Goal: Information Seeking & Learning: Find contact information

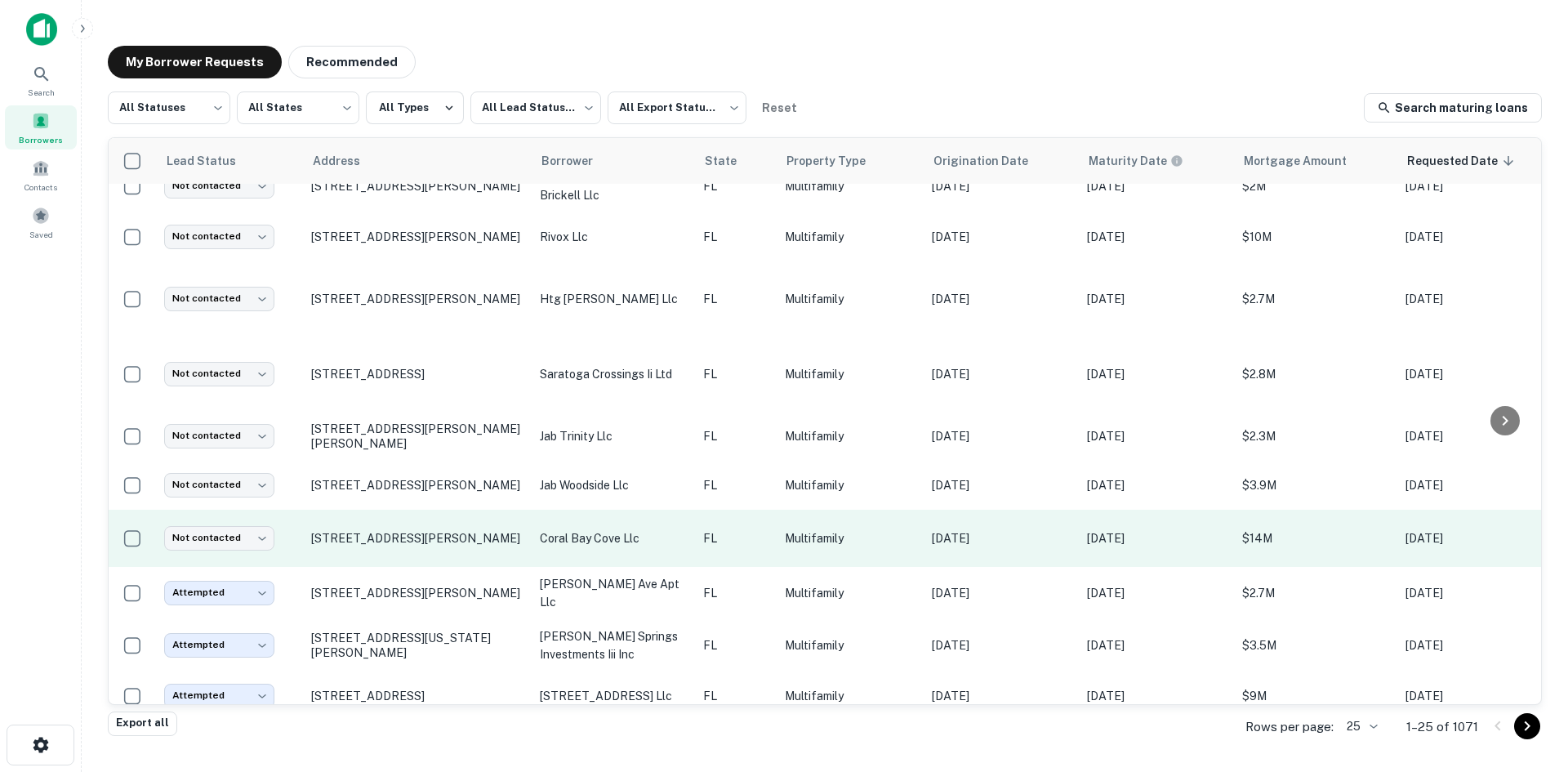
scroll to position [829, 0]
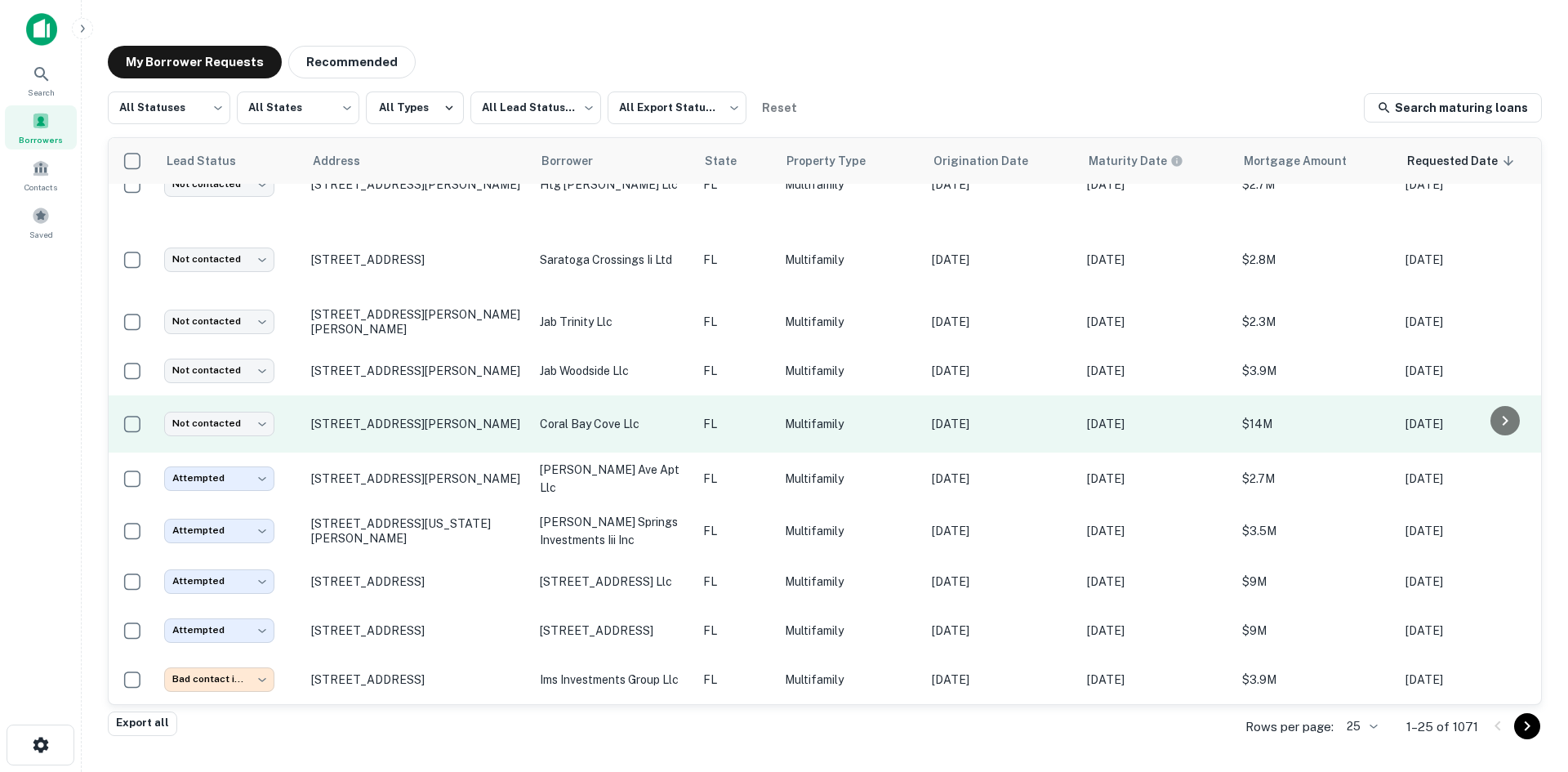
click at [806, 419] on p "Multifamily" at bounding box center [850, 424] width 130 height 18
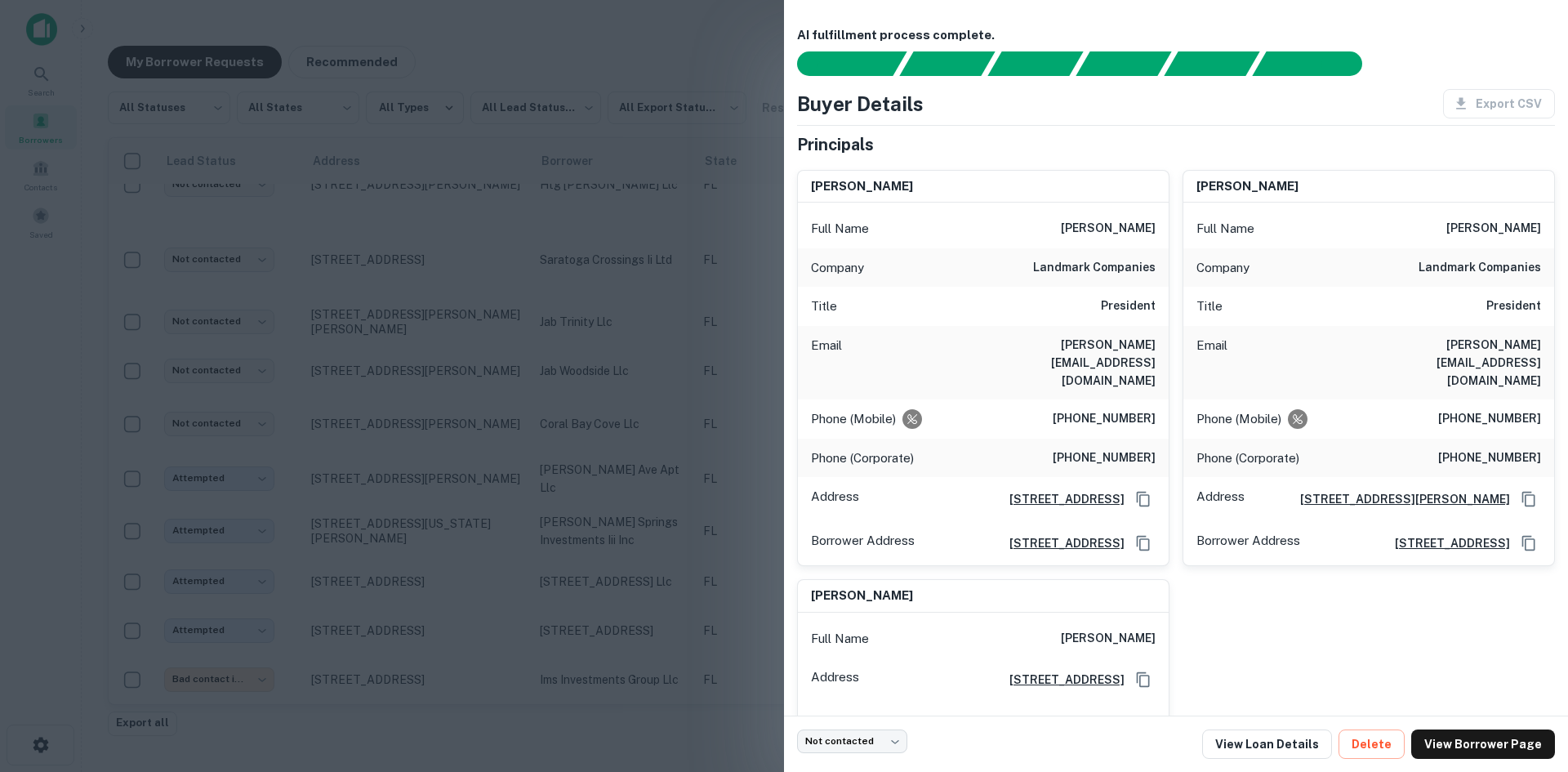
click at [1131, 350] on h6 "[PERSON_NAME][EMAIL_ADDRESS][DOMAIN_NAME]" at bounding box center [1058, 363] width 196 height 54
copy h6 "[PERSON_NAME][EMAIL_ADDRESS][DOMAIN_NAME]"
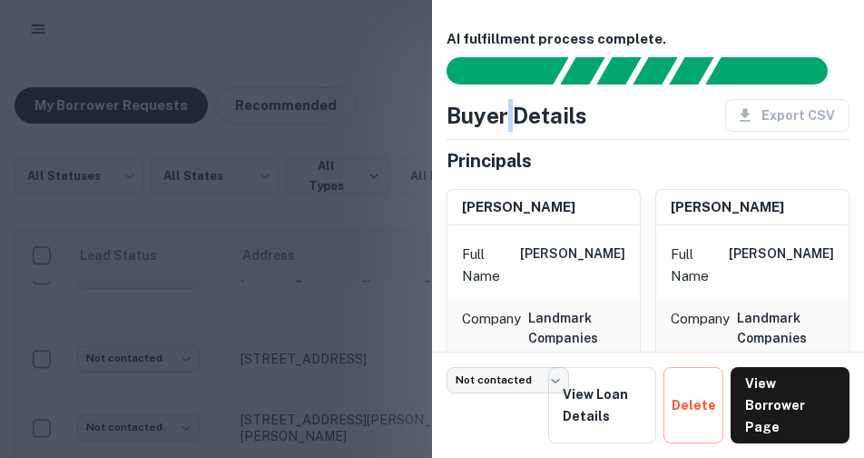
drag, startPoint x: 512, startPoint y: 106, endPoint x: 517, endPoint y: 96, distance: 11.0
click at [516, 101] on h4 "Buyer Details" at bounding box center [517, 115] width 141 height 33
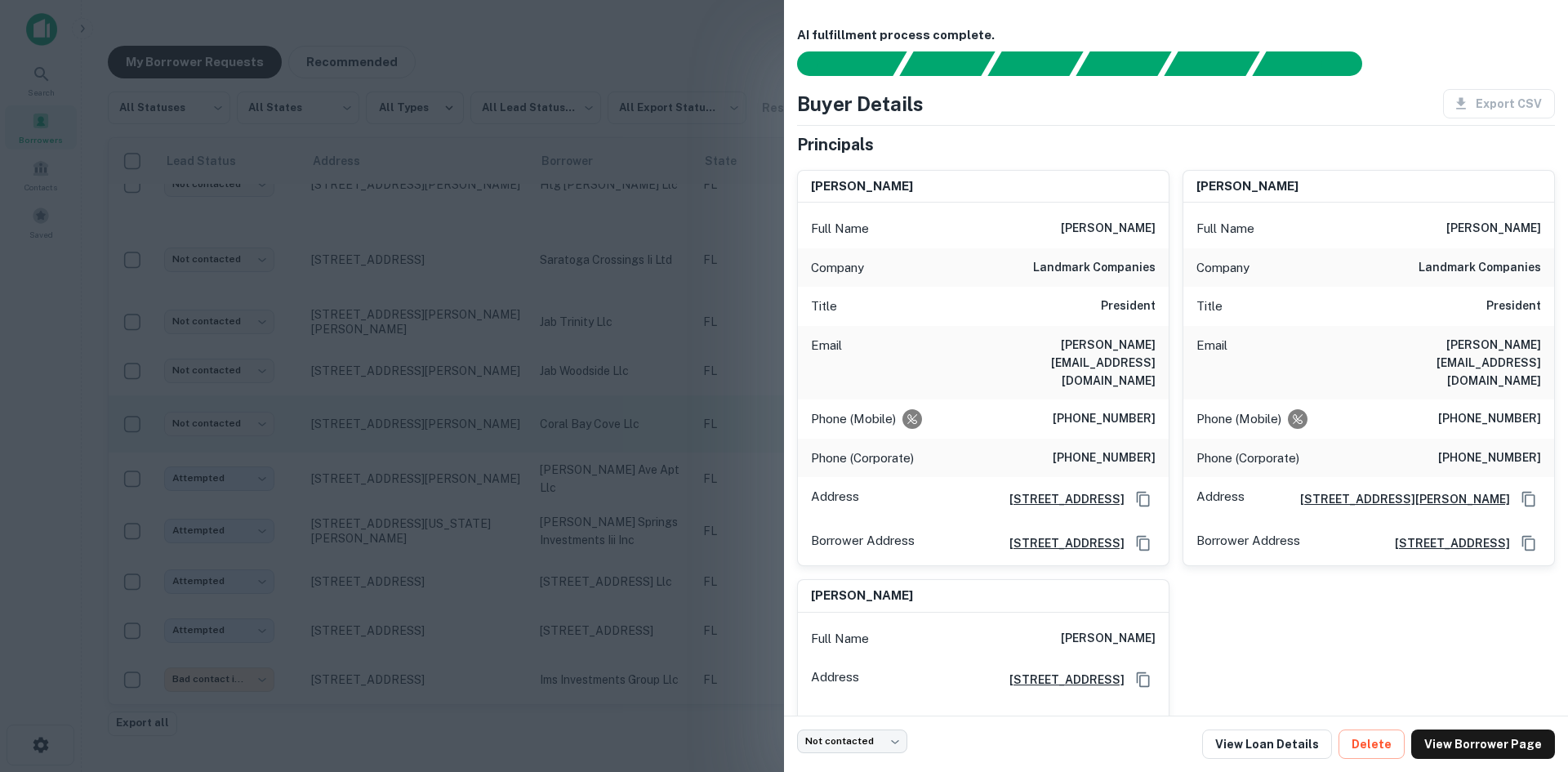
drag, startPoint x: 599, startPoint y: 409, endPoint x: 590, endPoint y: 411, distance: 9.2
click at [599, 409] on div at bounding box center [784, 386] width 1568 height 772
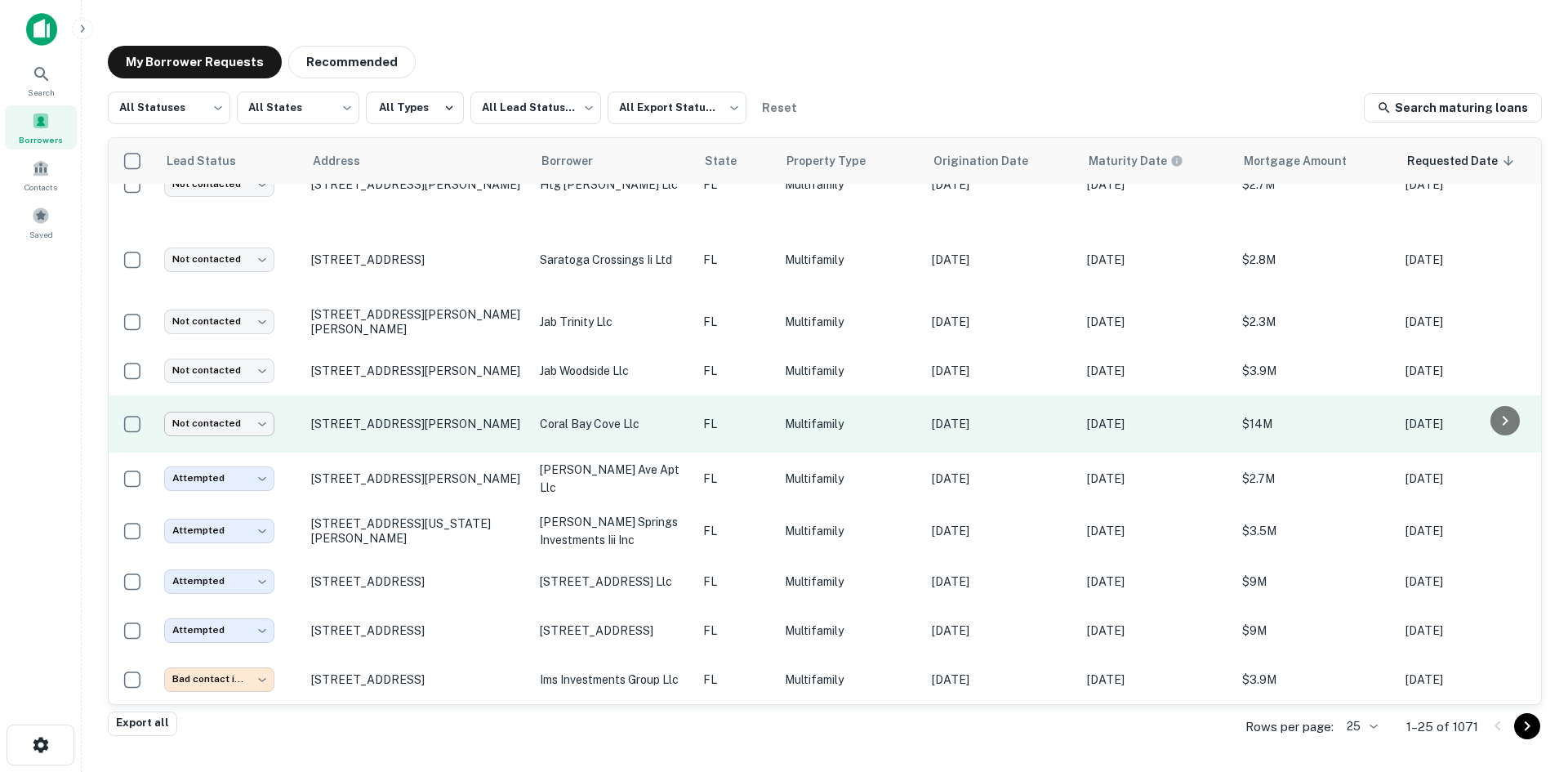
click at [200, 416] on body "Search Borrowers Contacts Saved My Borrower Requests Recommended All Statuses *…" at bounding box center [784, 386] width 1568 height 772
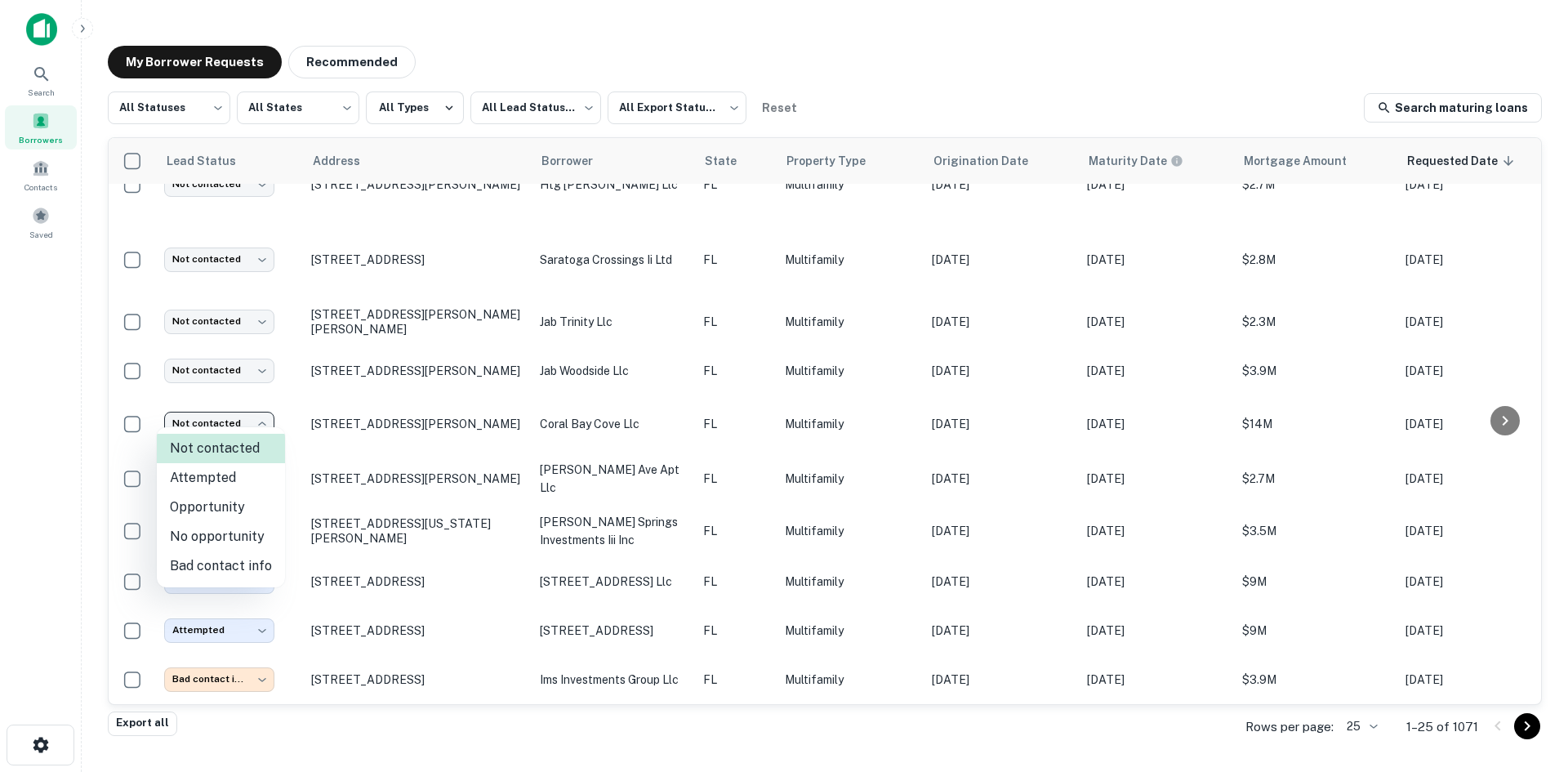
click at [240, 480] on li "Attempted" at bounding box center [220, 478] width 129 height 30
type input "*********"
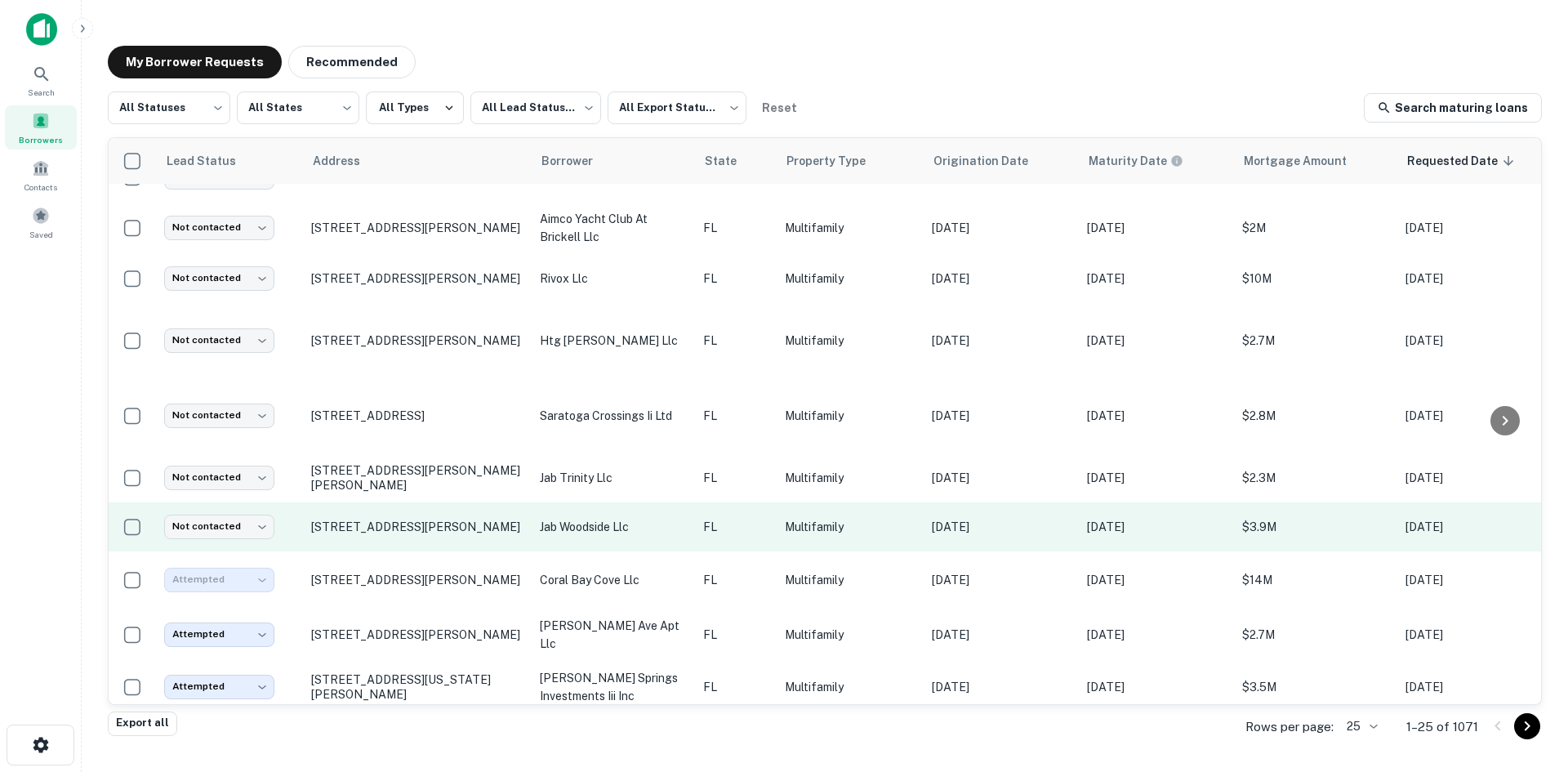
scroll to position [665, 0]
click at [649, 525] on p "jab woodside llc" at bounding box center [613, 528] width 147 height 18
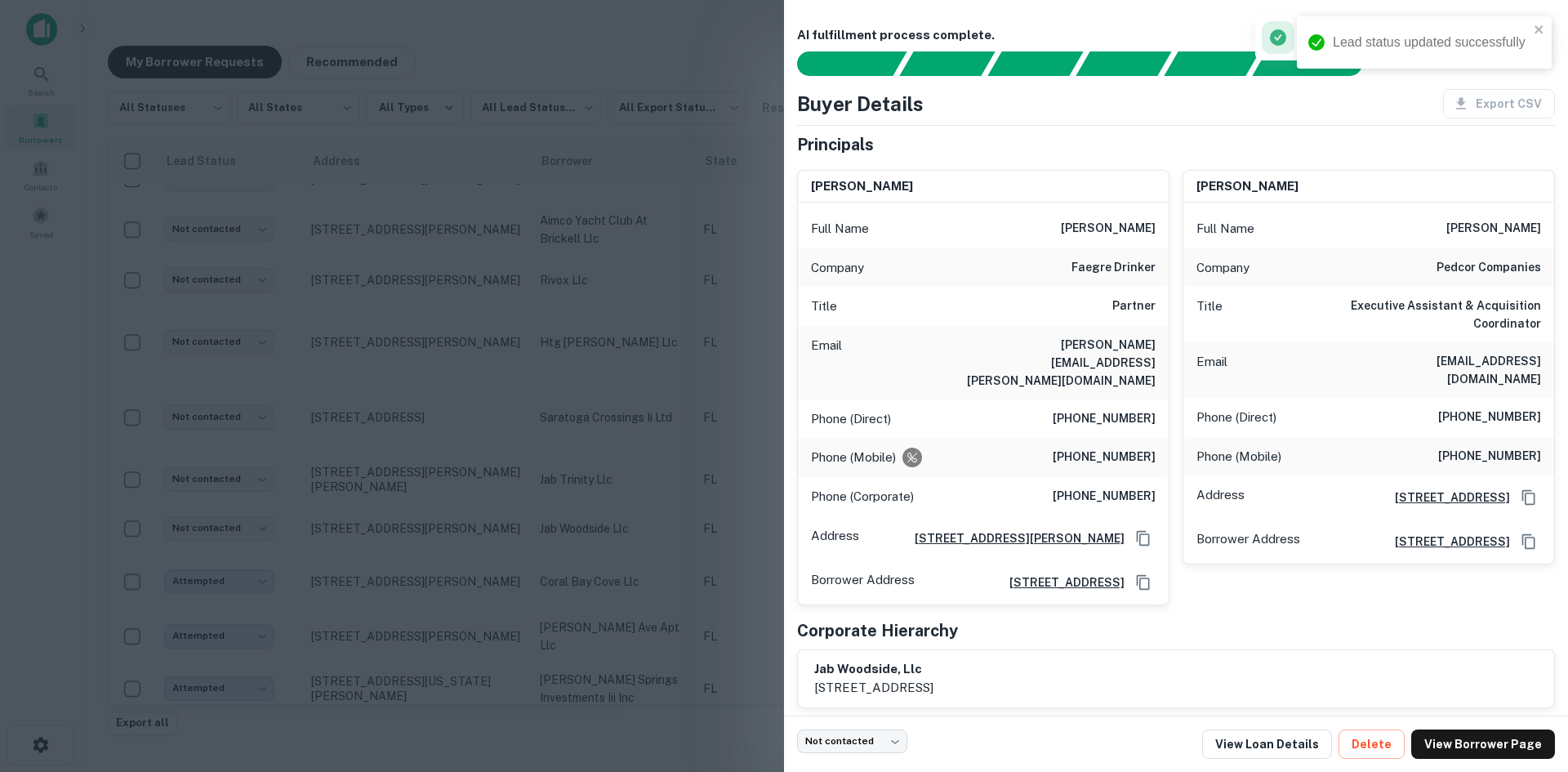
click at [1052, 358] on div "Email [PERSON_NAME][EMAIL_ADDRESS][PERSON_NAME][DOMAIN_NAME]" at bounding box center [983, 363] width 371 height 74
click at [1073, 345] on h6 "[PERSON_NAME][EMAIL_ADDRESS][PERSON_NAME][DOMAIN_NAME]" at bounding box center [1058, 363] width 196 height 54
copy h6 "[PERSON_NAME][EMAIL_ADDRESS][PERSON_NAME][DOMAIN_NAME]"
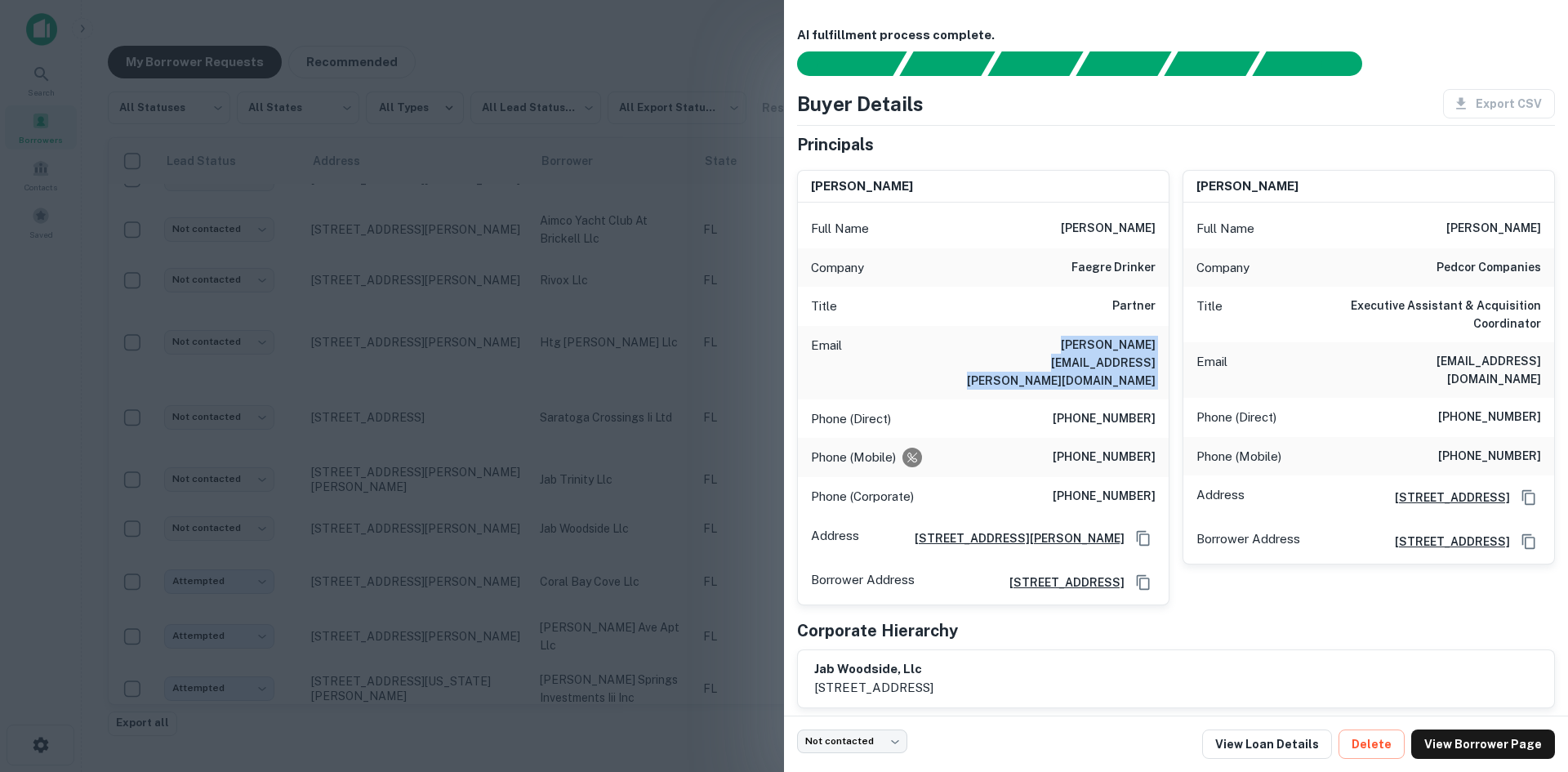
click at [380, 516] on div at bounding box center [784, 386] width 1568 height 772
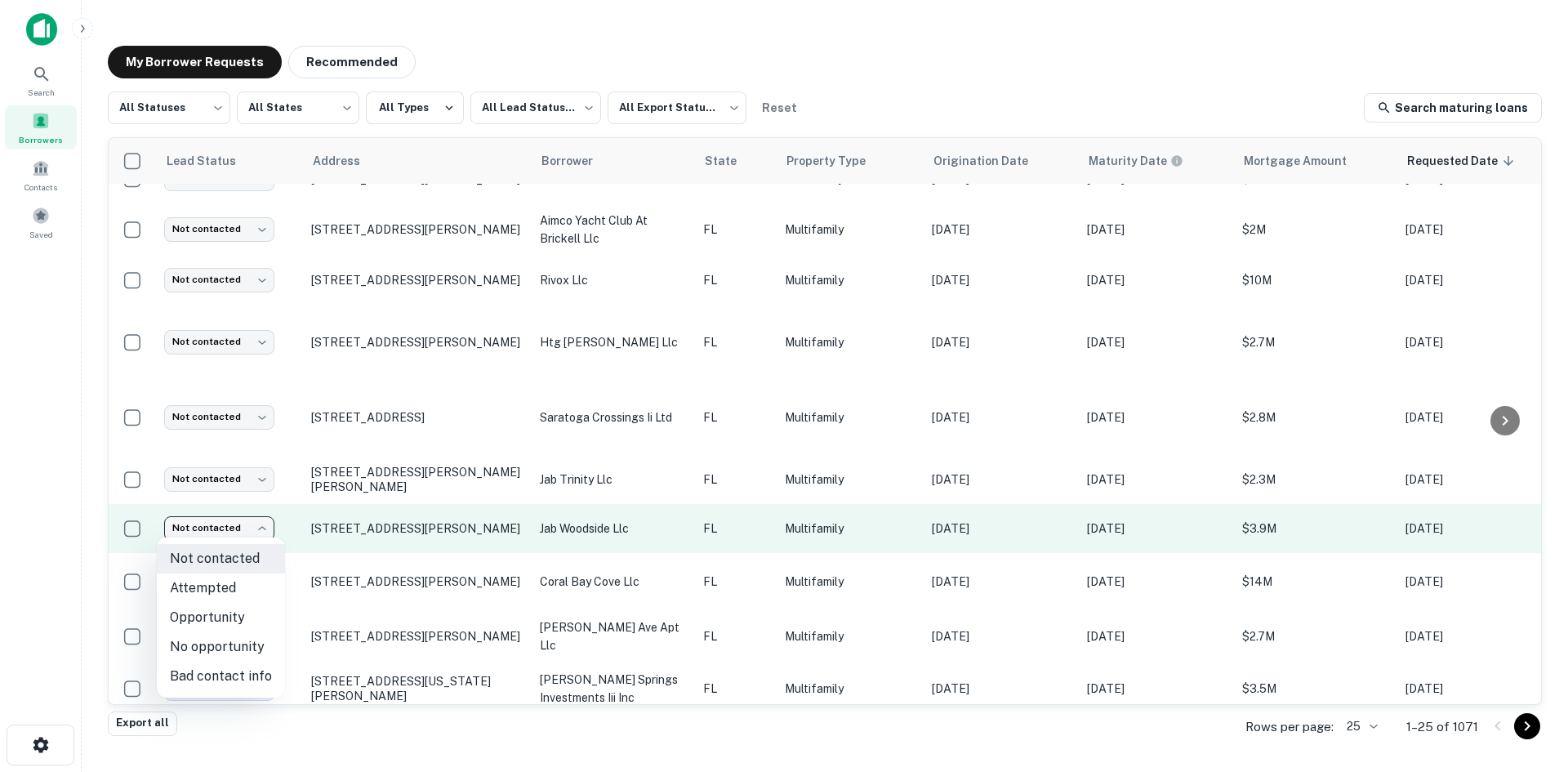
click at [221, 527] on body "Search Borrowers Contacts Saved My Borrower Requests Recommended All Statuses *…" at bounding box center [784, 386] width 1568 height 772
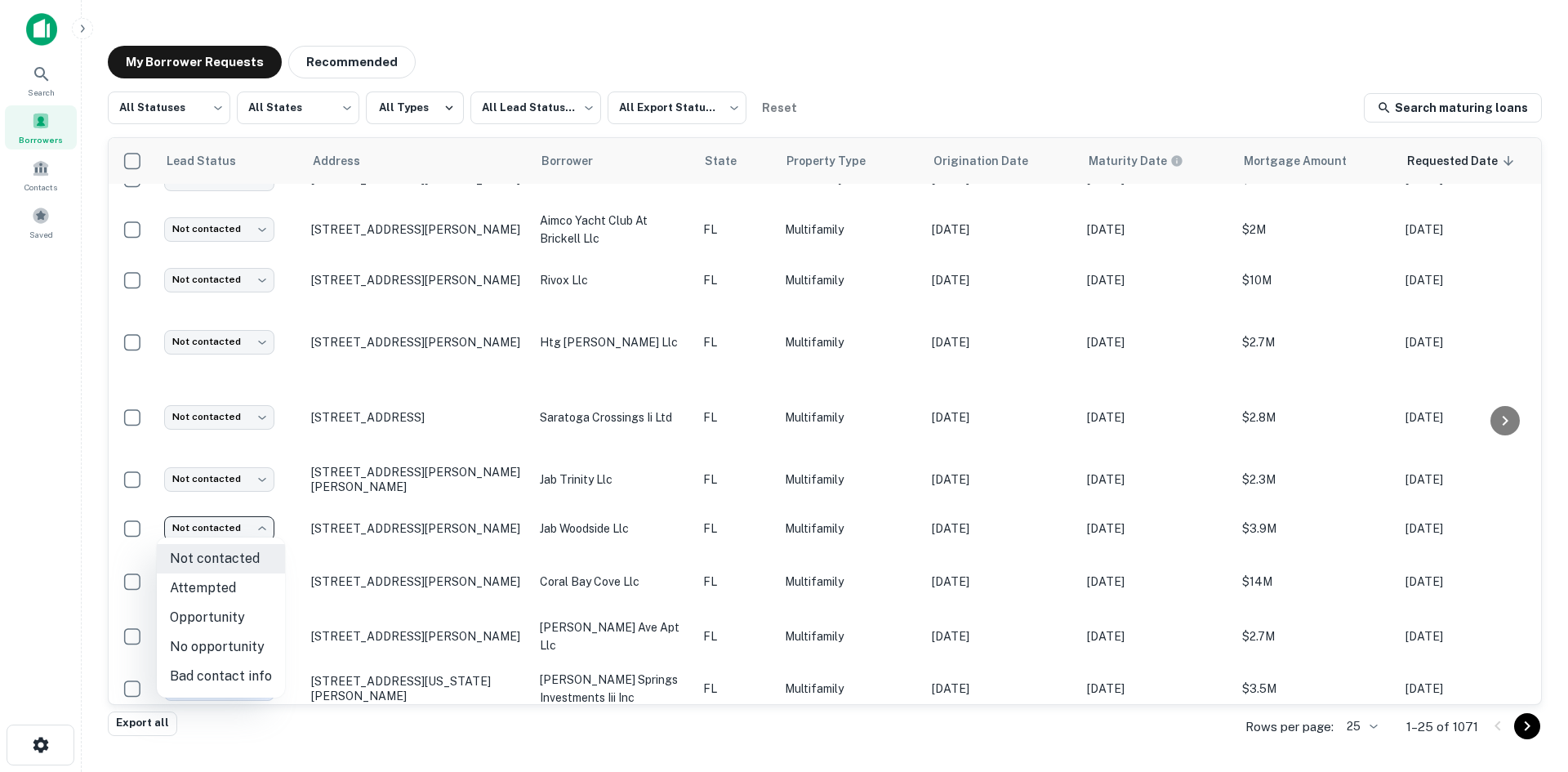
click at [228, 585] on li "Attempted" at bounding box center [220, 588] width 129 height 30
type input "*********"
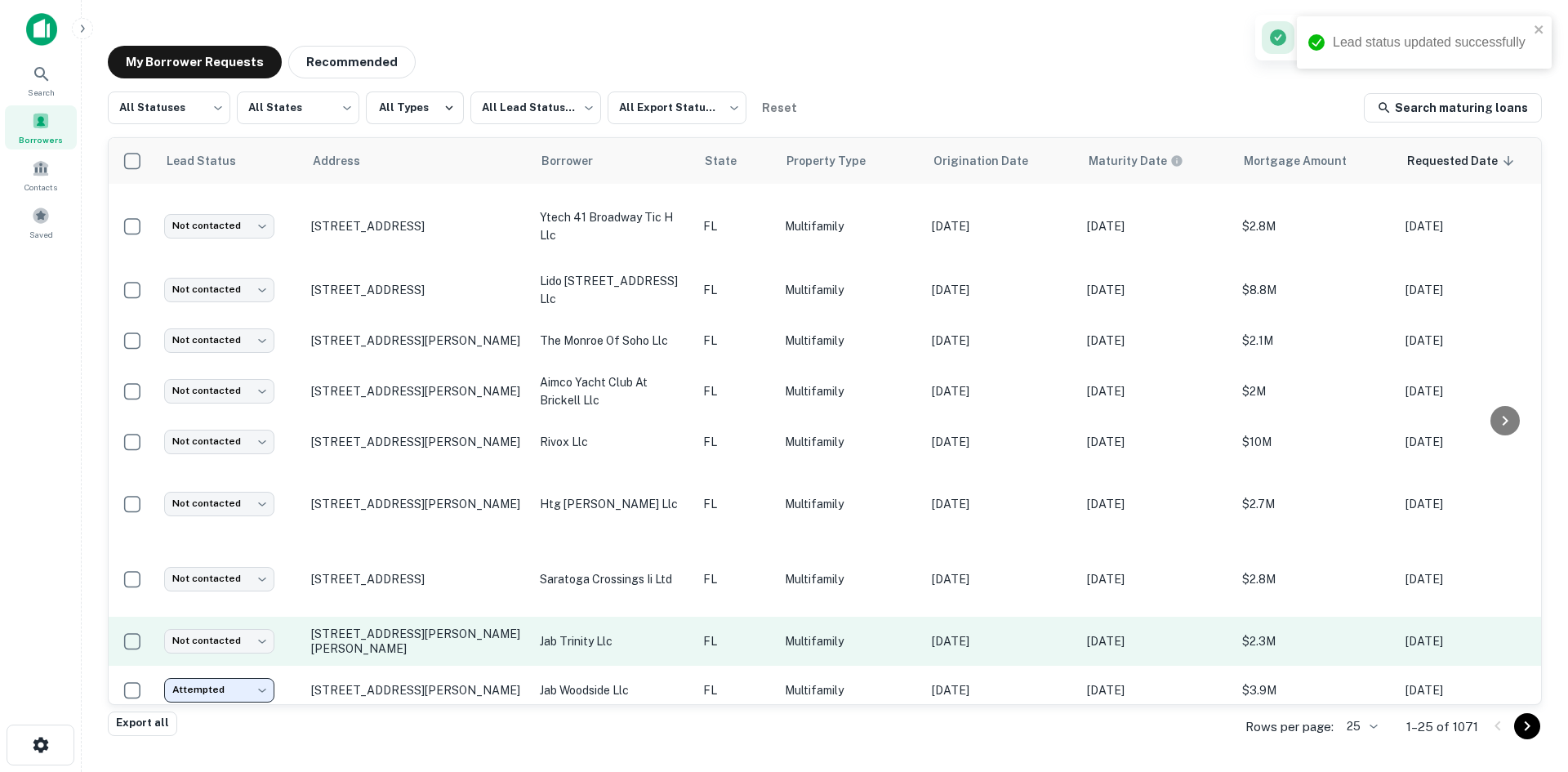
scroll to position [502, 0]
click at [682, 638] on p "jab trinity llc" at bounding box center [613, 643] width 147 height 18
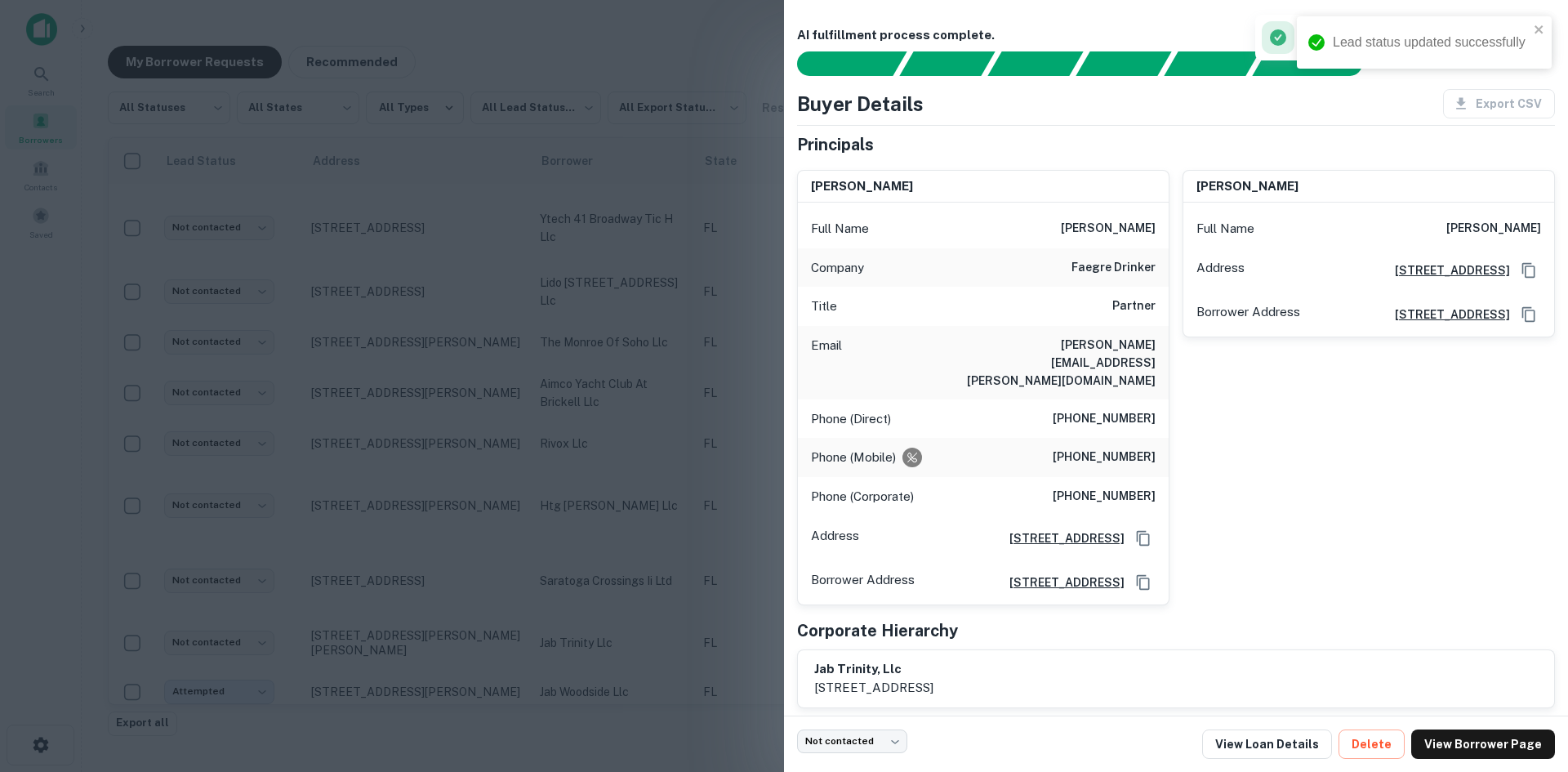
click at [1111, 341] on h6 "[PERSON_NAME][EMAIL_ADDRESS][PERSON_NAME][DOMAIN_NAME]" at bounding box center [1058, 363] width 196 height 54
copy h6 "[PERSON_NAME][EMAIL_ADDRESS][PERSON_NAME][DOMAIN_NAME]"
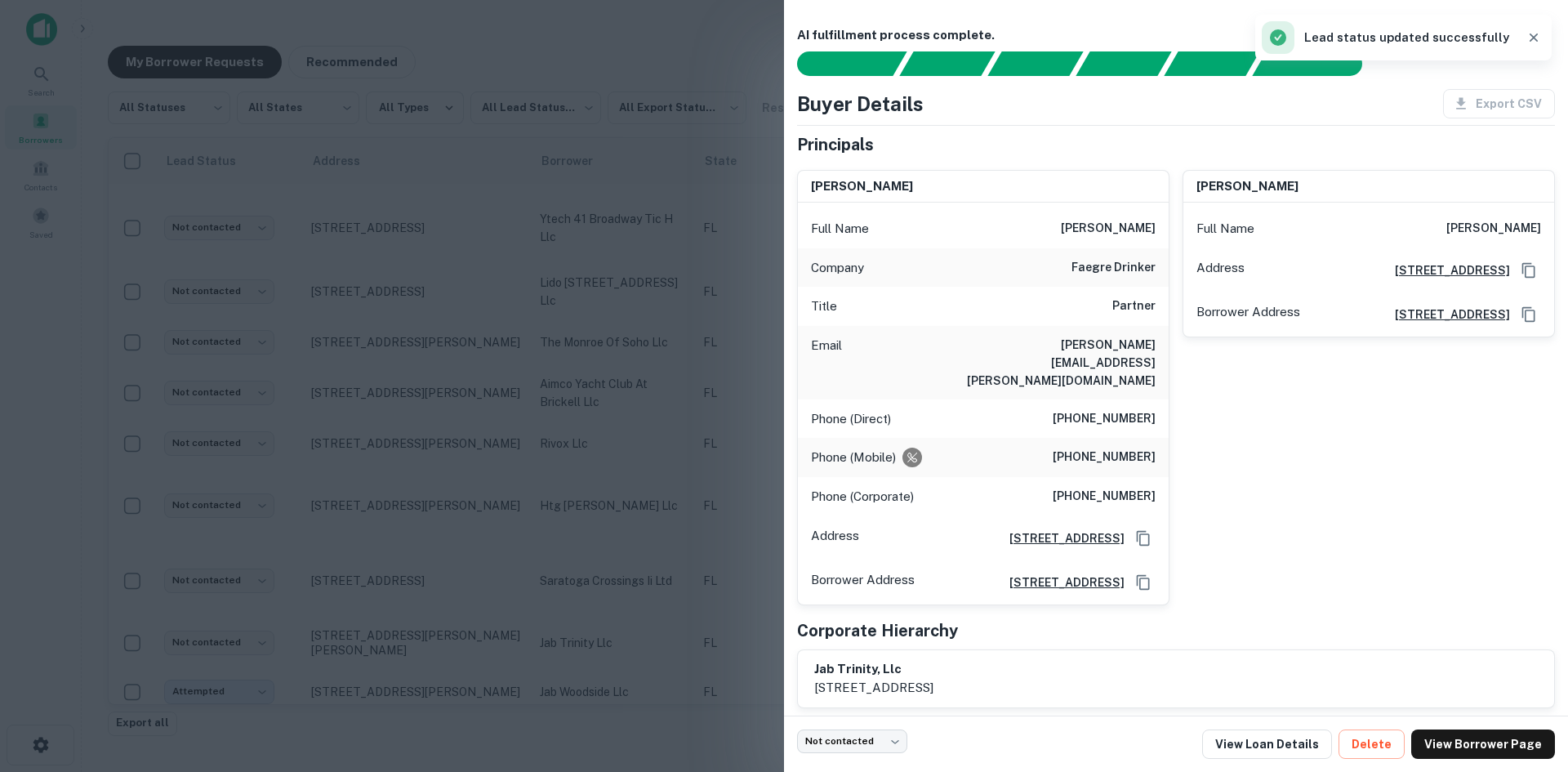
click at [687, 393] on div at bounding box center [784, 386] width 1568 height 772
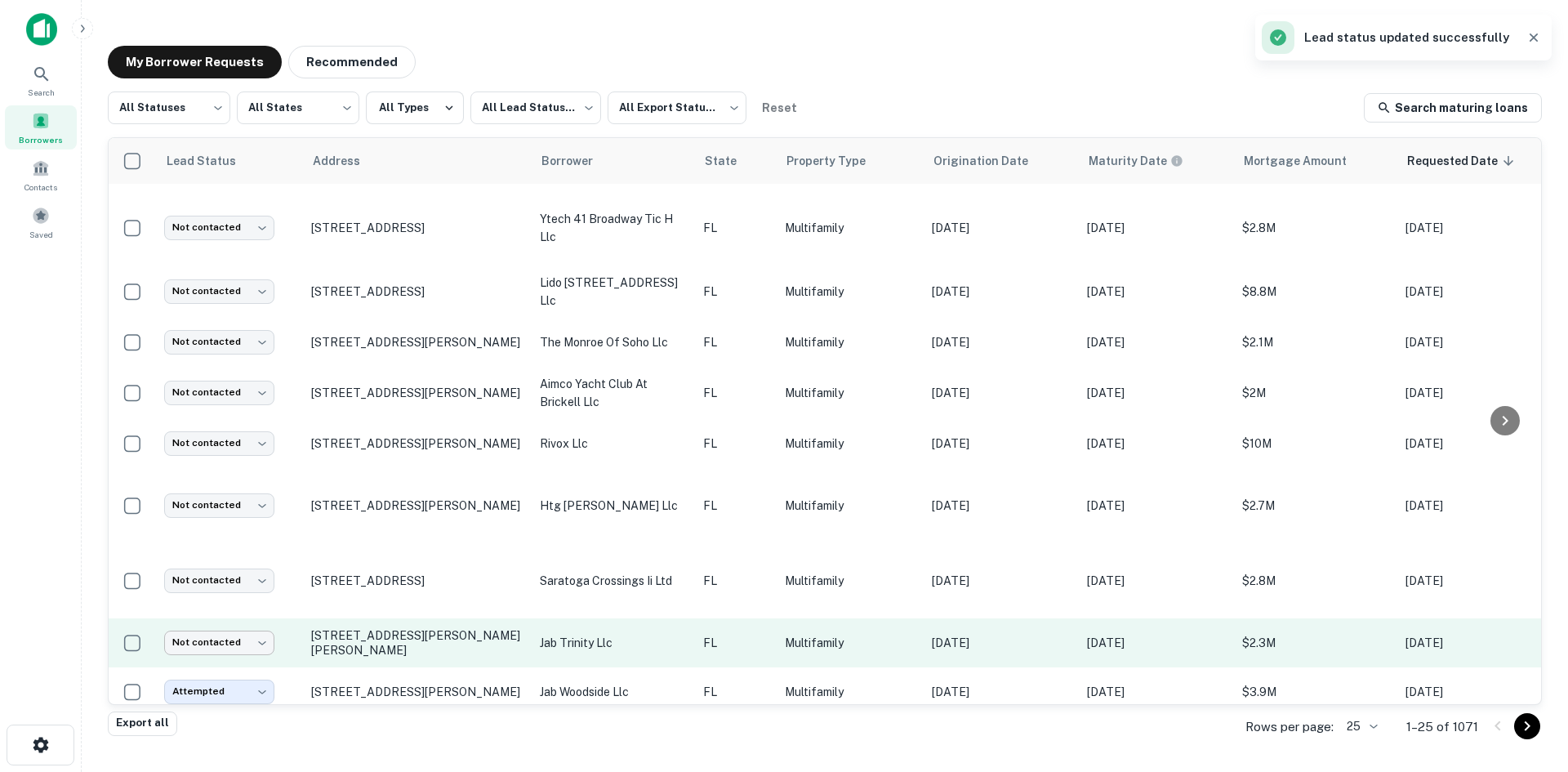
click at [233, 644] on body "Search Borrowers Contacts Saved My Borrower Requests Recommended All Statuses *…" at bounding box center [784, 386] width 1568 height 772
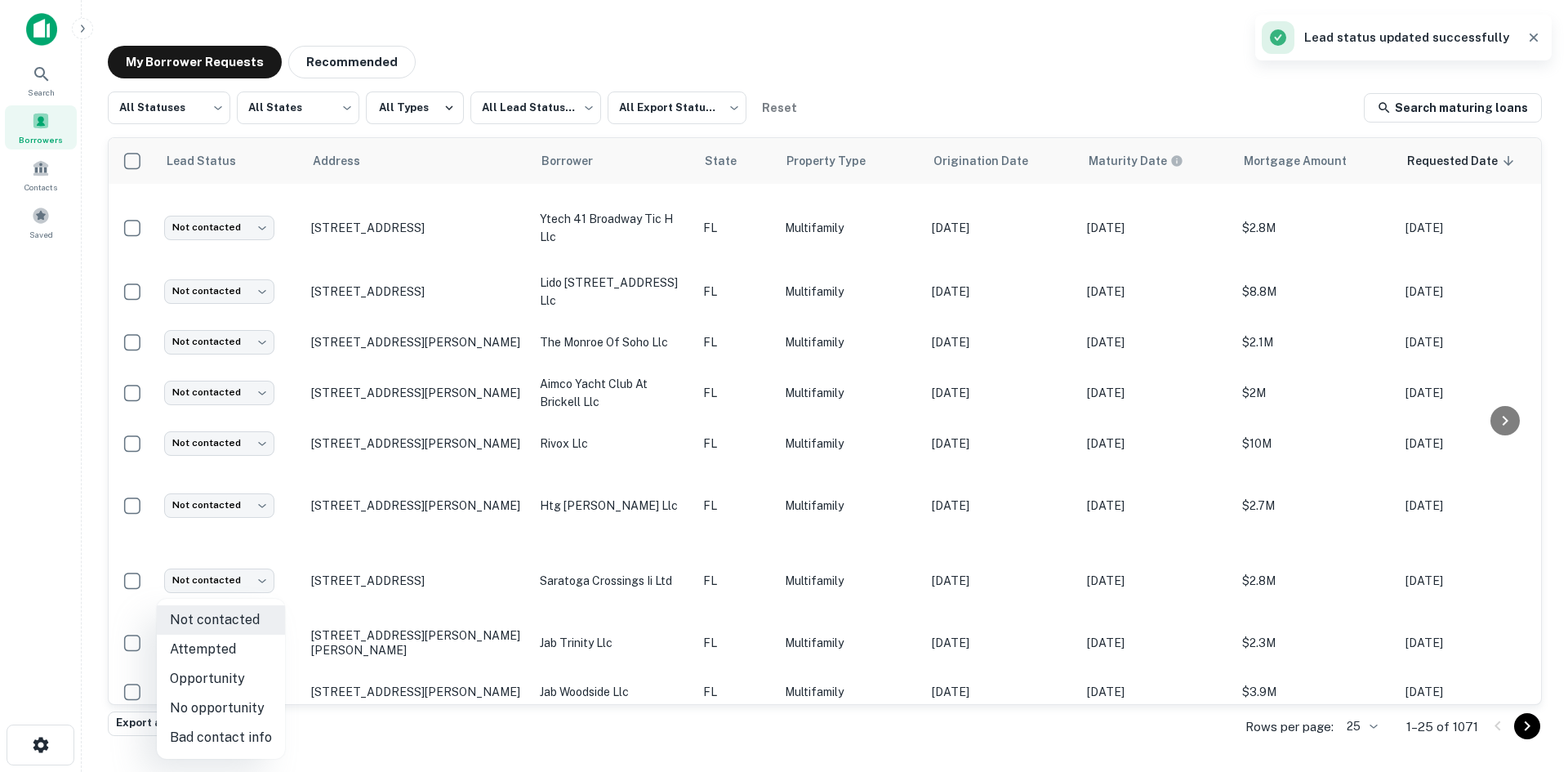
click at [253, 656] on li "Attempted" at bounding box center [220, 650] width 129 height 30
type input "*********"
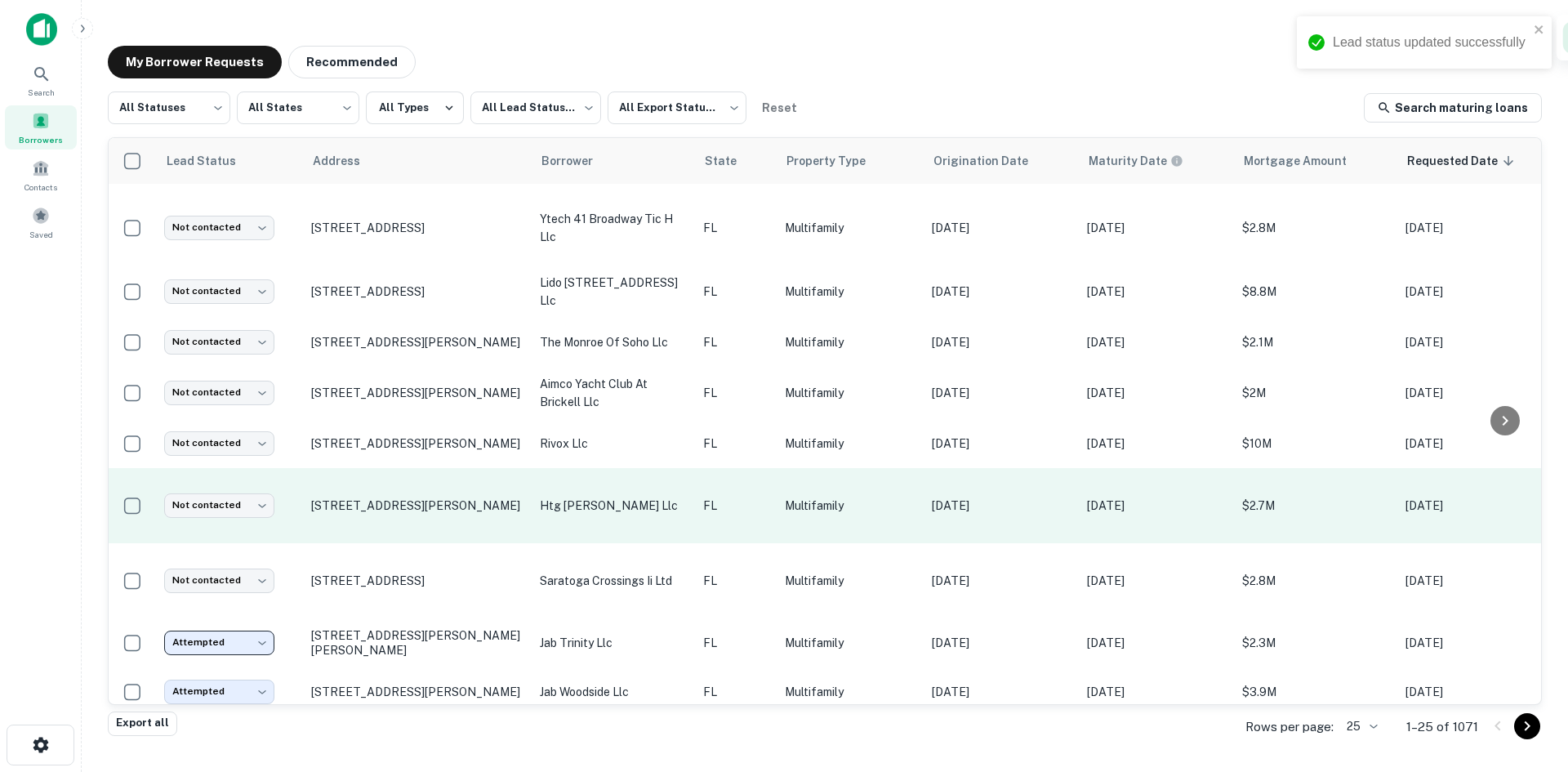
scroll to position [420, 0]
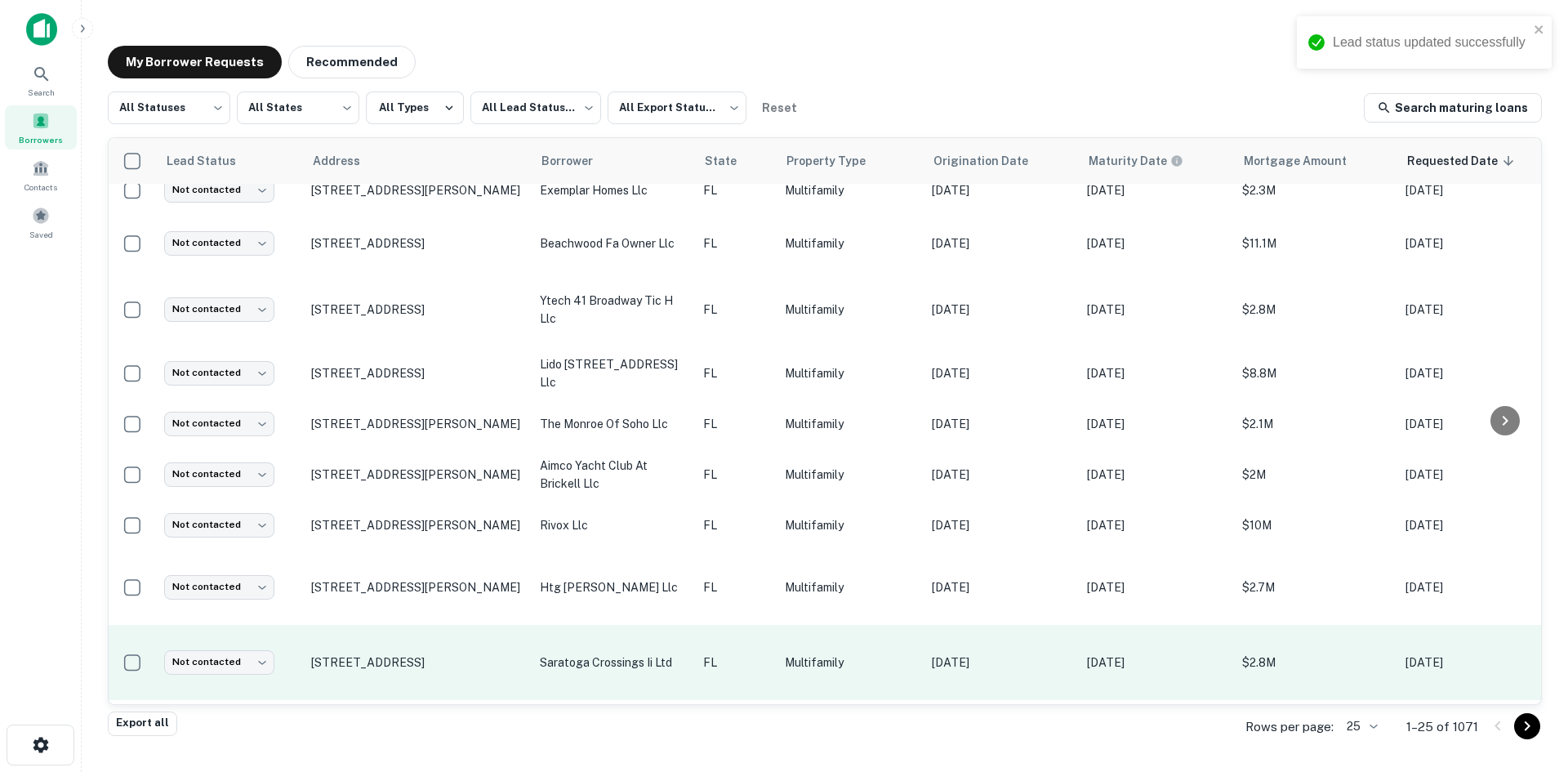
click at [762, 648] on td "FL" at bounding box center [736, 663] width 82 height 76
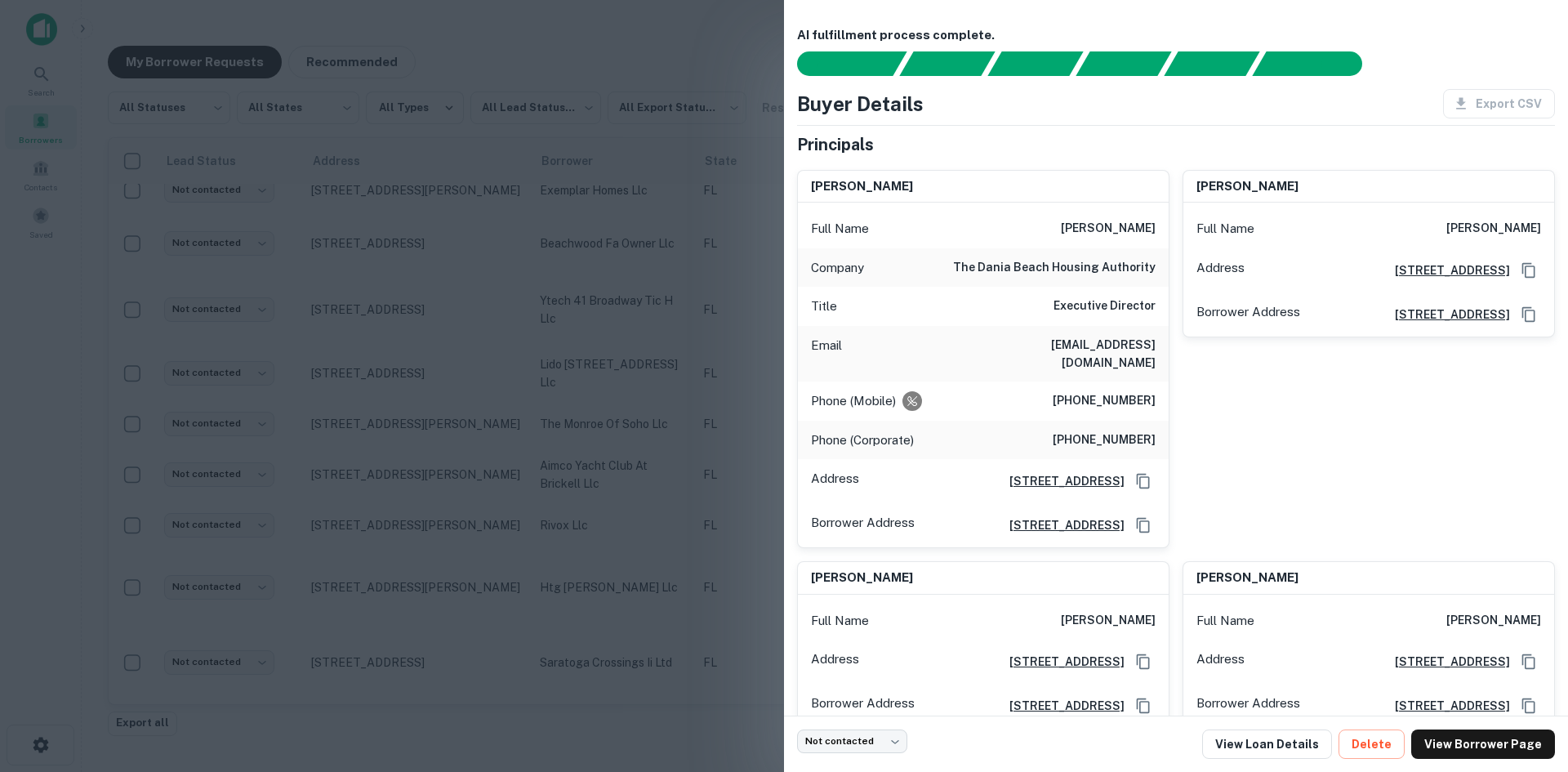
click at [1083, 340] on h6 "[EMAIL_ADDRESS][DOMAIN_NAME]" at bounding box center [1058, 354] width 196 height 36
copy h6 "[EMAIL_ADDRESS][DOMAIN_NAME]"
click at [599, 639] on div at bounding box center [784, 386] width 1568 height 772
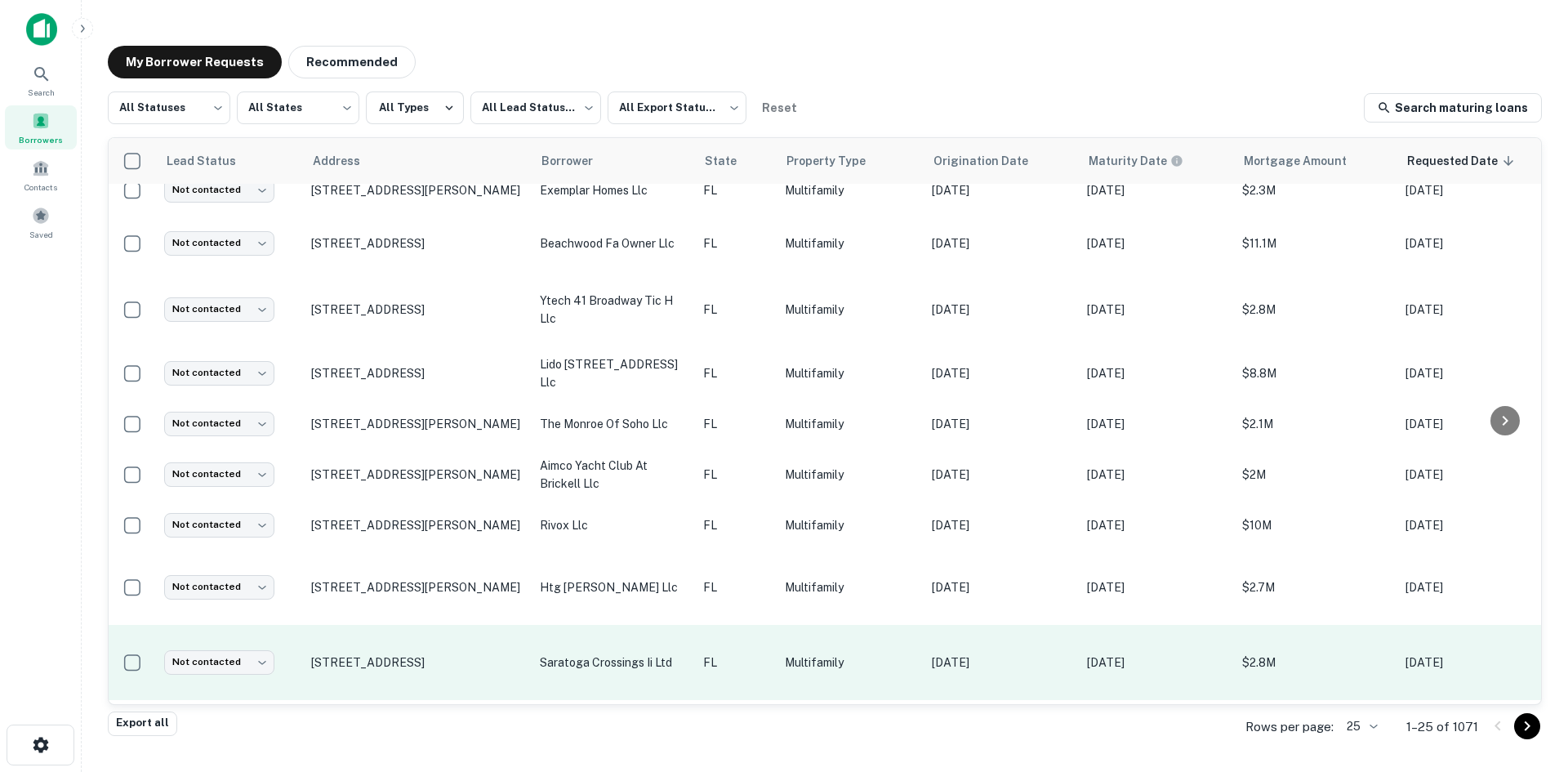
click at [552, 650] on td "saratoga crossings ii ltd" at bounding box center [614, 663] width 164 height 76
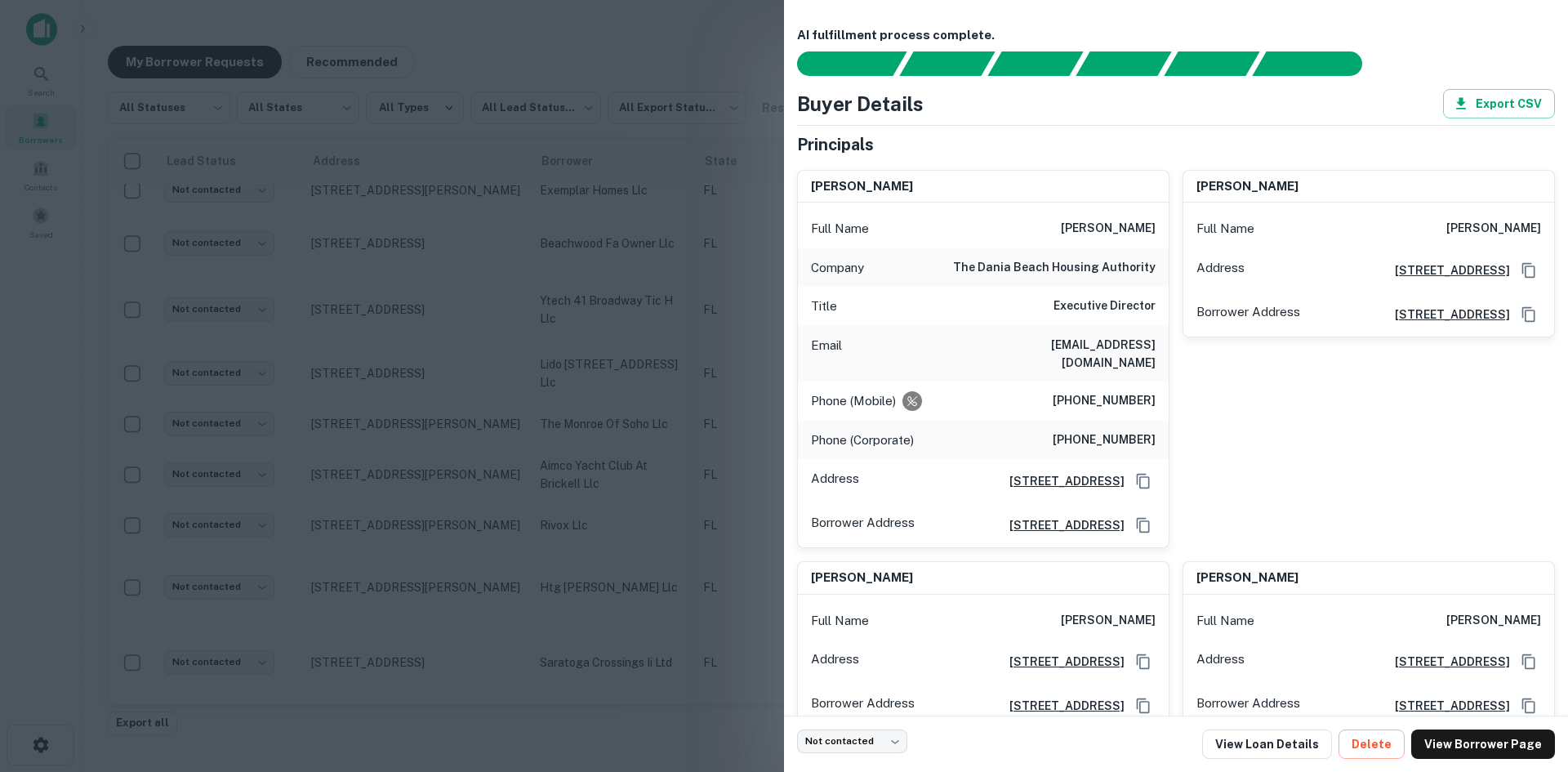
click at [515, 536] on div at bounding box center [784, 386] width 1568 height 772
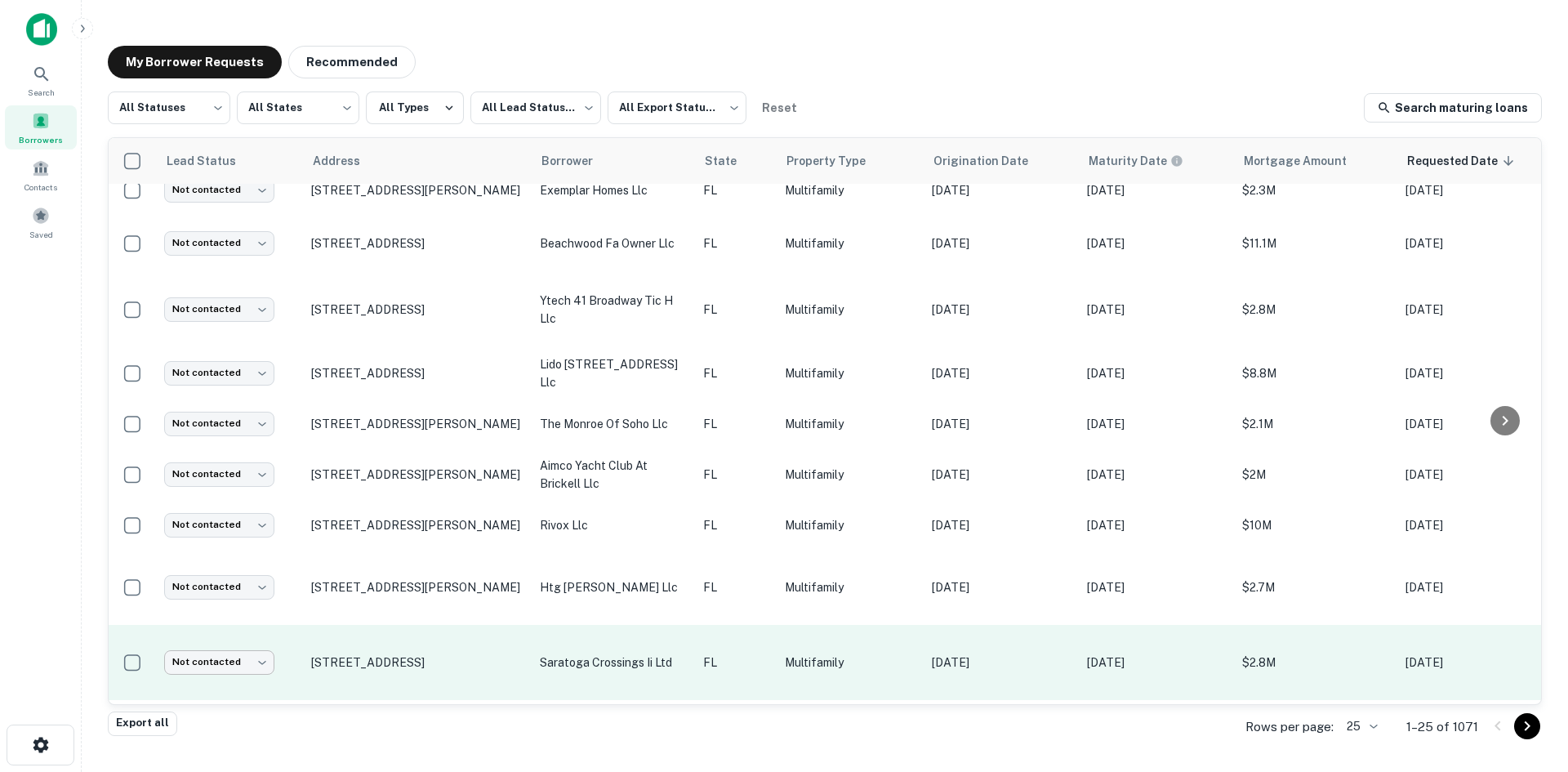
click at [228, 653] on body "Search Borrowers Contacts Saved My Borrower Requests Recommended All Statuses *…" at bounding box center [784, 386] width 1568 height 772
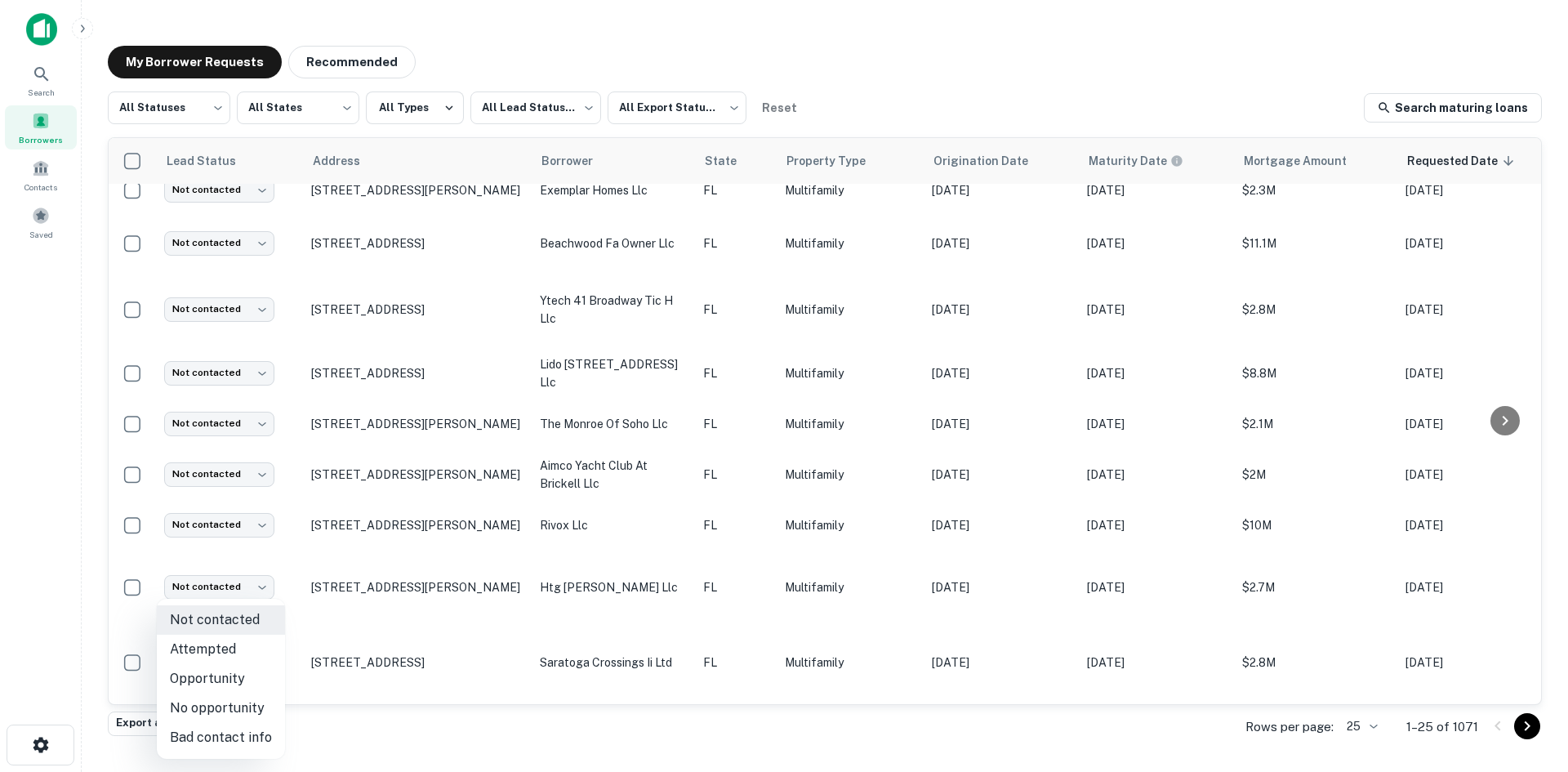
click at [235, 651] on li "Attempted" at bounding box center [220, 650] width 129 height 30
type input "*********"
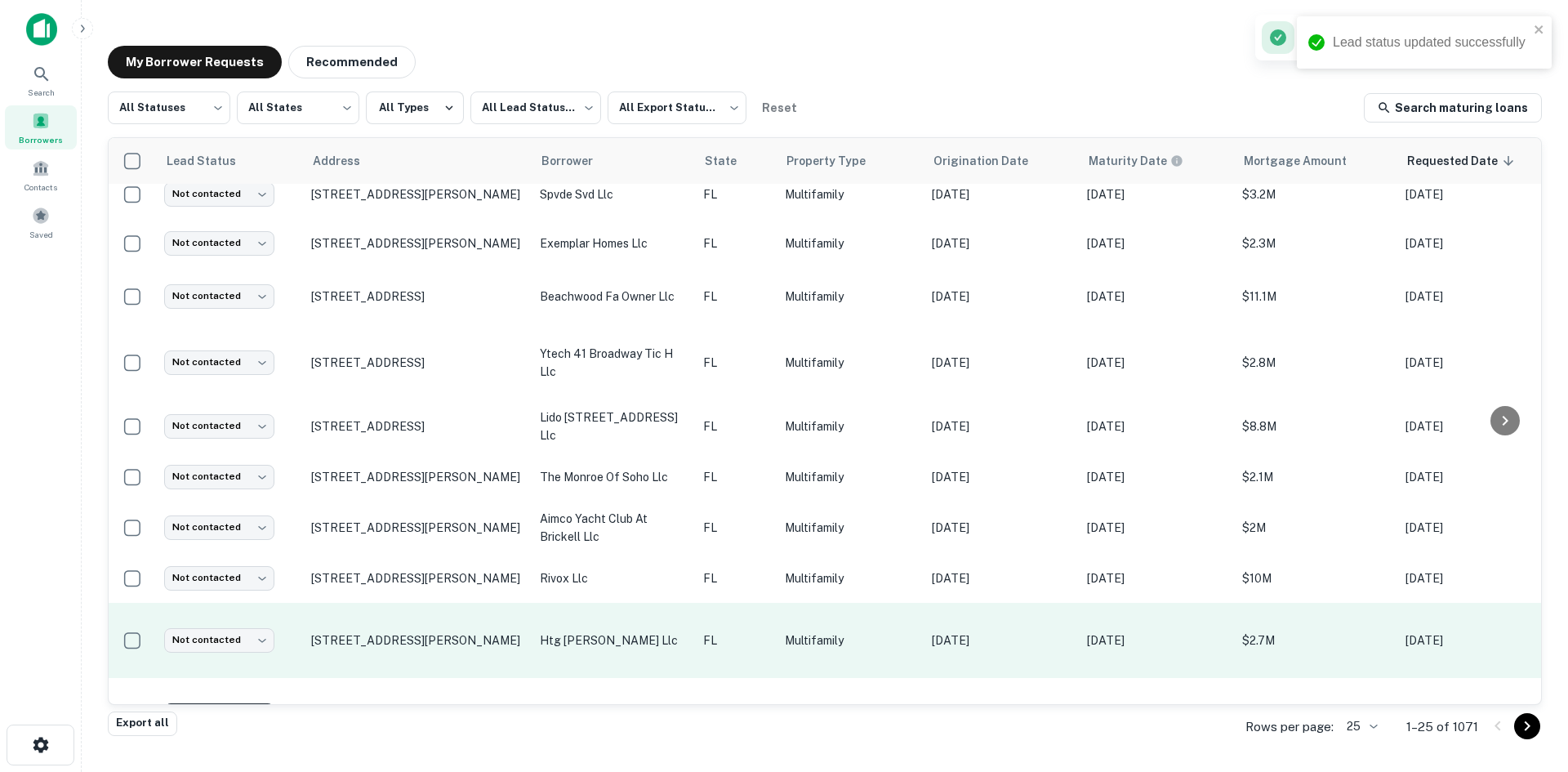
scroll to position [338, 0]
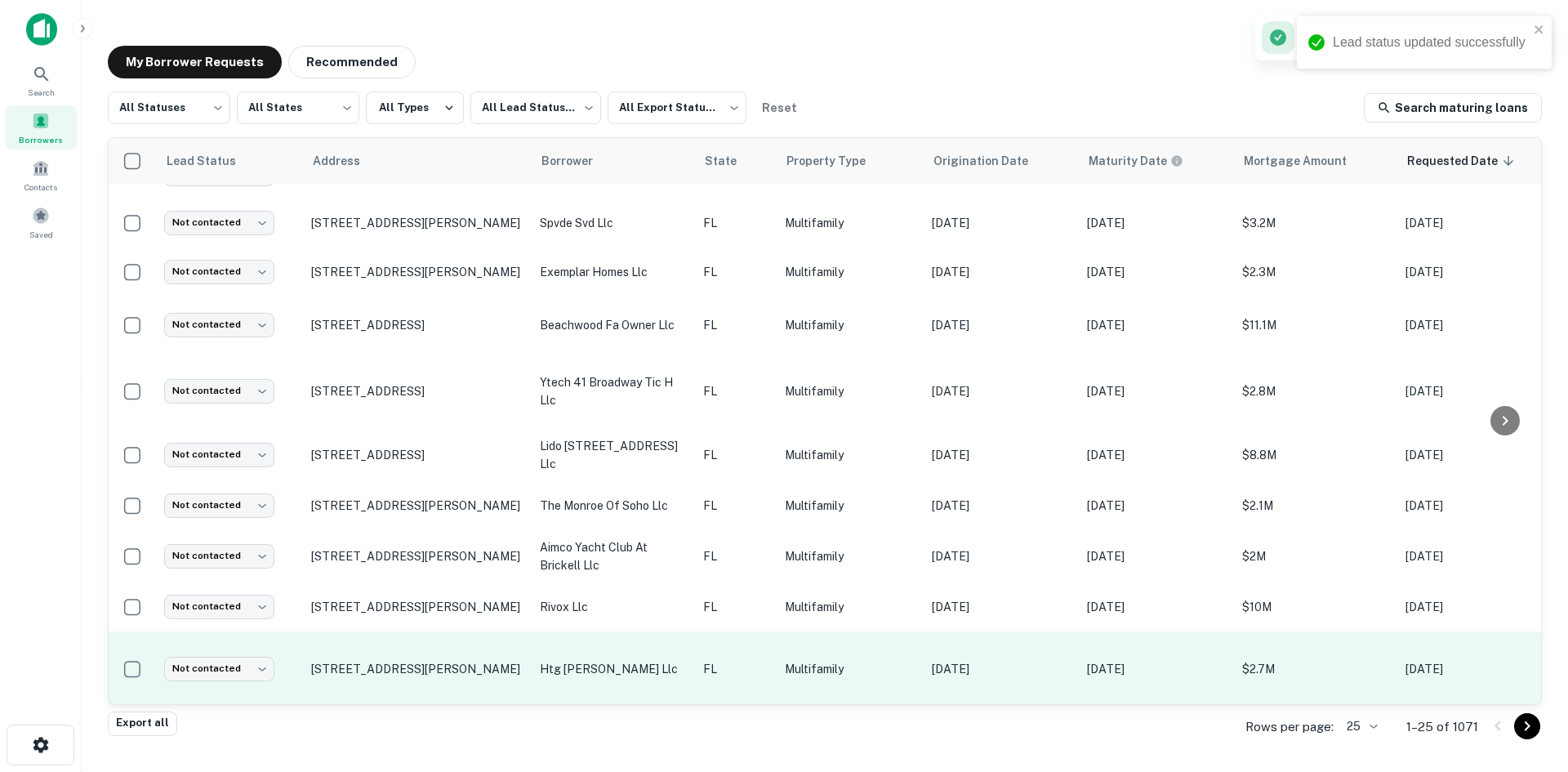
click at [653, 650] on td "htg [PERSON_NAME] llc" at bounding box center [614, 669] width 164 height 76
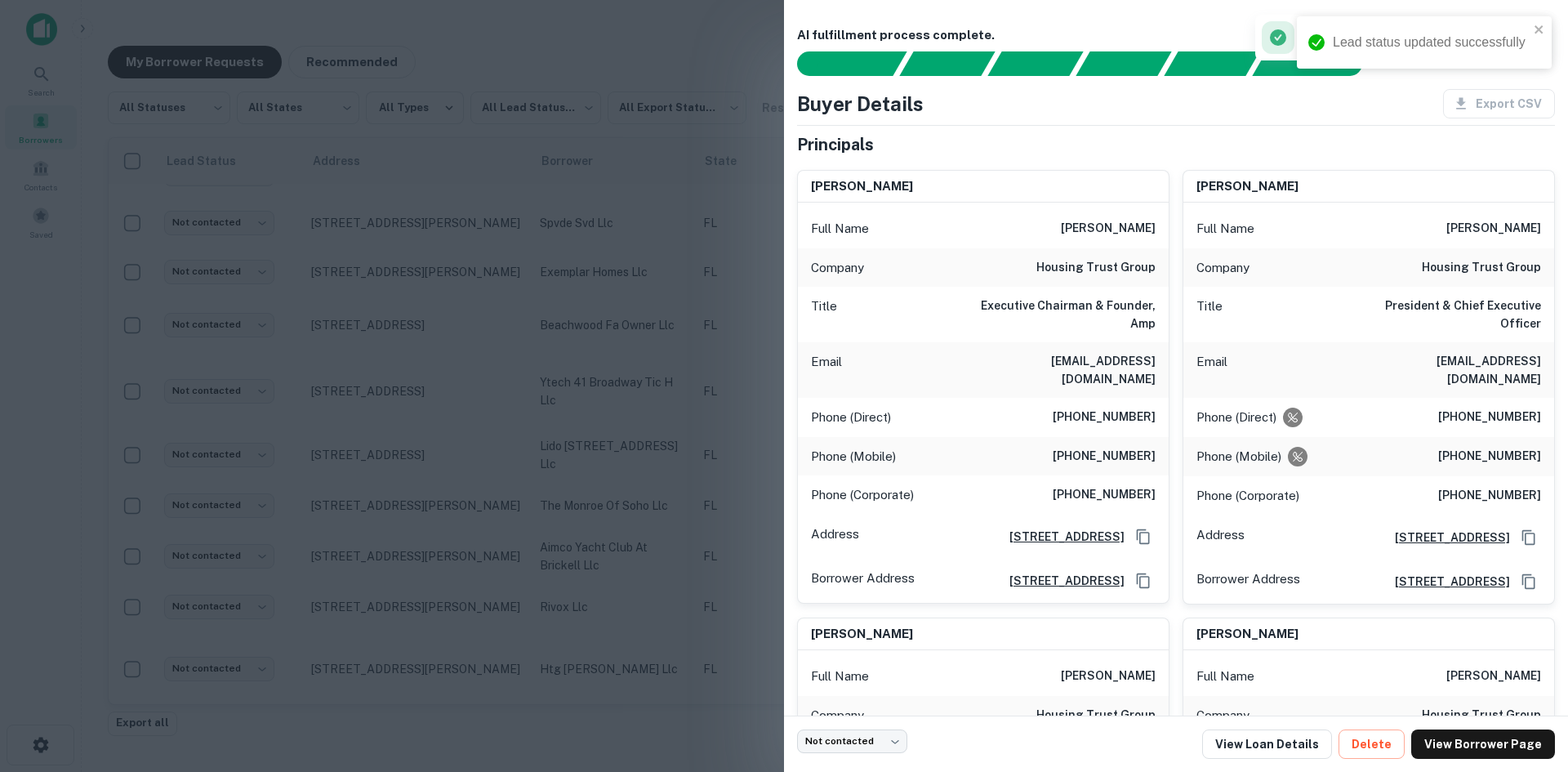
click at [1129, 352] on h6 "[EMAIL_ADDRESS][DOMAIN_NAME]" at bounding box center [1058, 370] width 196 height 36
copy h6 "[EMAIL_ADDRESS][DOMAIN_NAME]"
click at [429, 500] on div at bounding box center [784, 386] width 1568 height 772
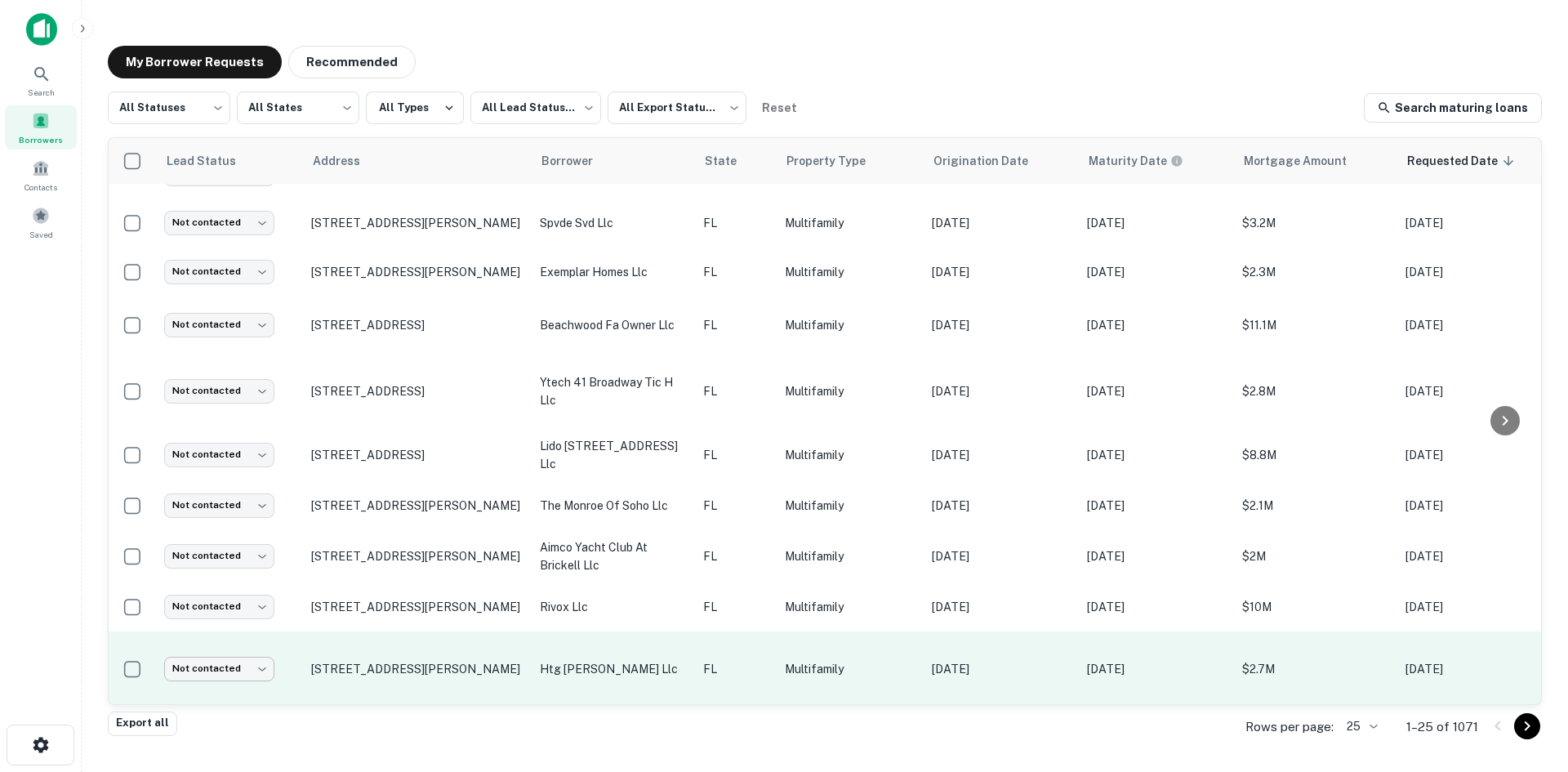
click at [228, 663] on body "Search Borrowers Contacts Saved My Borrower Requests Recommended All Statuses *…" at bounding box center [784, 386] width 1568 height 772
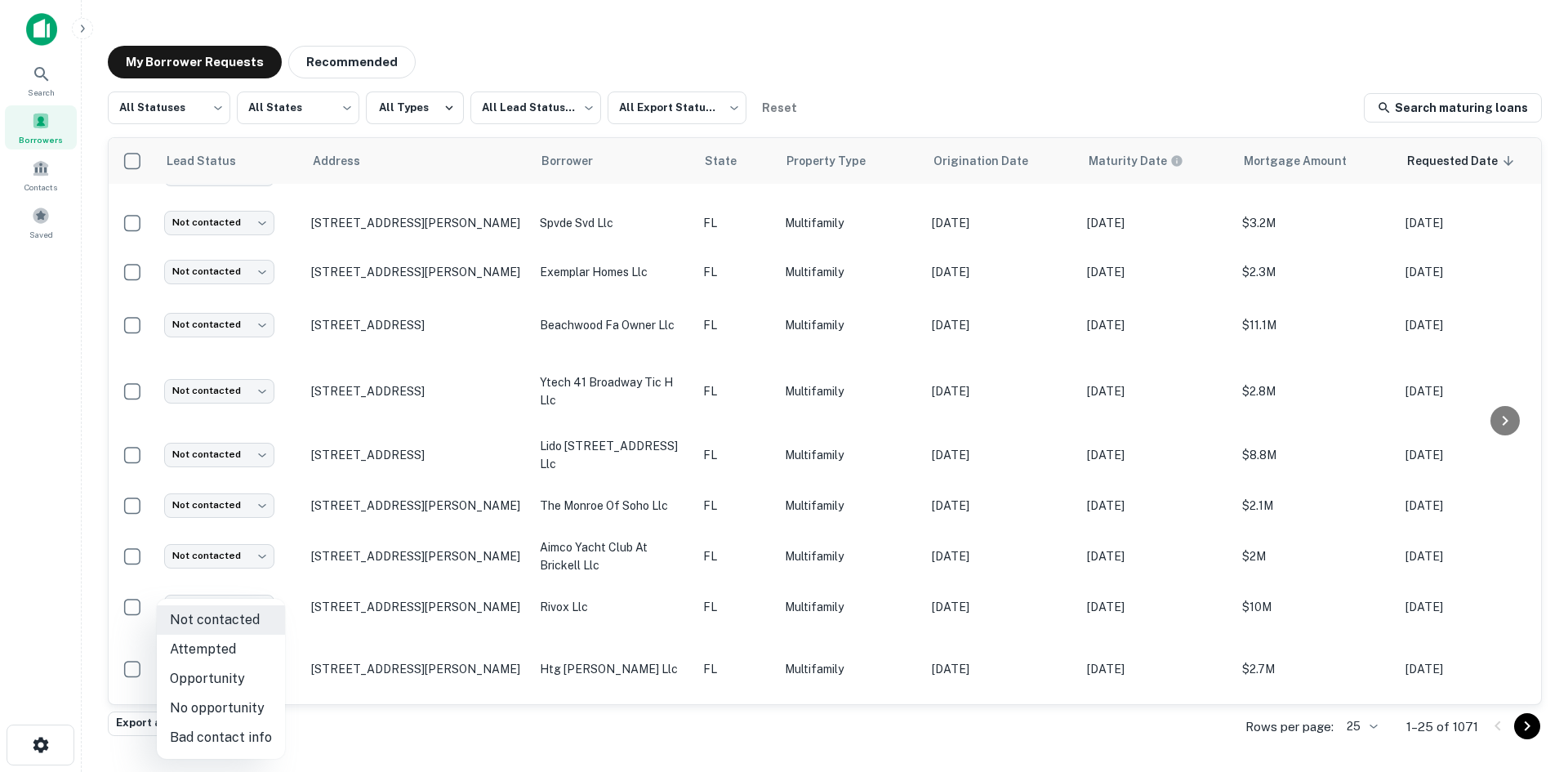
click at [231, 653] on li "Attempted" at bounding box center [220, 650] width 129 height 30
type input "*********"
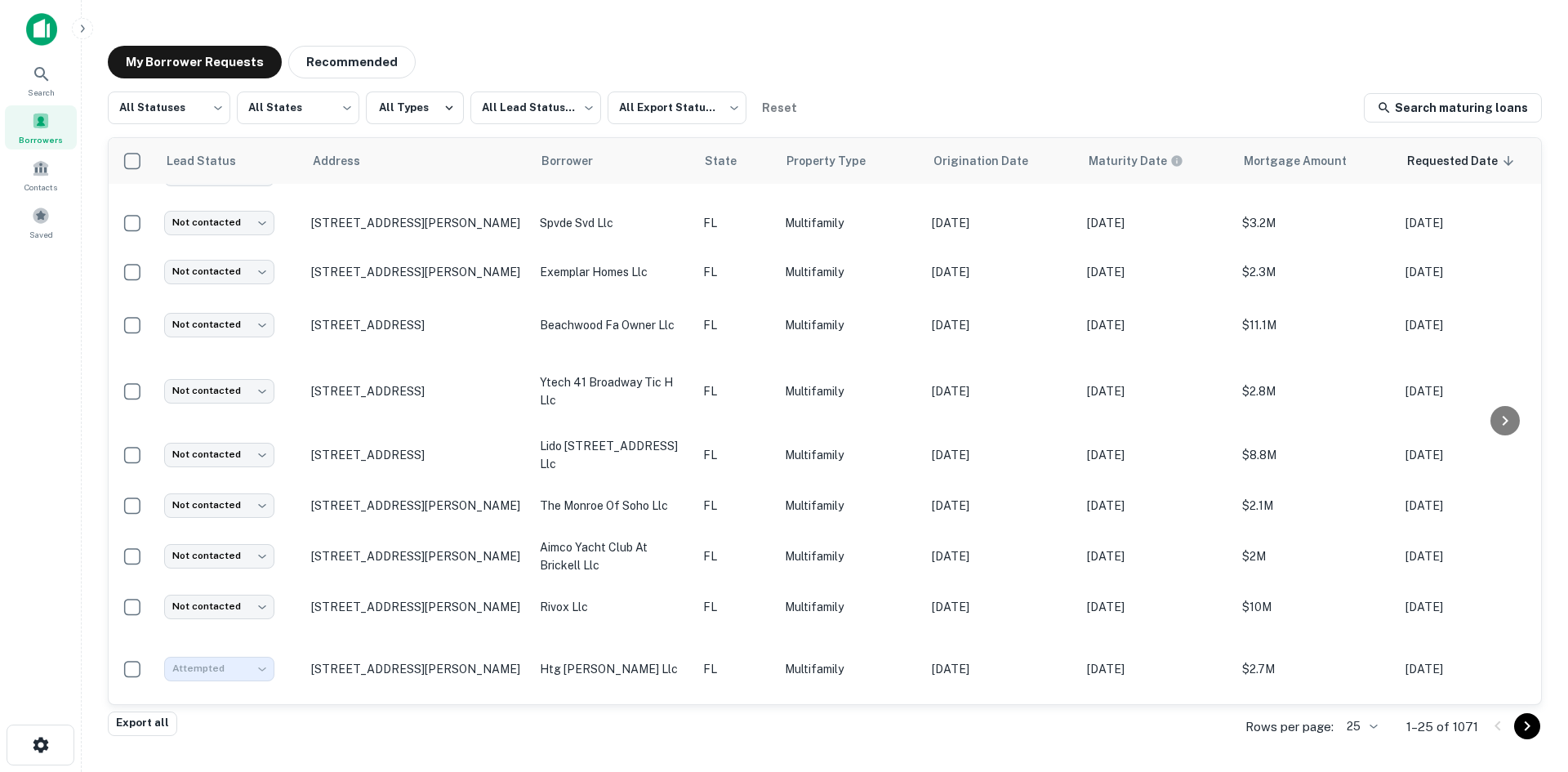
click at [685, 601] on p "rivox llc" at bounding box center [613, 607] width 147 height 18
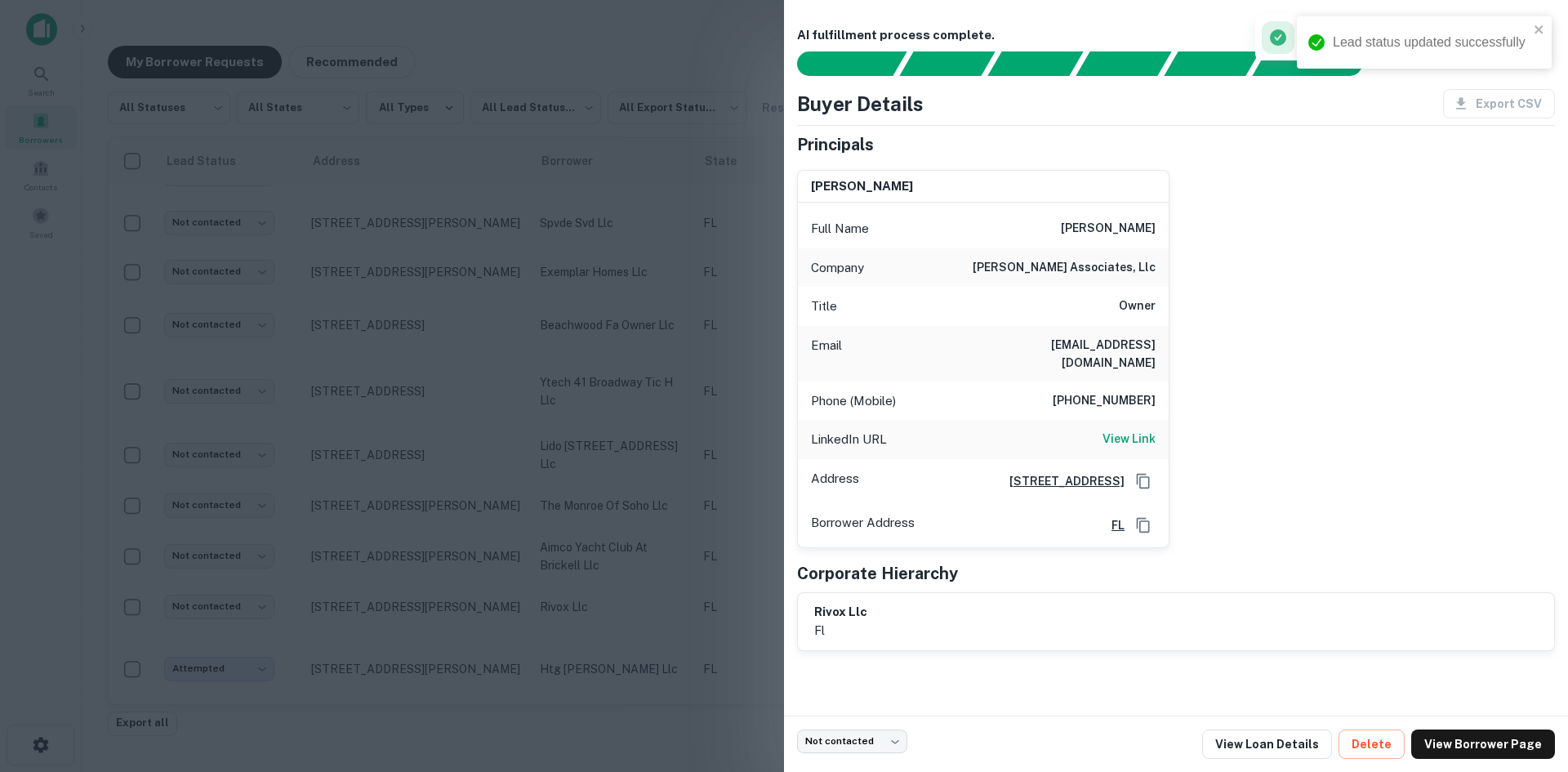
click at [1139, 334] on div "Email [EMAIL_ADDRESS][DOMAIN_NAME]" at bounding box center [983, 354] width 371 height 56
copy h6 "[EMAIL_ADDRESS][DOMAIN_NAME]"
click at [1088, 347] on h6 "[EMAIL_ADDRESS][DOMAIN_NAME]" at bounding box center [1058, 354] width 196 height 36
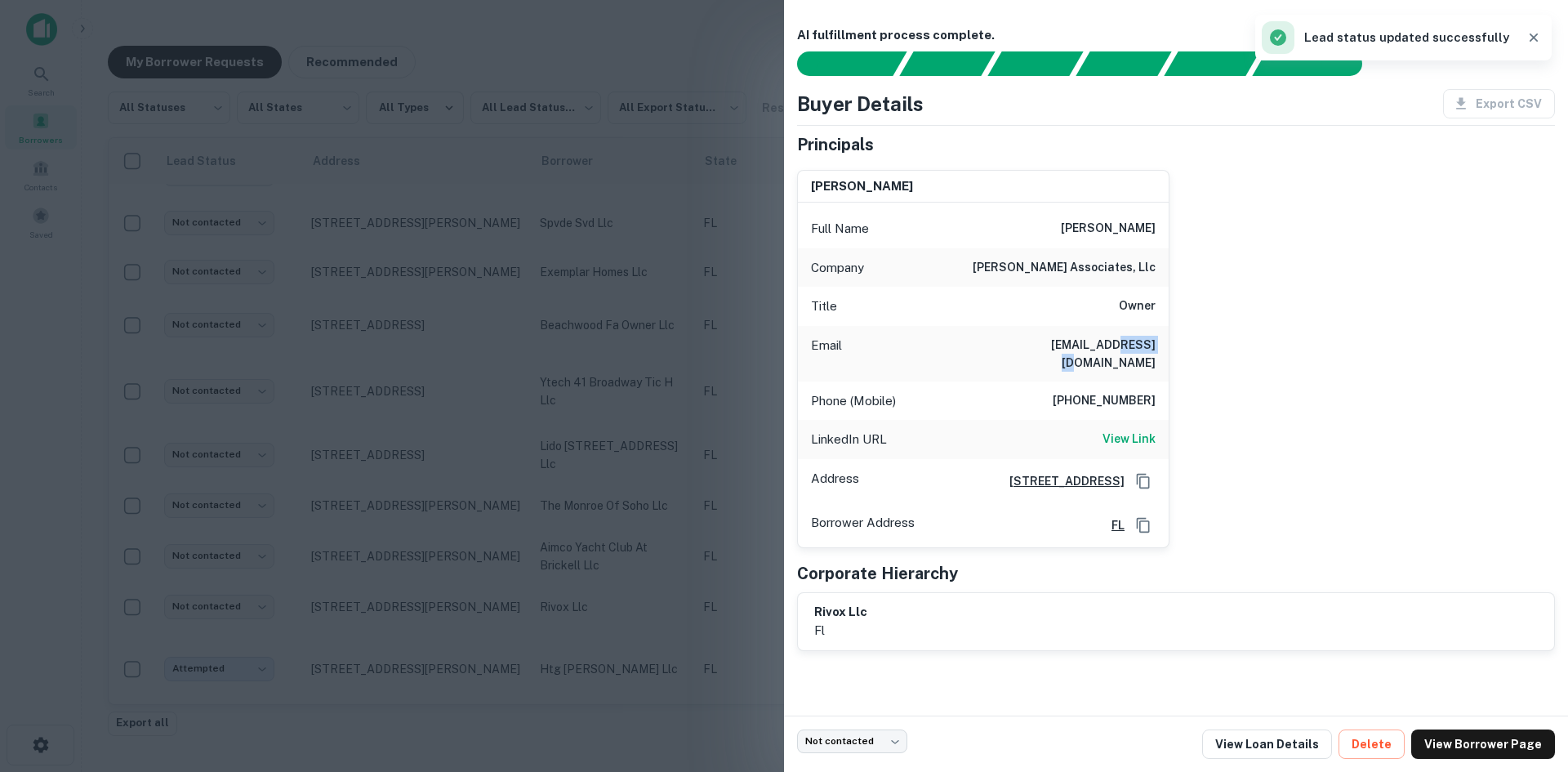
click at [1088, 347] on h6 "[EMAIL_ADDRESS][DOMAIN_NAME]" at bounding box center [1058, 354] width 196 height 36
click at [433, 435] on div at bounding box center [784, 386] width 1568 height 772
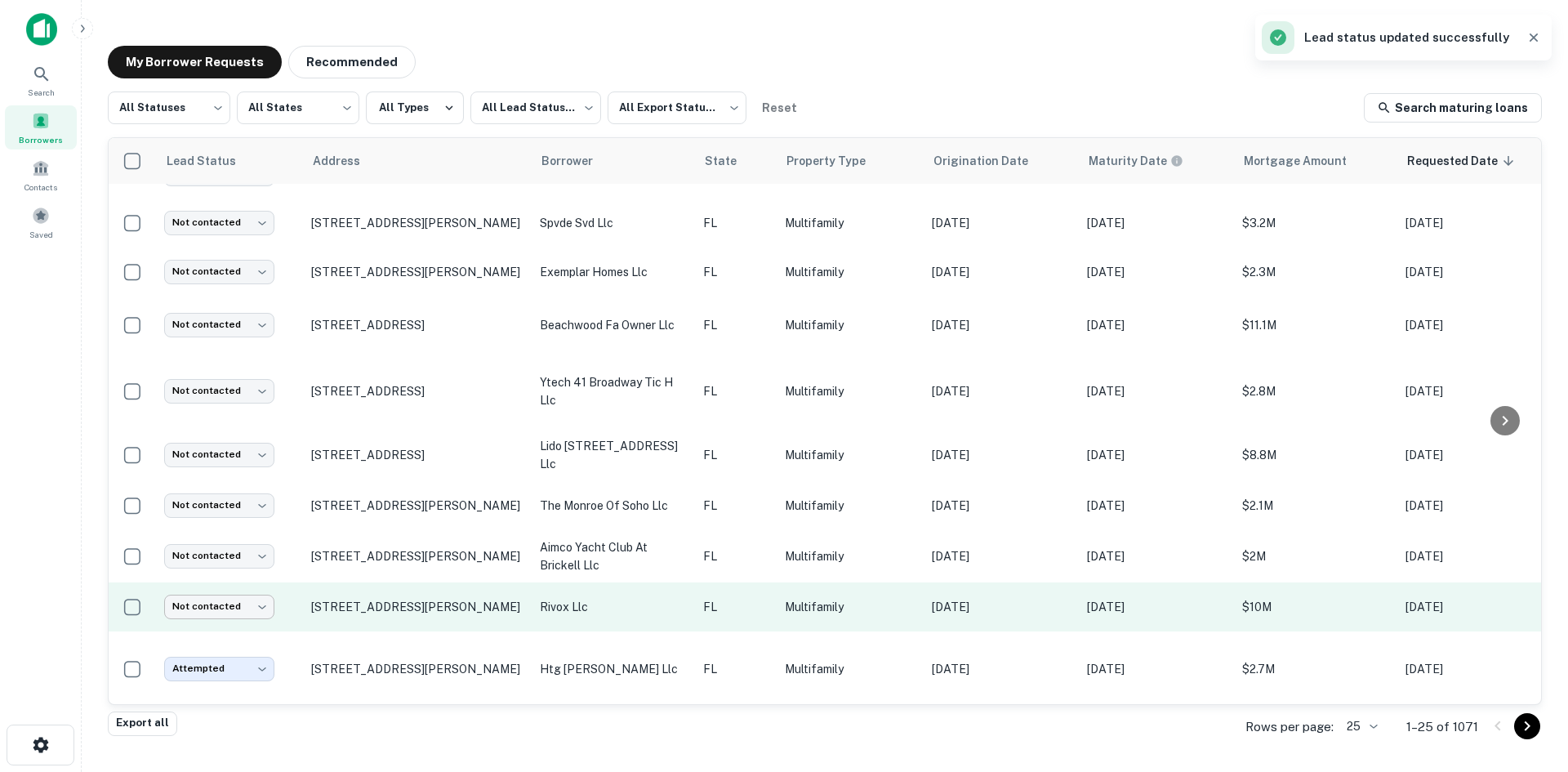
click at [237, 602] on body "Search Borrowers Contacts Saved My Borrower Requests Recommended All Statuses *…" at bounding box center [784, 386] width 1568 height 772
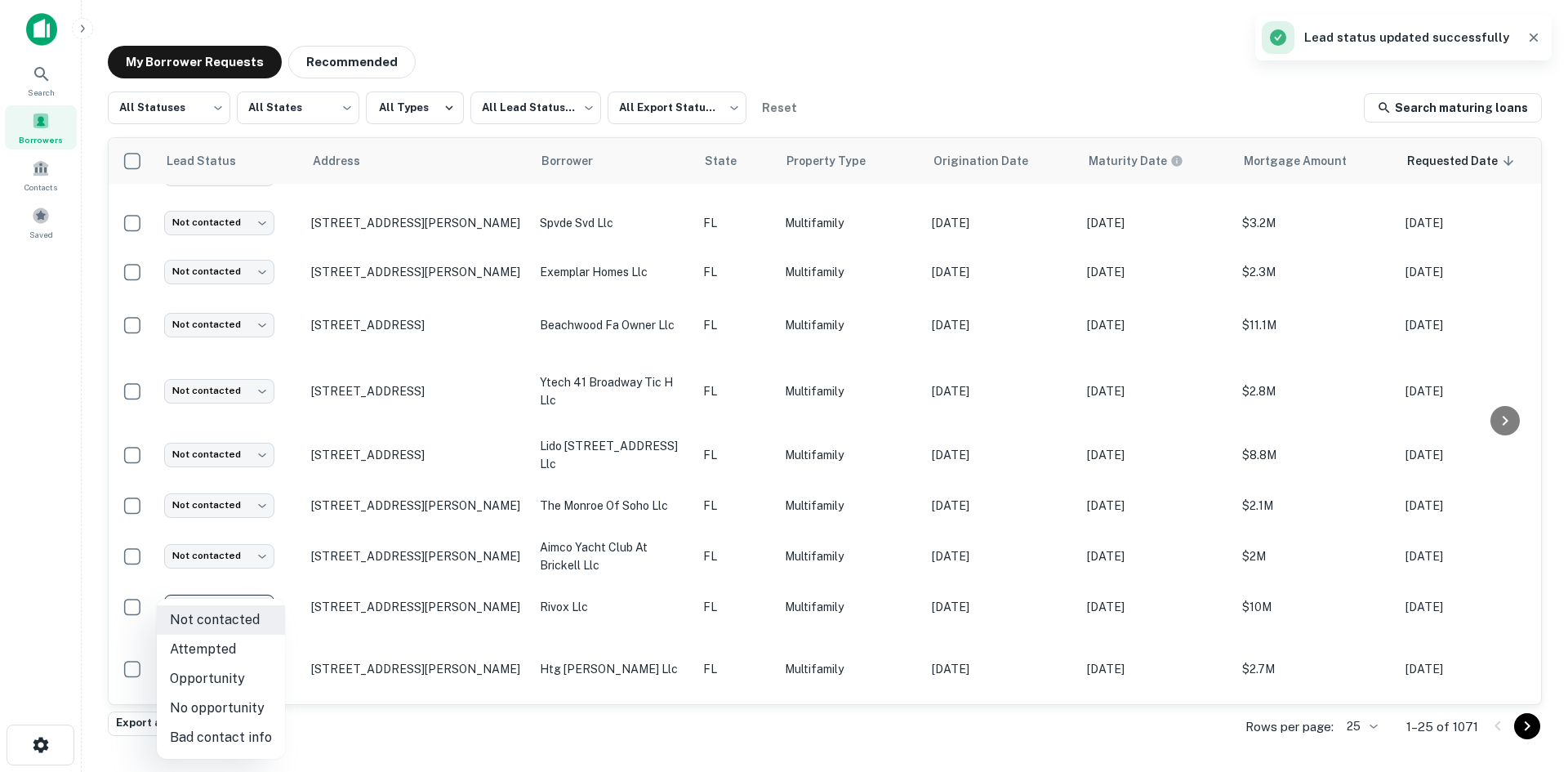
click at [250, 645] on li "Attempted" at bounding box center [220, 650] width 129 height 30
type input "*********"
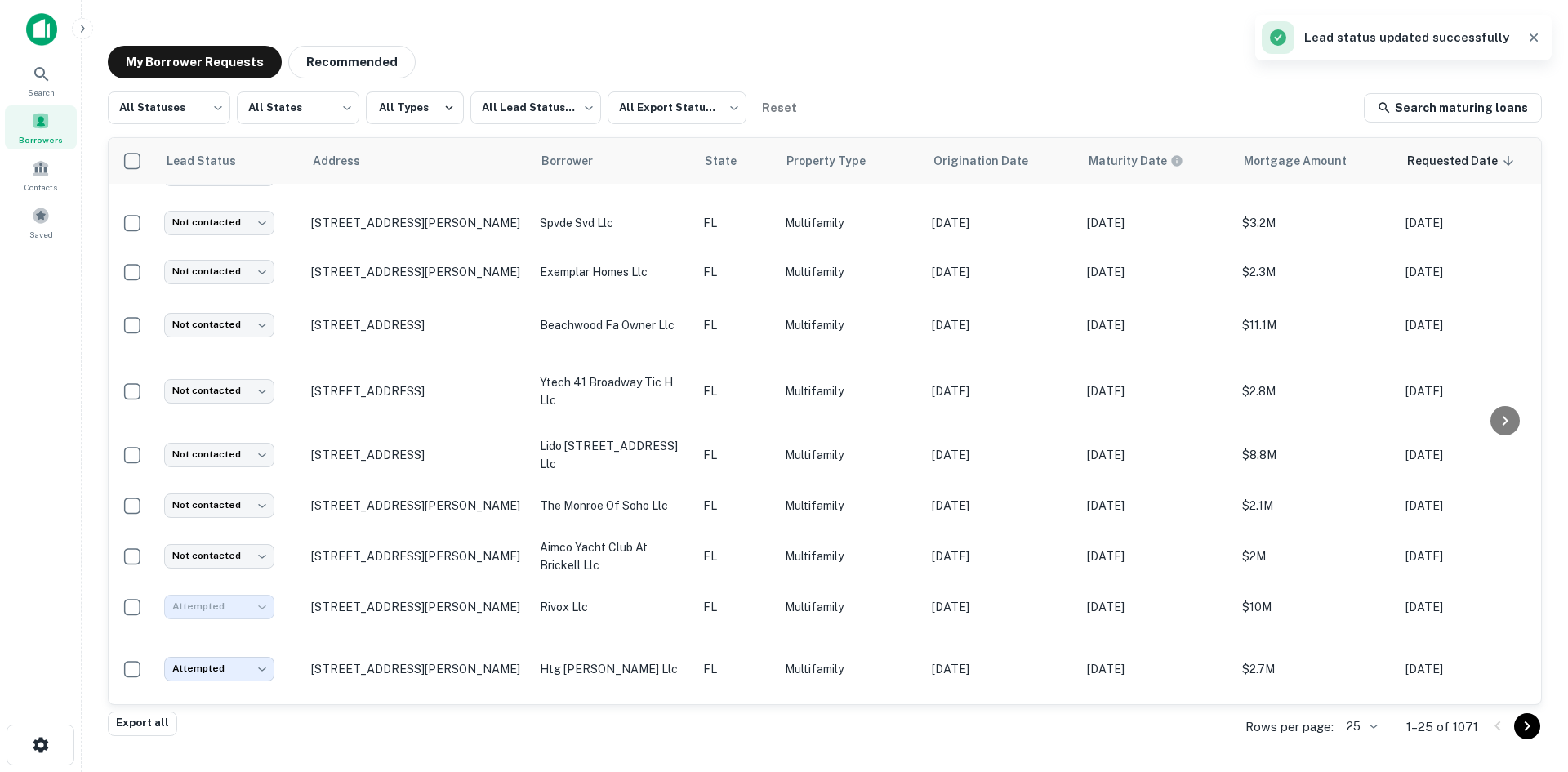
scroll to position [256, 0]
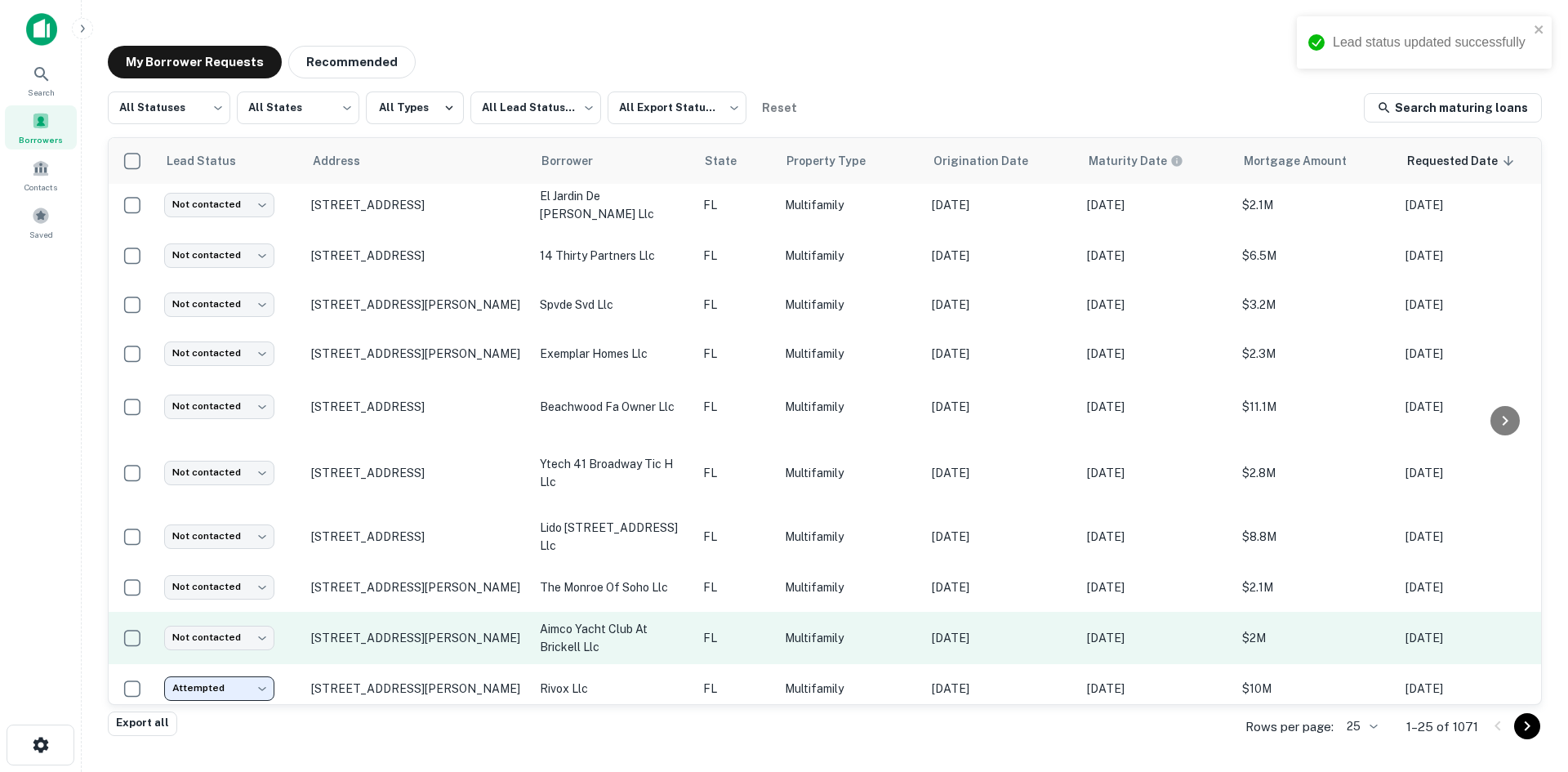
click at [712, 646] on td "FL" at bounding box center [736, 638] width 82 height 52
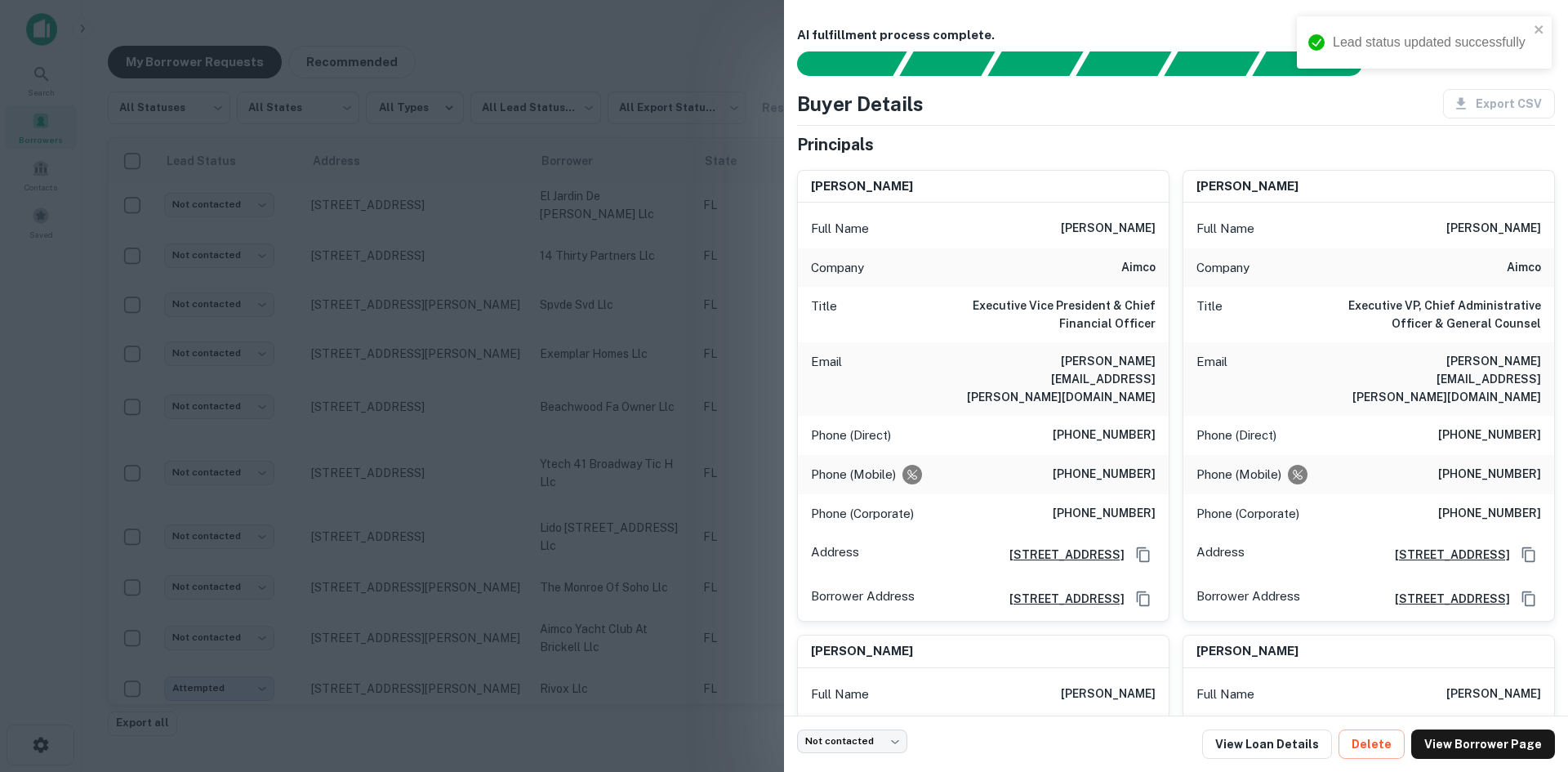
click at [1112, 363] on h6 "[PERSON_NAME][EMAIL_ADDRESS][PERSON_NAME][DOMAIN_NAME]" at bounding box center [1058, 379] width 196 height 54
copy h6 "[PERSON_NAME][EMAIL_ADDRESS][PERSON_NAME][DOMAIN_NAME]"
click at [508, 494] on div at bounding box center [784, 386] width 1568 height 772
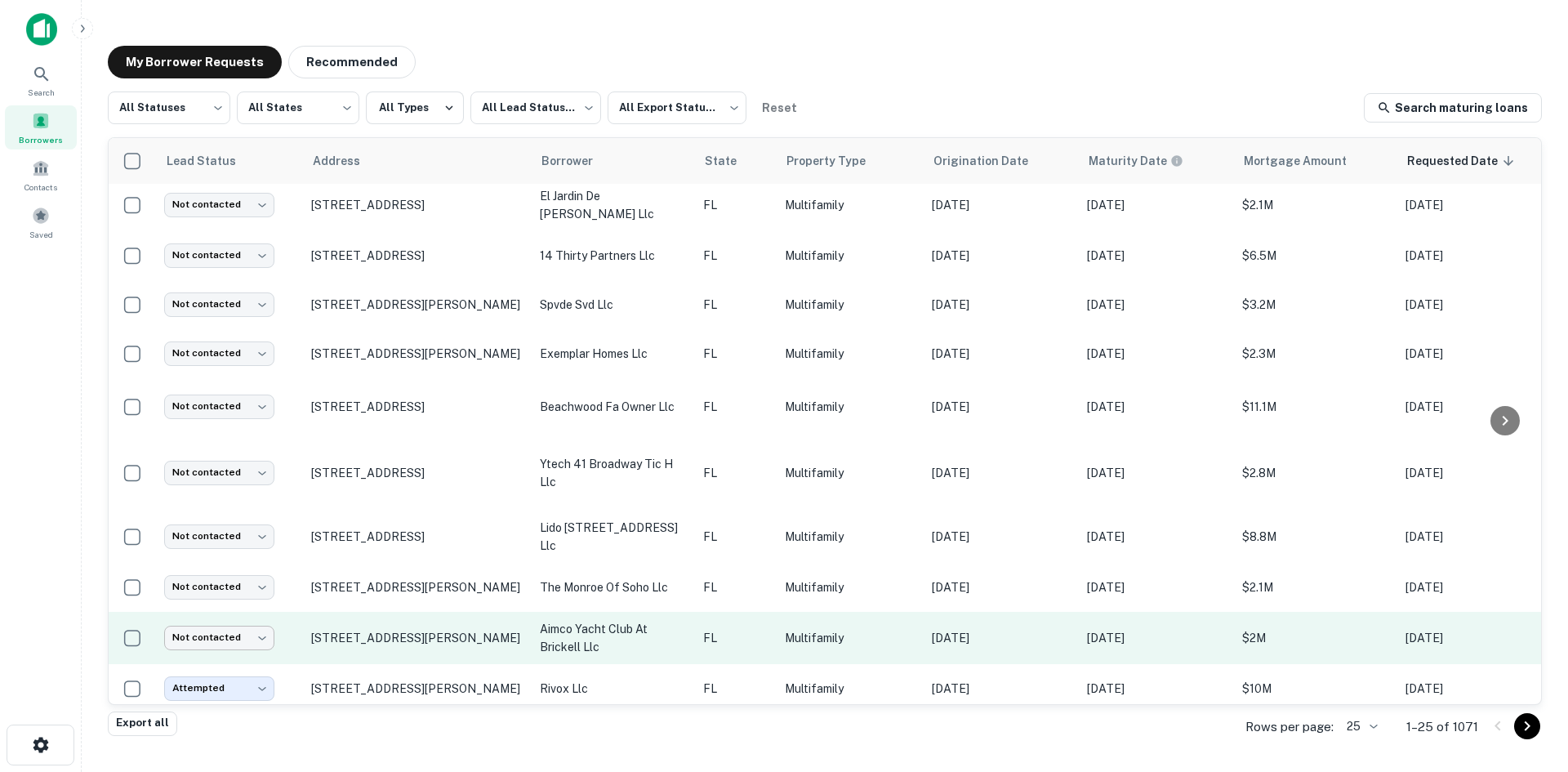
click at [223, 641] on body "Search Borrowers Contacts Saved My Borrower Requests Recommended All Statuses *…" at bounding box center [784, 386] width 1568 height 772
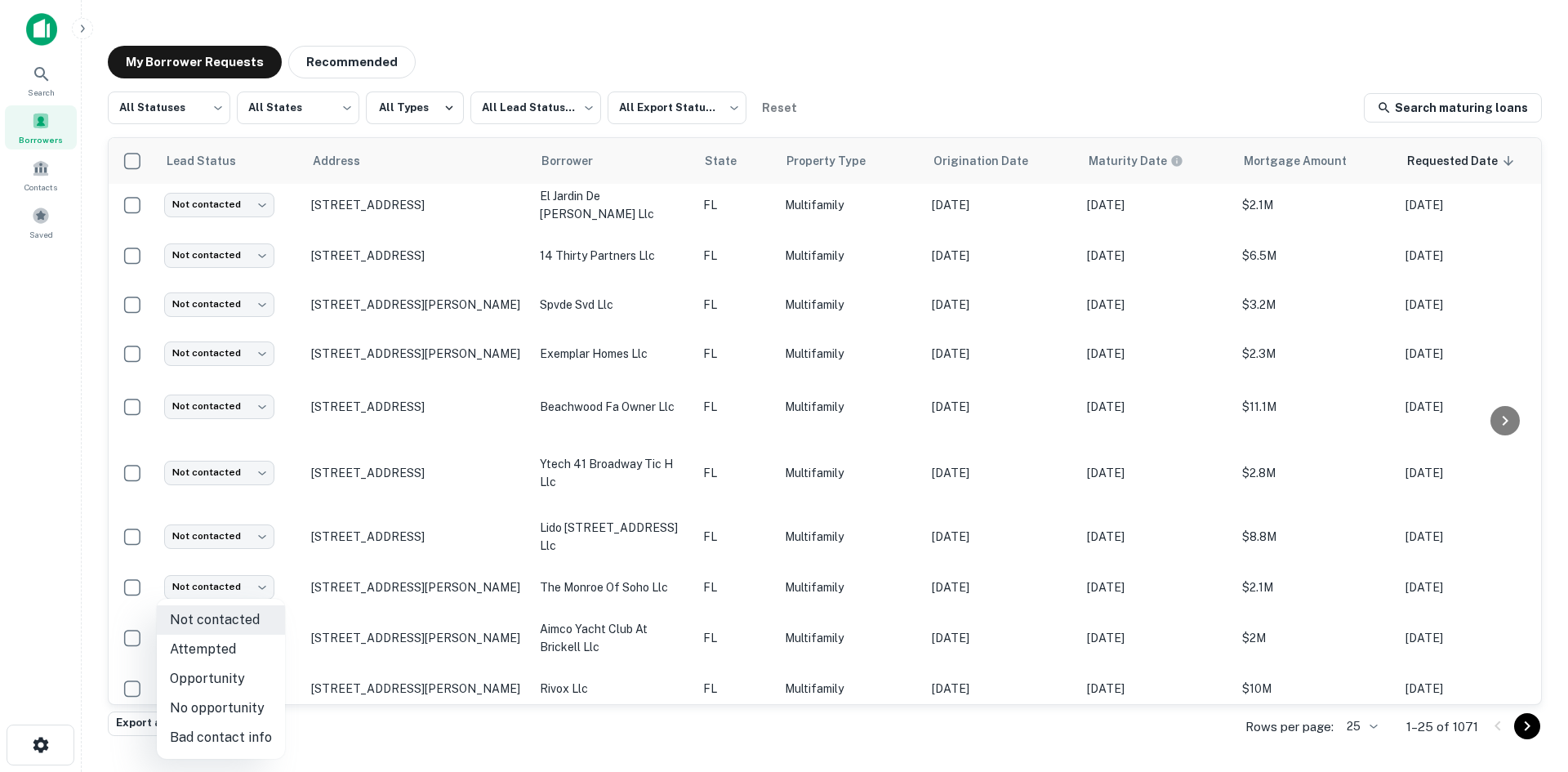
click at [236, 661] on li "Attempted" at bounding box center [220, 650] width 129 height 30
type input "*********"
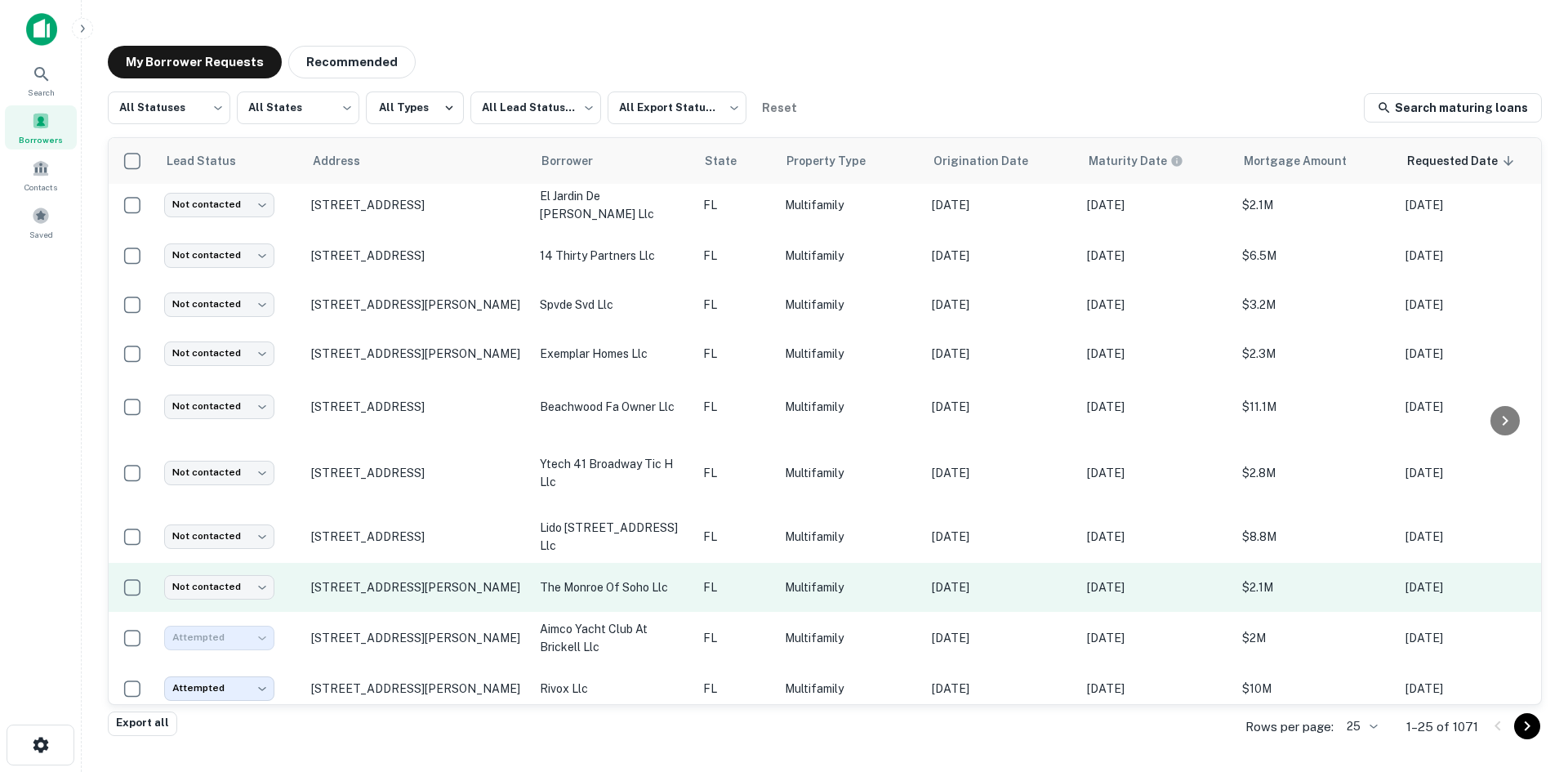
click at [764, 564] on td "FL" at bounding box center [736, 588] width 82 height 49
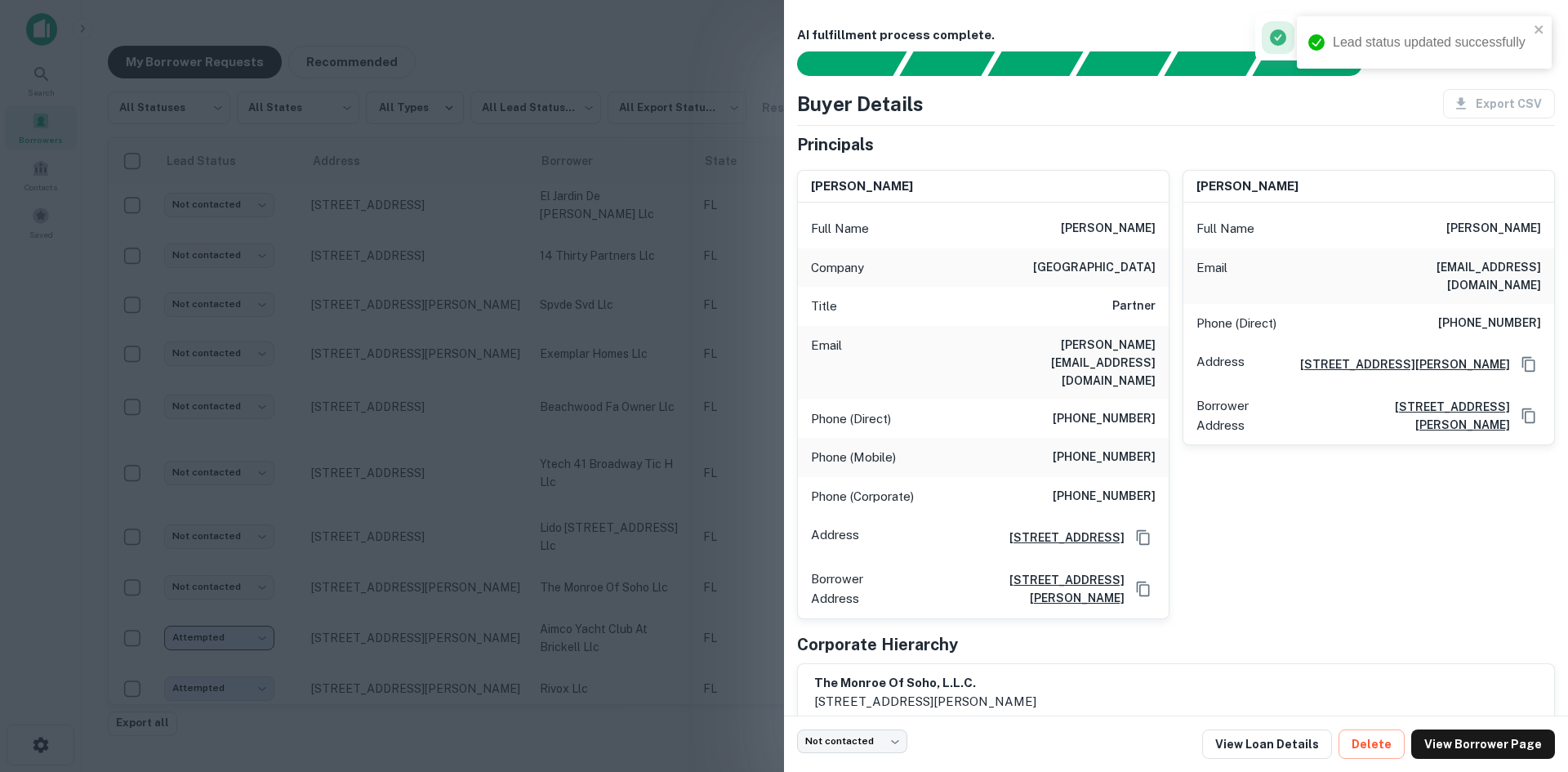
click at [1137, 336] on h6 "[PERSON_NAME][EMAIL_ADDRESS][DOMAIN_NAME]" at bounding box center [1058, 363] width 196 height 54
click at [646, 344] on div at bounding box center [784, 386] width 1568 height 772
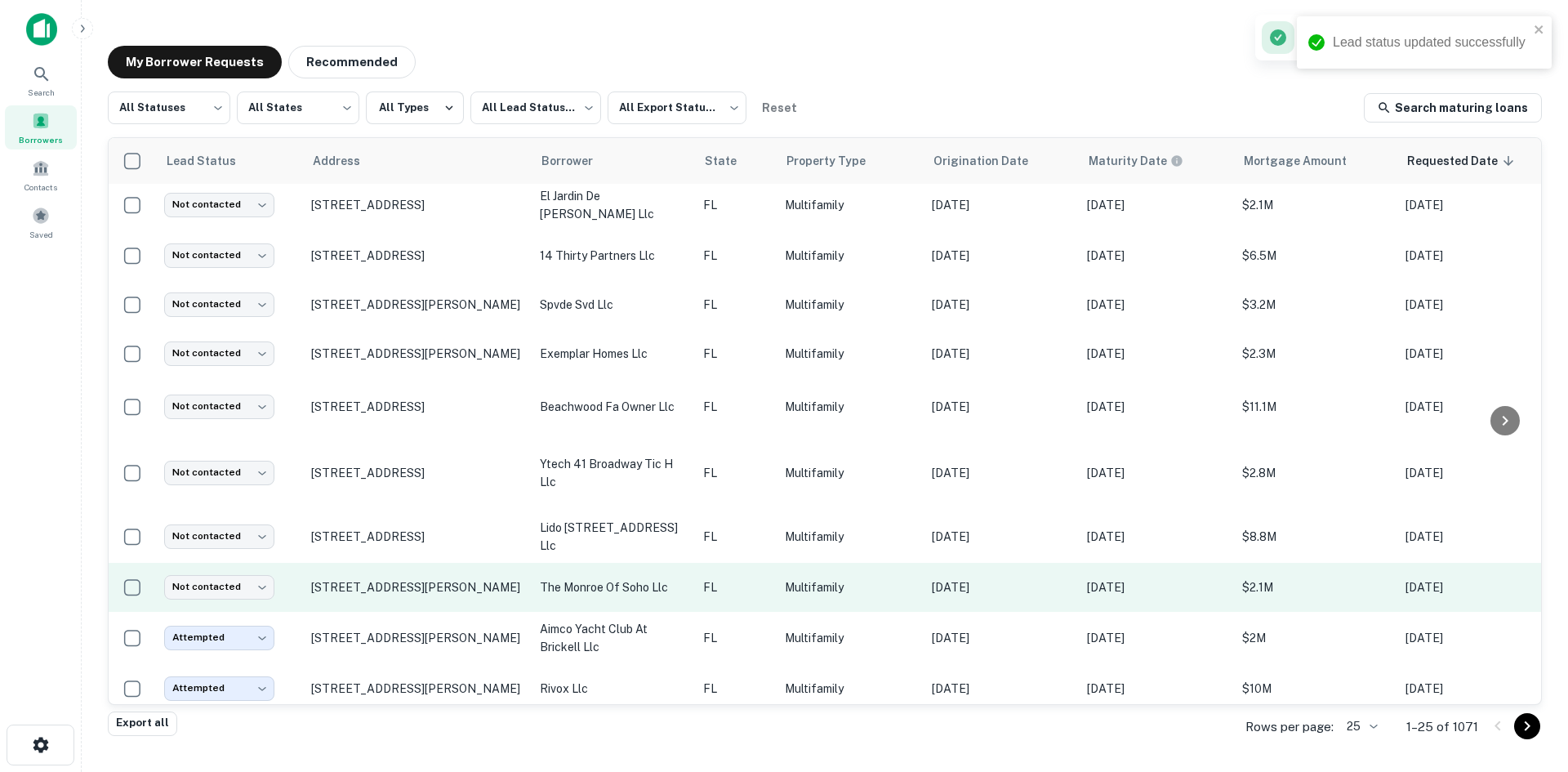
click at [803, 563] on td "Multifamily" at bounding box center [850, 588] width 147 height 49
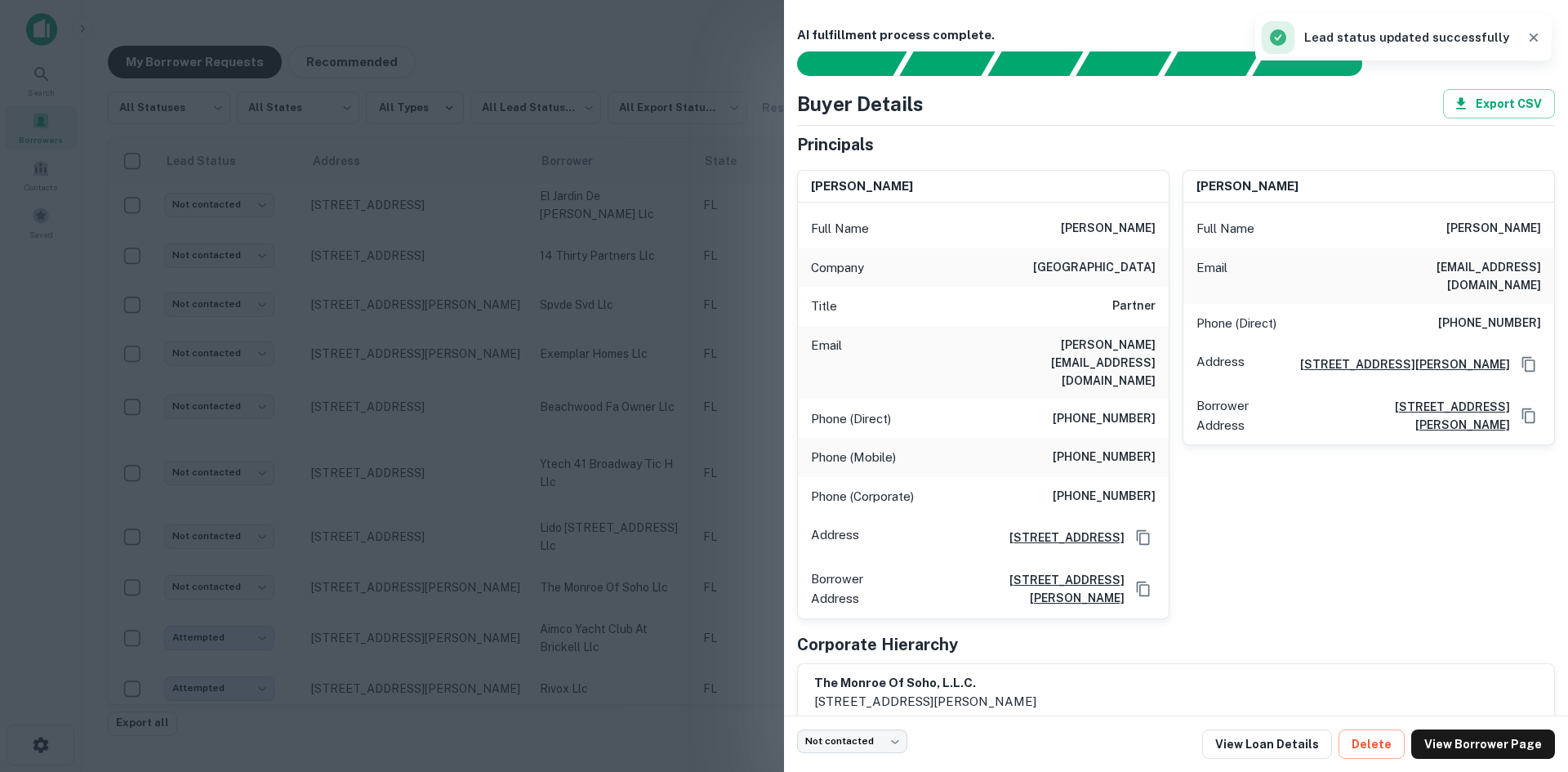
click at [1472, 264] on h6 "[EMAIL_ADDRESS][DOMAIN_NAME]" at bounding box center [1444, 276] width 196 height 36
copy h6 "[EMAIL_ADDRESS][DOMAIN_NAME]"
click at [430, 546] on div at bounding box center [784, 386] width 1568 height 772
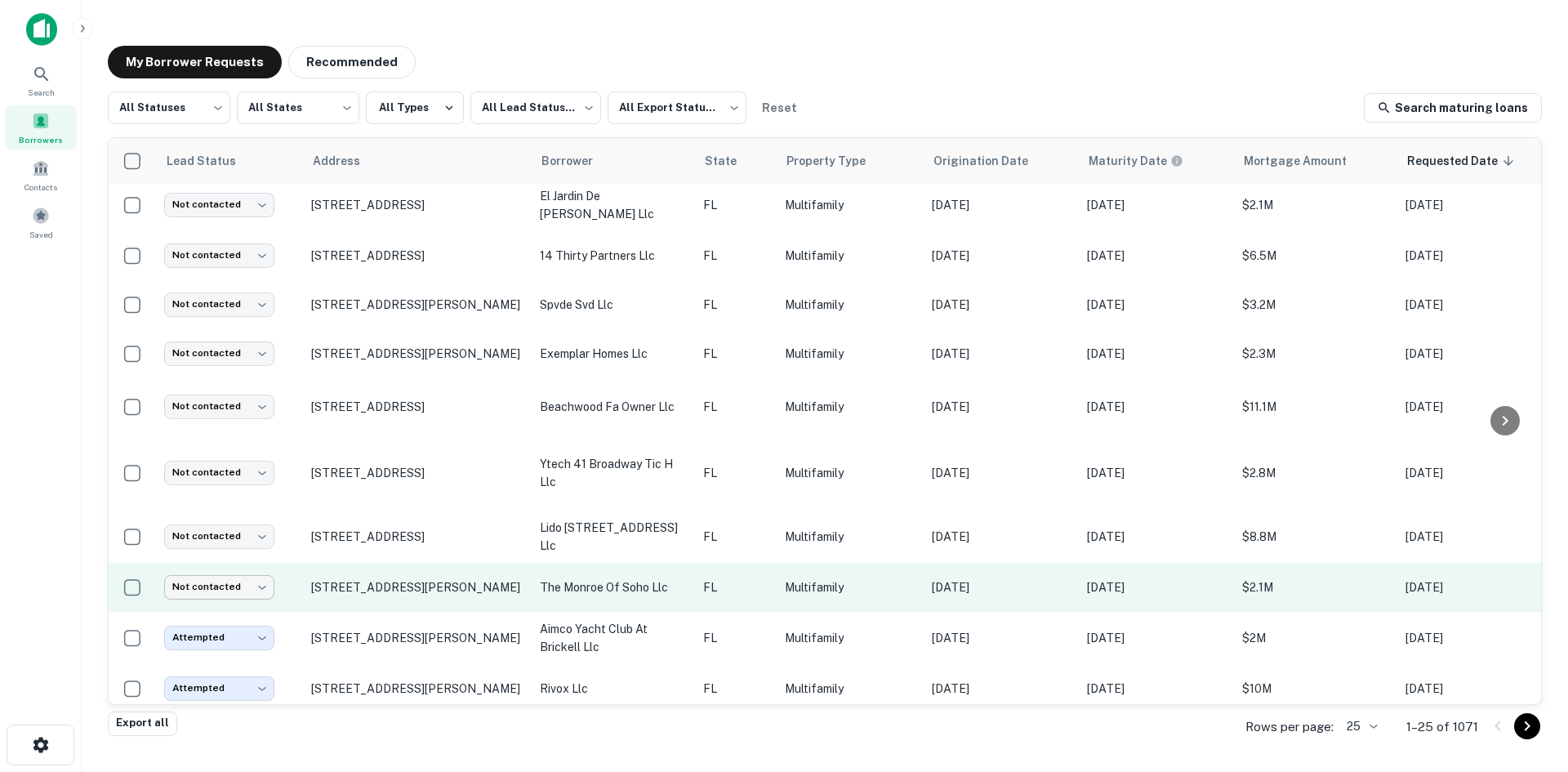
click at [223, 576] on body "Search Borrowers Contacts Saved My Borrower Requests Recommended All Statuses *…" at bounding box center [784, 386] width 1568 height 772
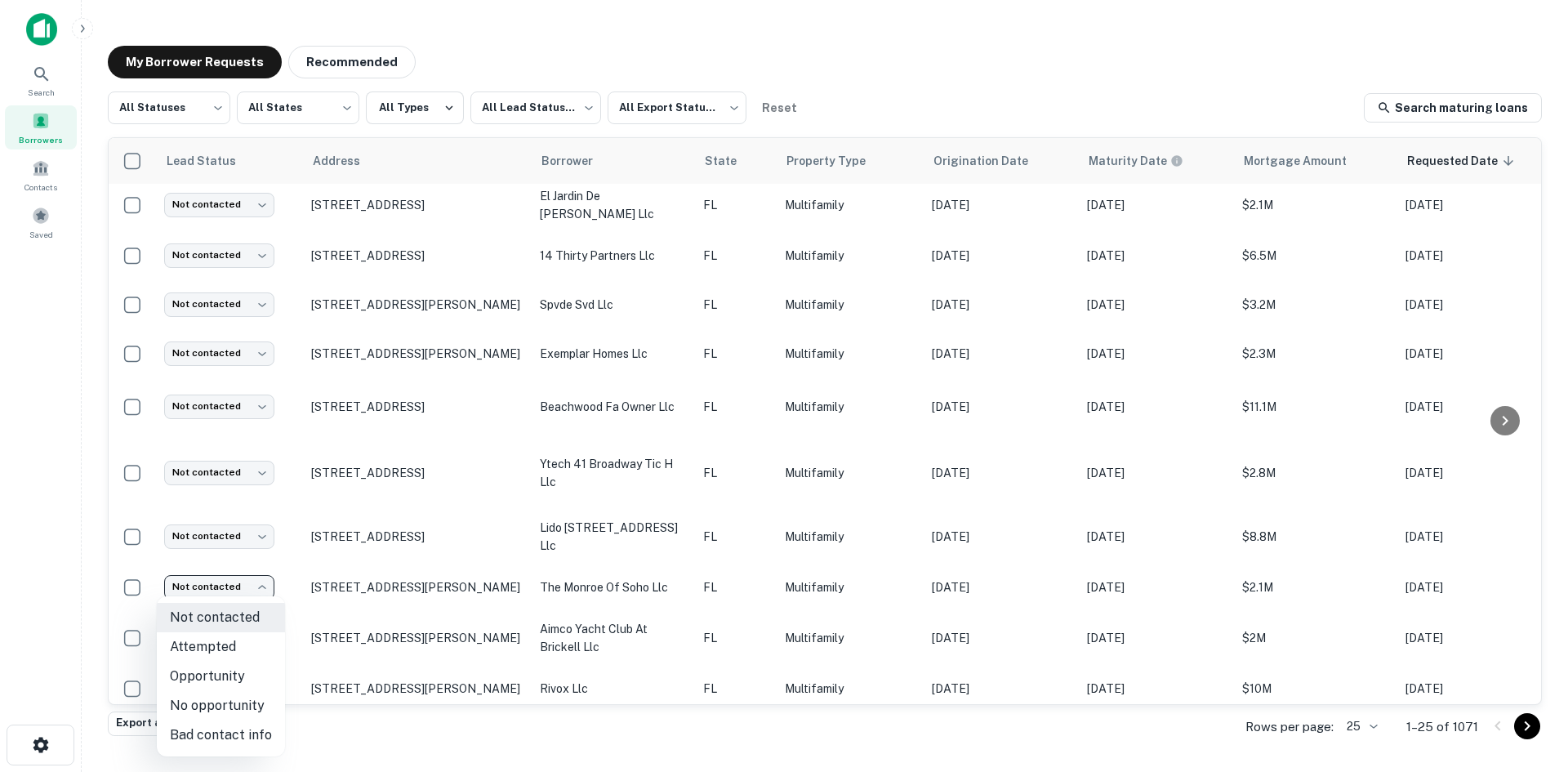
click at [237, 642] on li "Attempted" at bounding box center [220, 647] width 129 height 30
type input "*********"
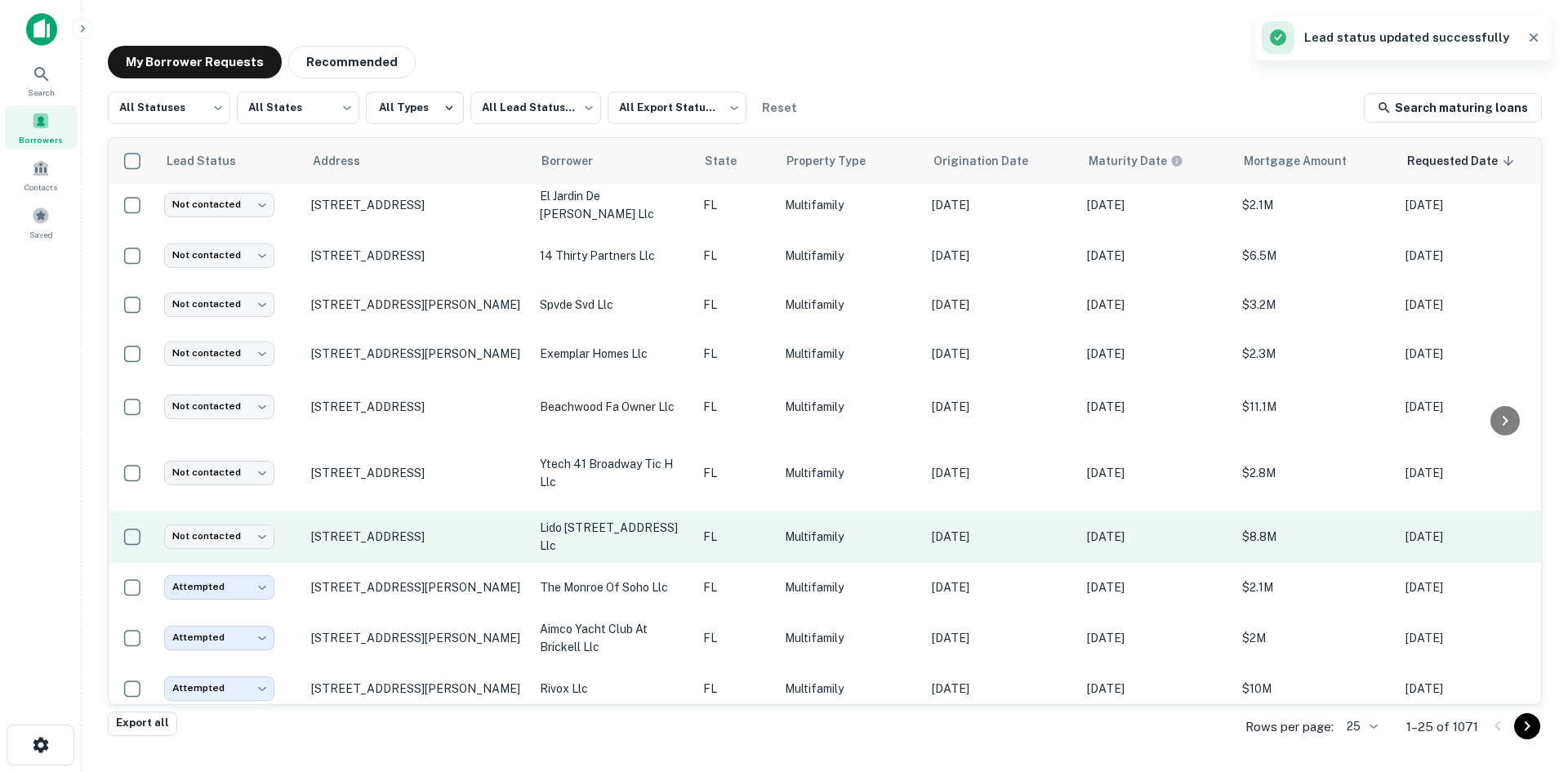
click at [846, 538] on p "Multifamily" at bounding box center [850, 537] width 130 height 18
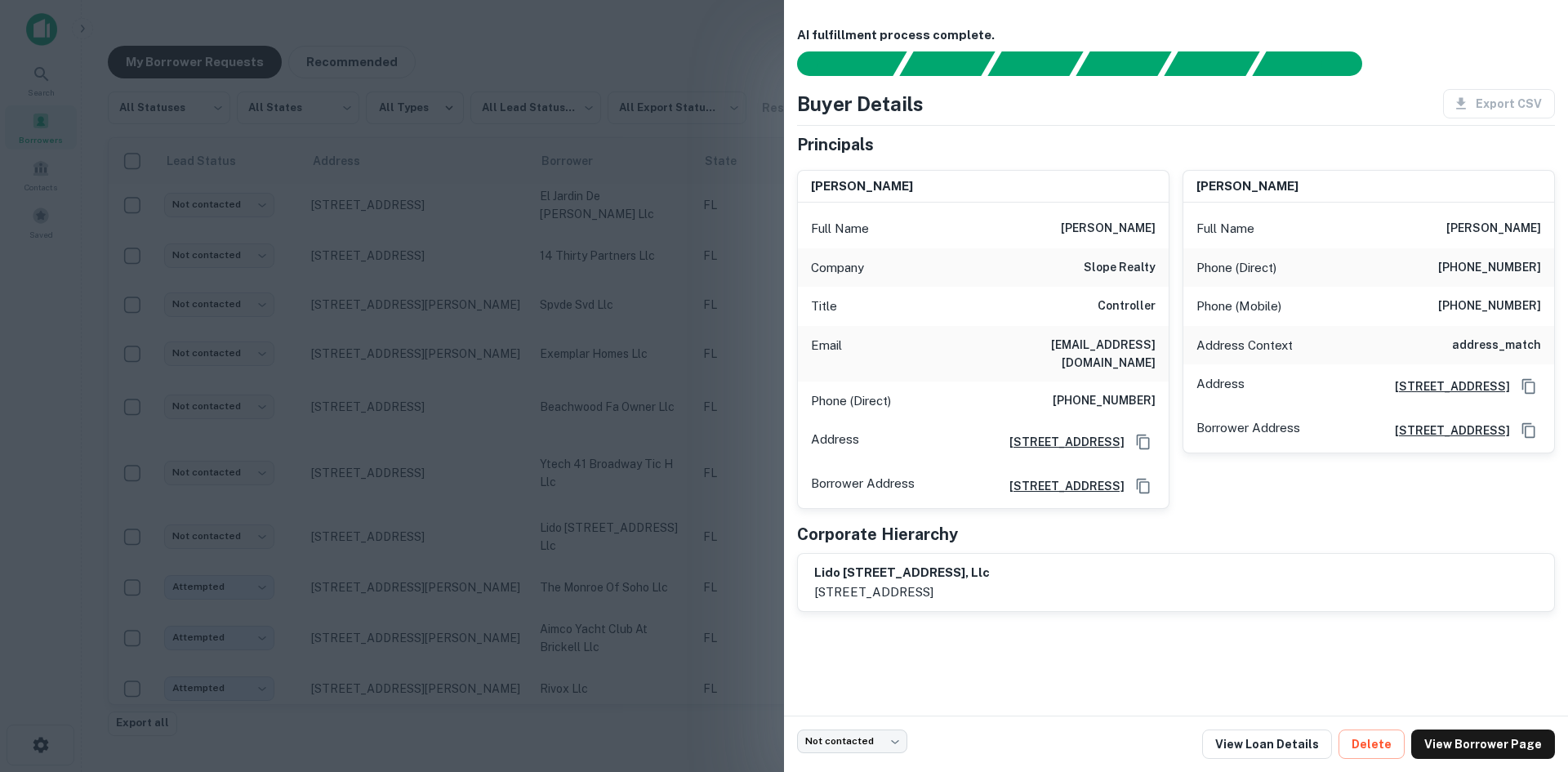
click at [551, 329] on div at bounding box center [784, 386] width 1568 height 772
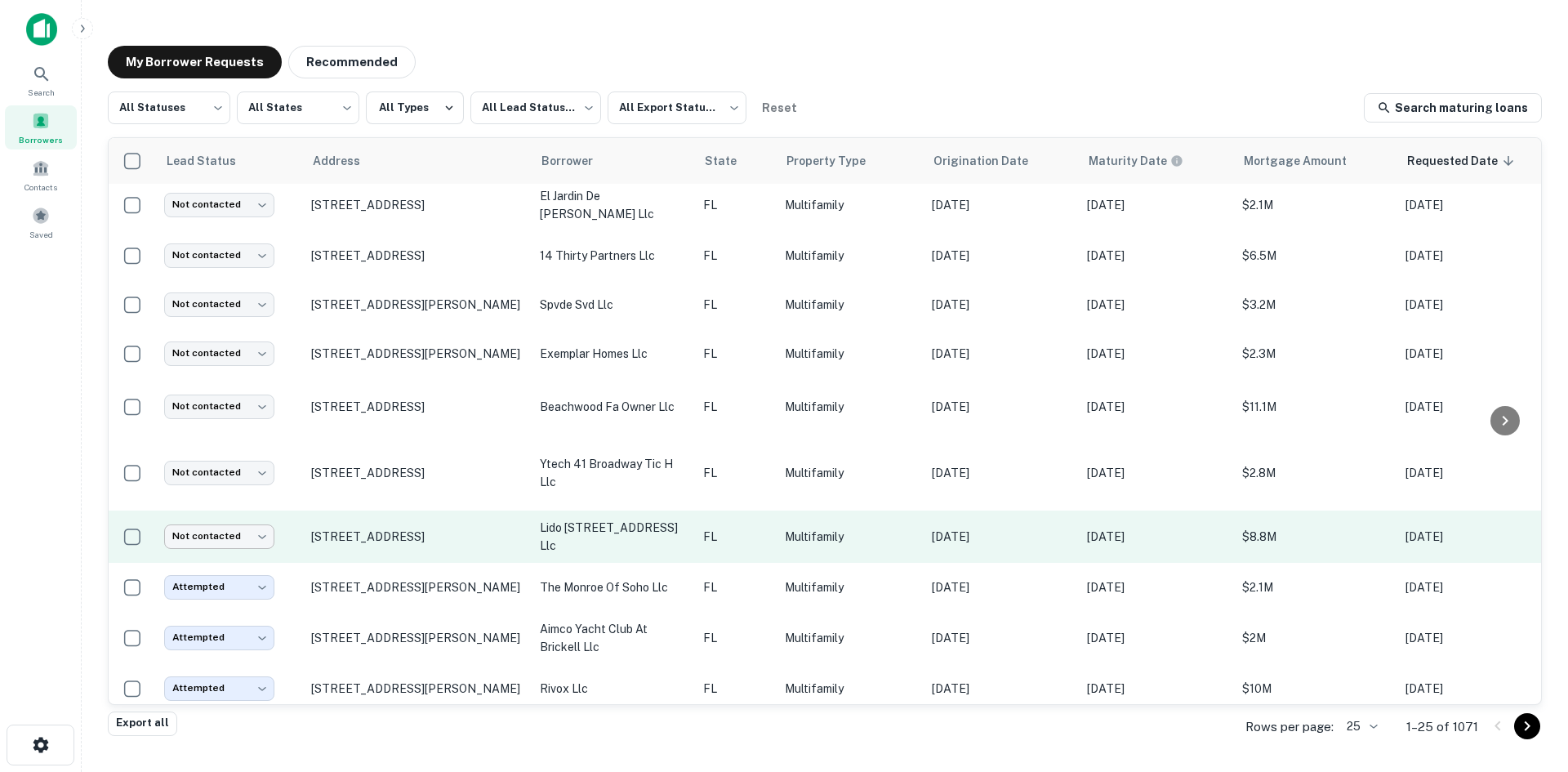
click at [241, 534] on body "Search Borrowers Contacts Saved My Borrower Requests Recommended All Statuses *…" at bounding box center [784, 386] width 1568 height 772
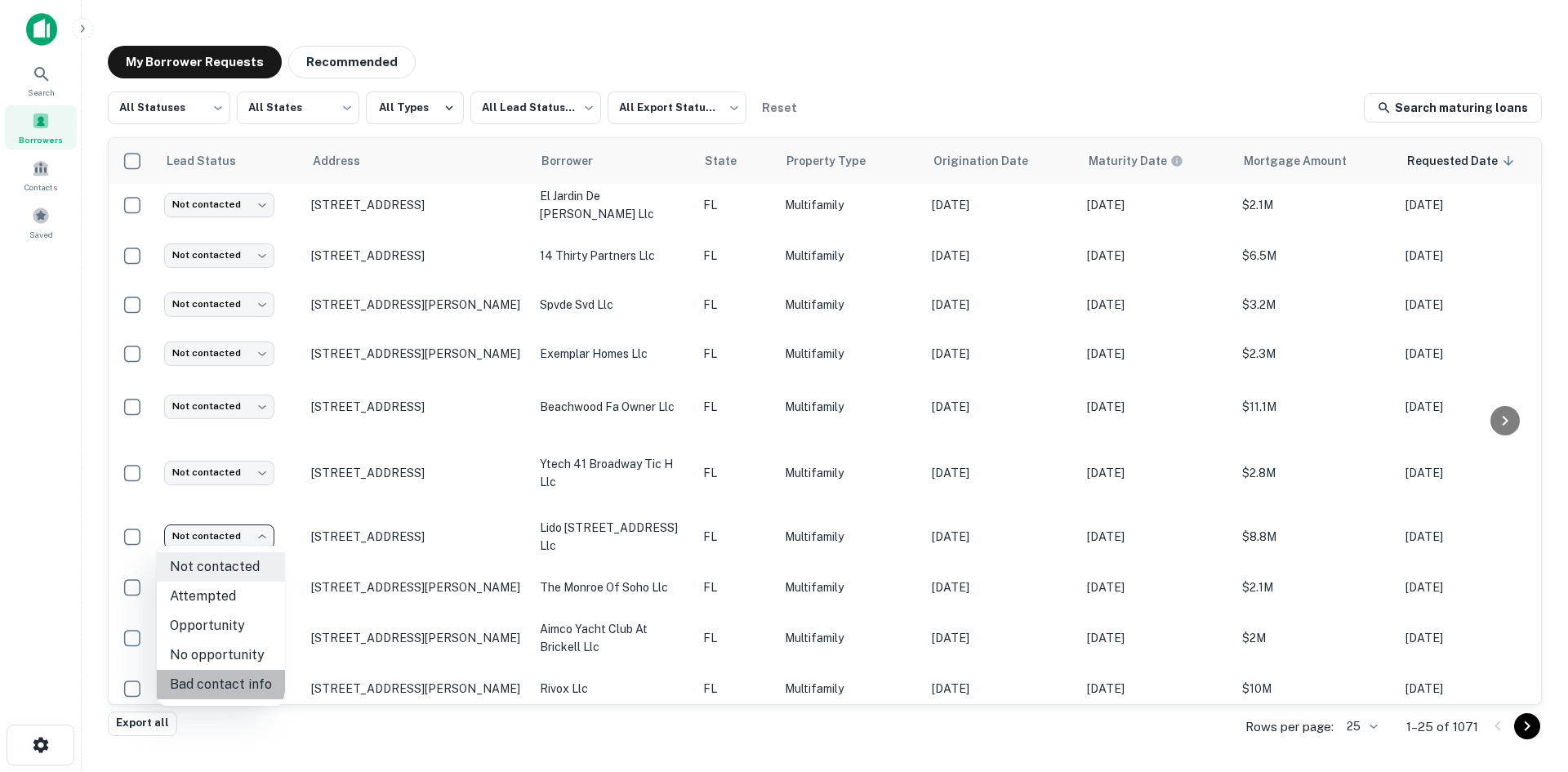
click at [206, 679] on li "Bad contact info" at bounding box center [220, 685] width 129 height 30
type input "**********"
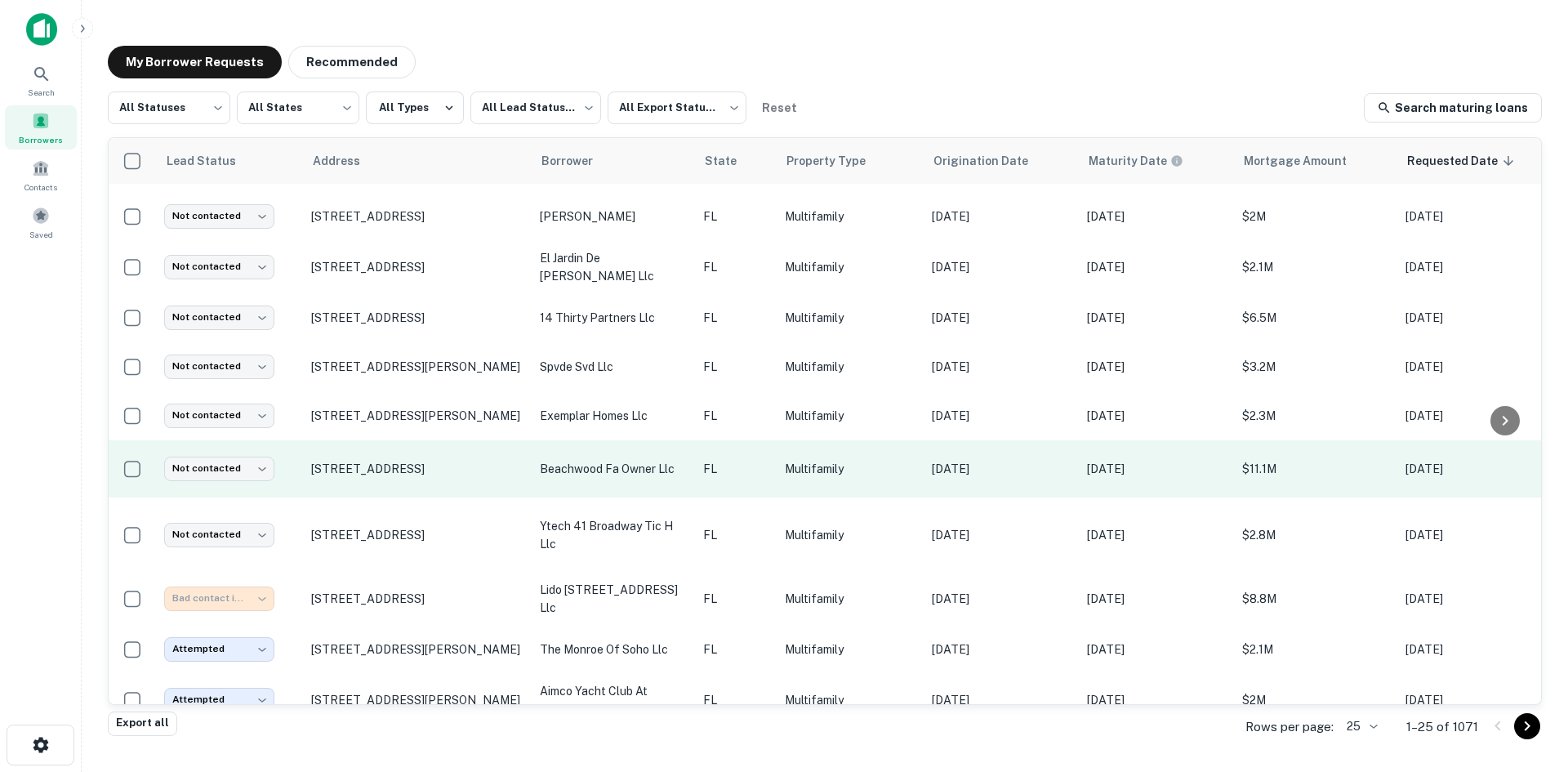
scroll to position [94, 0]
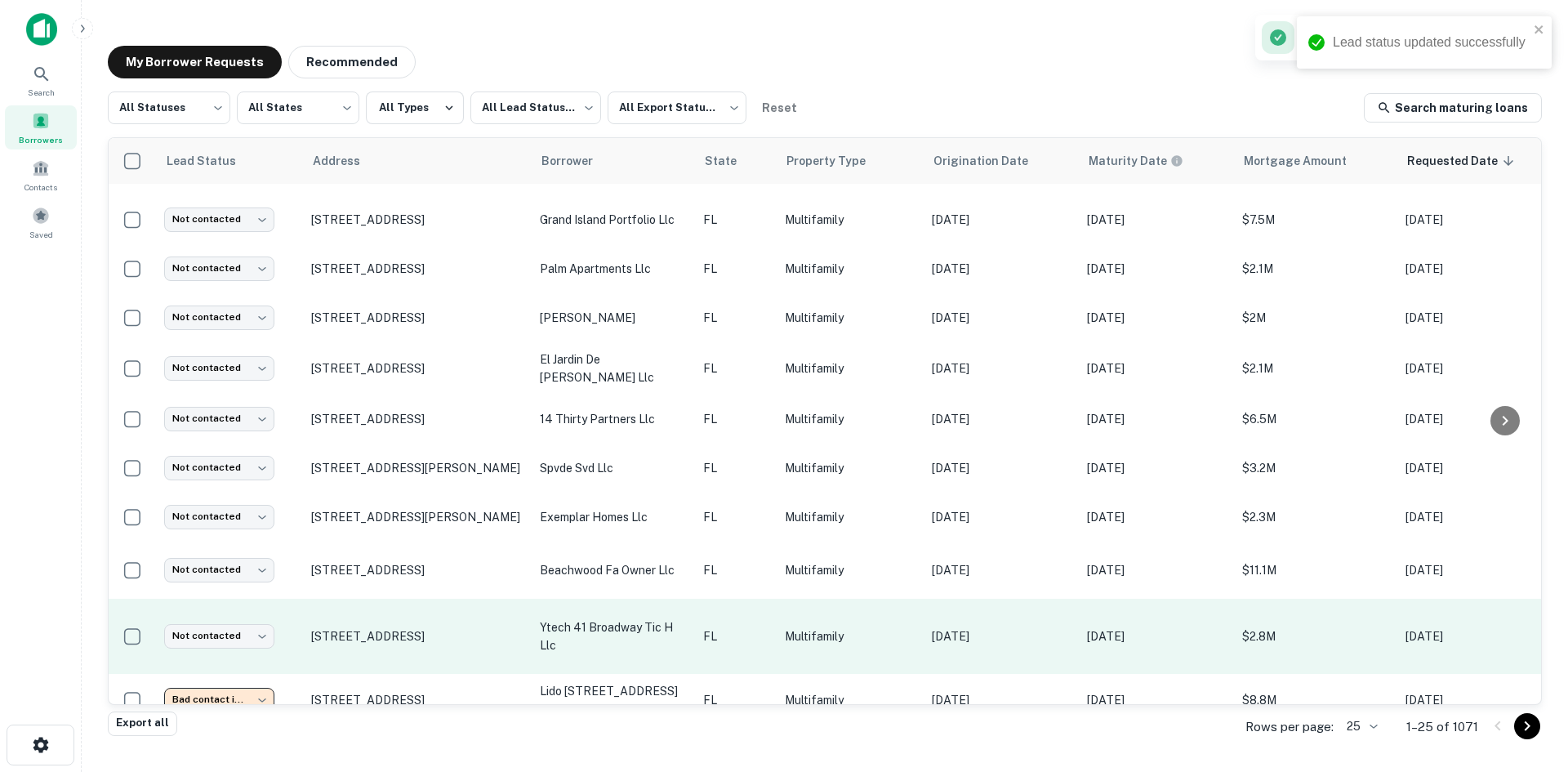
click at [711, 617] on td "FL" at bounding box center [736, 637] width 82 height 76
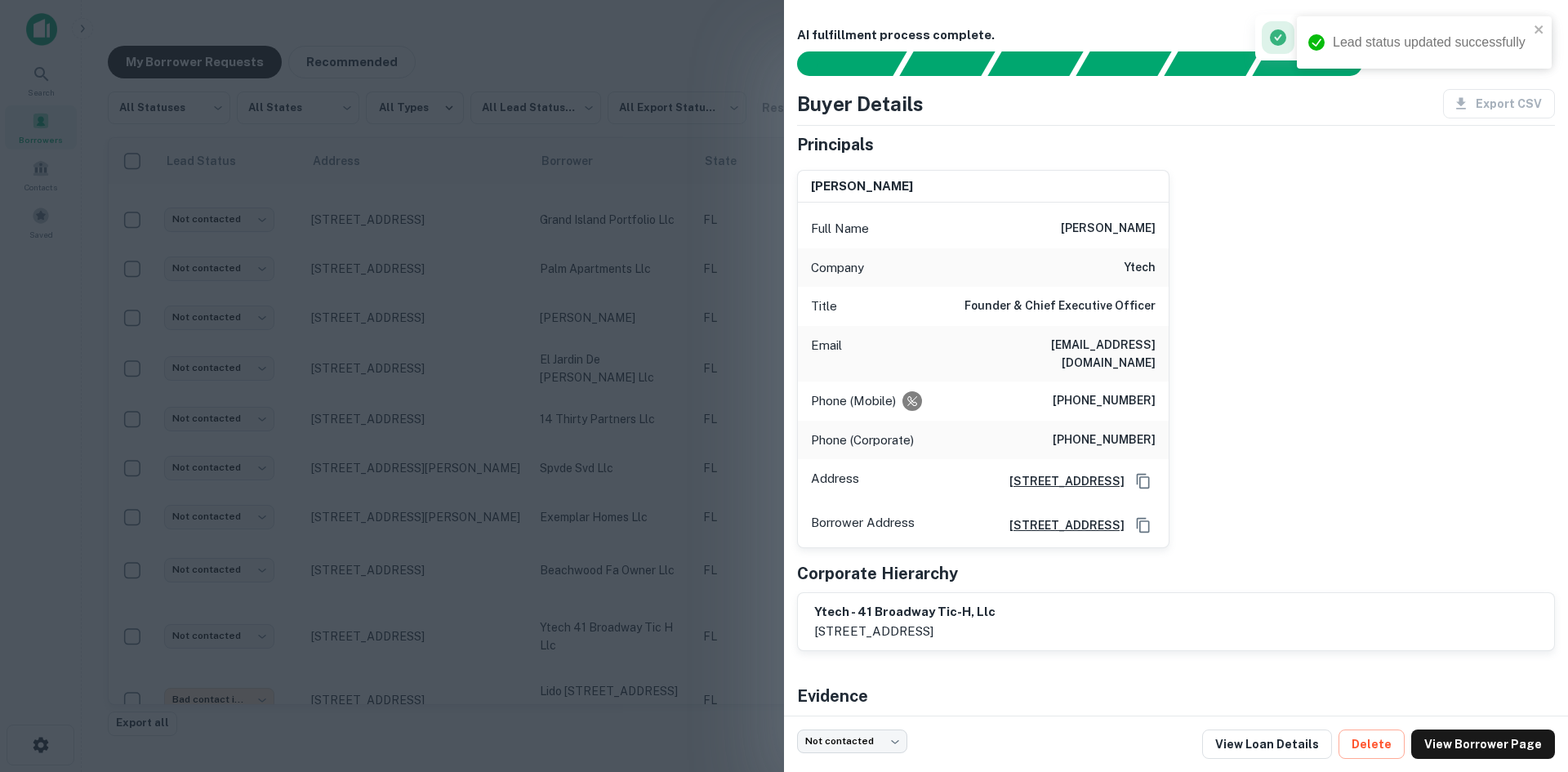
click at [1124, 343] on h6 "[EMAIL_ADDRESS][DOMAIN_NAME]" at bounding box center [1058, 354] width 196 height 36
copy h6 "[EMAIL_ADDRESS][DOMAIN_NAME]"
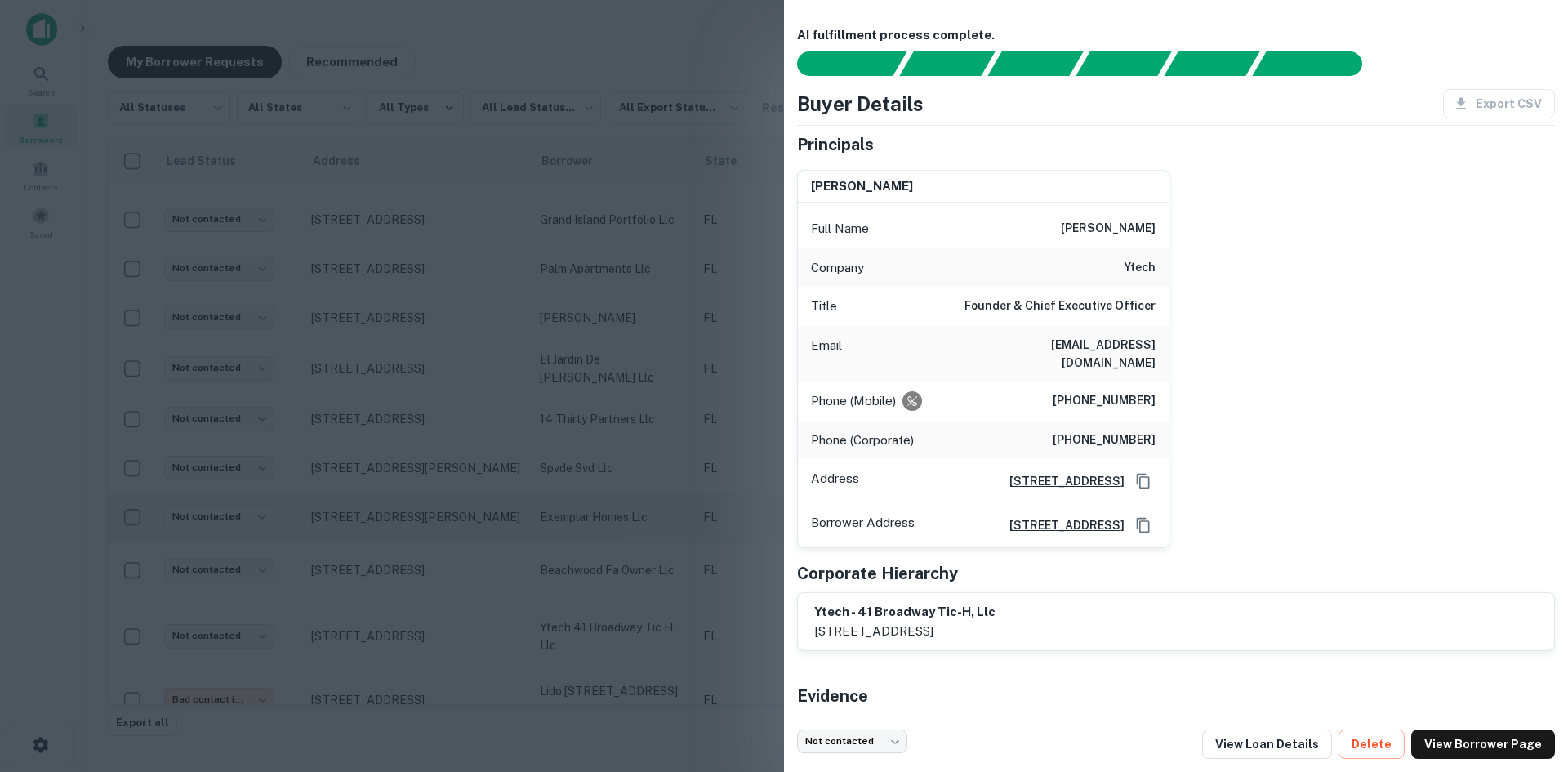
drag, startPoint x: 634, startPoint y: 523, endPoint x: 596, endPoint y: 528, distance: 38.3
click at [634, 523] on div at bounding box center [784, 386] width 1568 height 772
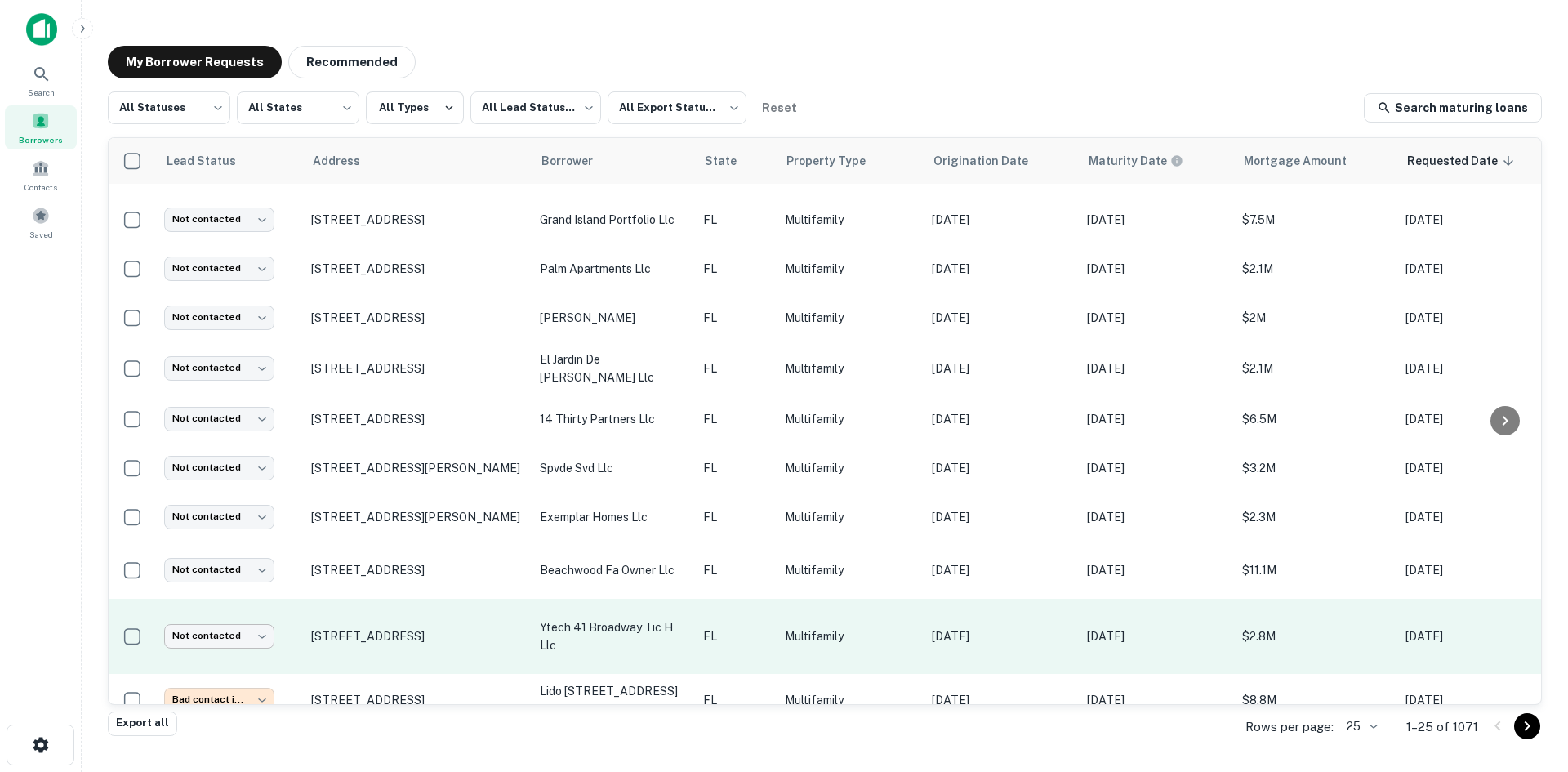
click at [223, 635] on body "Search Borrowers Contacts Saved My Borrower Requests Recommended All Statuses *…" at bounding box center [784, 386] width 1568 height 772
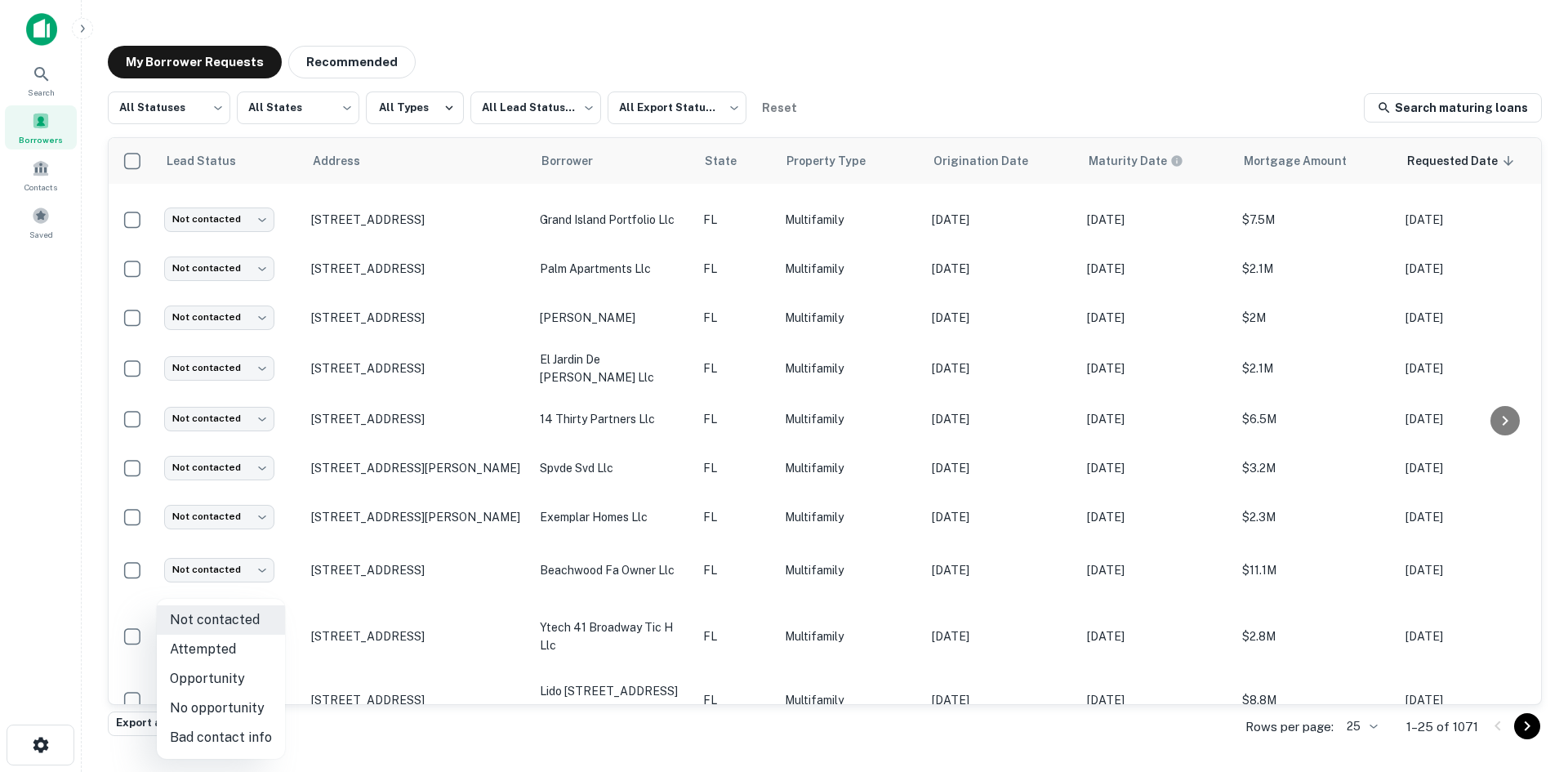
click at [232, 659] on li "Attempted" at bounding box center [220, 650] width 129 height 30
type input "*********"
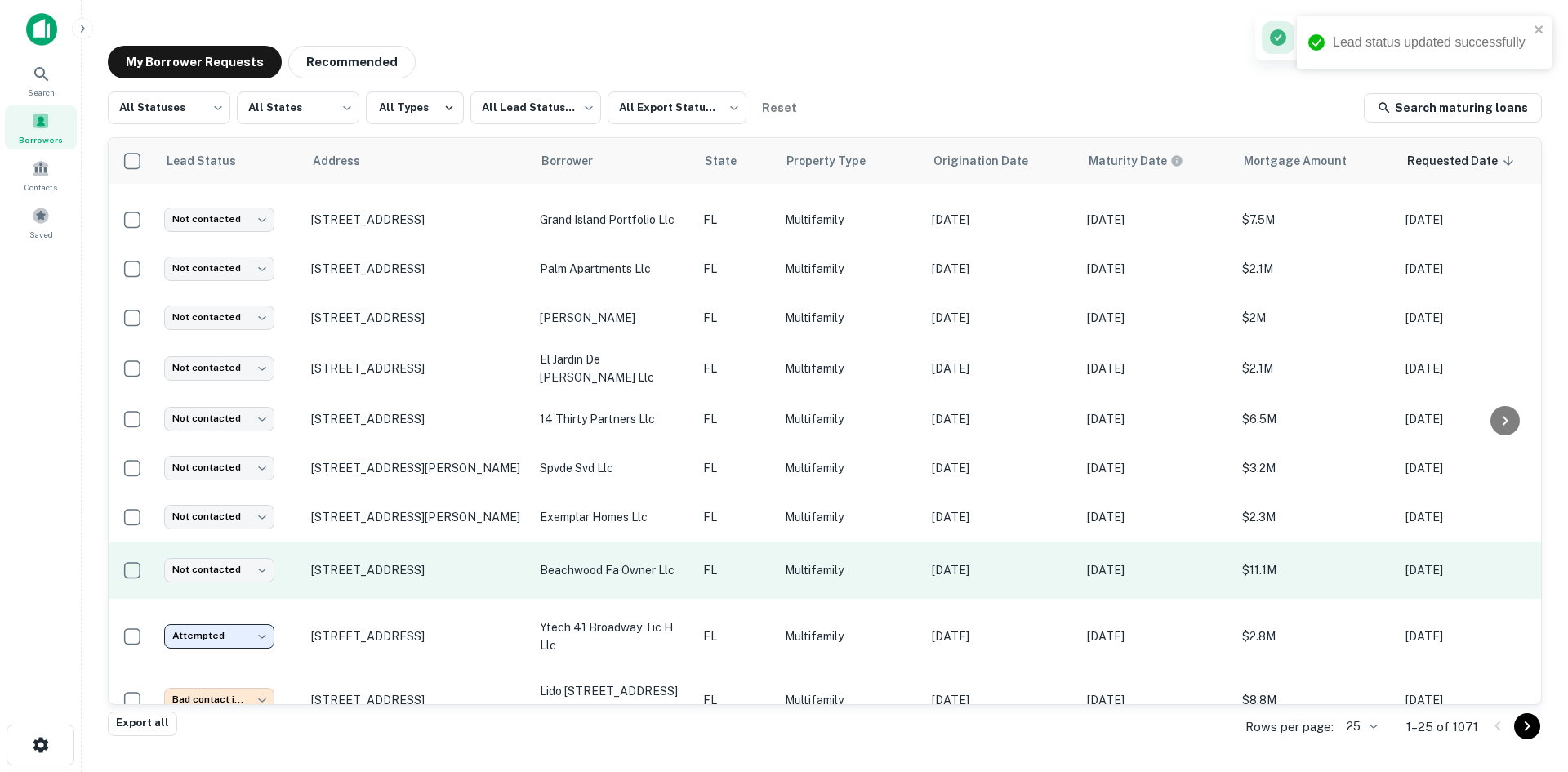
scroll to position [12, 0]
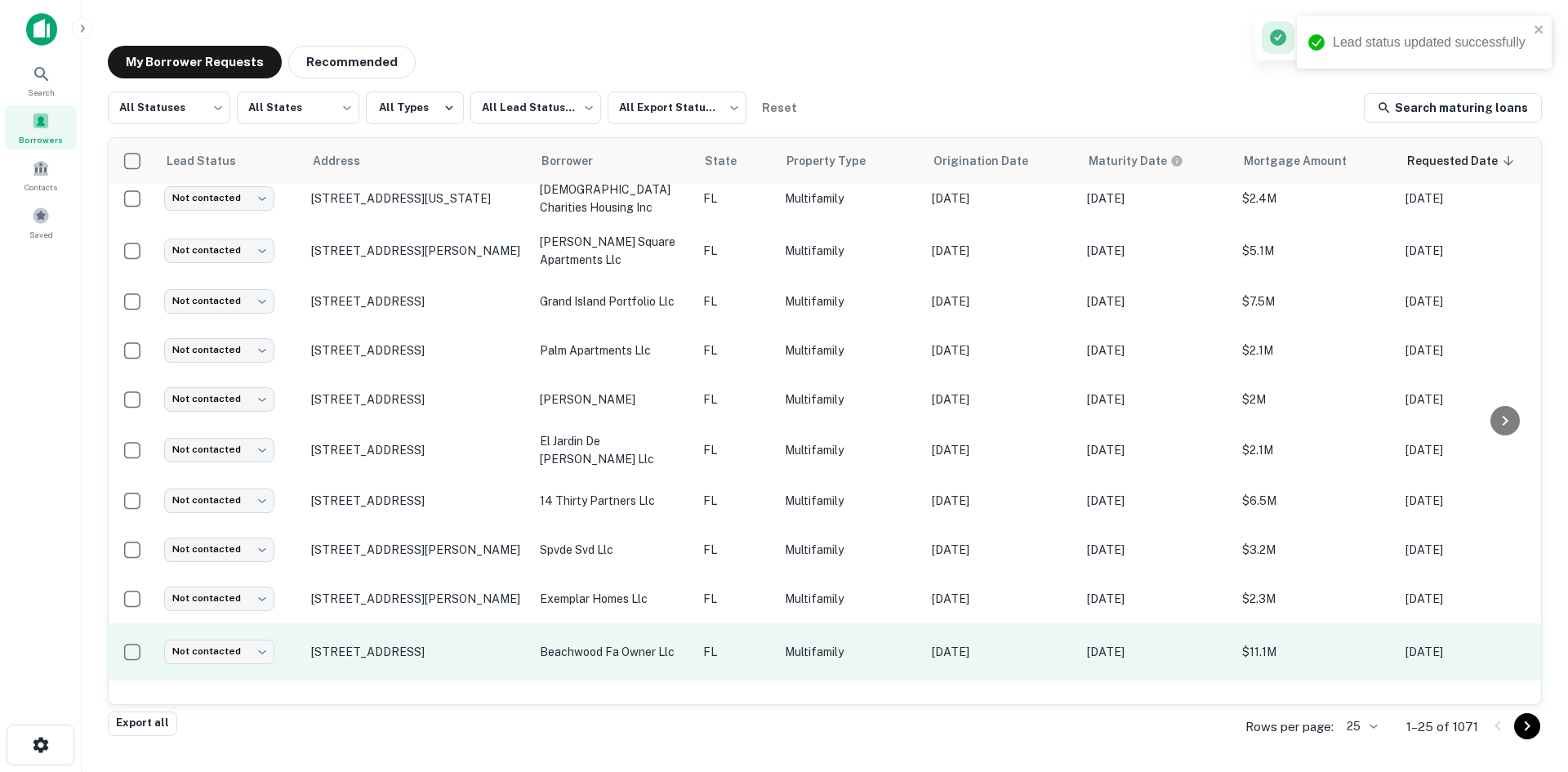
click at [612, 643] on p "beachwood fa owner llc" at bounding box center [613, 652] width 147 height 18
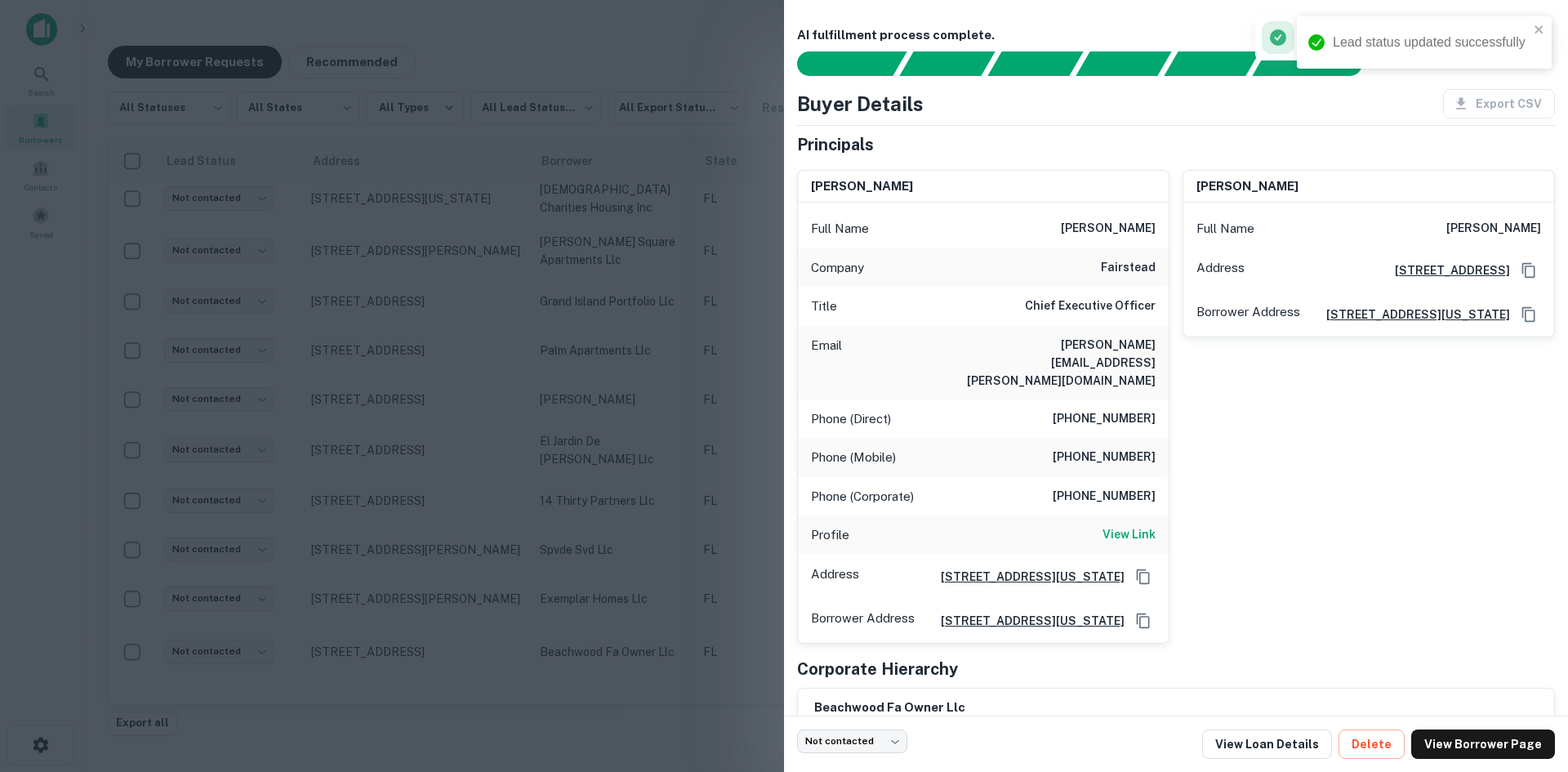
click at [1124, 333] on div "Email [PERSON_NAME][EMAIL_ADDRESS][PERSON_NAME][DOMAIN_NAME]" at bounding box center [983, 363] width 371 height 74
copy h6 "[PERSON_NAME][EMAIL_ADDRESS][PERSON_NAME][DOMAIN_NAME]"
click at [438, 342] on div at bounding box center [784, 386] width 1568 height 772
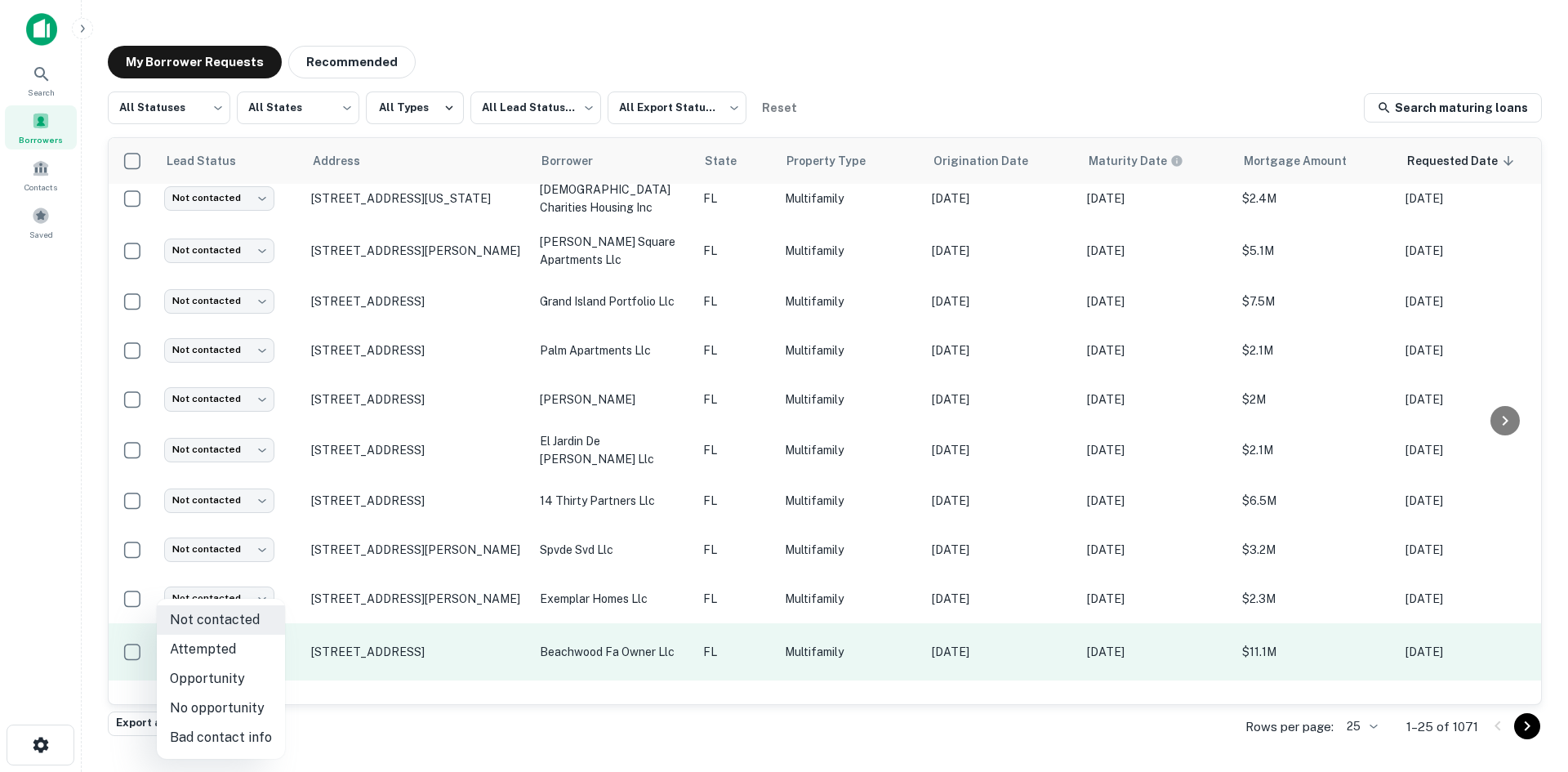
click at [201, 657] on body "Search Borrowers Contacts Saved My Borrower Requests Recommended All Statuses *…" at bounding box center [784, 386] width 1568 height 772
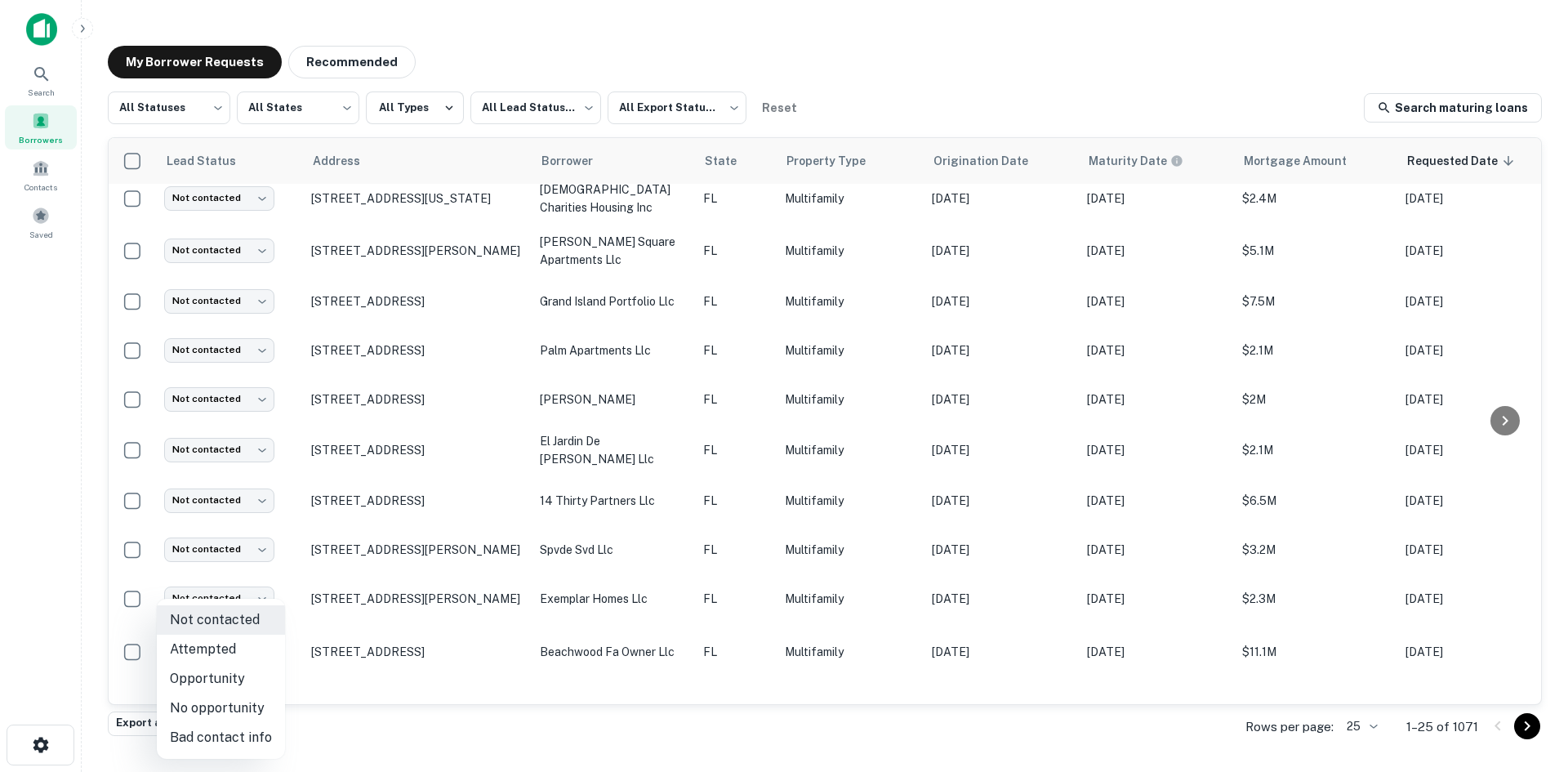
click at [251, 662] on li "Attempted" at bounding box center [220, 650] width 129 height 30
type input "*********"
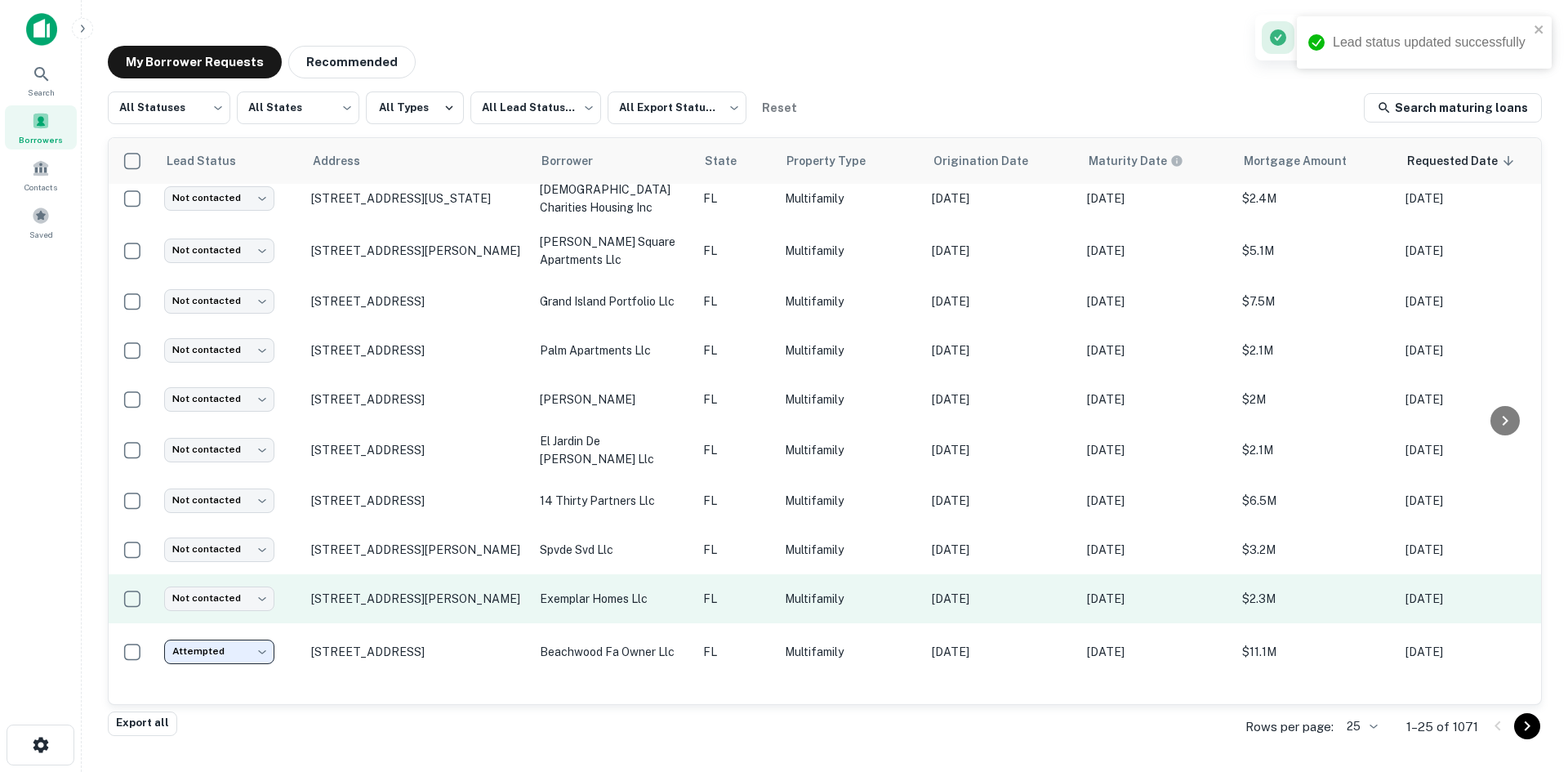
click at [892, 582] on td "Multifamily" at bounding box center [850, 598] width 147 height 49
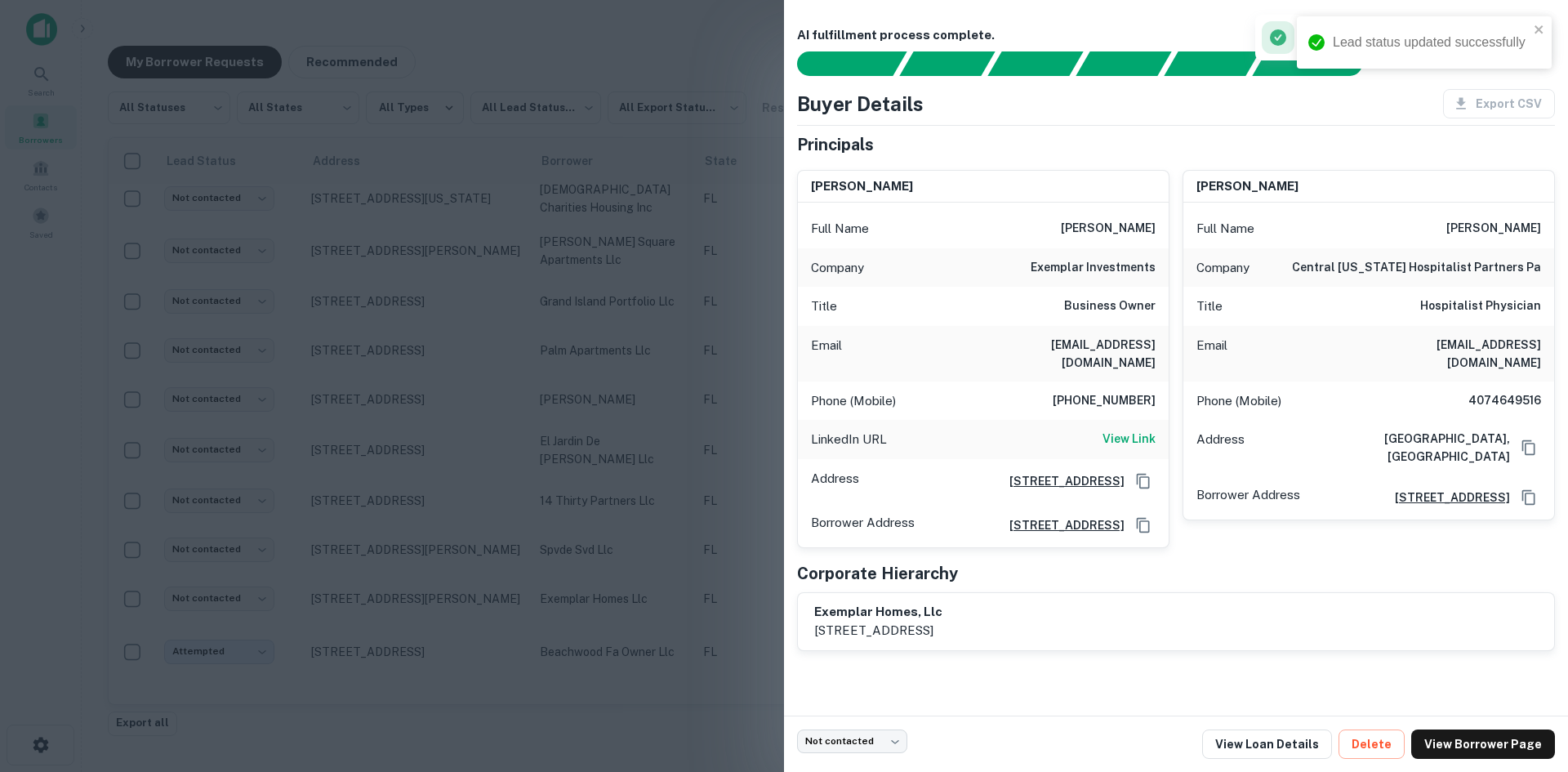
click at [1126, 347] on h6 "[EMAIL_ADDRESS][DOMAIN_NAME]" at bounding box center [1058, 354] width 196 height 36
drag, startPoint x: 473, startPoint y: 407, endPoint x: 417, endPoint y: 559, distance: 162.0
click at [473, 407] on div at bounding box center [784, 386] width 1568 height 772
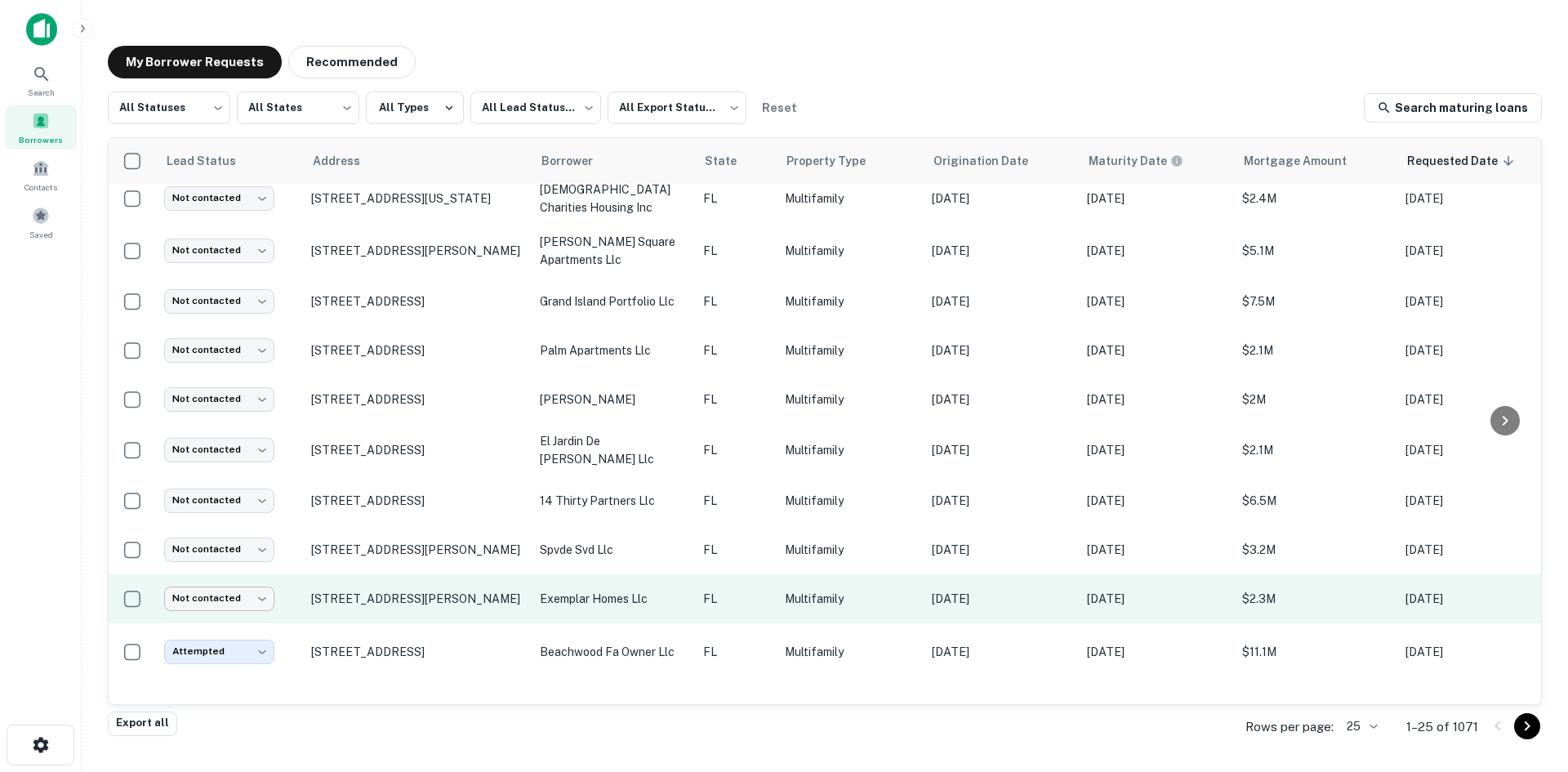
click at [232, 604] on body "Search Borrowers Contacts Saved My Borrower Requests Recommended All Statuses *…" at bounding box center [784, 386] width 1568 height 772
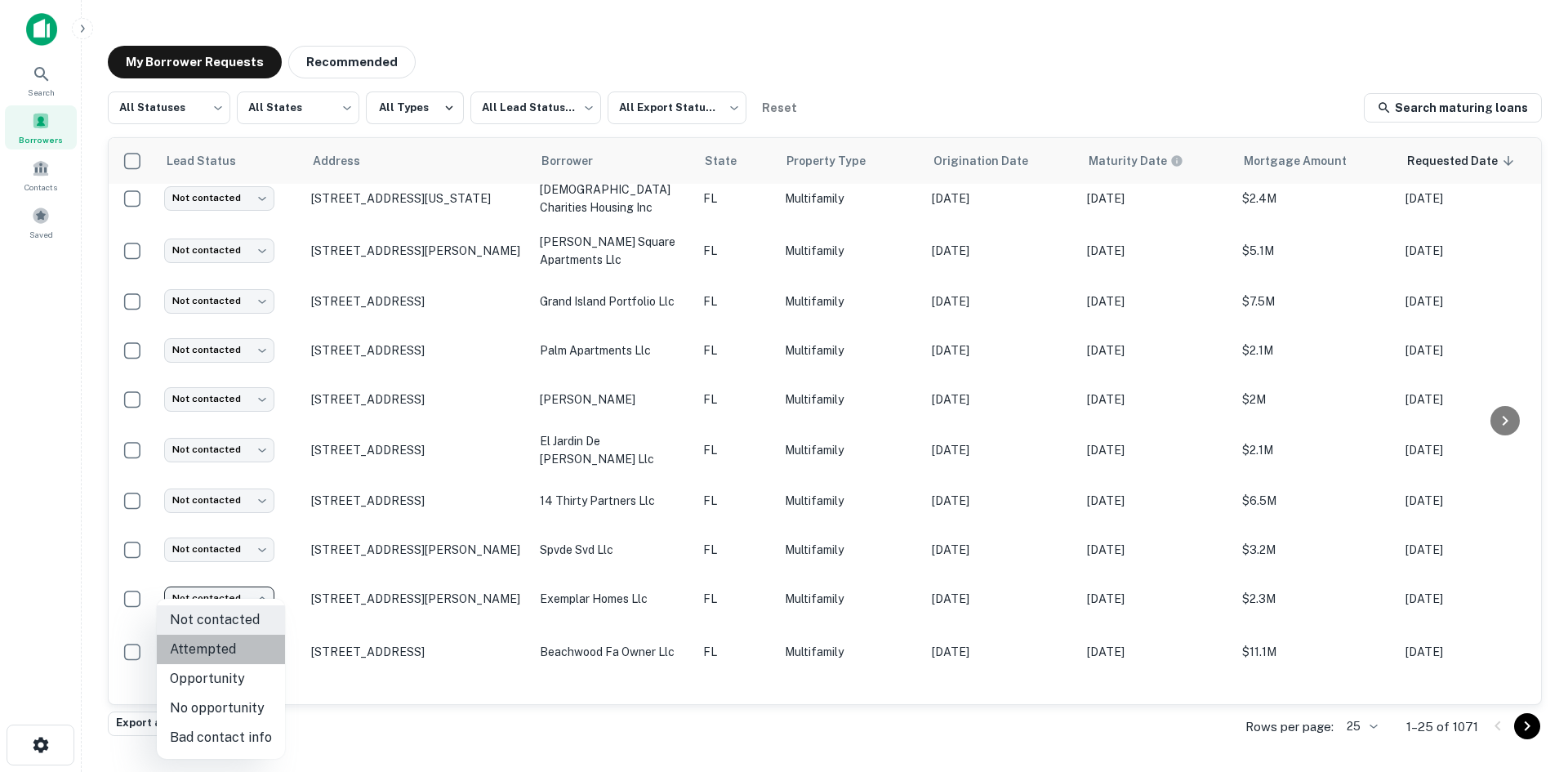
click at [243, 644] on li "Attempted" at bounding box center [220, 650] width 129 height 30
type input "*********"
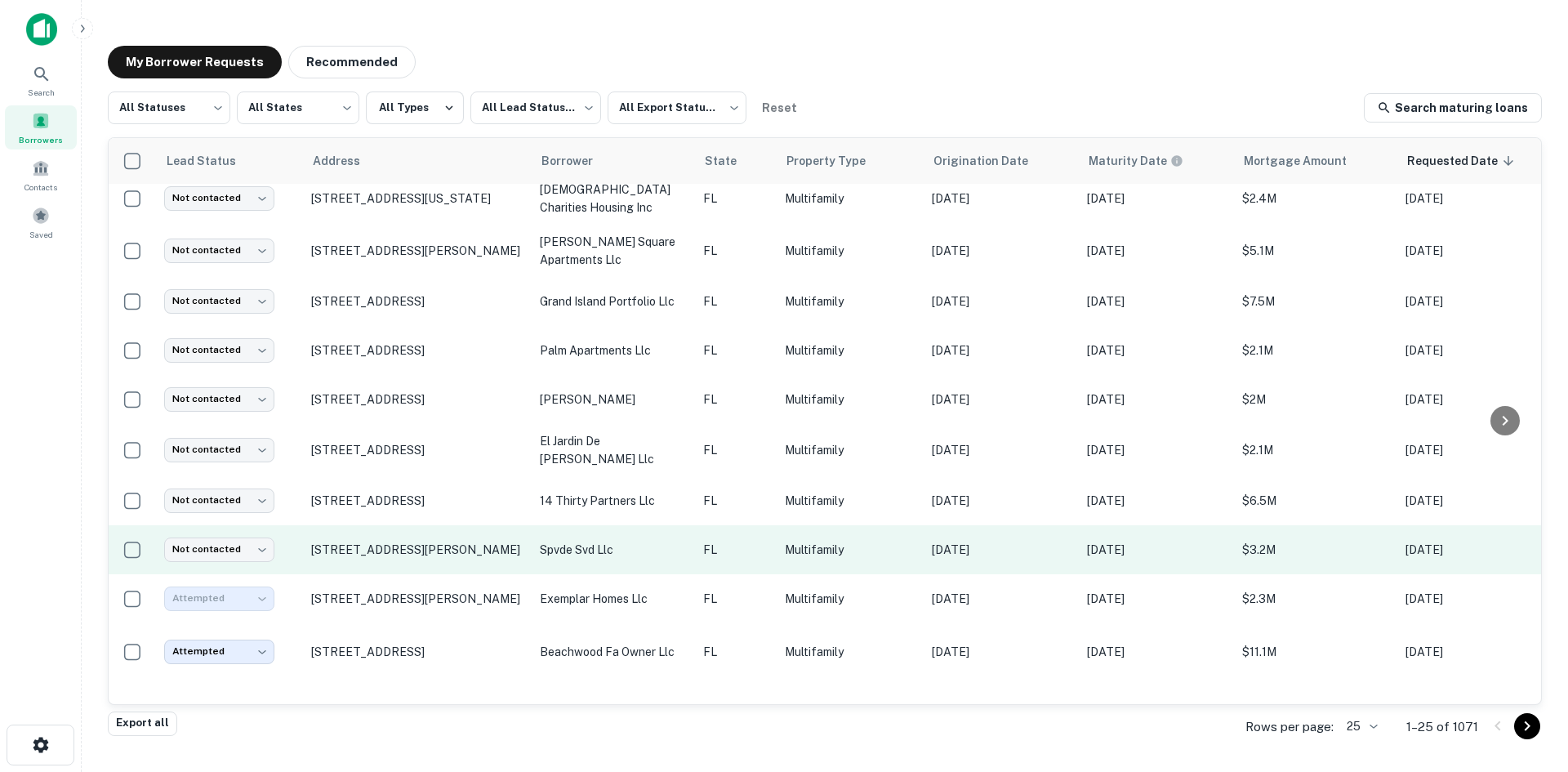
click at [721, 551] on p "FL" at bounding box center [736, 550] width 66 height 18
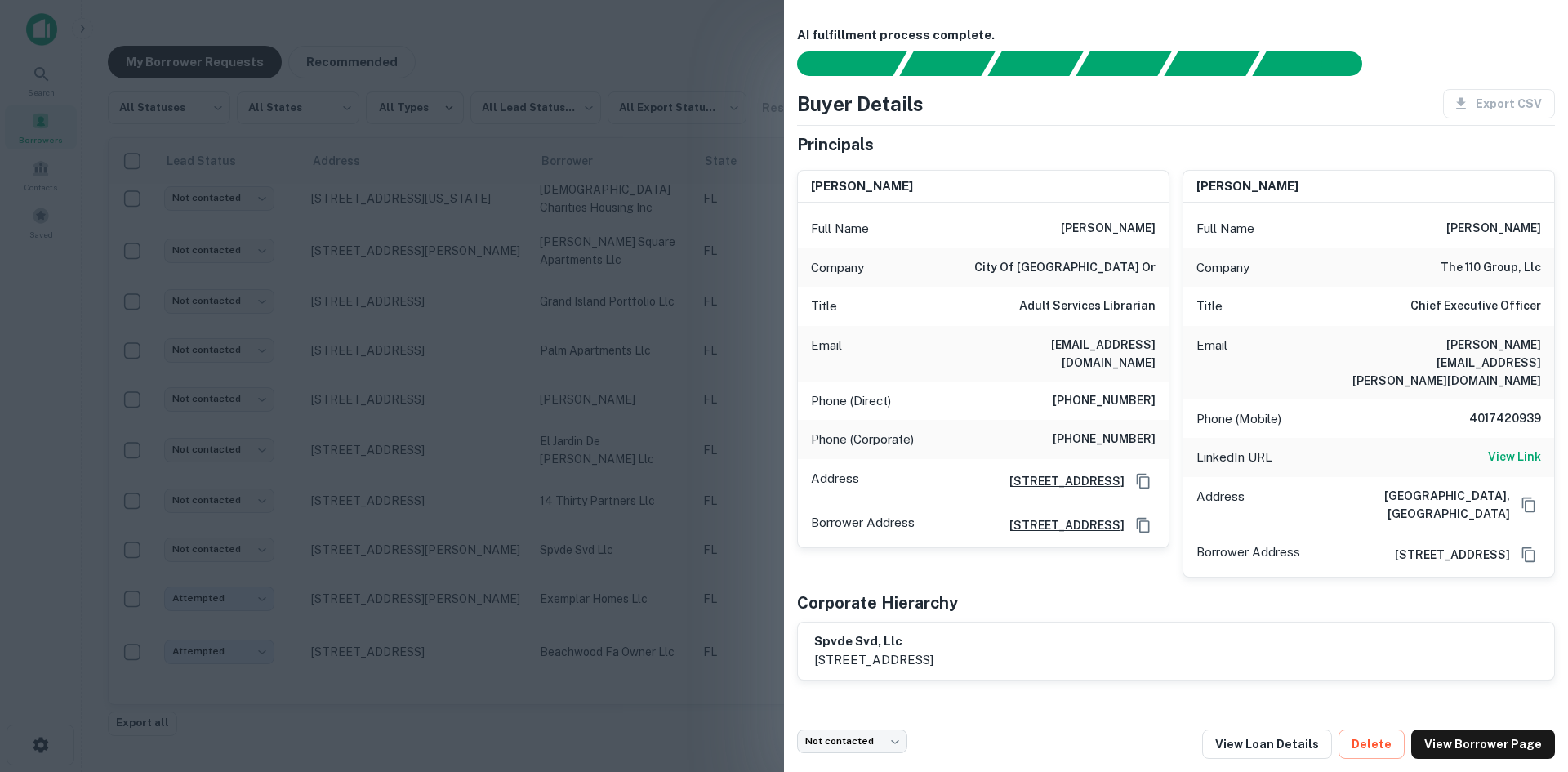
click at [1524, 342] on h6 "[PERSON_NAME][EMAIL_ADDRESS][PERSON_NAME][DOMAIN_NAME]" at bounding box center [1444, 363] width 196 height 54
click at [408, 573] on div at bounding box center [784, 386] width 1568 height 772
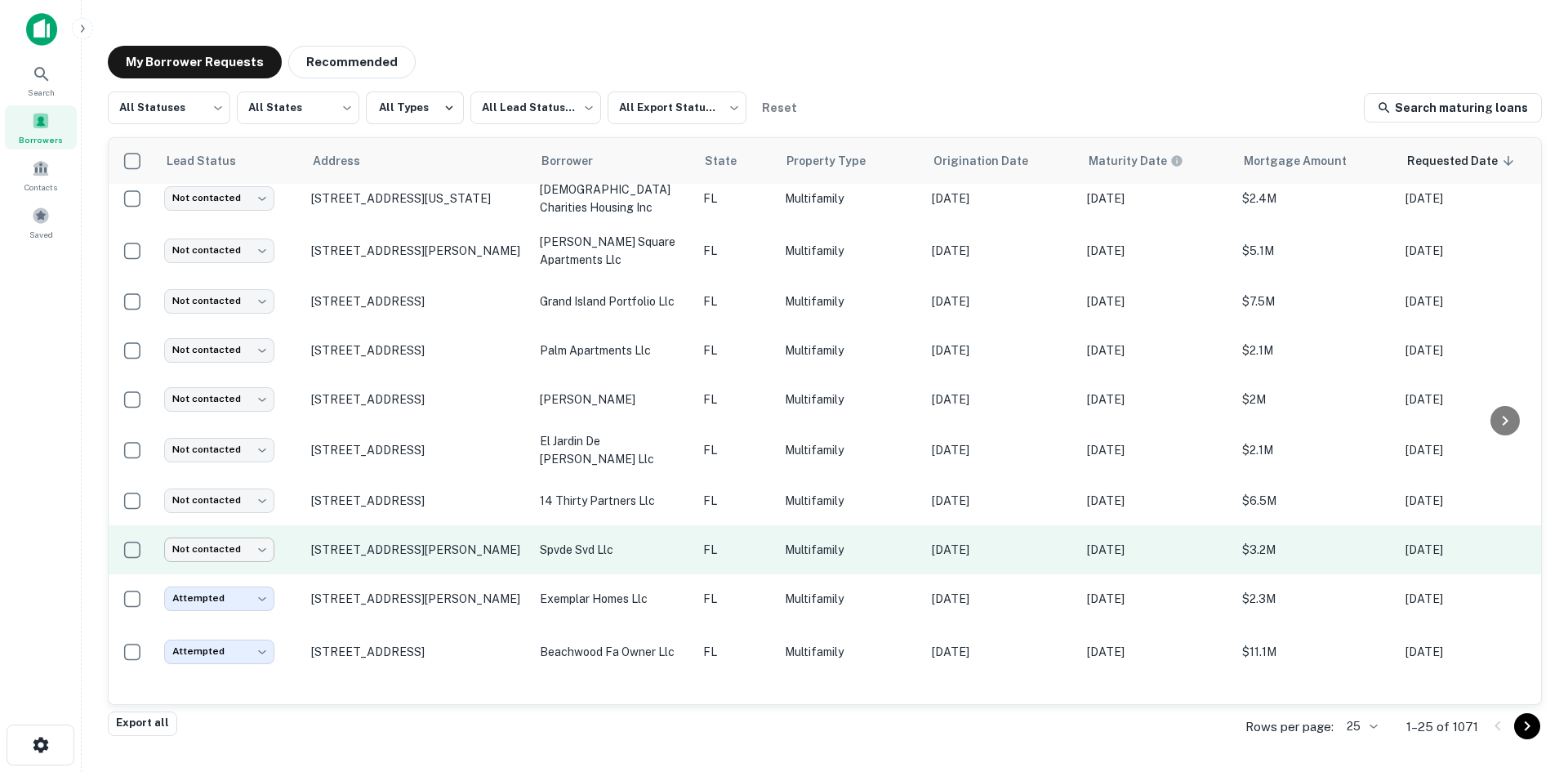
click at [236, 552] on body "Search Borrowers Contacts Saved My Borrower Requests Recommended All Statuses *…" at bounding box center [784, 386] width 1568 height 772
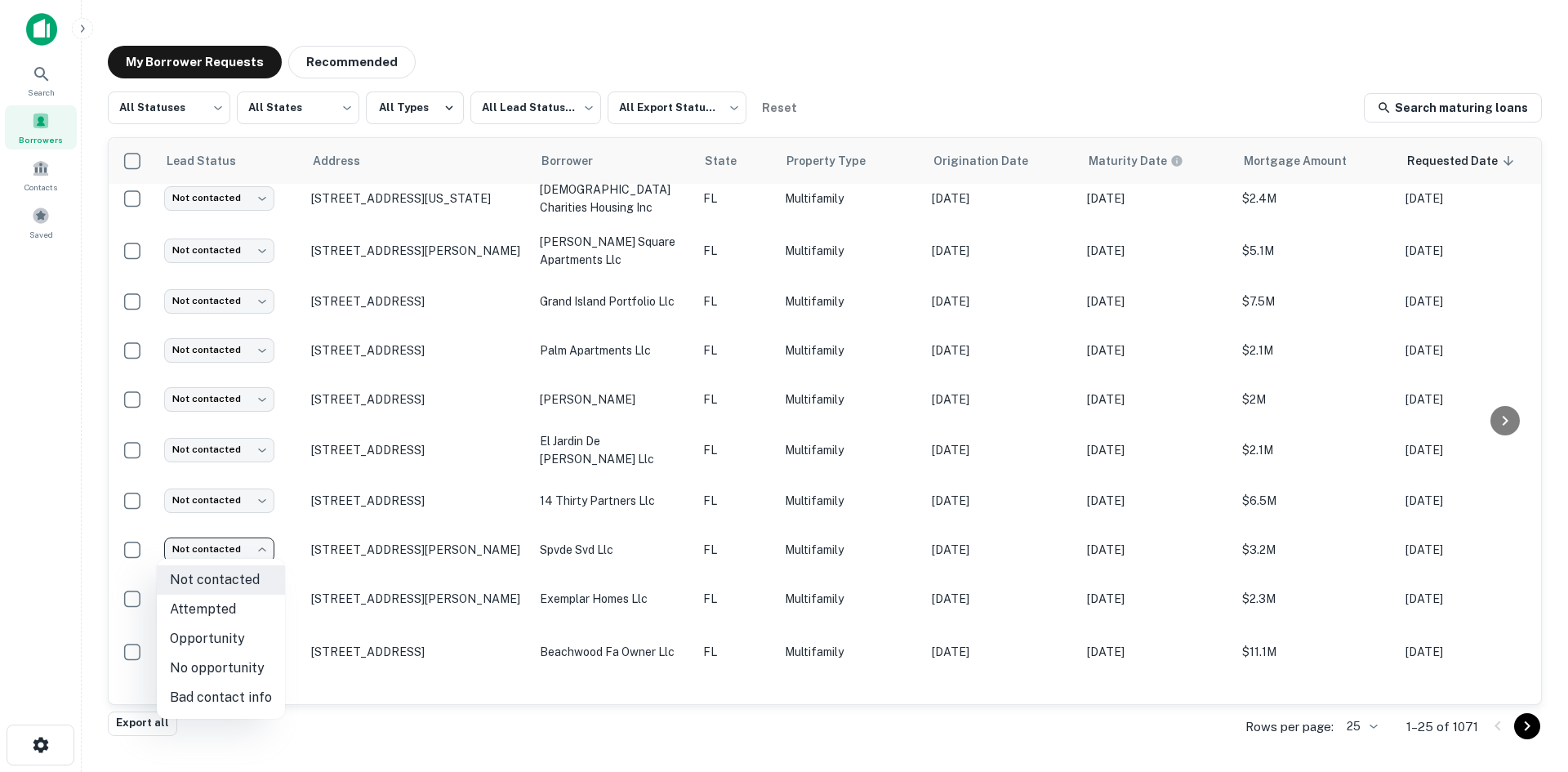
click at [232, 595] on li "Attempted" at bounding box center [220, 609] width 129 height 30
type input "*********"
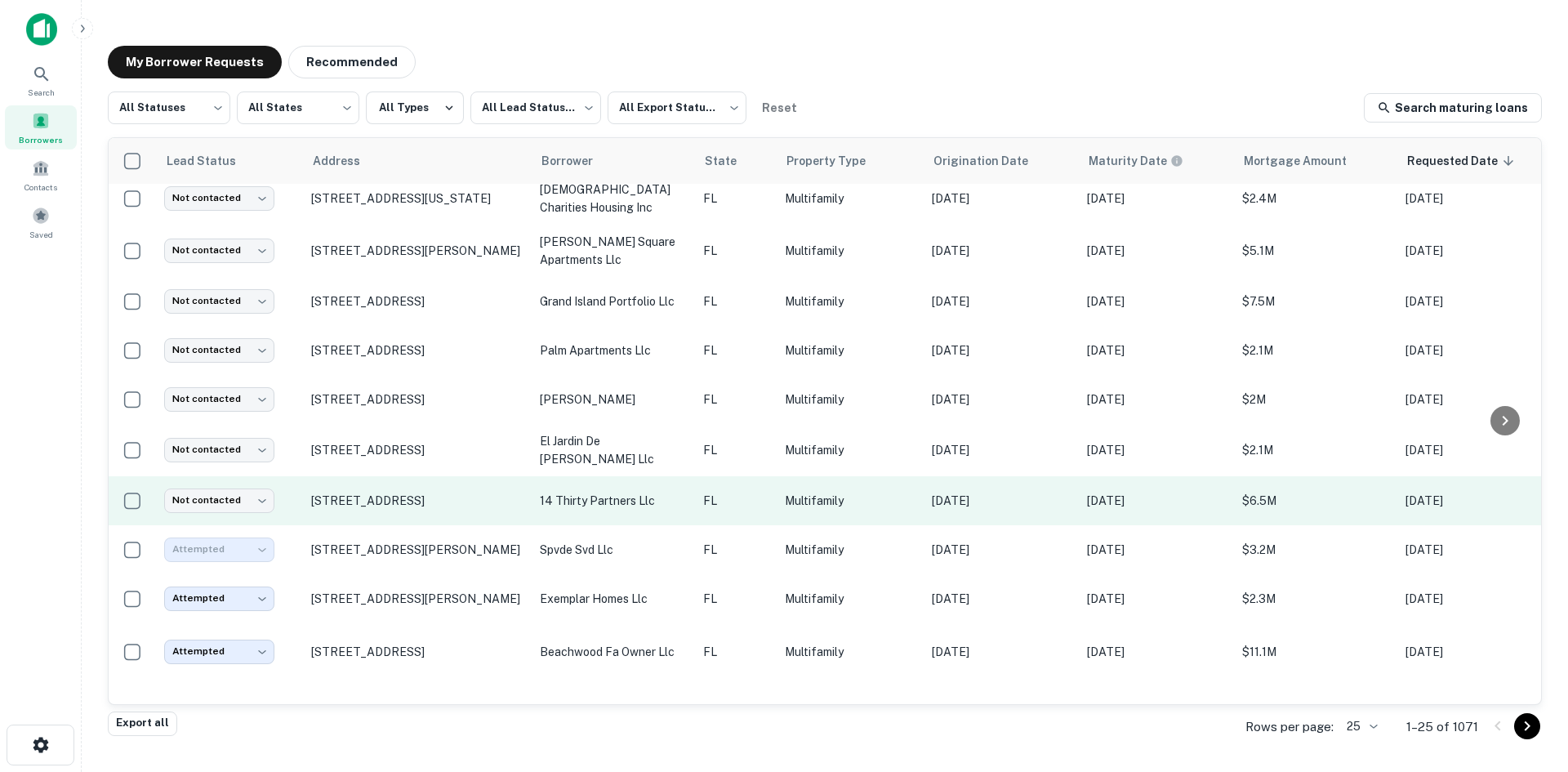
scroll to position [0, 0]
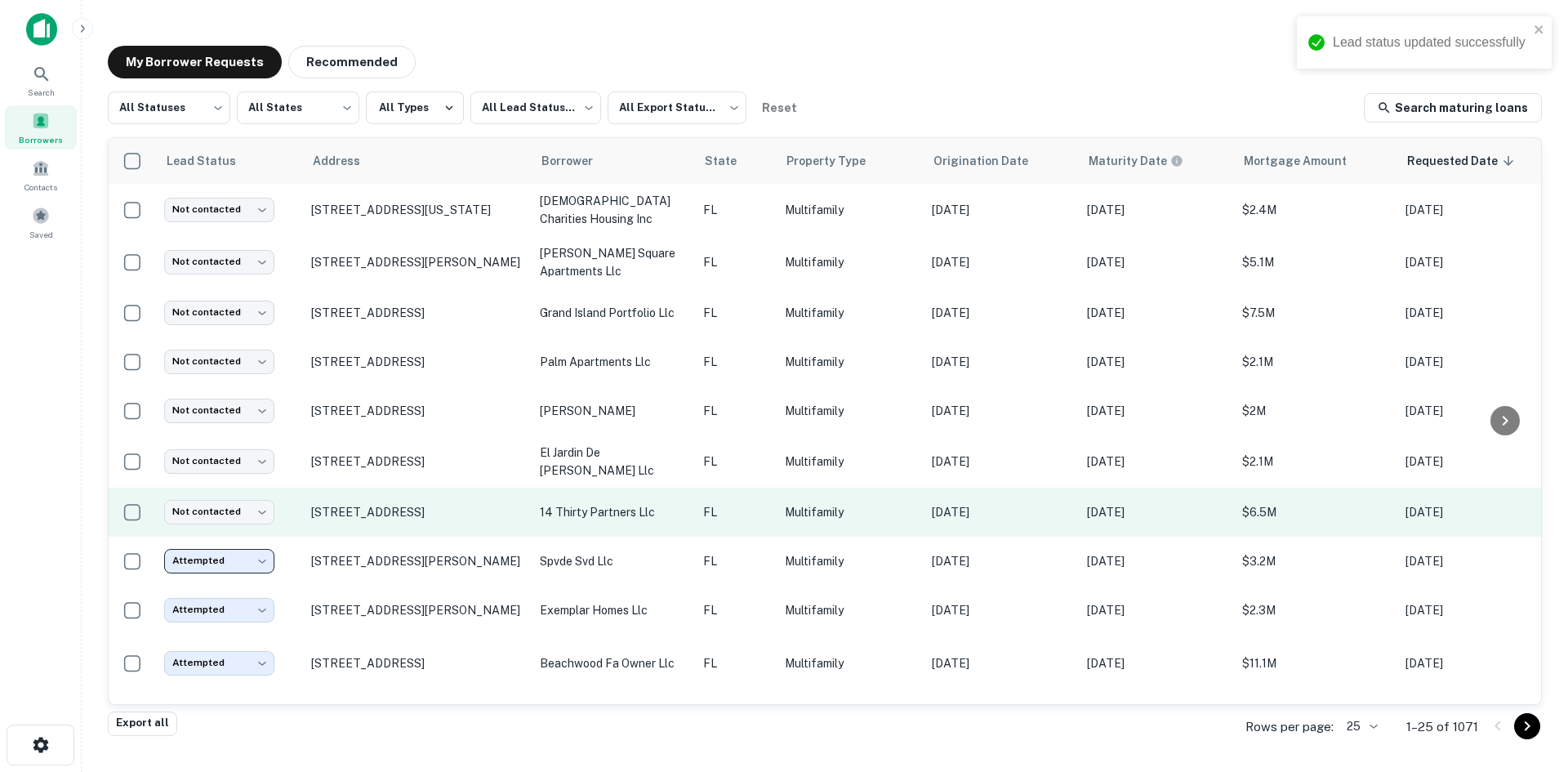
click at [735, 503] on p "FL" at bounding box center [736, 512] width 66 height 18
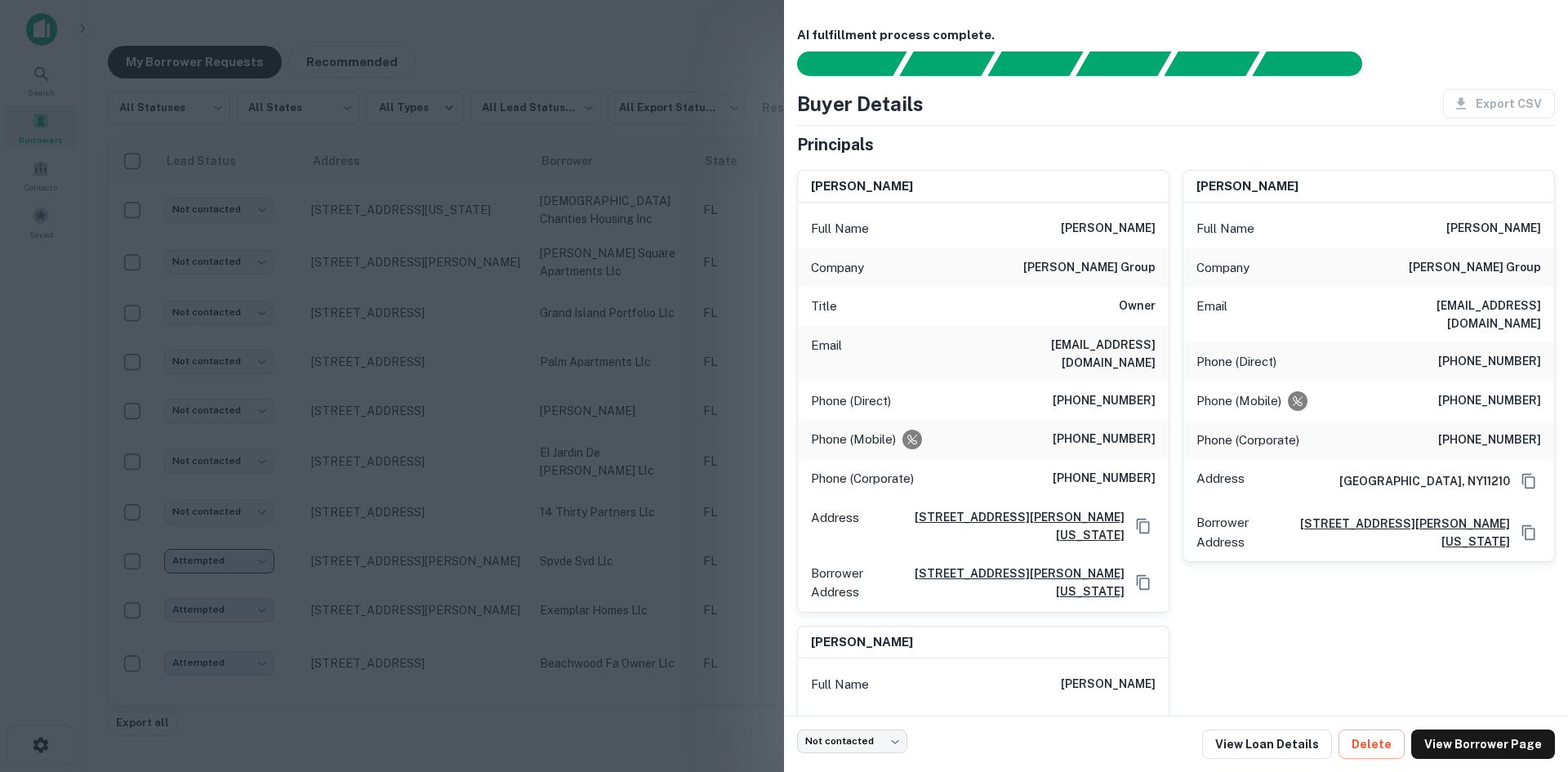
click at [1104, 351] on h6 "[EMAIL_ADDRESS][DOMAIN_NAME]" at bounding box center [1058, 354] width 196 height 36
drag, startPoint x: 453, startPoint y: 525, endPoint x: 360, endPoint y: 536, distance: 93.6
click at [453, 525] on div at bounding box center [784, 386] width 1568 height 772
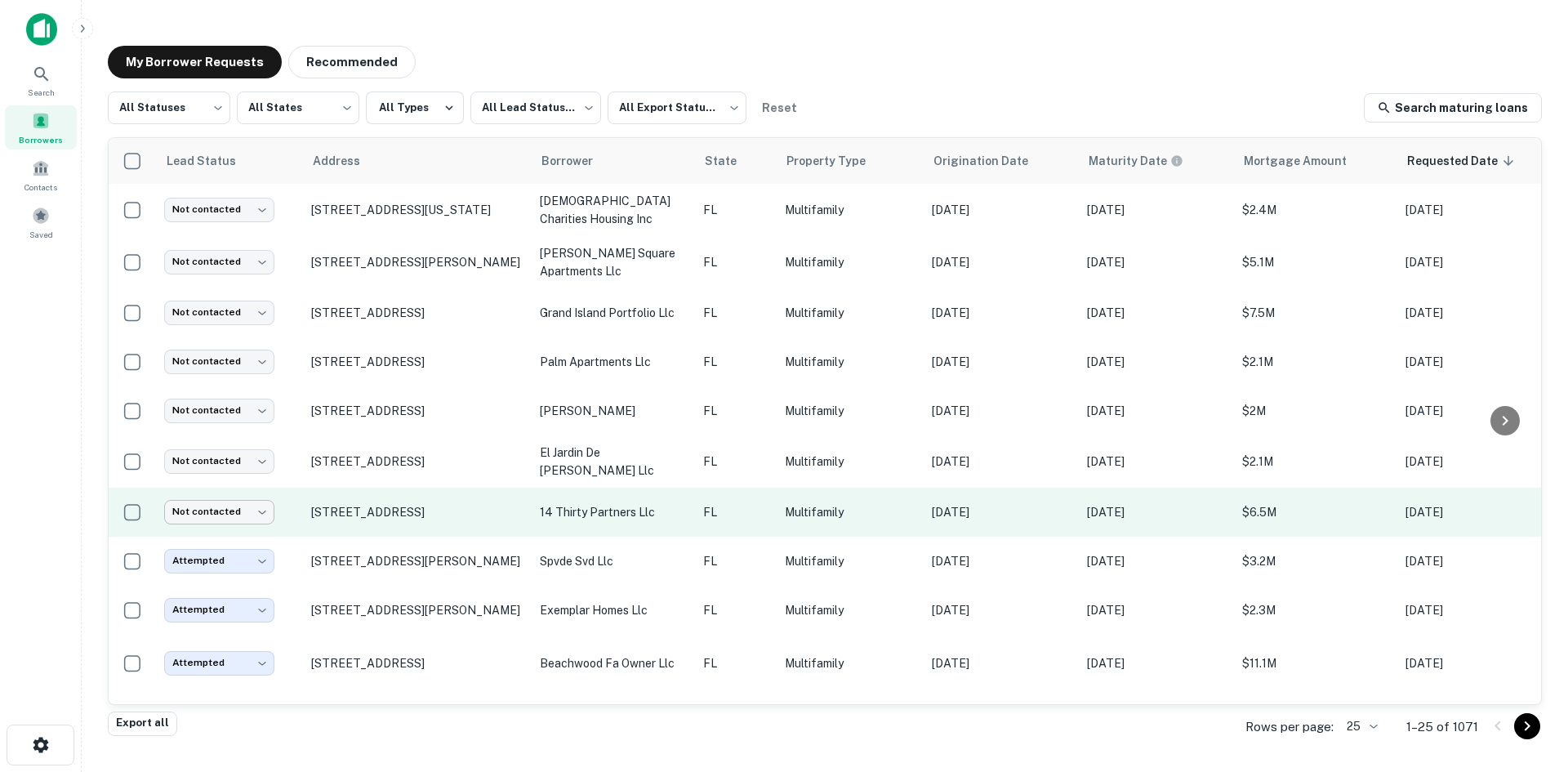
click at [224, 503] on body "Search Borrowers Contacts Saved My Borrower Requests Recommended All Statuses *…" at bounding box center [784, 386] width 1568 height 772
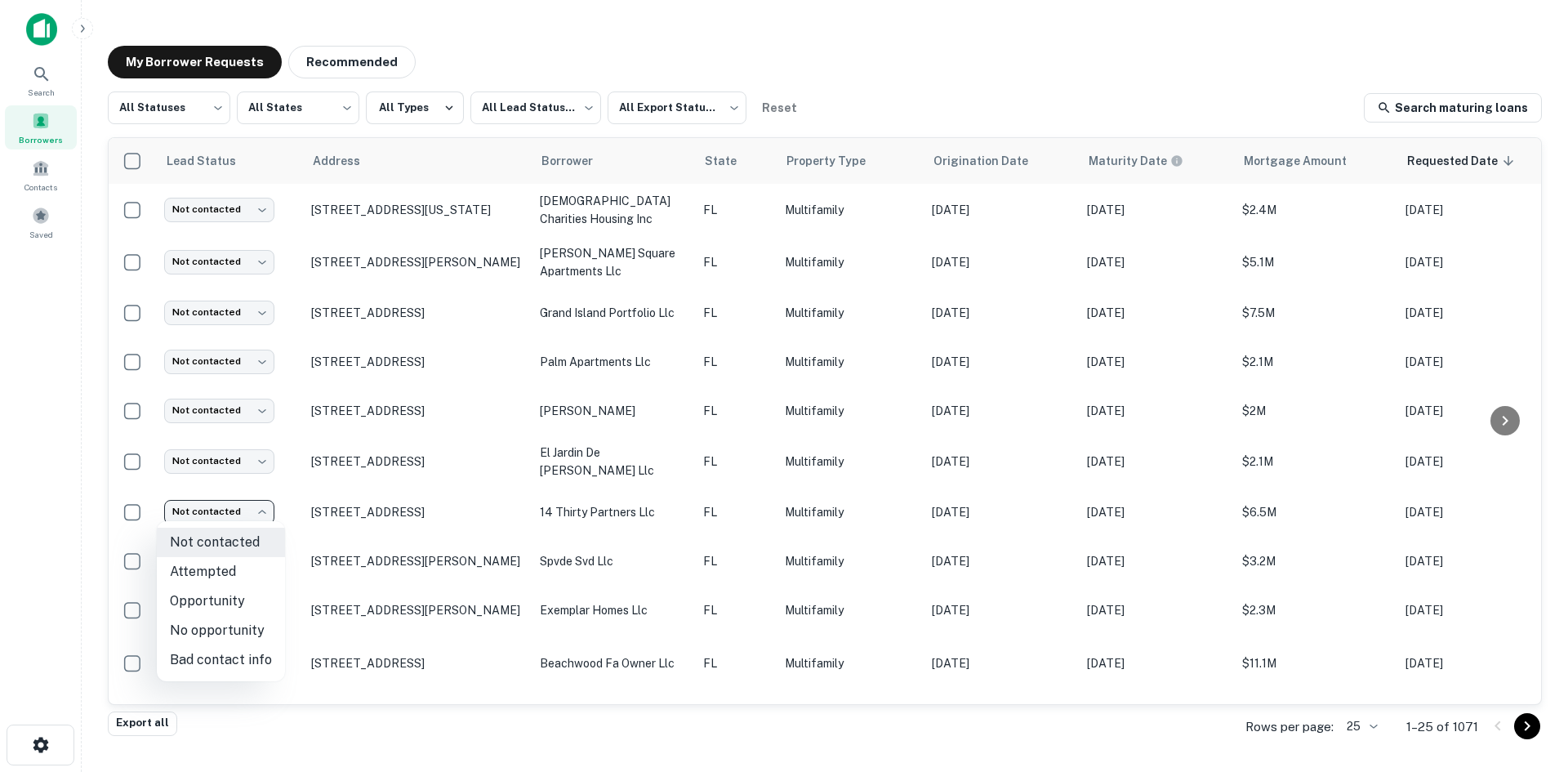
click at [236, 564] on li "Attempted" at bounding box center [220, 571] width 129 height 30
type input "*********"
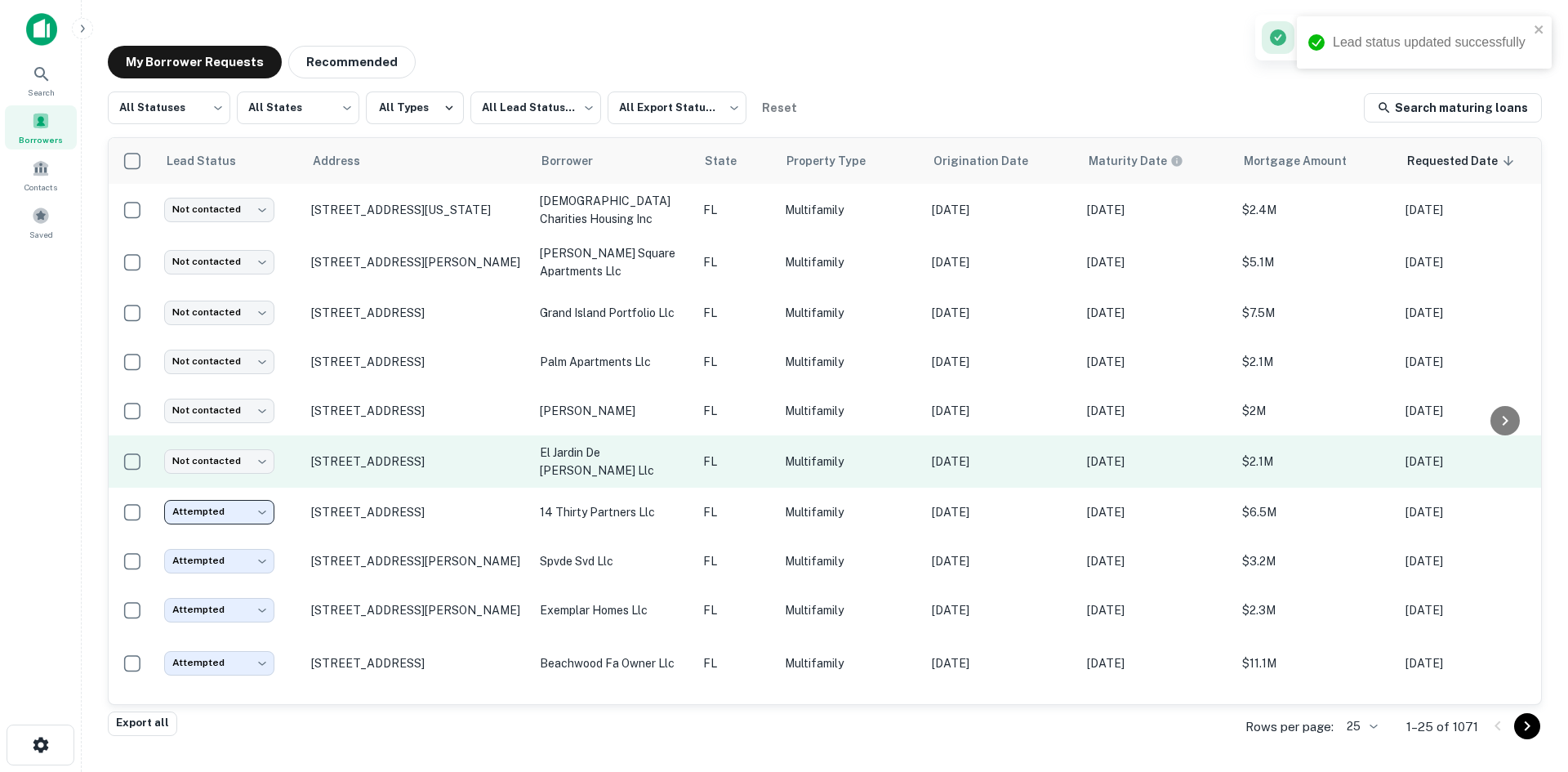
click at [717, 455] on p "FL" at bounding box center [736, 462] width 66 height 18
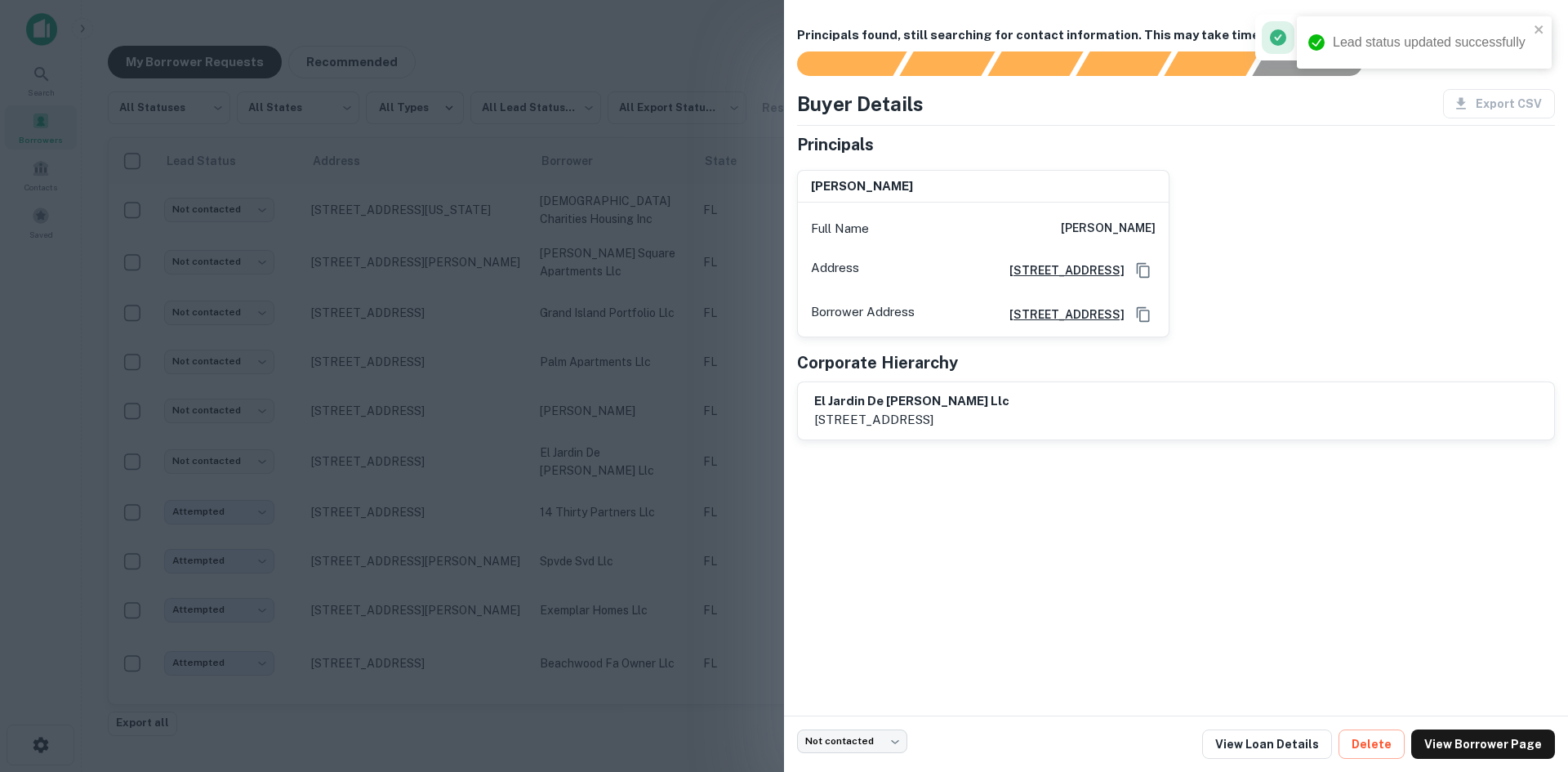
click at [478, 262] on div at bounding box center [784, 386] width 1568 height 772
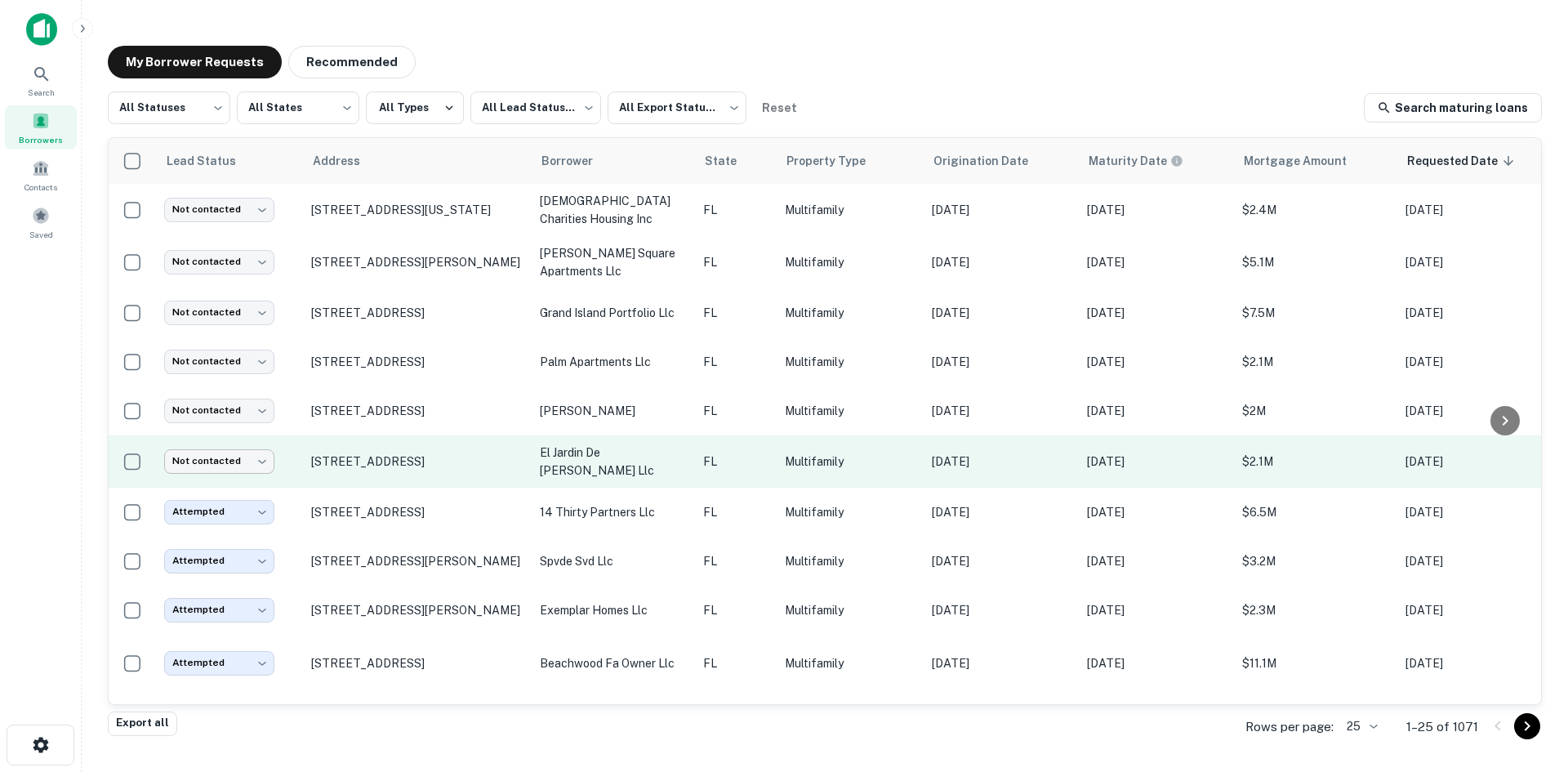
click at [222, 450] on body "Search Borrowers Contacts Saved My Borrower Requests Recommended All Statuses *…" at bounding box center [784, 386] width 1568 height 772
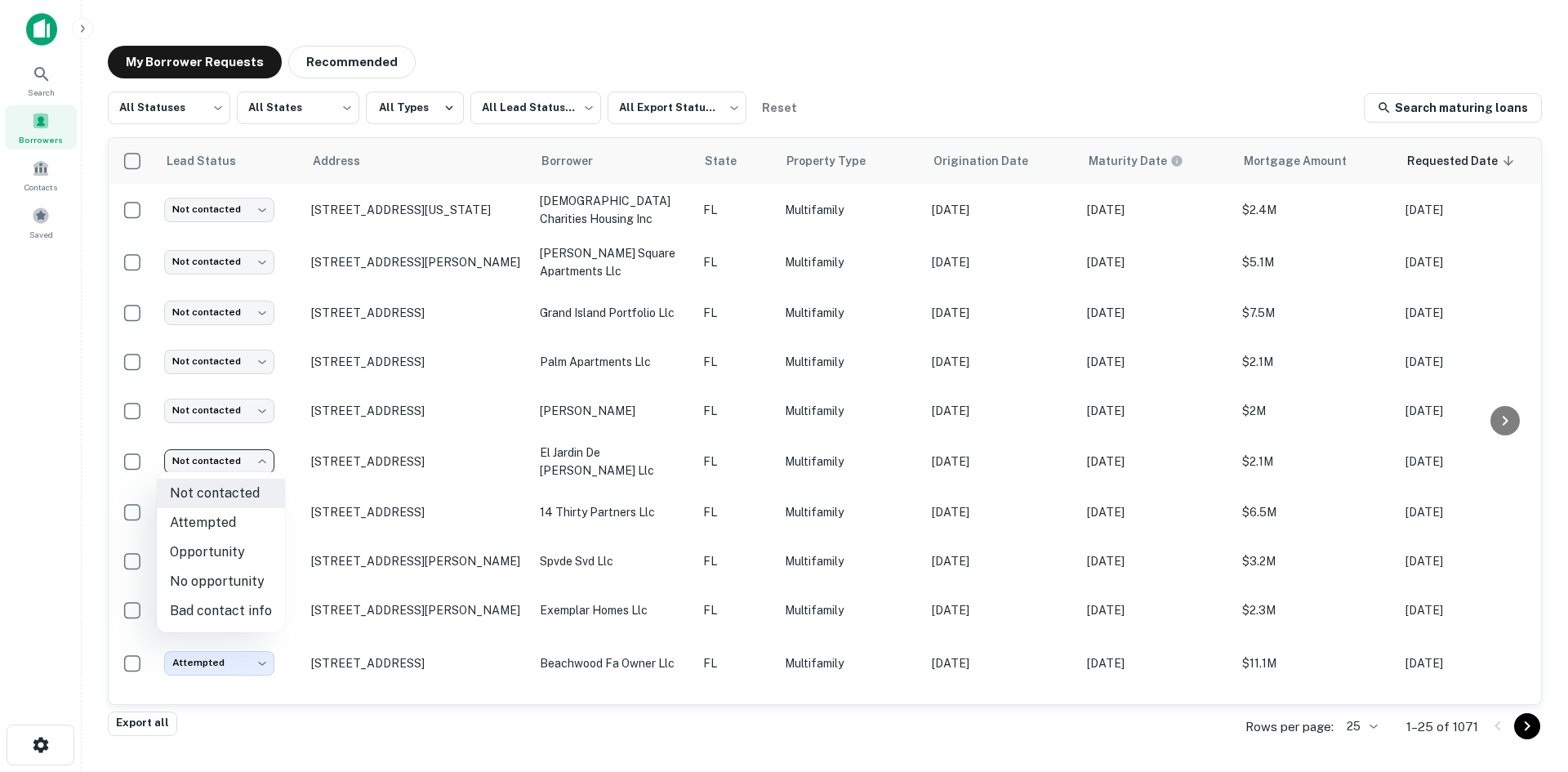
click at [222, 607] on li "Bad contact info" at bounding box center [220, 611] width 129 height 30
type input "**********"
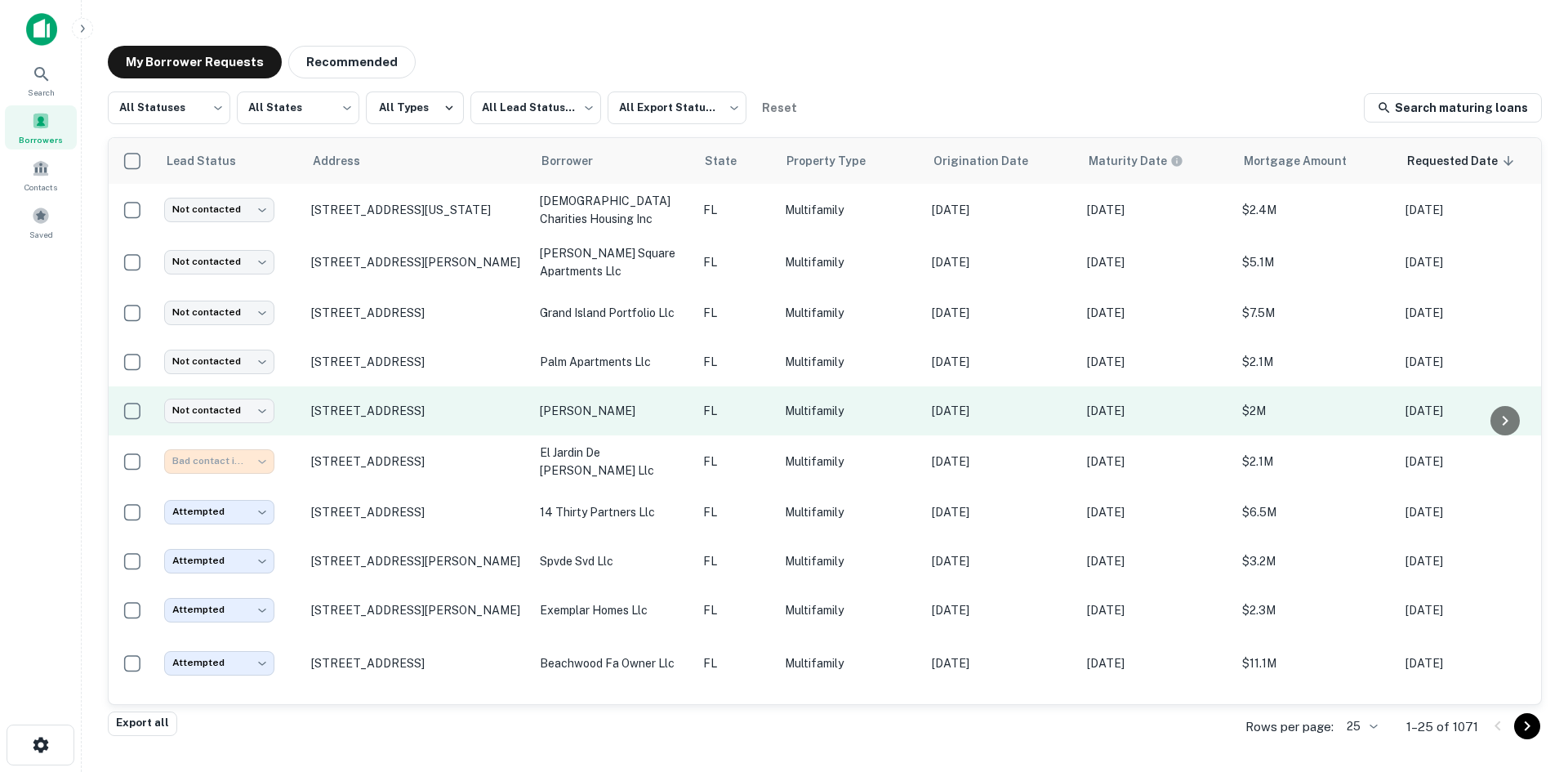
click at [795, 405] on p "Multifamily" at bounding box center [850, 411] width 130 height 18
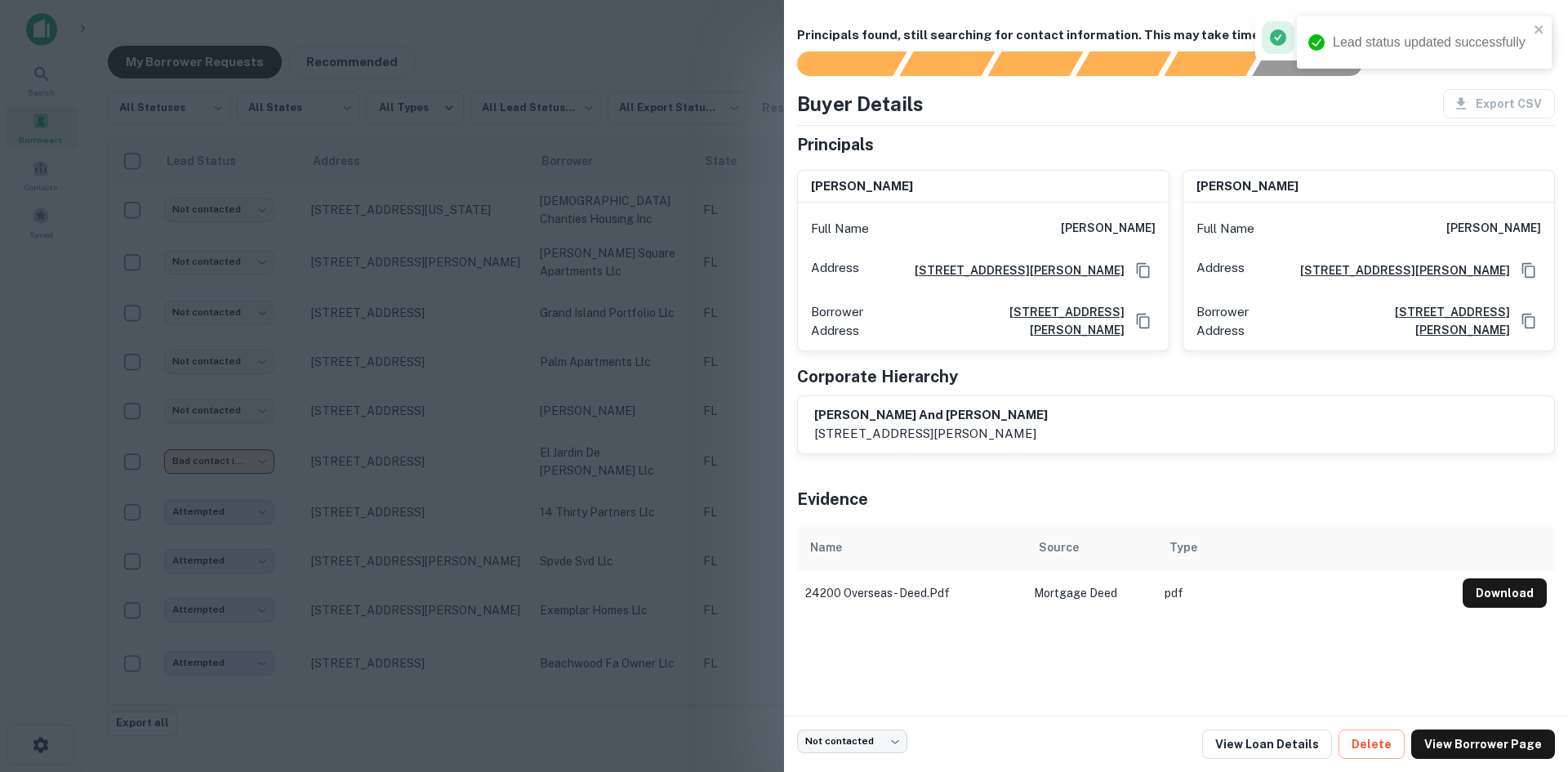
click at [596, 369] on div at bounding box center [784, 386] width 1568 height 772
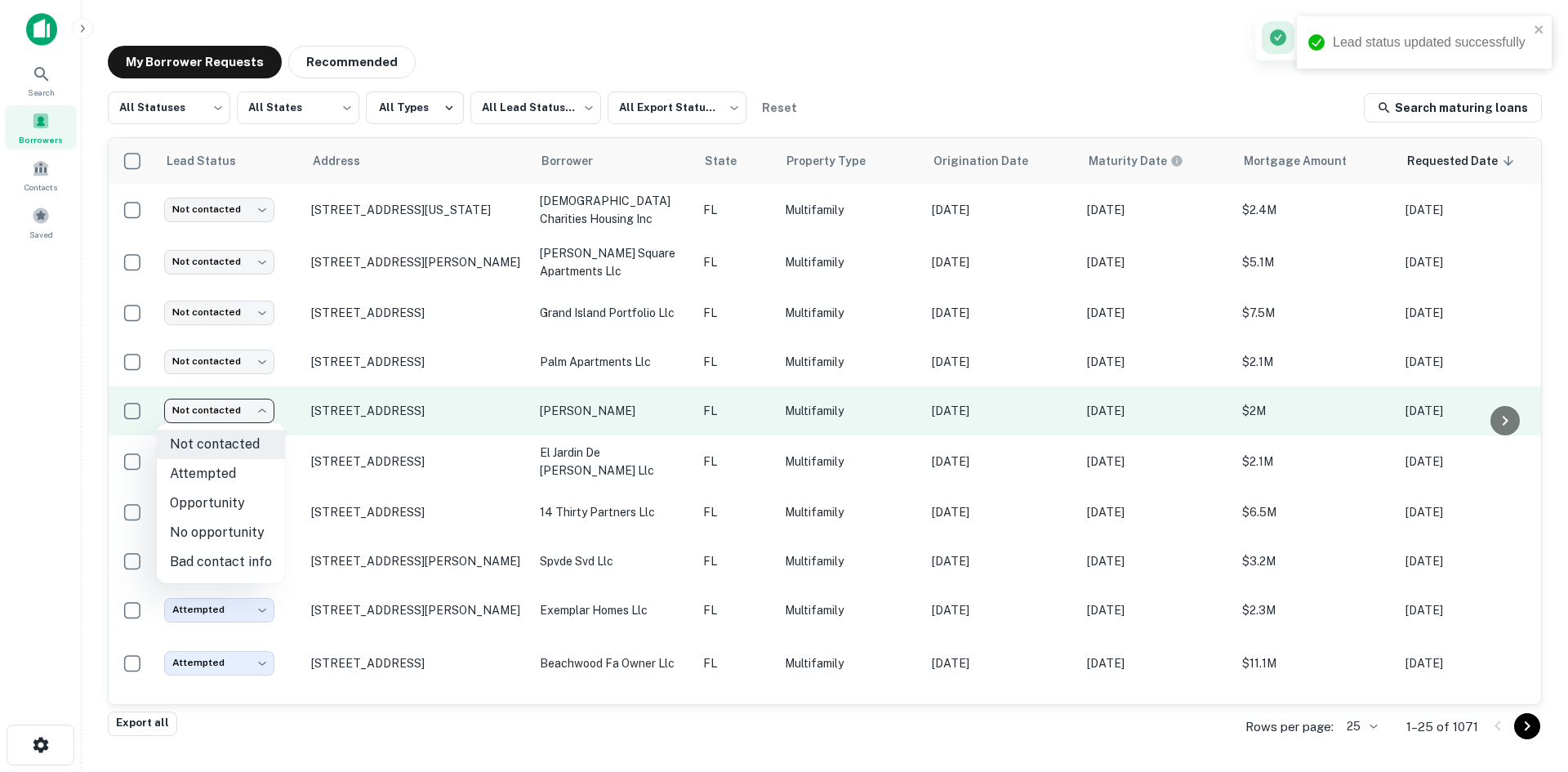
click at [244, 418] on body "Lead status updated successfully Search Borrowers Contacts Saved My Borrower Re…" at bounding box center [784, 386] width 1568 height 772
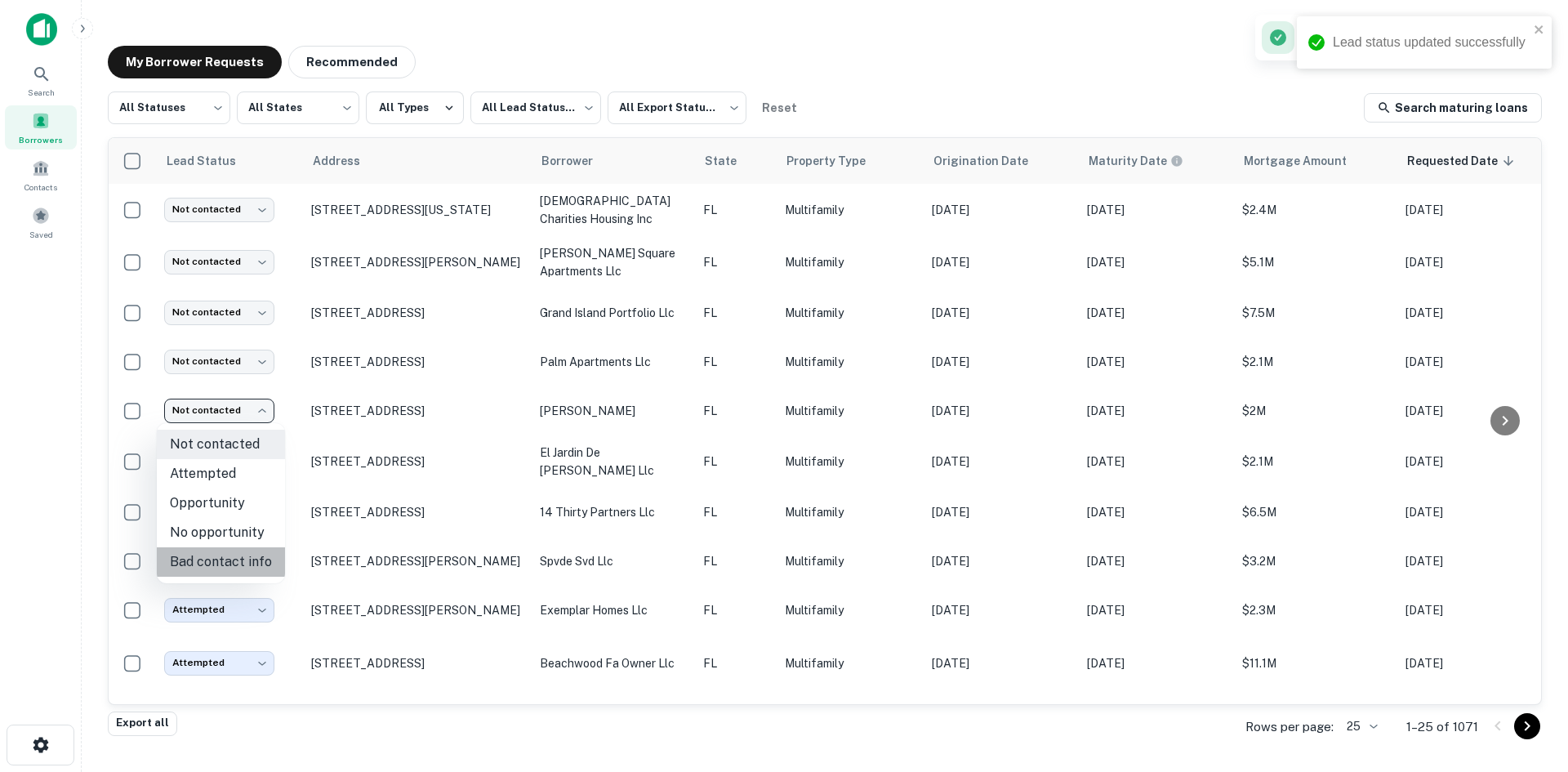
click at [236, 552] on li "Bad contact info" at bounding box center [220, 561] width 129 height 30
type input "**********"
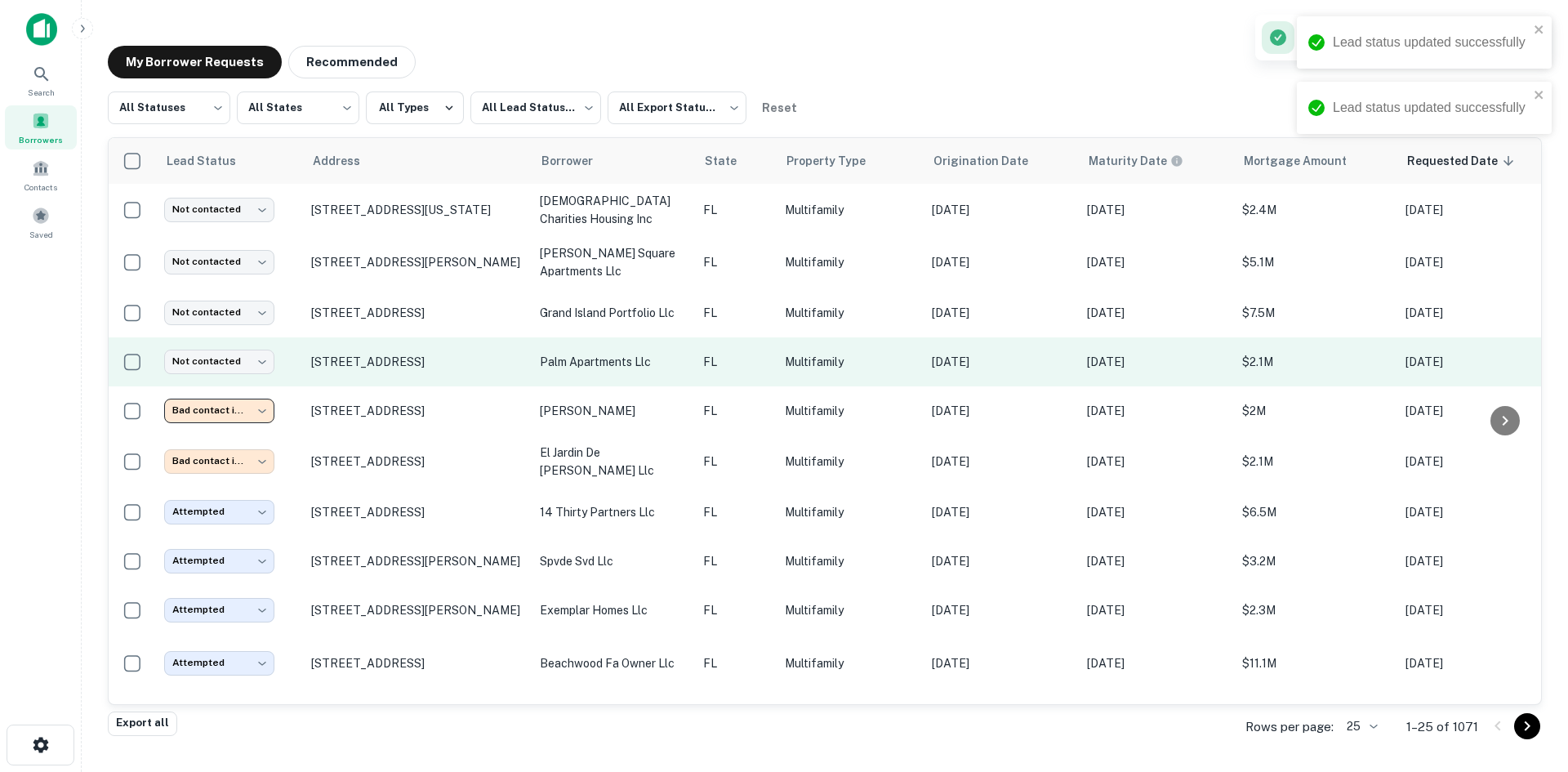
click at [808, 366] on p "Multifamily" at bounding box center [850, 362] width 130 height 18
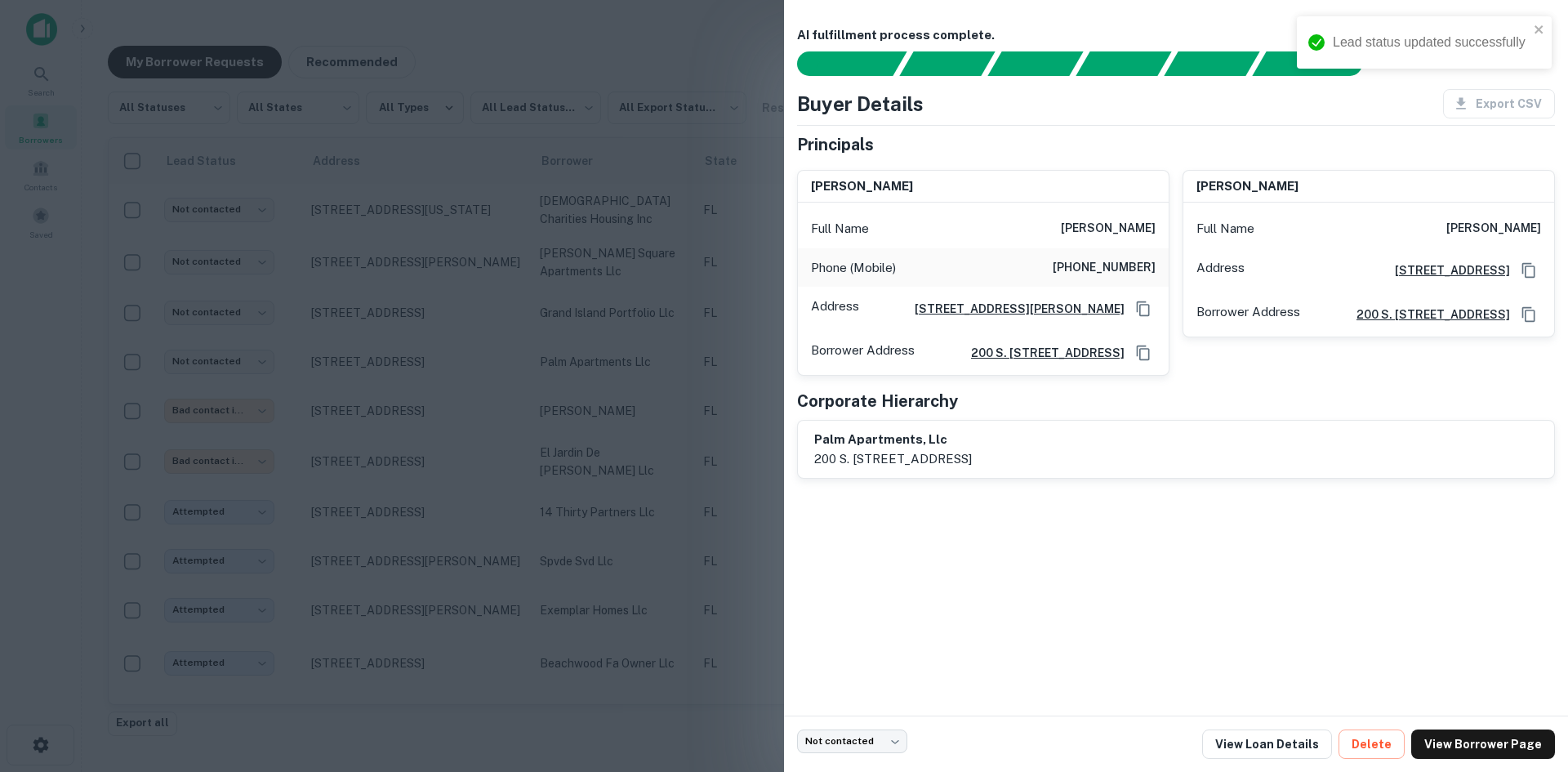
click at [438, 416] on div at bounding box center [784, 386] width 1568 height 772
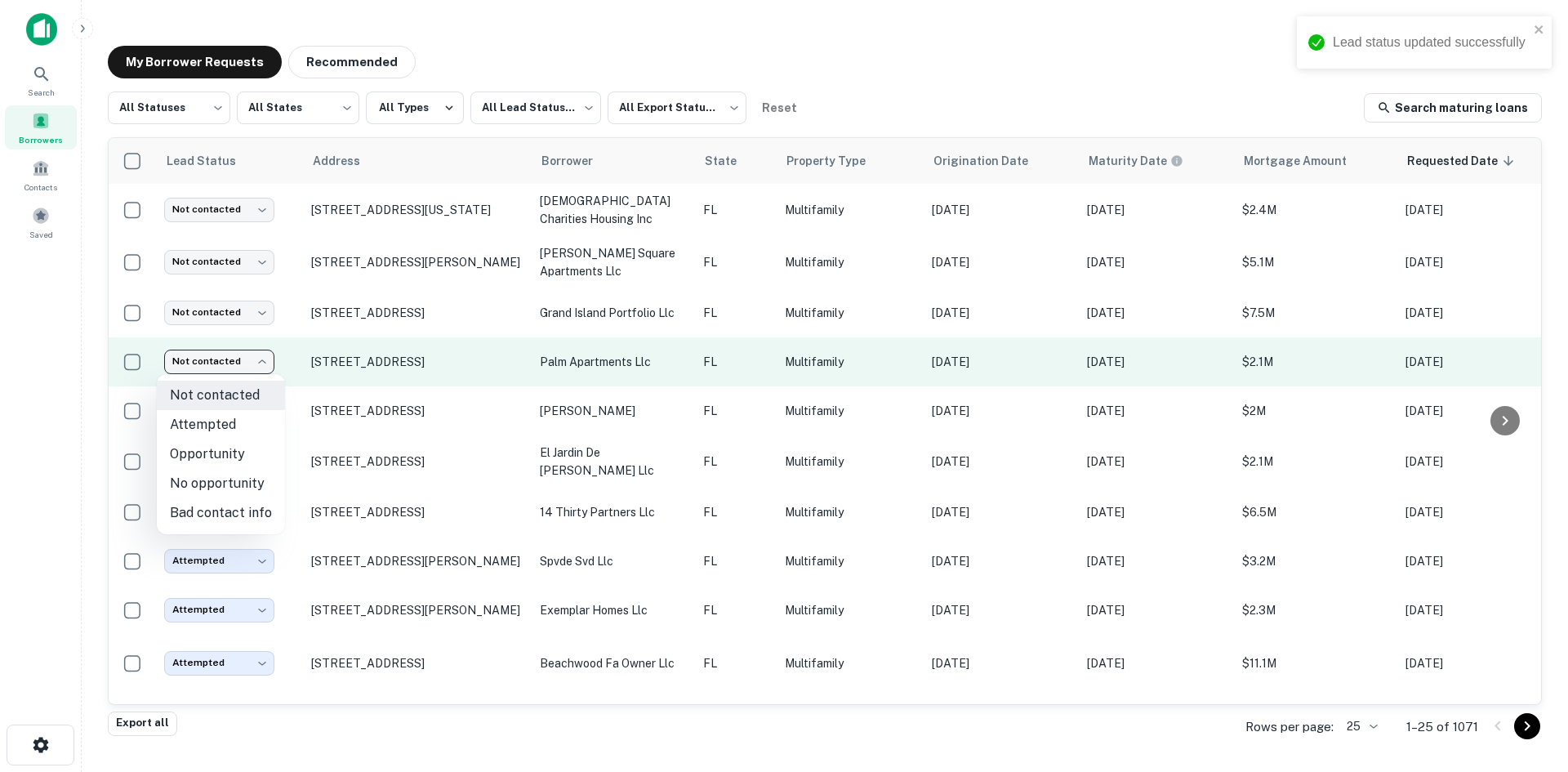
click at [239, 357] on body "Lead status updated successfully Search Borrowers Contacts Saved My Borrower Re…" at bounding box center [784, 386] width 1568 height 772
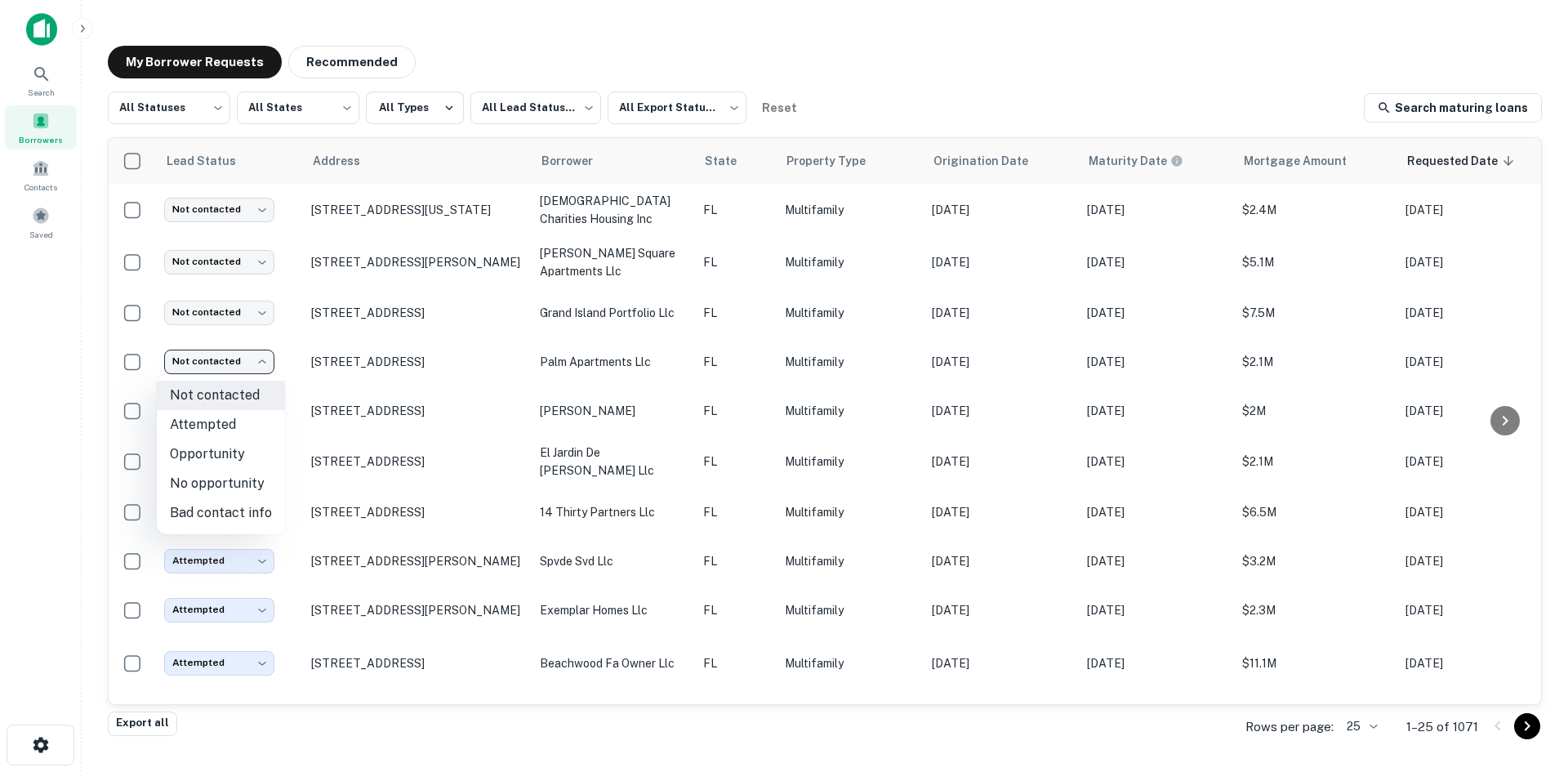
click at [245, 502] on li "Bad contact info" at bounding box center [220, 513] width 129 height 30
type input "**********"
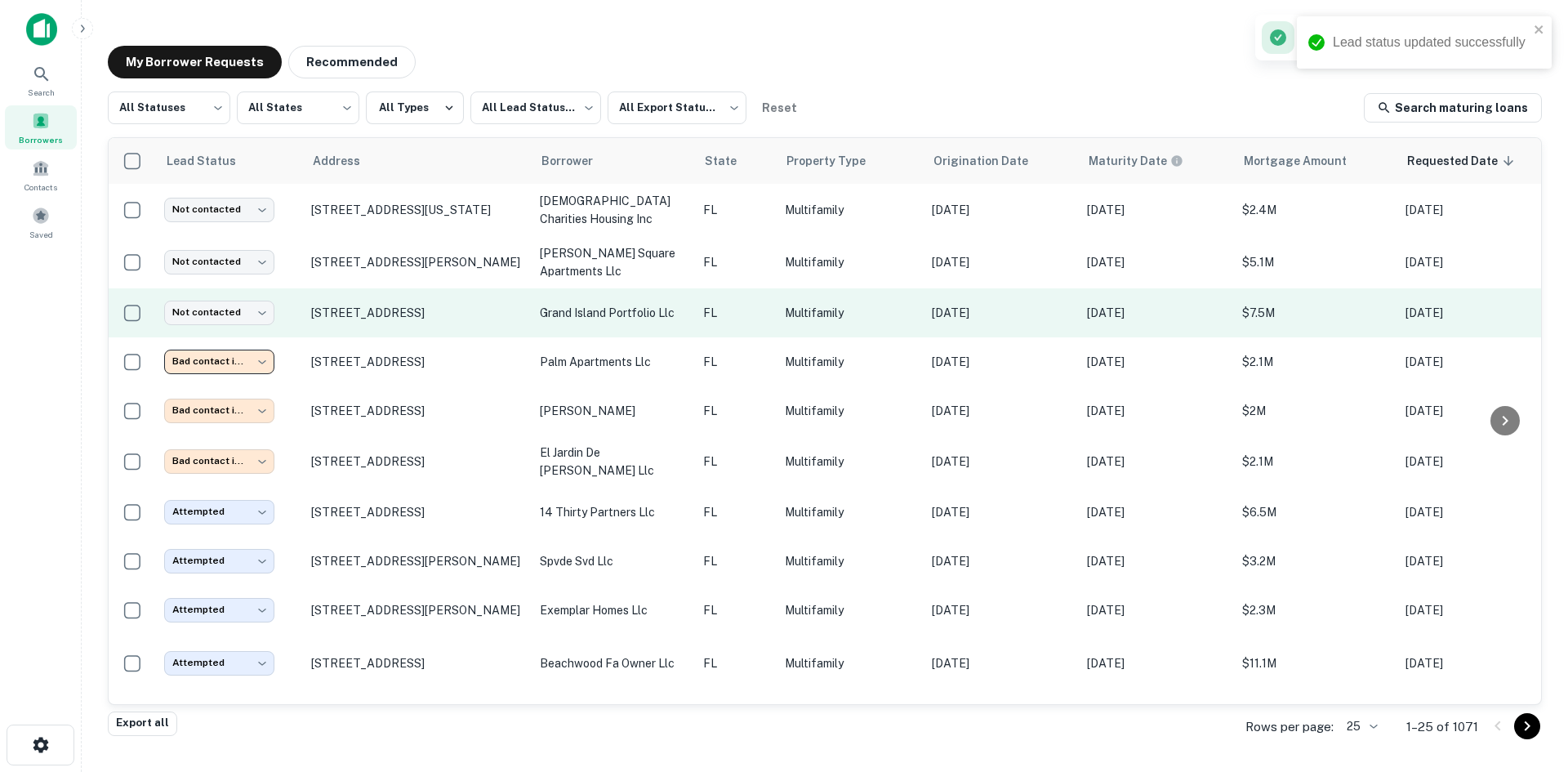
click at [759, 299] on td "FL" at bounding box center [736, 313] width 82 height 49
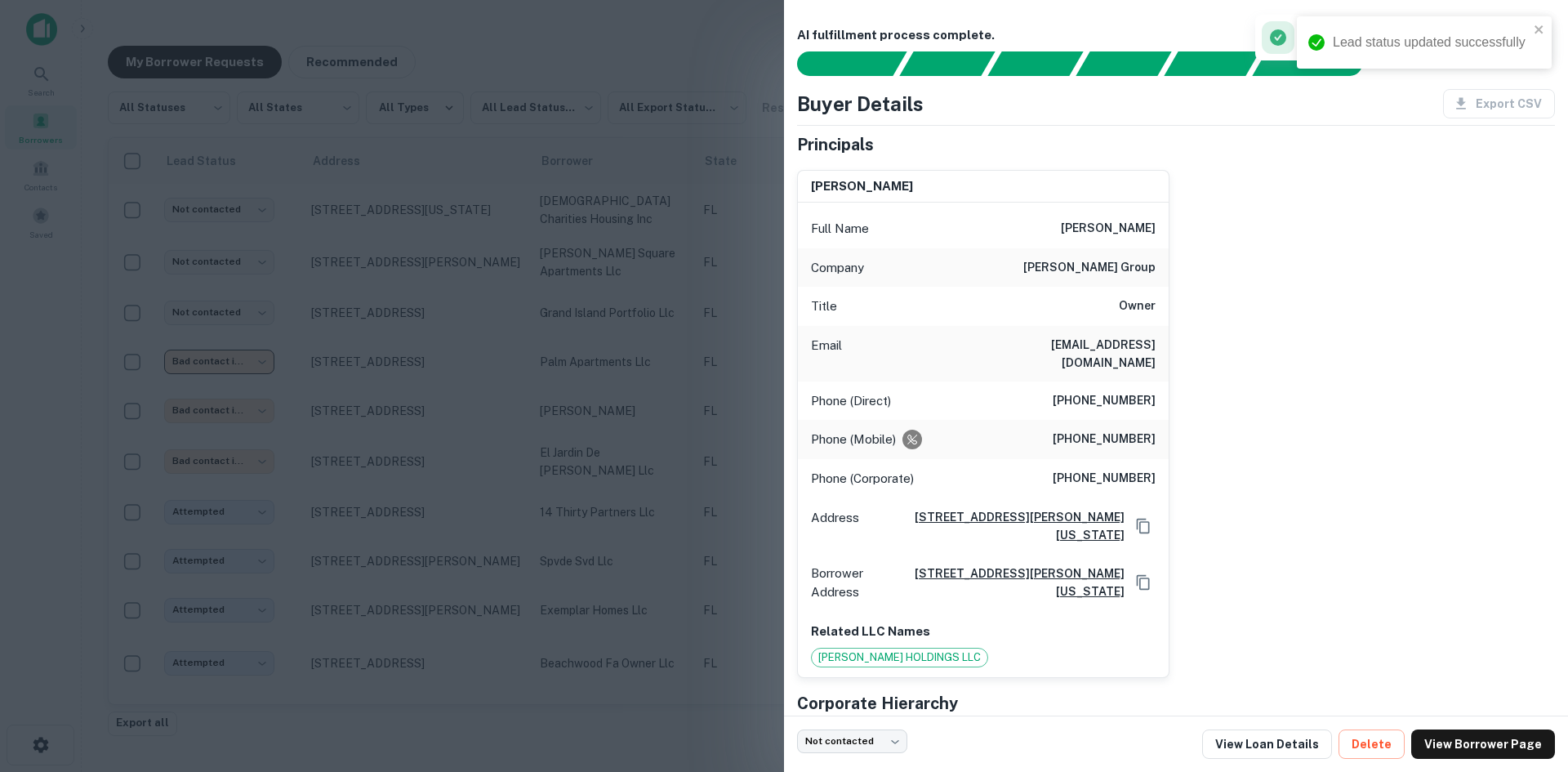
click at [1106, 338] on h6 "[EMAIL_ADDRESS][DOMAIN_NAME]" at bounding box center [1058, 354] width 196 height 36
click at [479, 214] on div at bounding box center [784, 386] width 1568 height 772
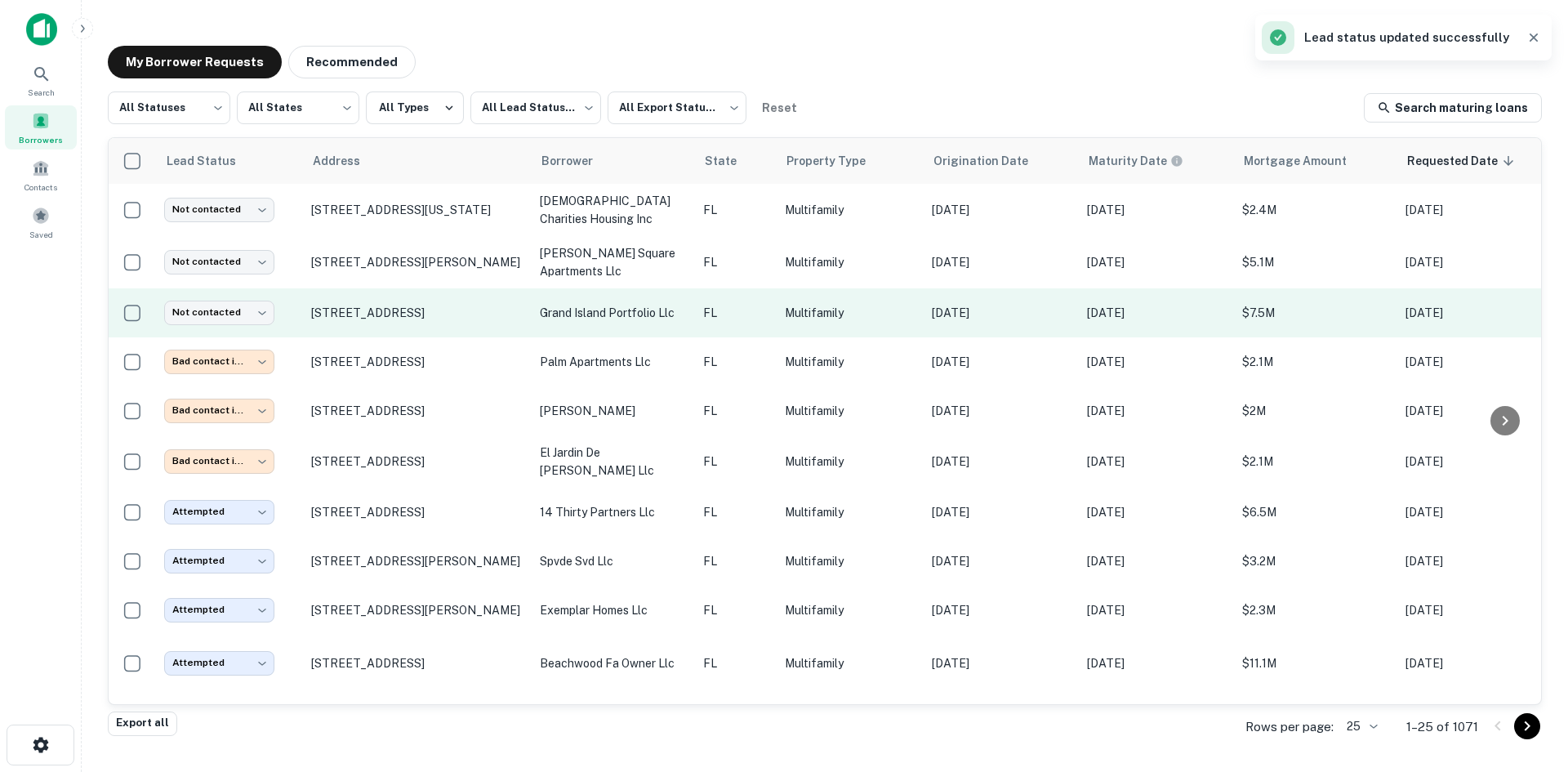
click at [676, 310] on p "grand island portfolio llc" at bounding box center [613, 313] width 147 height 18
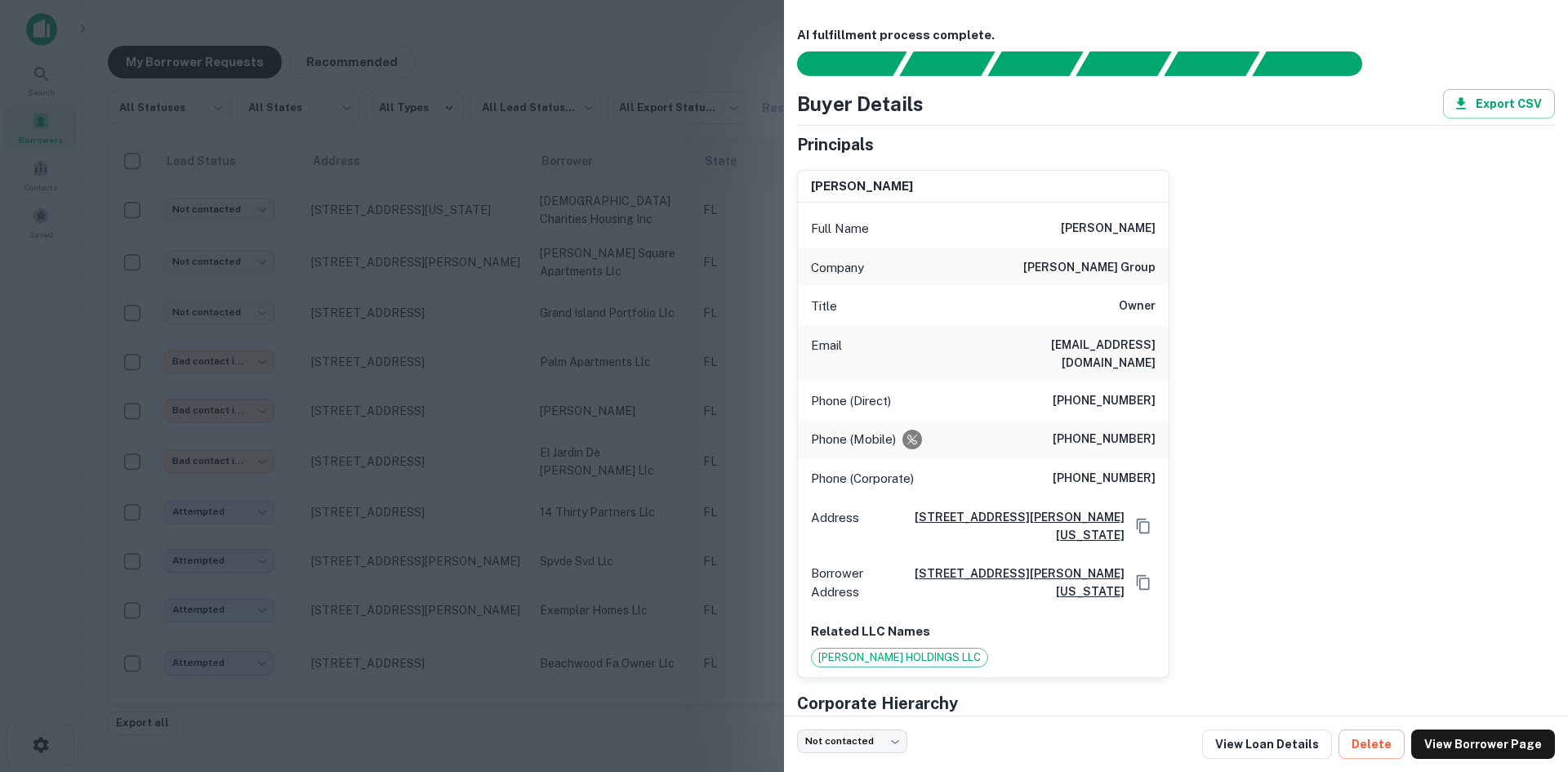
click at [619, 337] on div at bounding box center [784, 386] width 1568 height 772
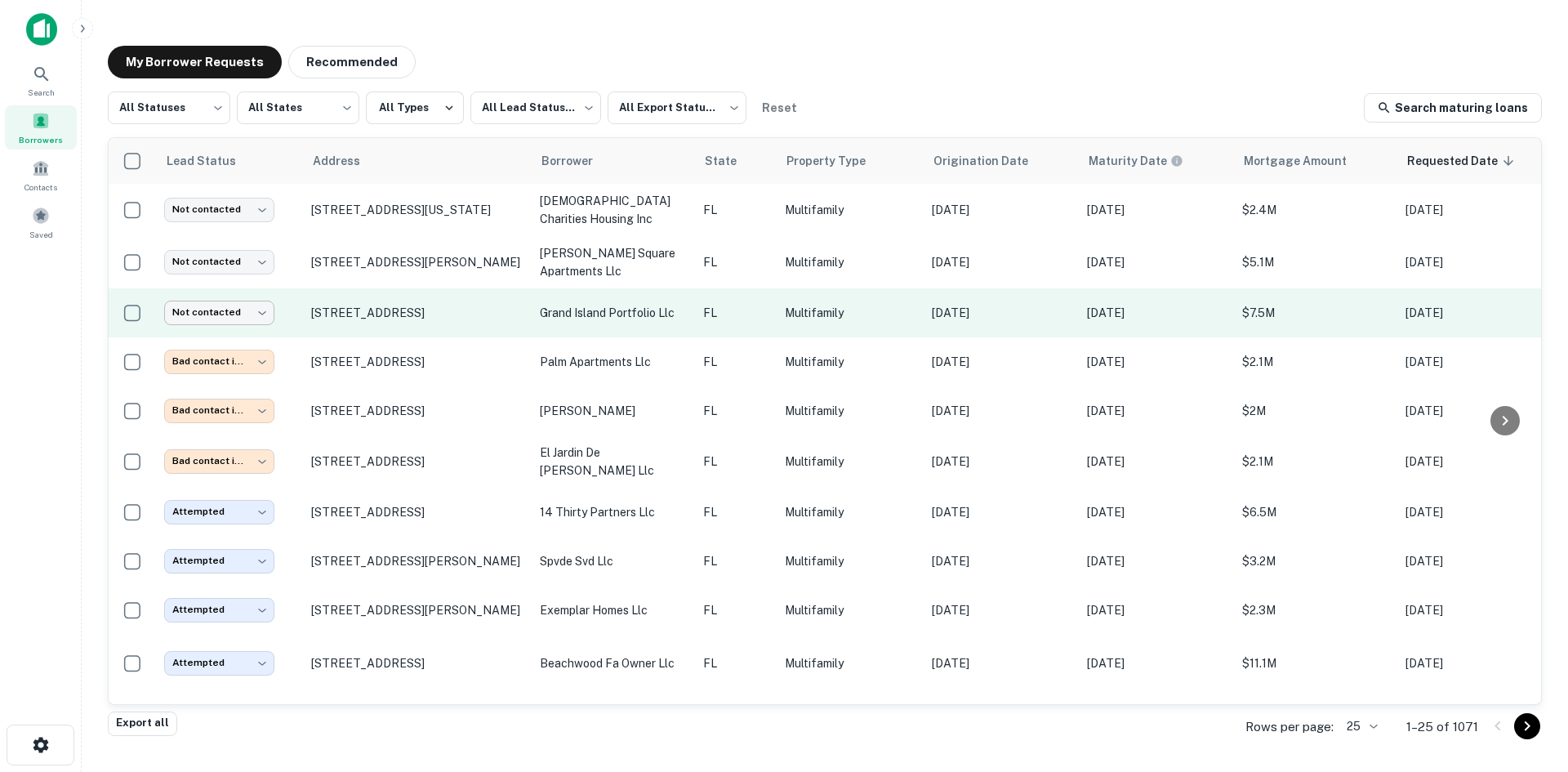
click at [240, 309] on body "**********" at bounding box center [784, 386] width 1568 height 772
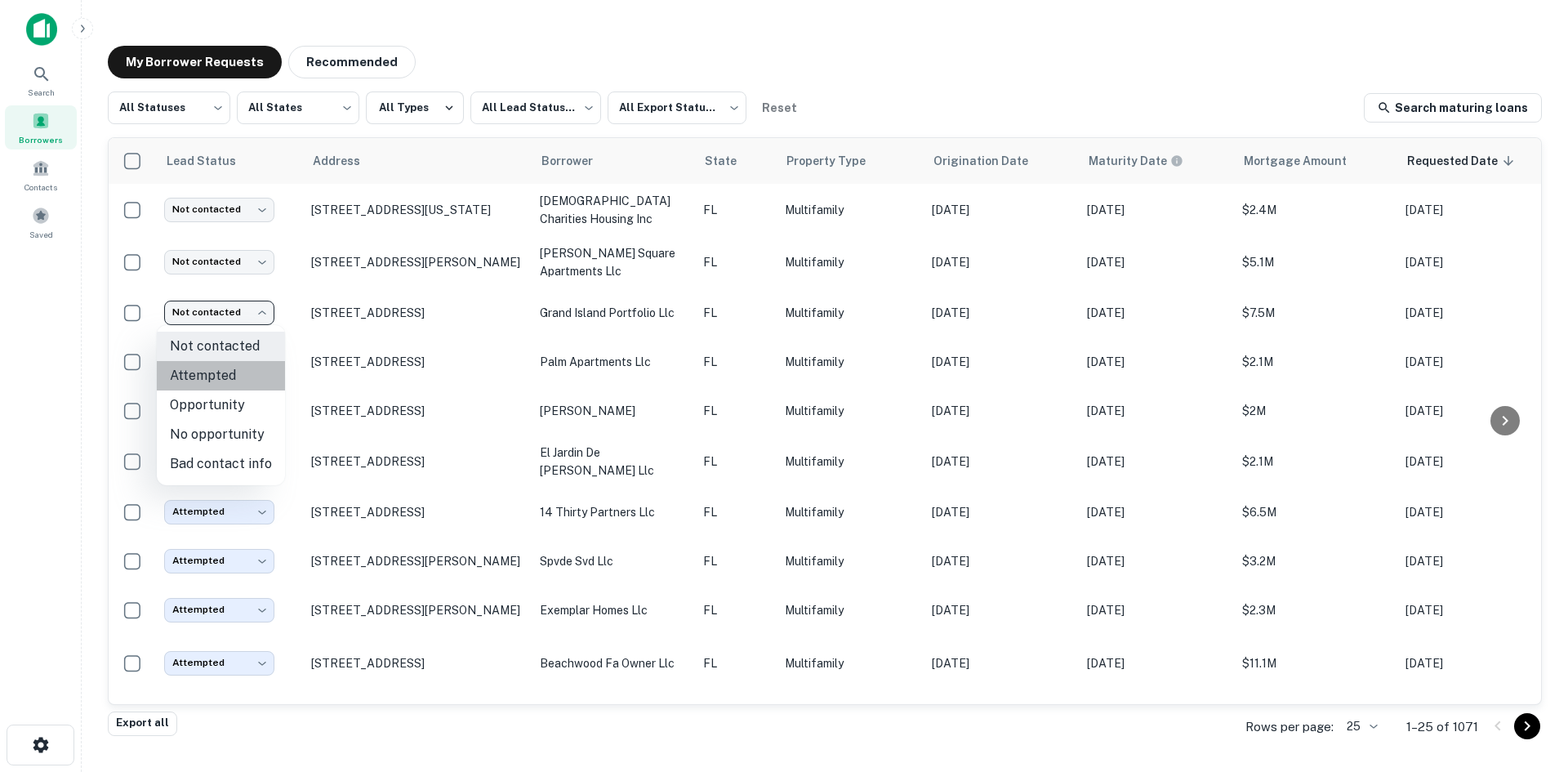
click at [225, 382] on li "Attempted" at bounding box center [220, 375] width 129 height 30
type input "*********"
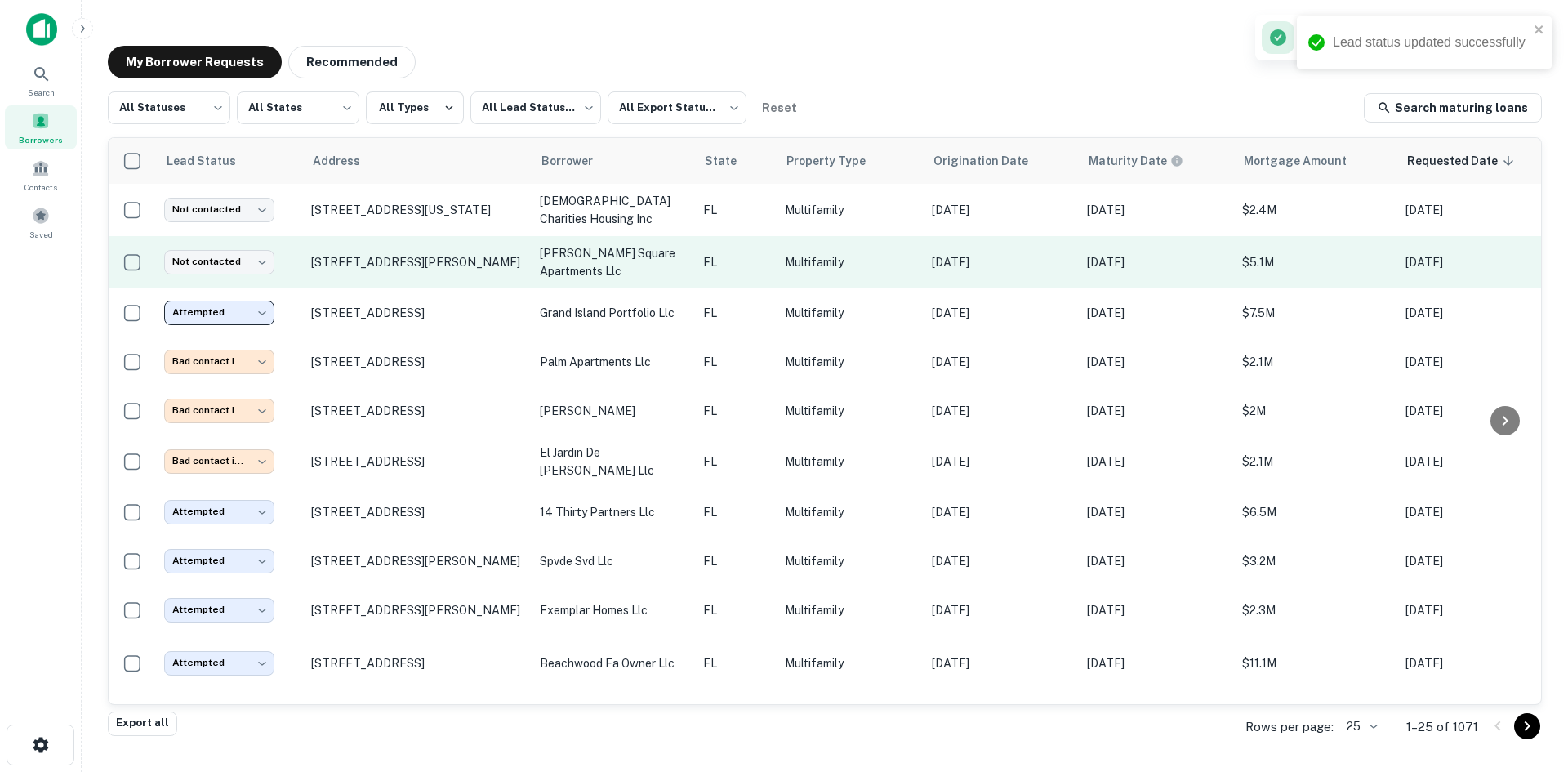
click at [804, 282] on td "Multifamily" at bounding box center [850, 262] width 147 height 52
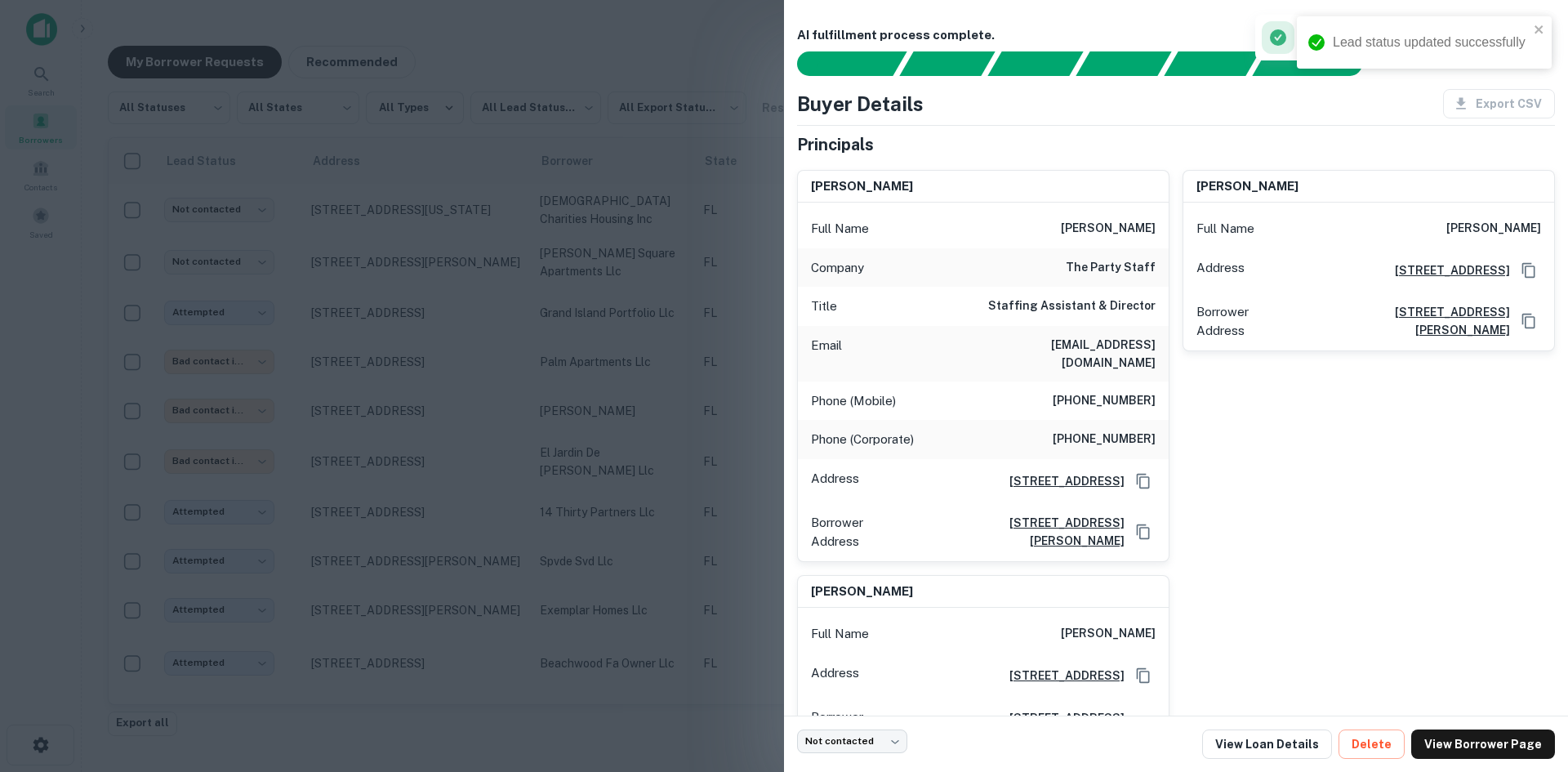
click at [1080, 356] on div "Email [EMAIL_ADDRESS][DOMAIN_NAME]" at bounding box center [983, 354] width 371 height 56
click at [1083, 356] on div "Email [EMAIL_ADDRESS][DOMAIN_NAME]" at bounding box center [983, 354] width 371 height 56
click at [1089, 349] on h6 "[EMAIL_ADDRESS][DOMAIN_NAME]" at bounding box center [1058, 354] width 196 height 36
click at [1094, 342] on h6 "[EMAIL_ADDRESS][DOMAIN_NAME]" at bounding box center [1058, 354] width 196 height 36
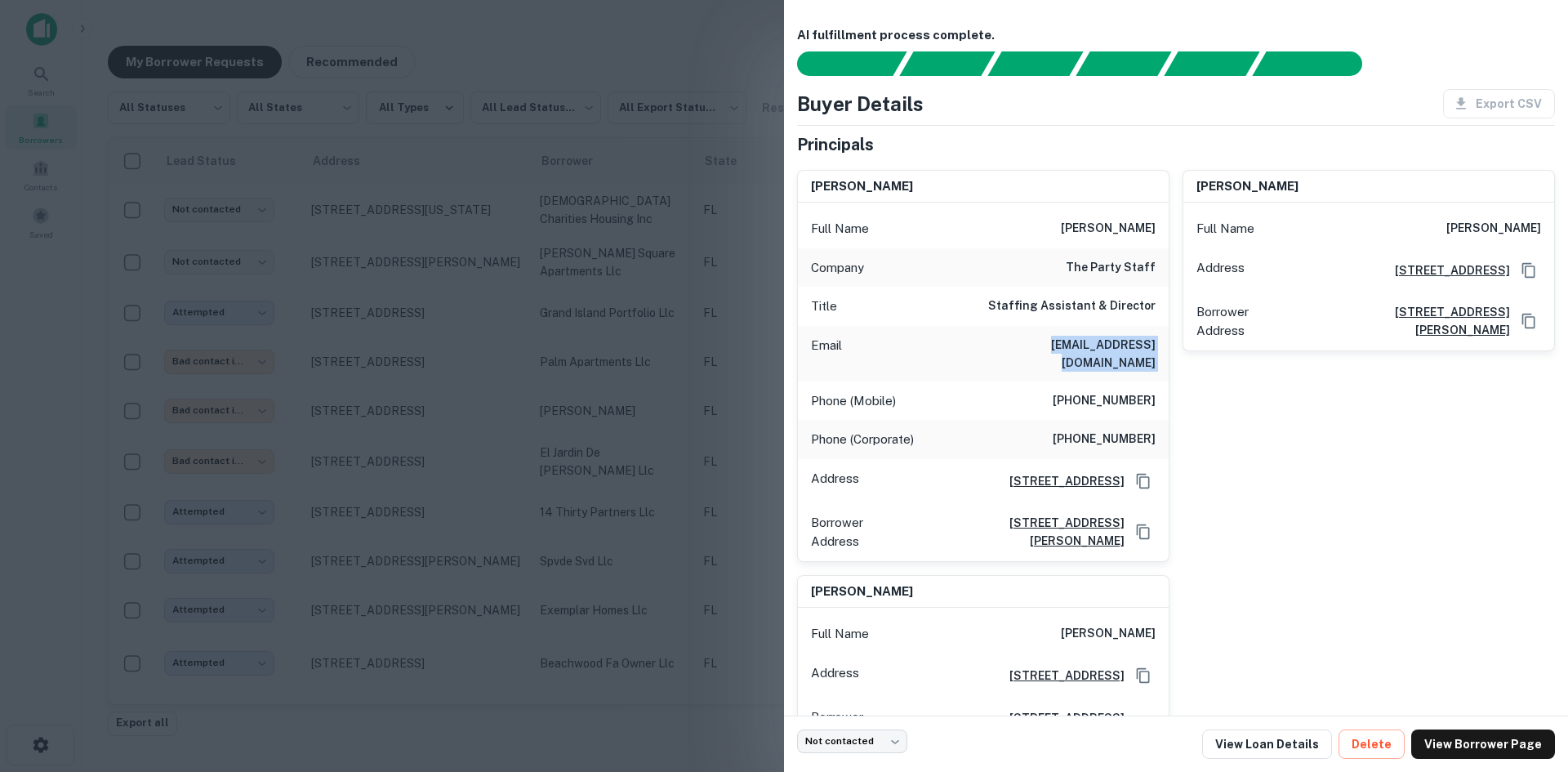
click at [1094, 342] on h6 "[EMAIL_ADDRESS][DOMAIN_NAME]" at bounding box center [1058, 354] width 196 height 36
click at [405, 440] on div at bounding box center [784, 386] width 1568 height 772
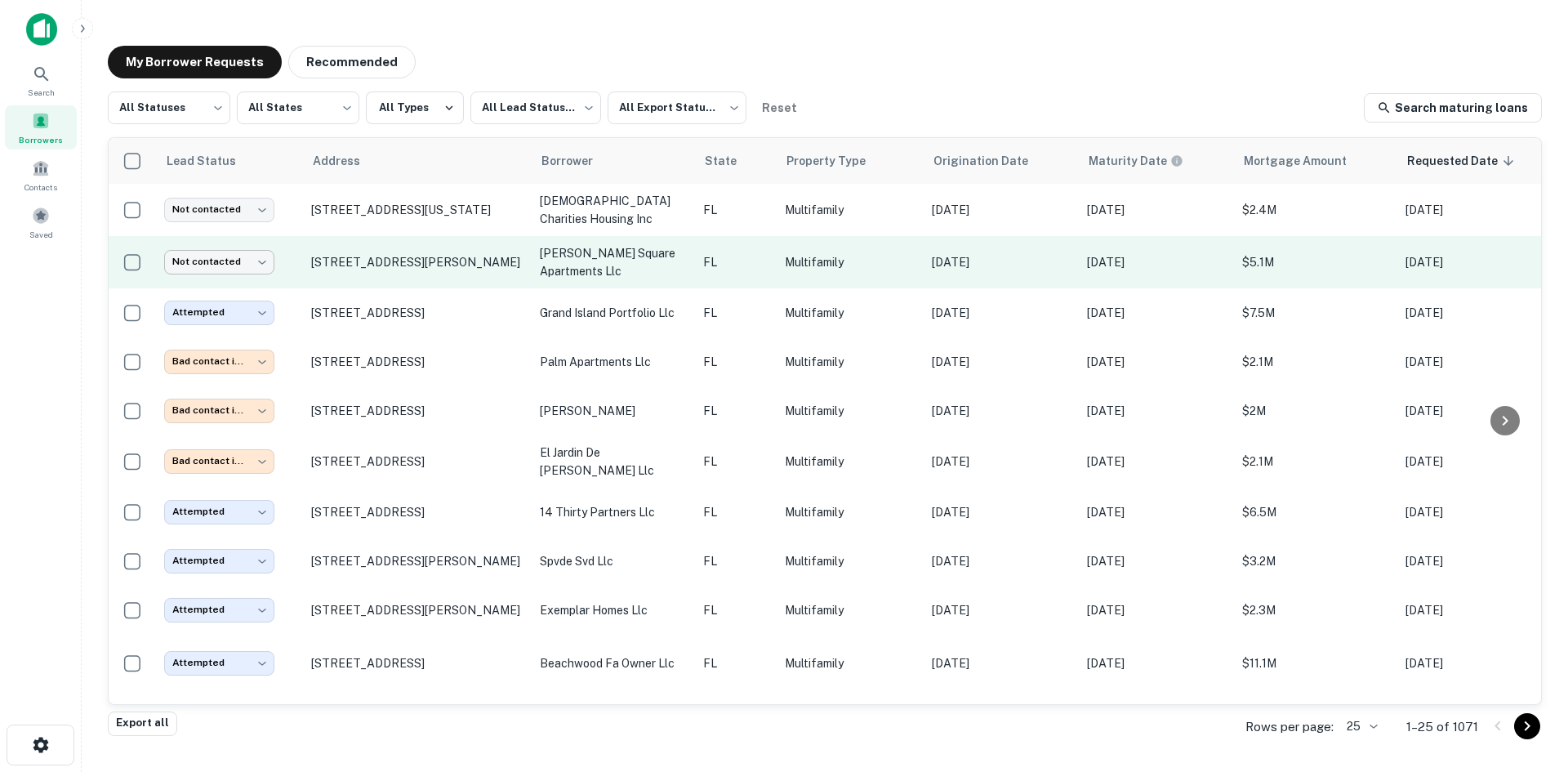
click at [239, 252] on body "**********" at bounding box center [784, 386] width 1568 height 772
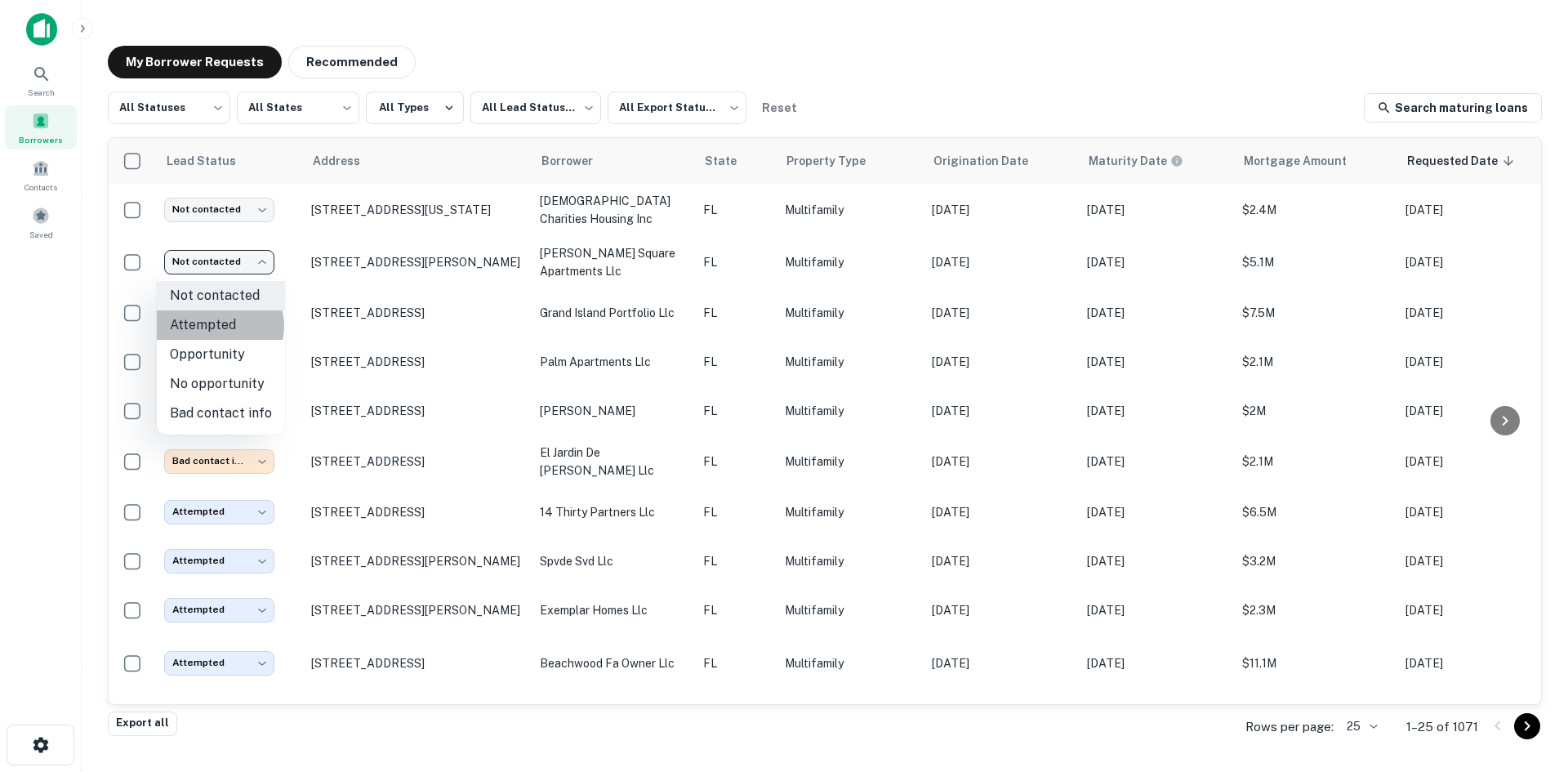
click at [218, 326] on li "Attempted" at bounding box center [220, 325] width 129 height 30
type input "*********"
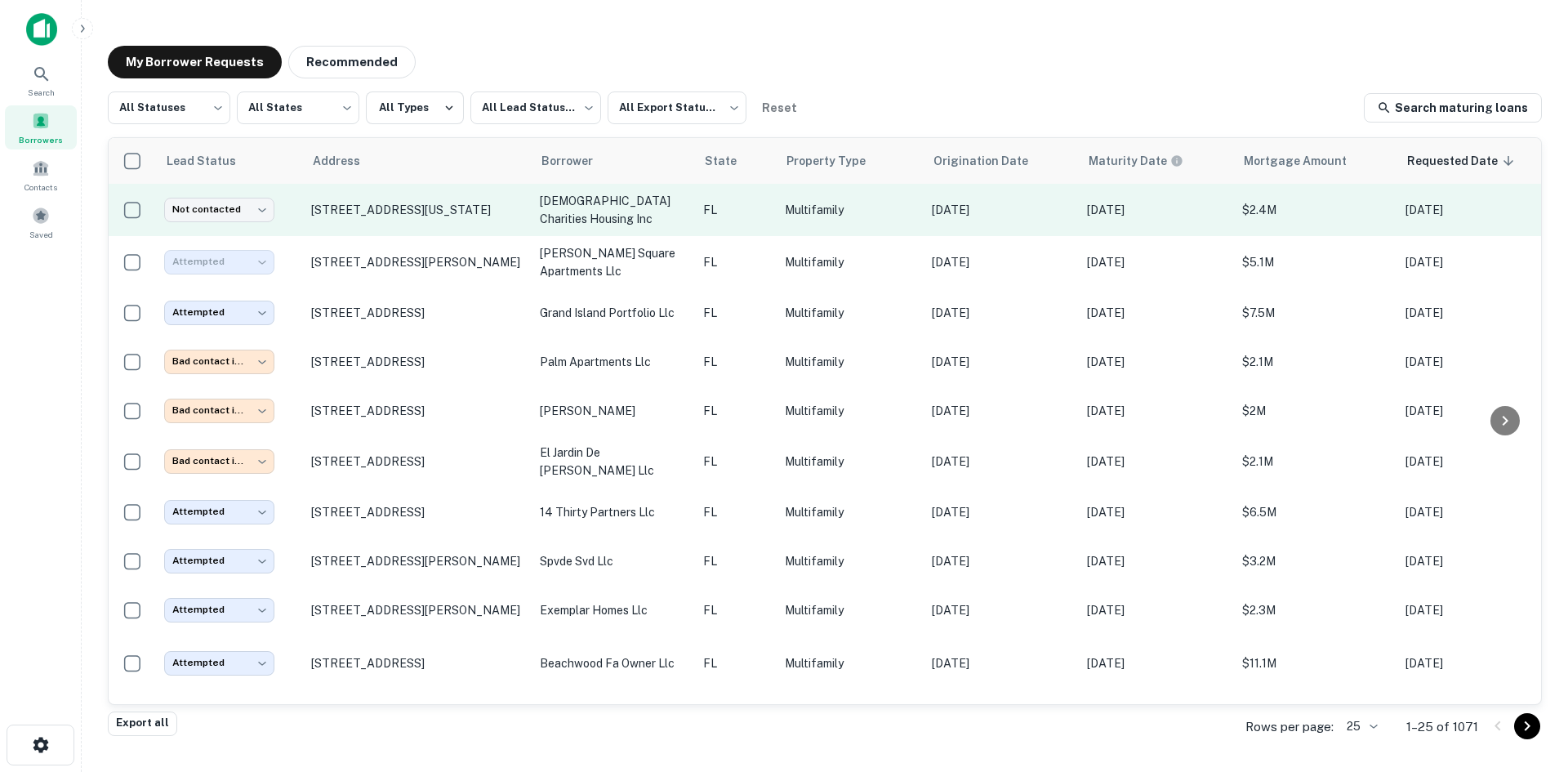
click at [688, 229] on td "[DEMOGRAPHIC_DATA] charities housing inc" at bounding box center [614, 210] width 164 height 52
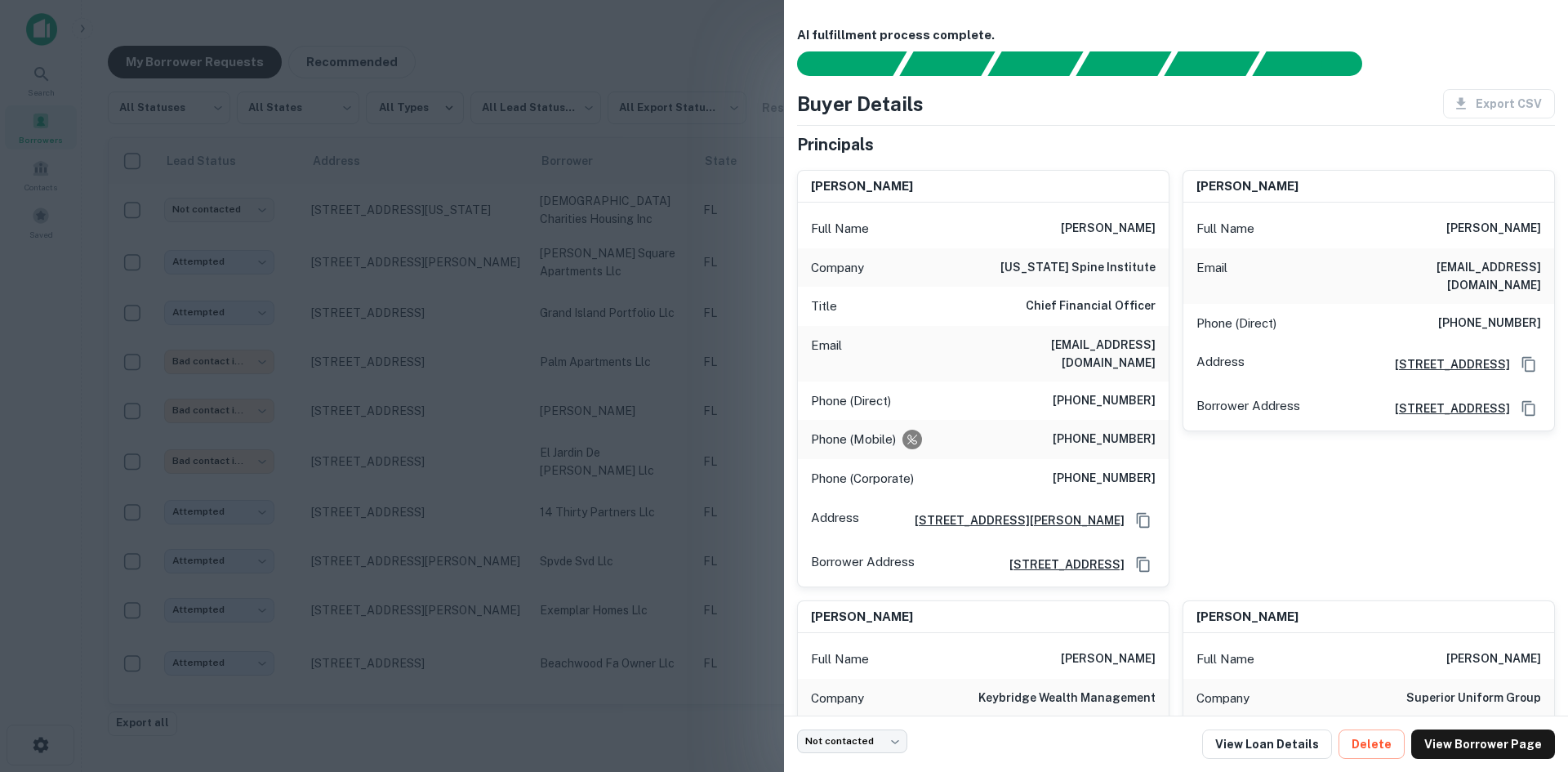
click at [369, 179] on div at bounding box center [784, 386] width 1568 height 772
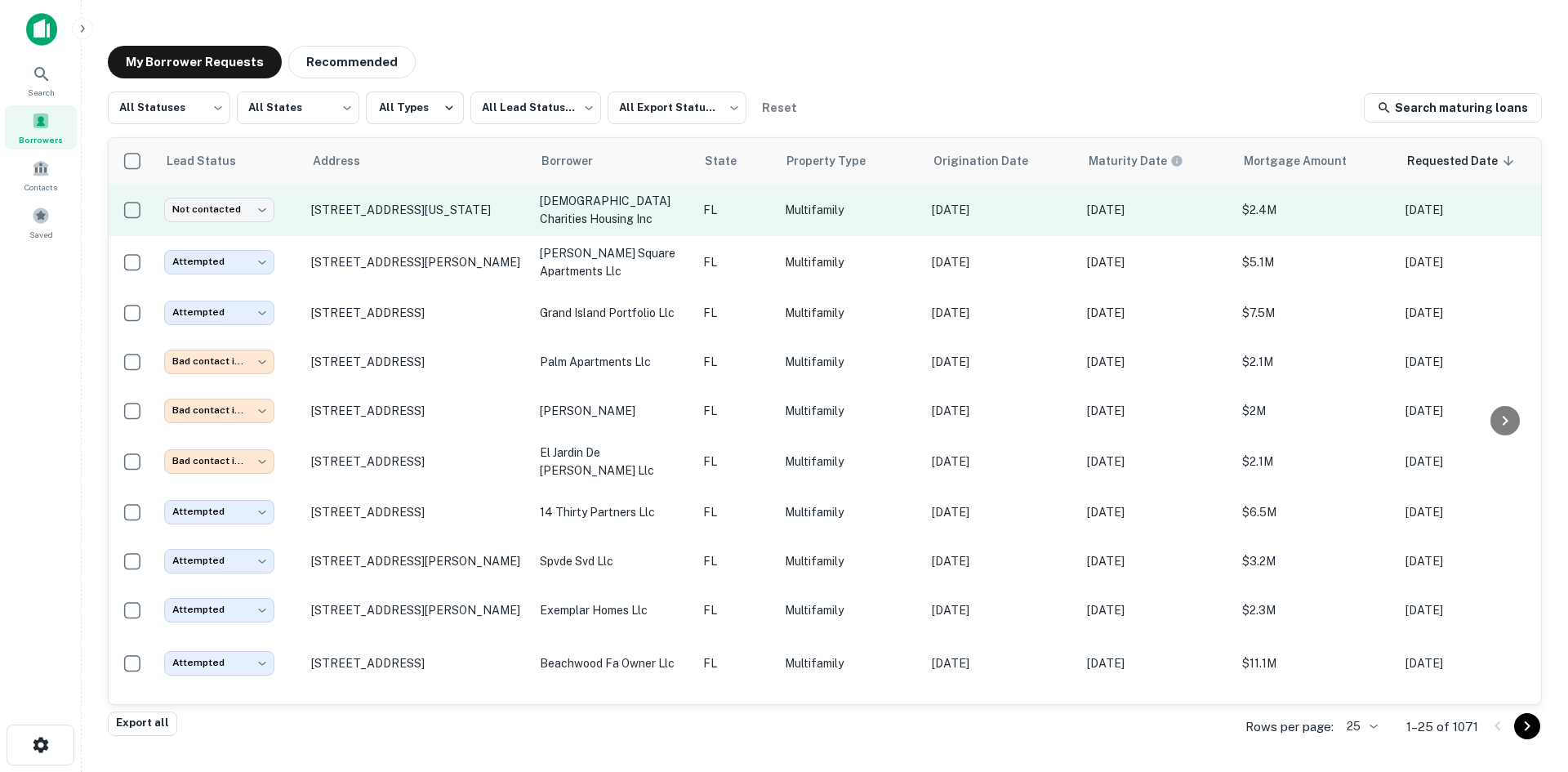
click at [822, 217] on p "Multifamily" at bounding box center [850, 210] width 130 height 18
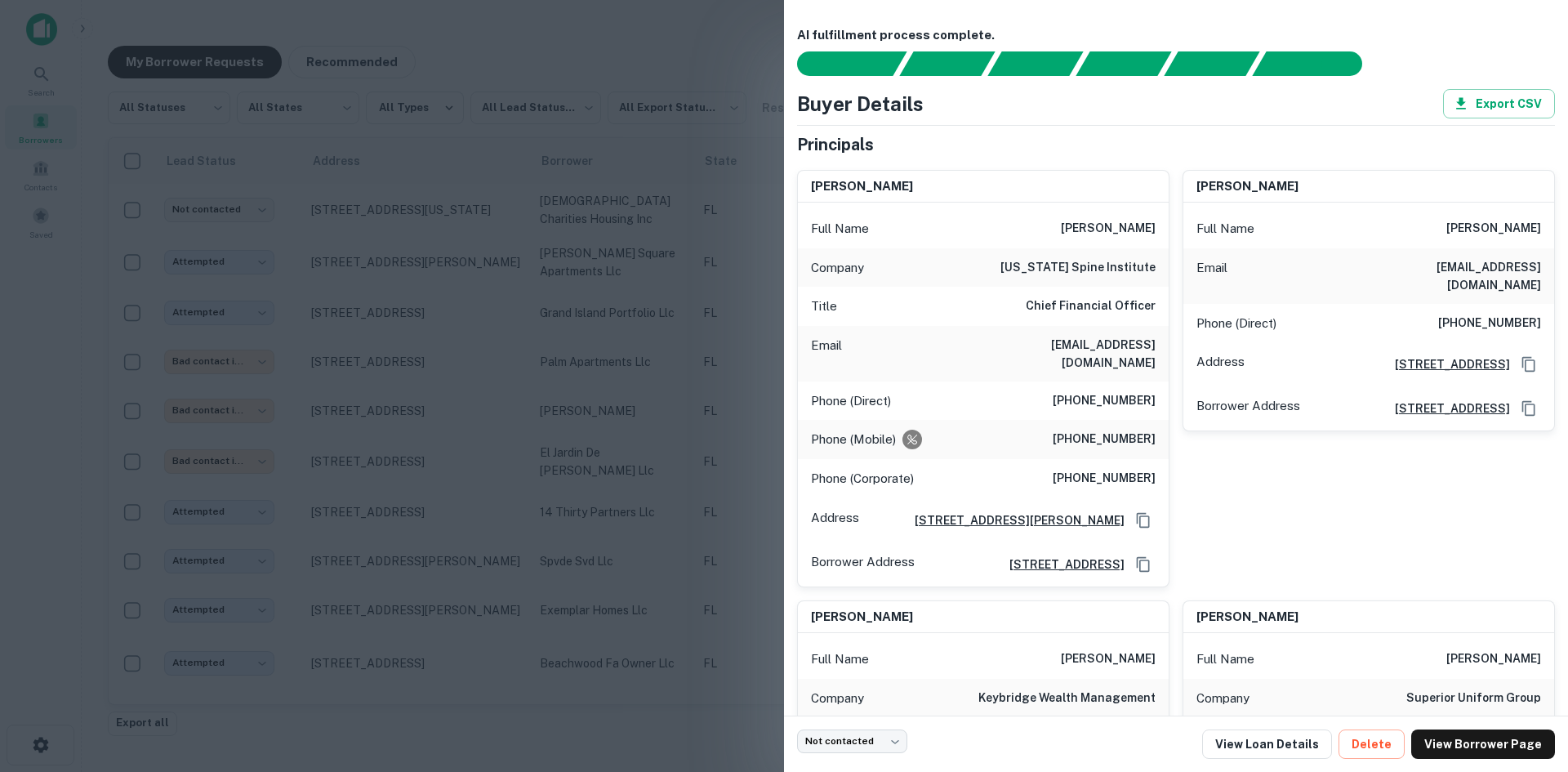
click at [1499, 274] on h6 "[EMAIL_ADDRESS][DOMAIN_NAME]" at bounding box center [1444, 276] width 196 height 36
click at [1497, 260] on h6 "[EMAIL_ADDRESS][DOMAIN_NAME]" at bounding box center [1444, 276] width 196 height 36
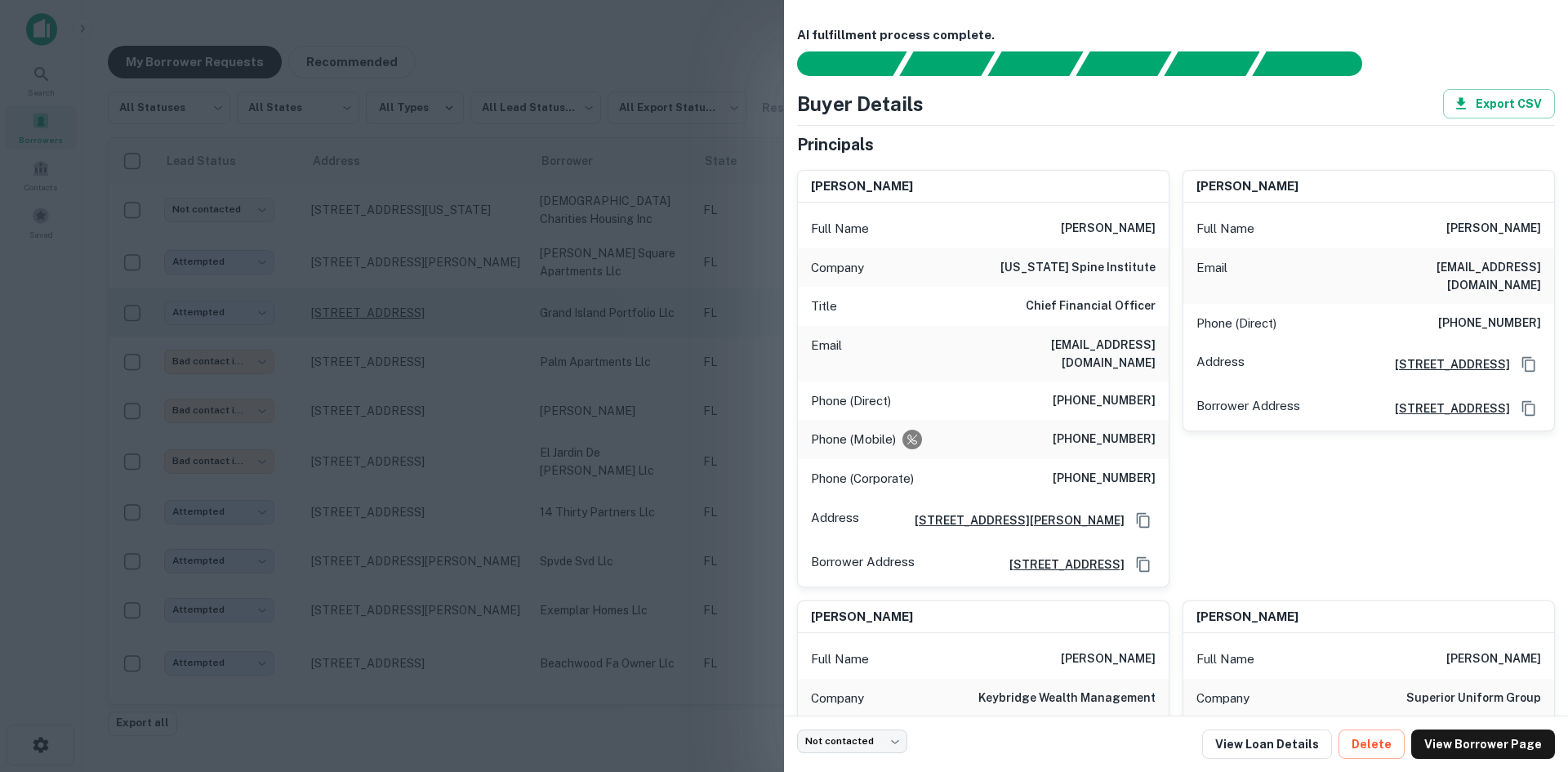
drag, startPoint x: 413, startPoint y: 343, endPoint x: 378, endPoint y: 310, distance: 48.1
click at [413, 343] on div at bounding box center [784, 386] width 1568 height 772
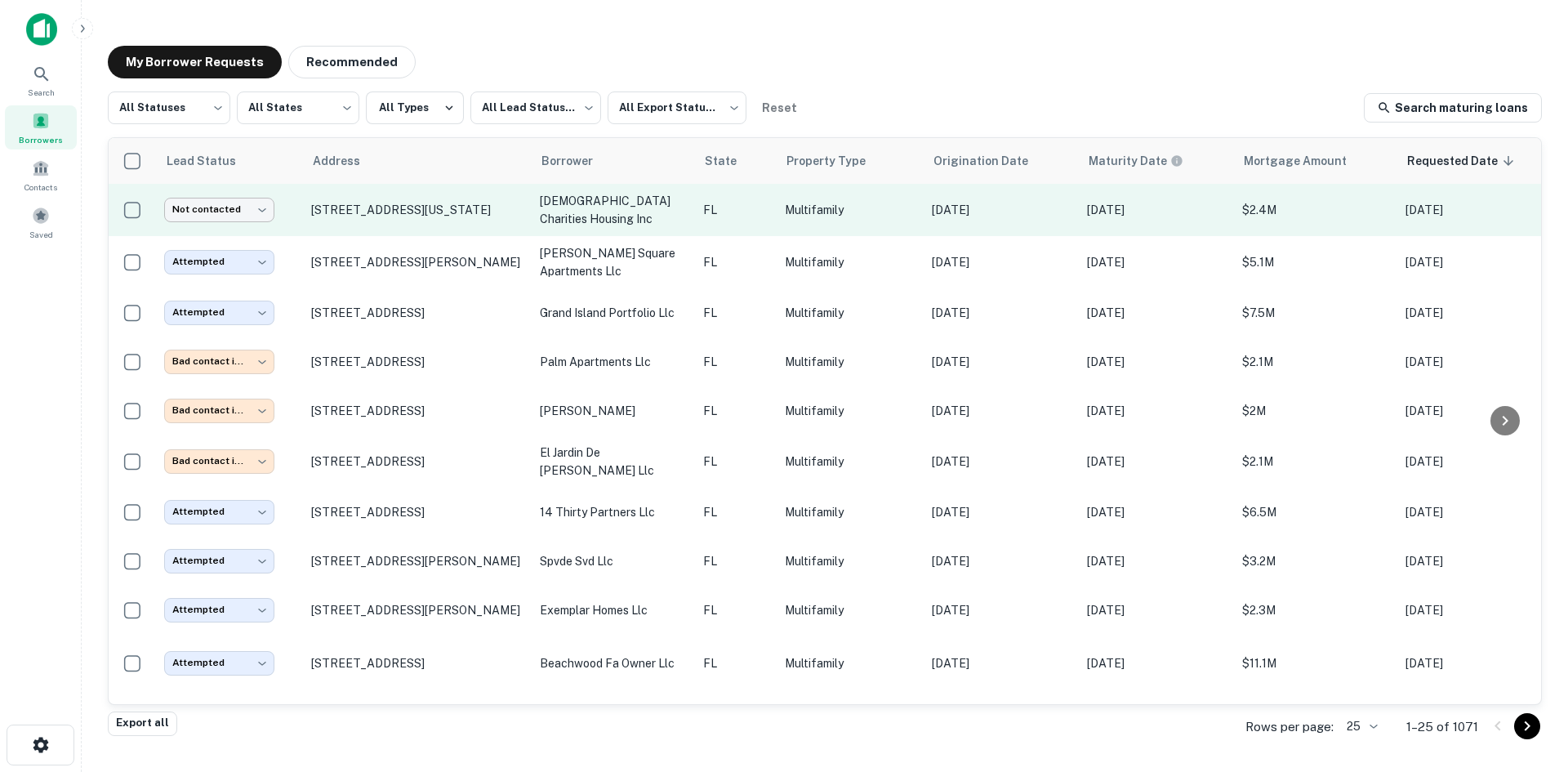
click at [258, 220] on body "**********" at bounding box center [784, 386] width 1568 height 772
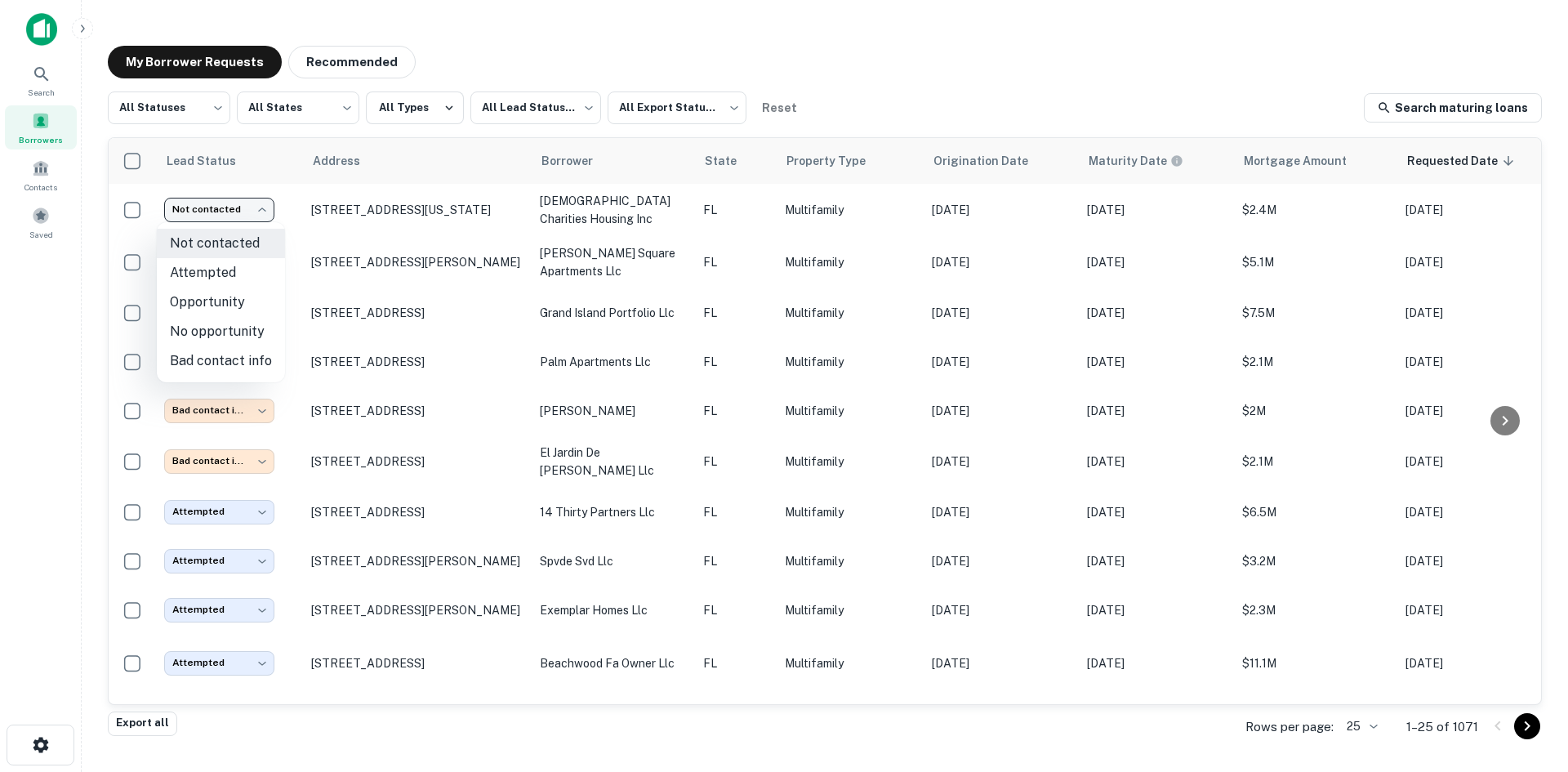
click at [251, 274] on li "Attempted" at bounding box center [220, 273] width 129 height 30
type input "*********"
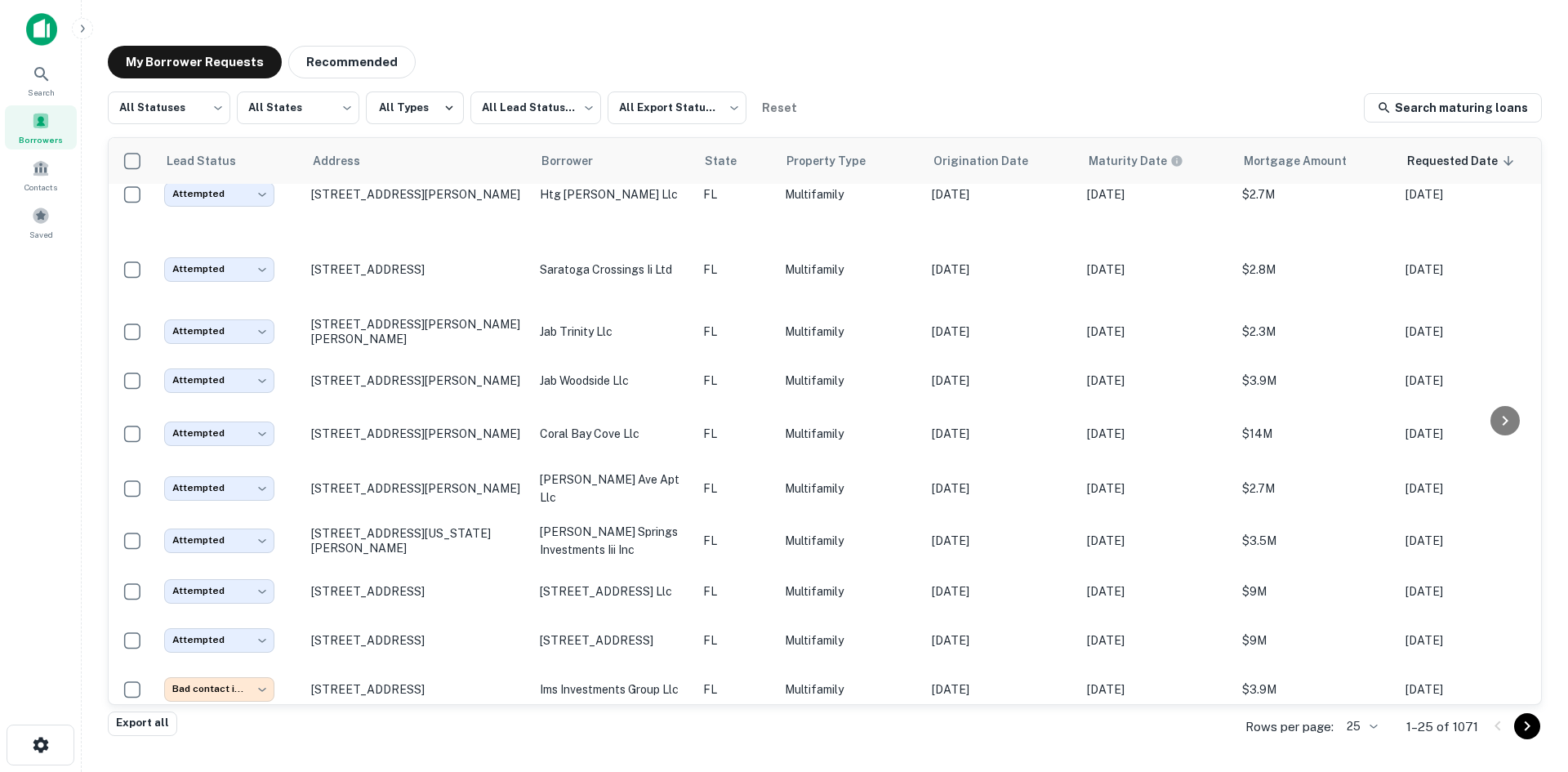
scroll to position [817, 0]
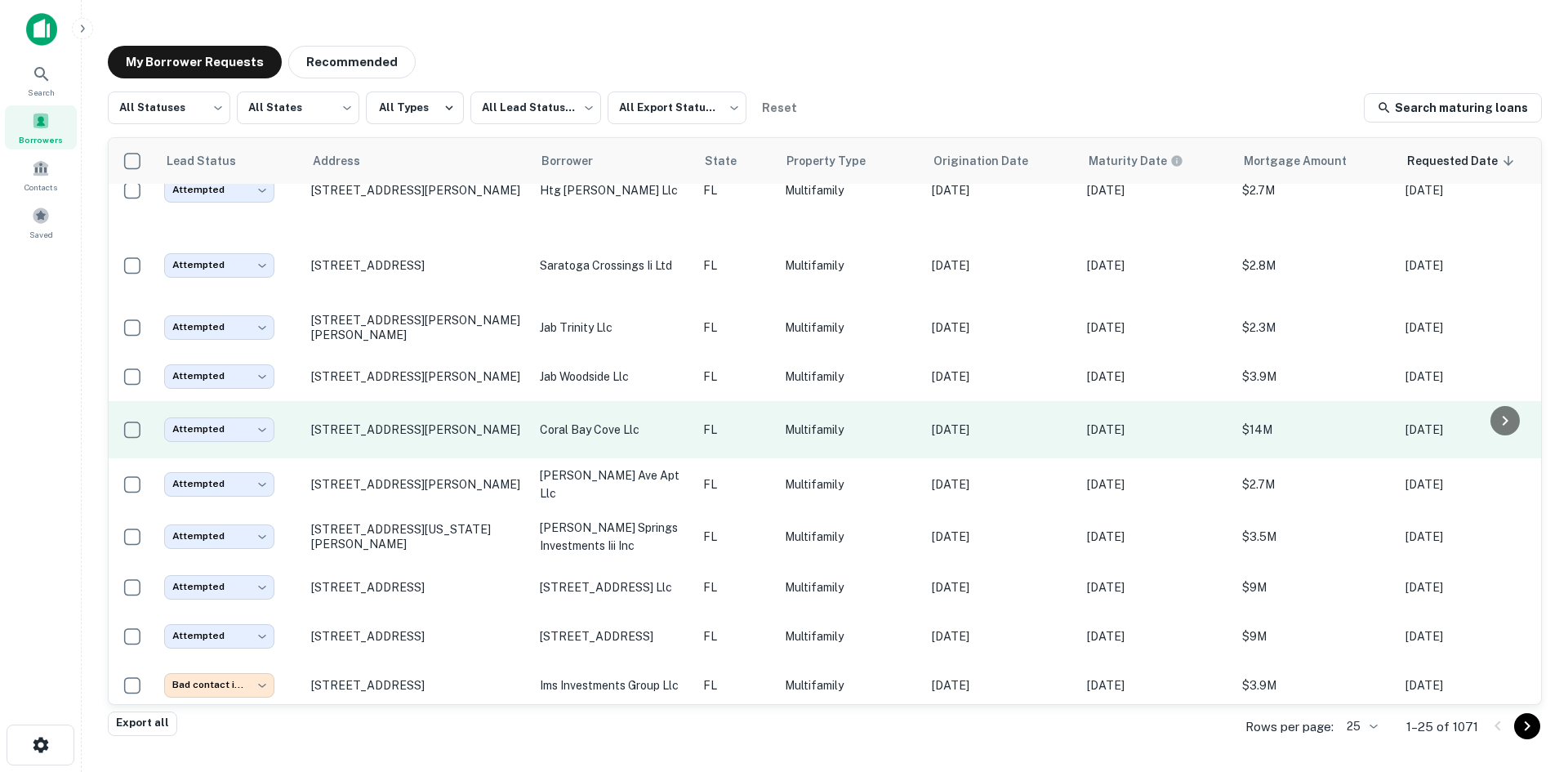
click at [625, 423] on p "coral bay cove llc" at bounding box center [613, 430] width 147 height 18
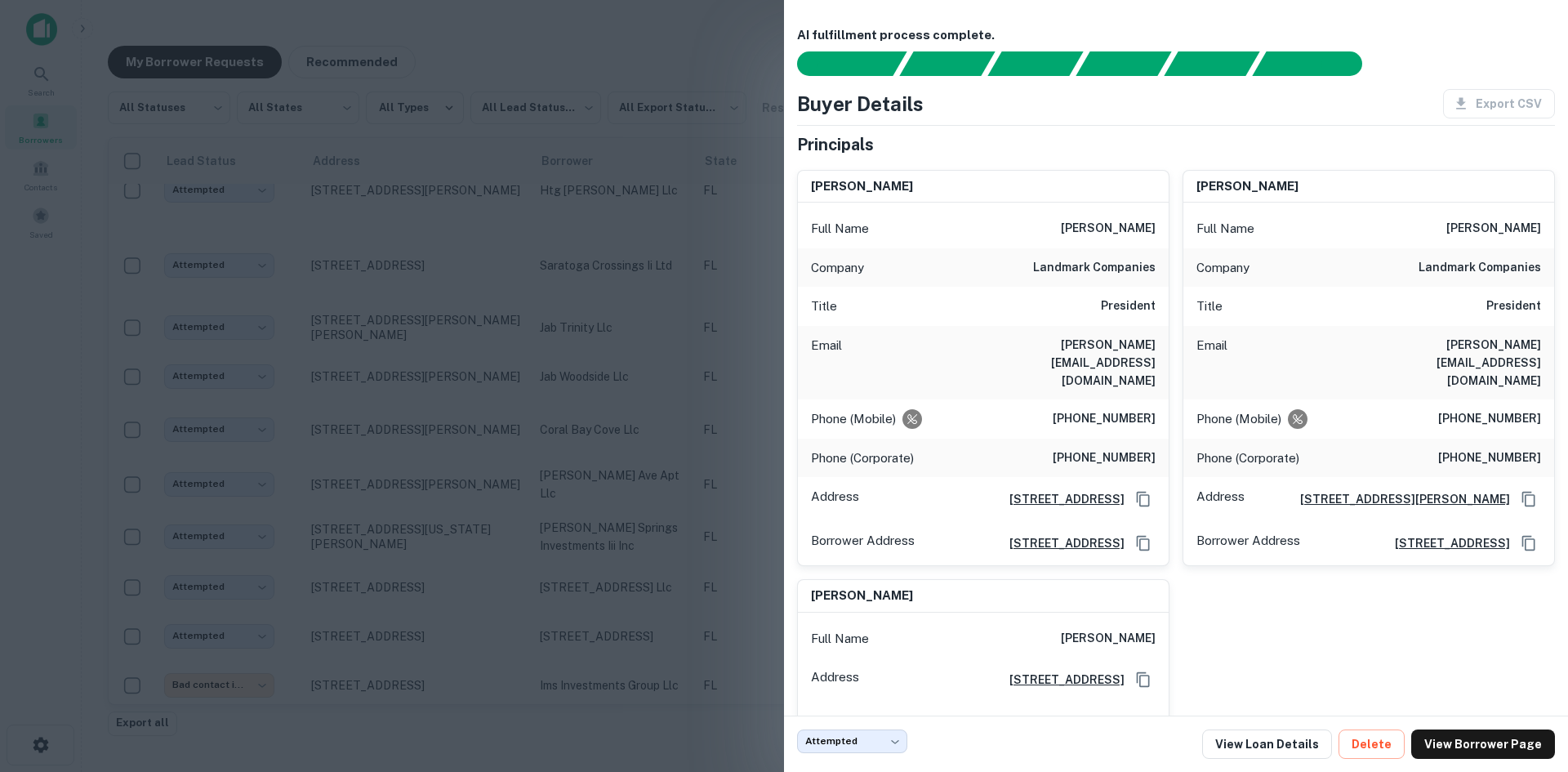
click at [465, 265] on div at bounding box center [784, 386] width 1568 height 772
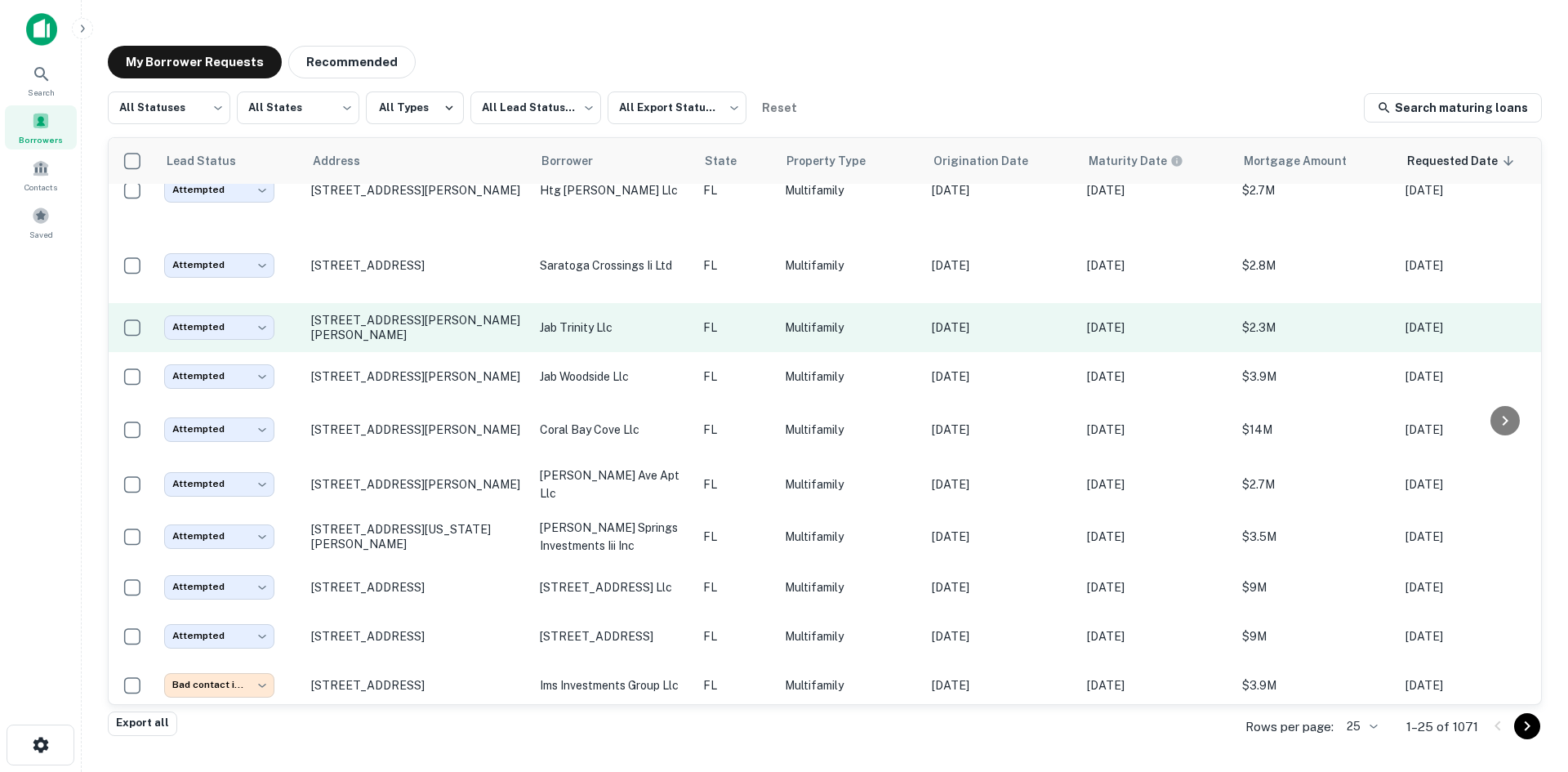
click at [740, 319] on p "FL" at bounding box center [736, 328] width 66 height 18
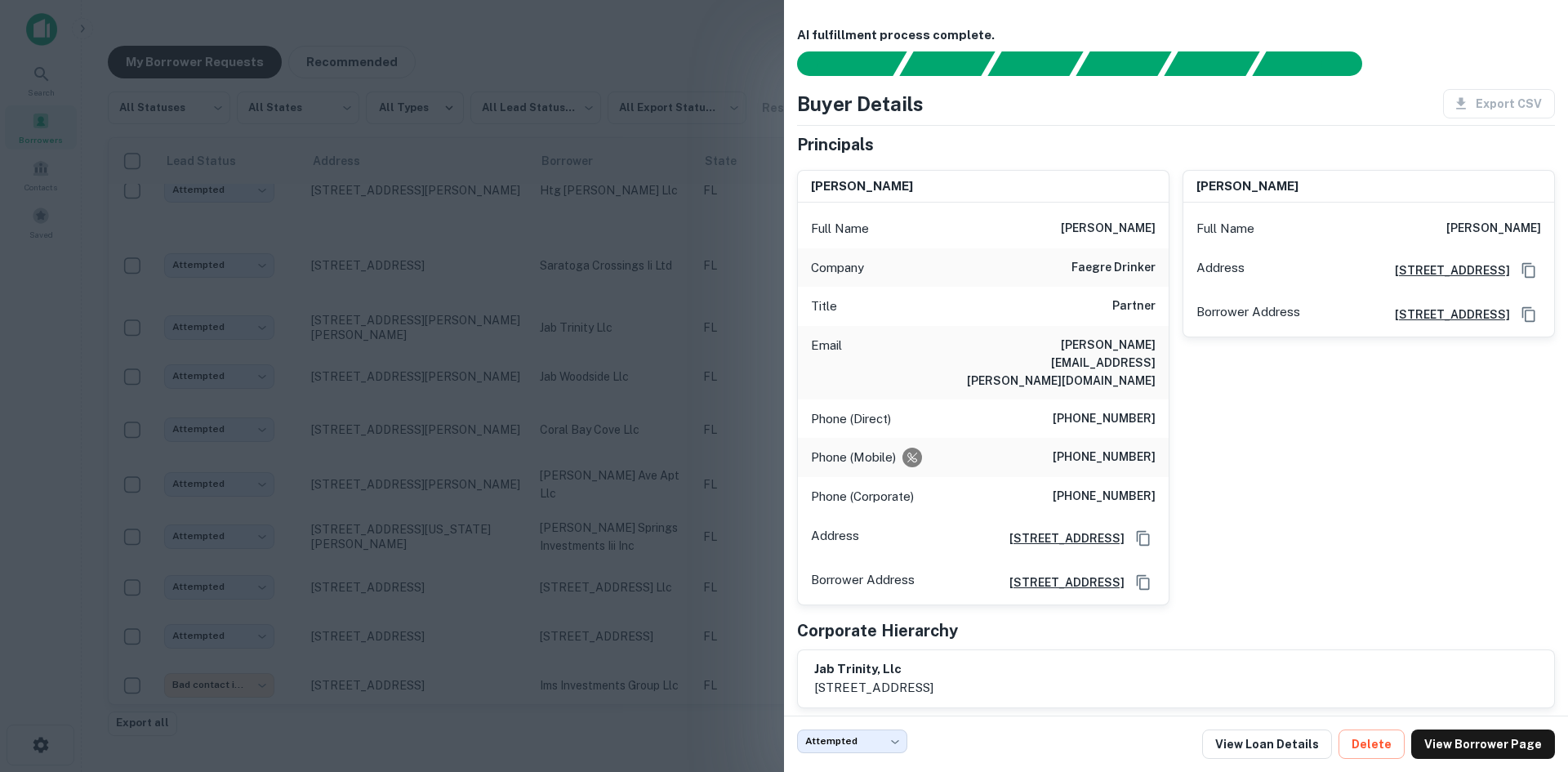
click at [591, 214] on div at bounding box center [784, 386] width 1568 height 772
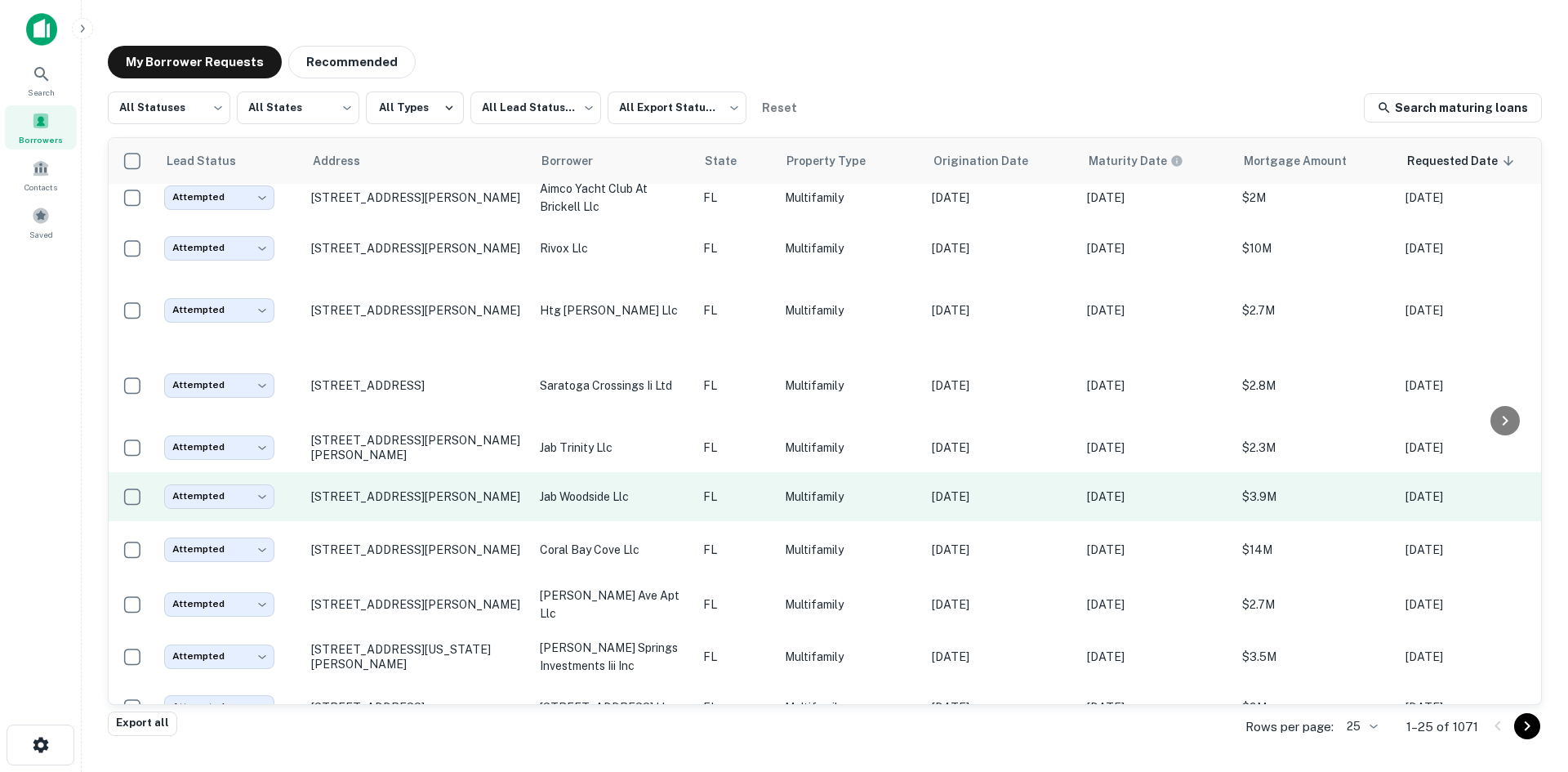
scroll to position [653, 0]
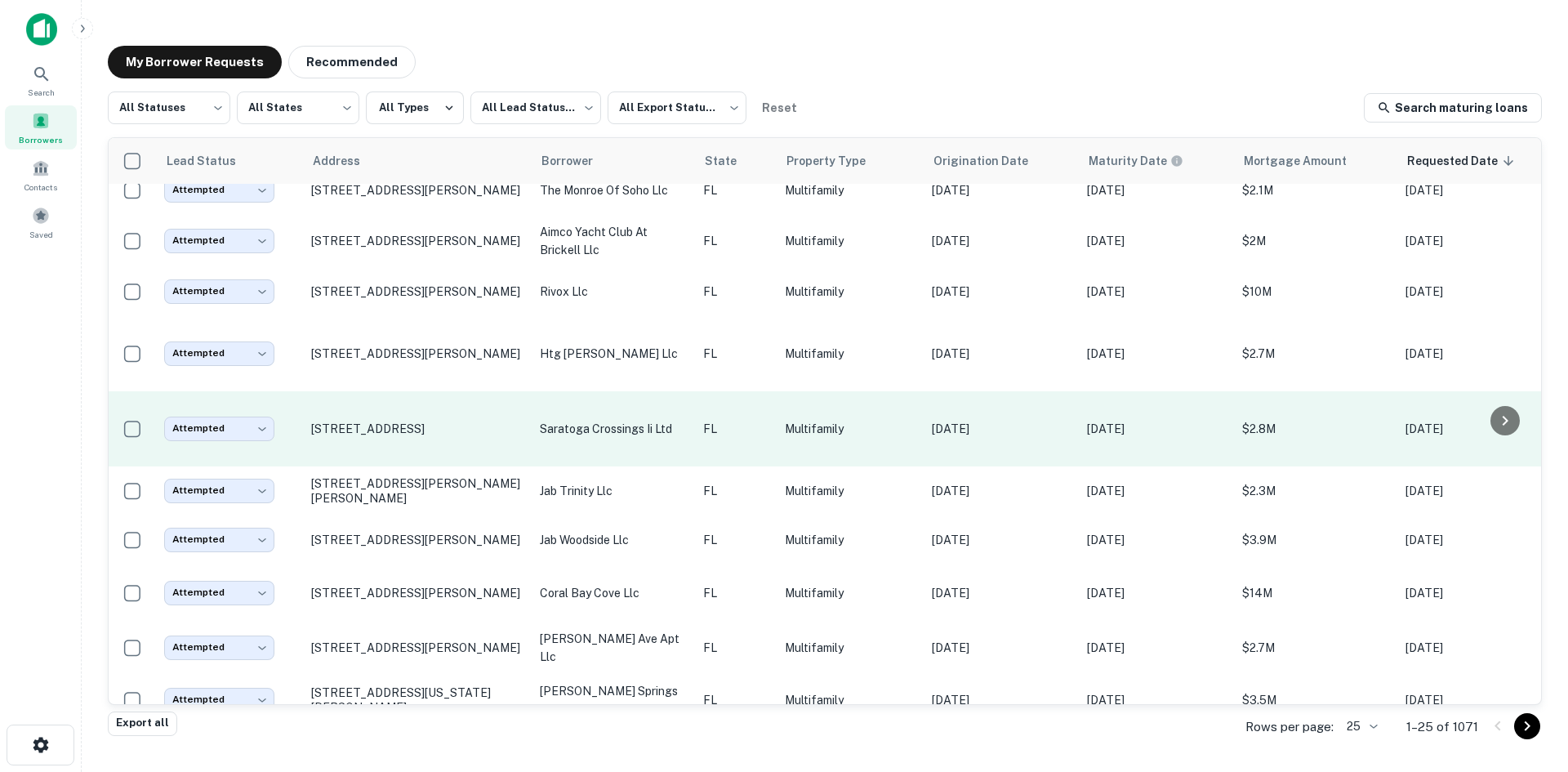
click at [612, 429] on p "saratoga crossings ii ltd" at bounding box center [613, 429] width 147 height 18
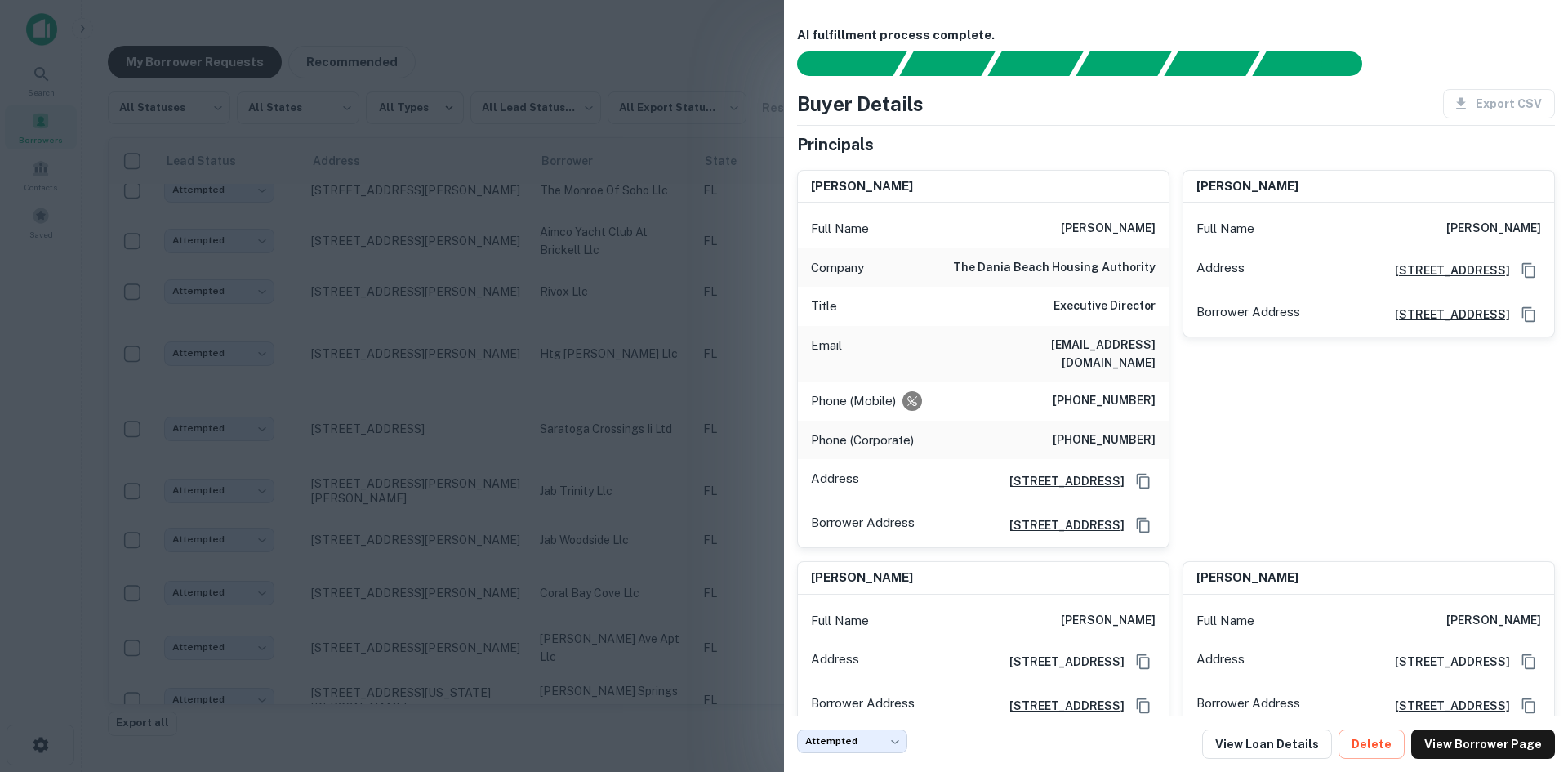
click at [546, 303] on div at bounding box center [784, 386] width 1568 height 772
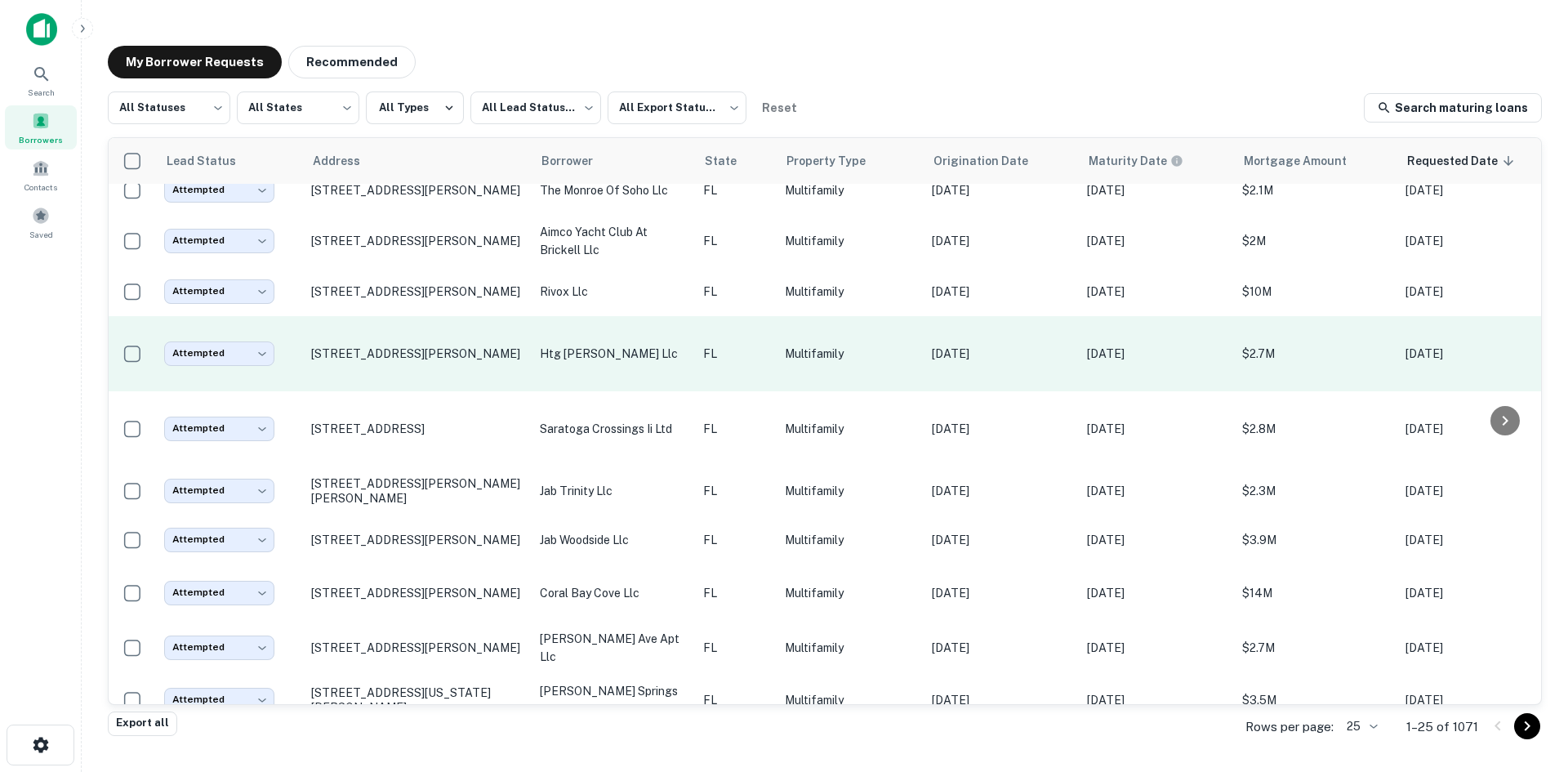
click at [644, 360] on td "htg [PERSON_NAME] llc" at bounding box center [614, 354] width 164 height 76
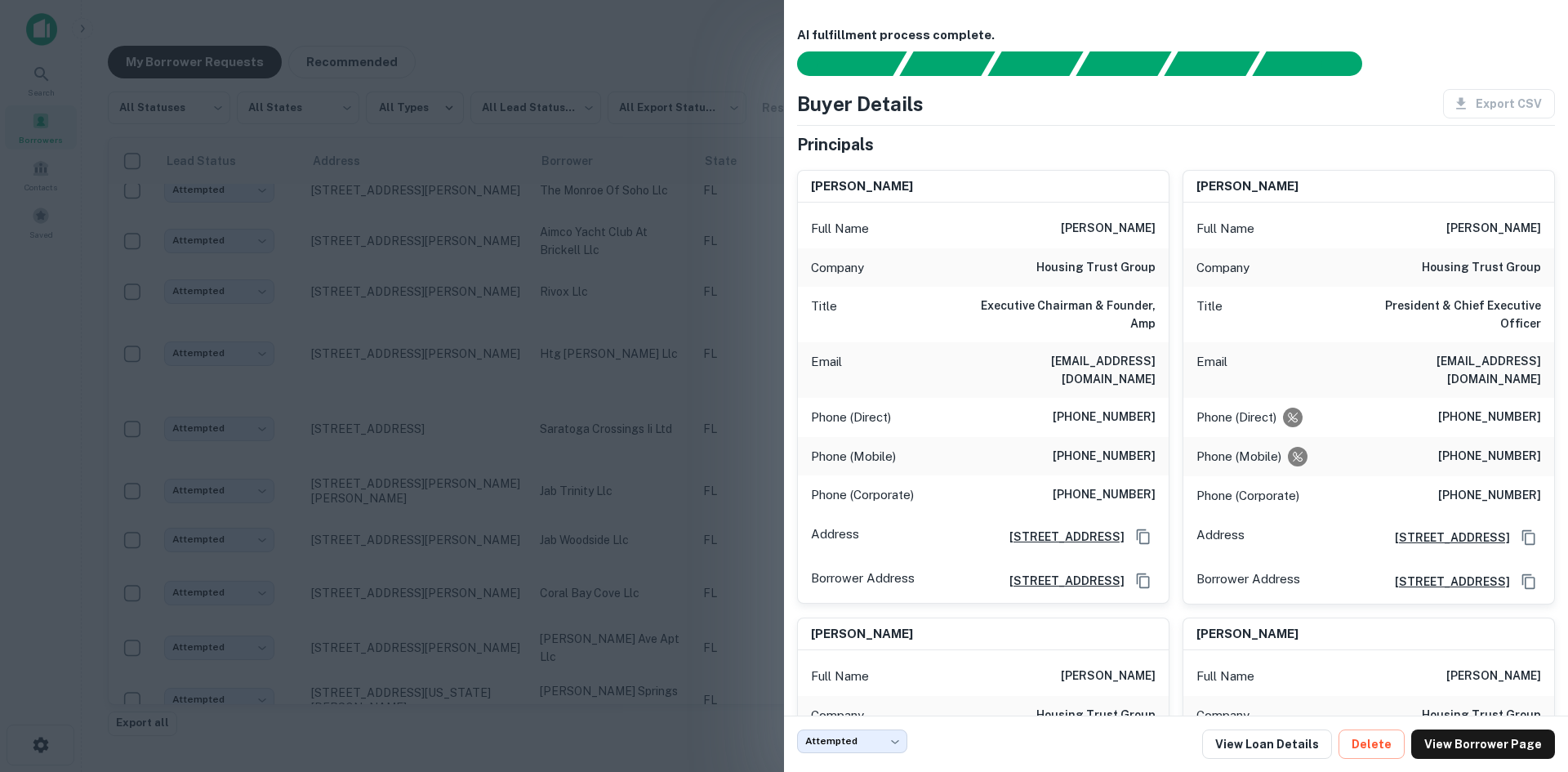
click at [554, 370] on div at bounding box center [784, 386] width 1568 height 772
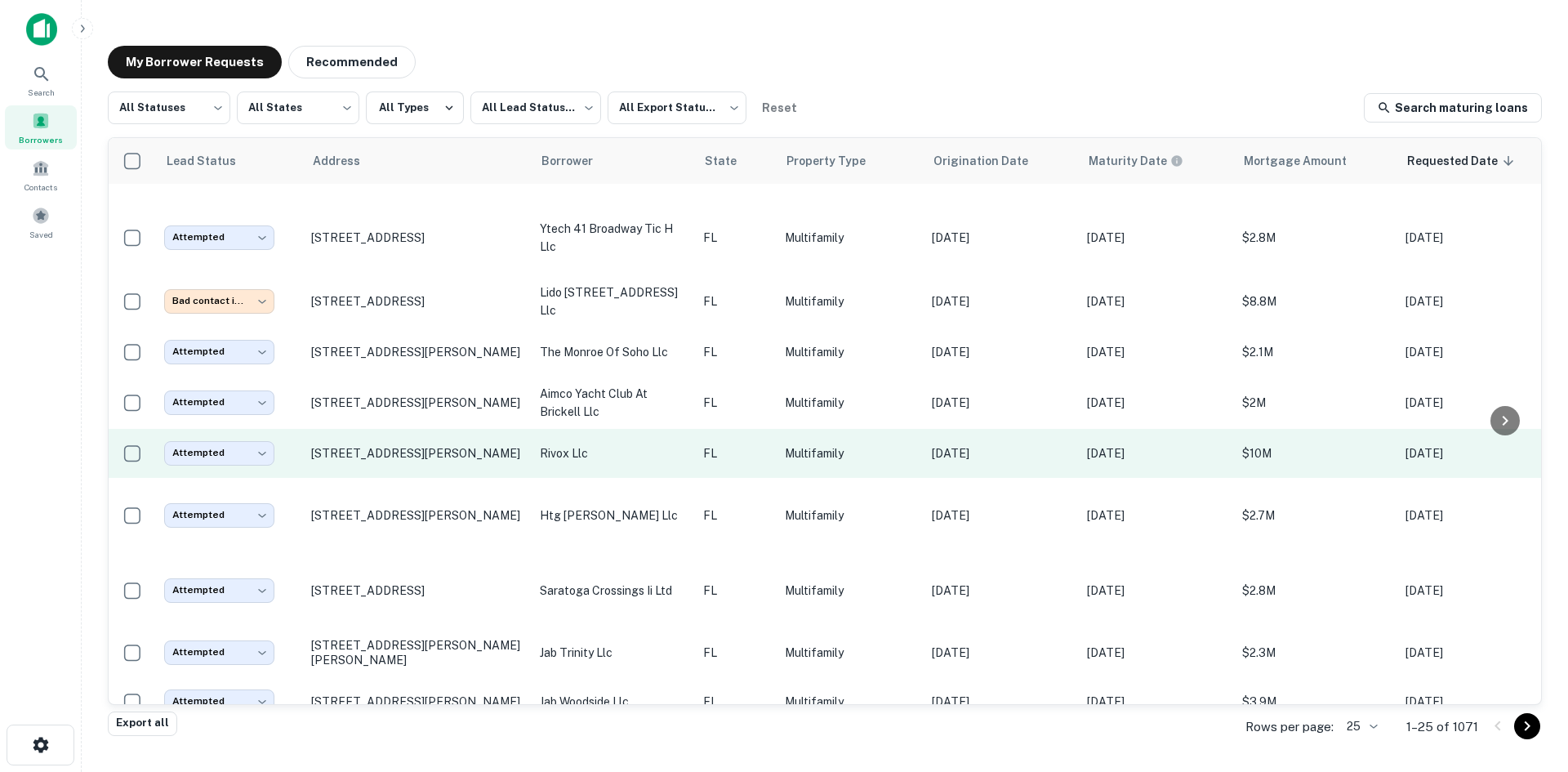
scroll to position [490, 0]
click at [710, 439] on td "FL" at bounding box center [736, 455] width 82 height 49
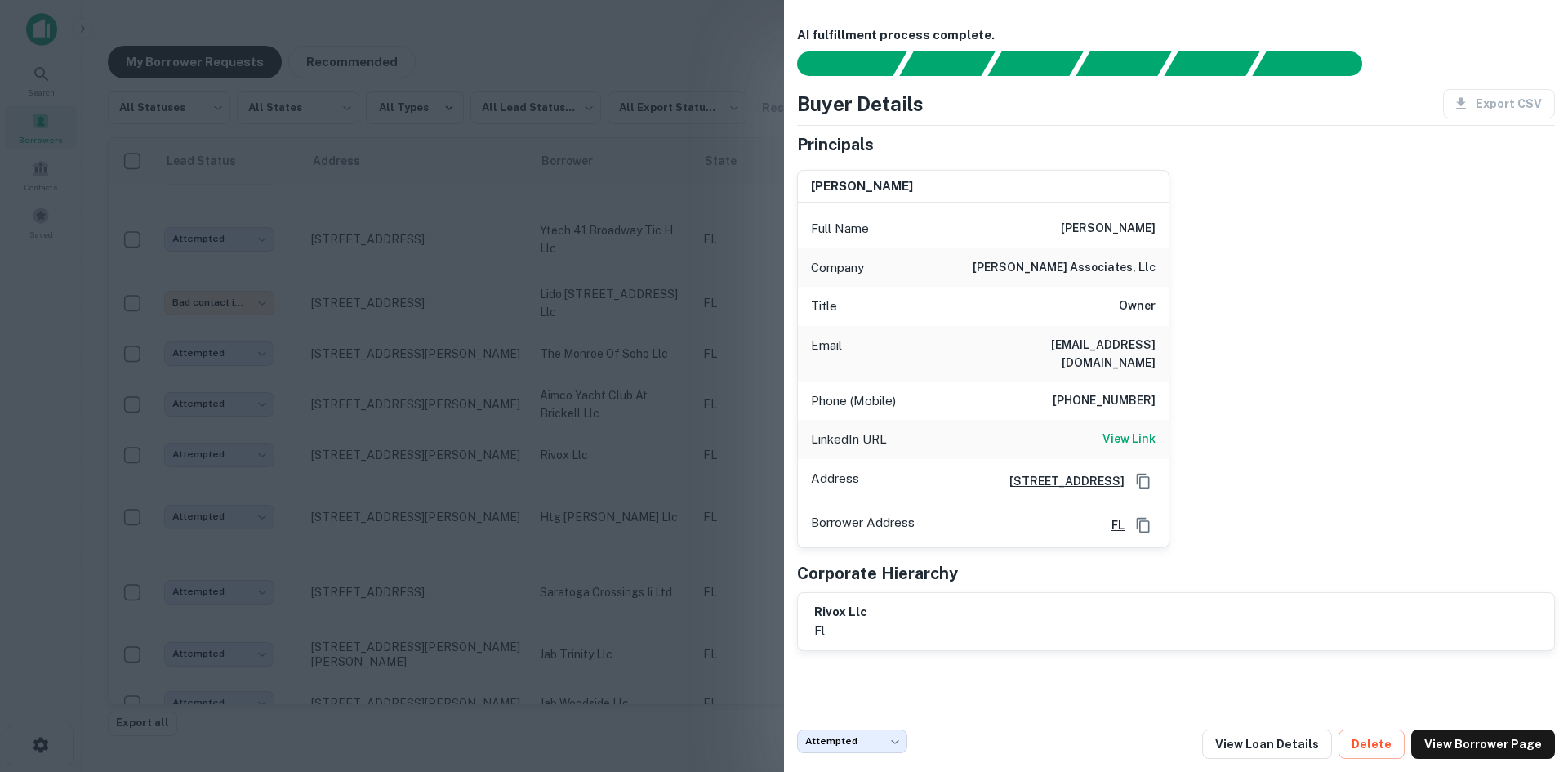
click at [546, 340] on div at bounding box center [784, 386] width 1568 height 772
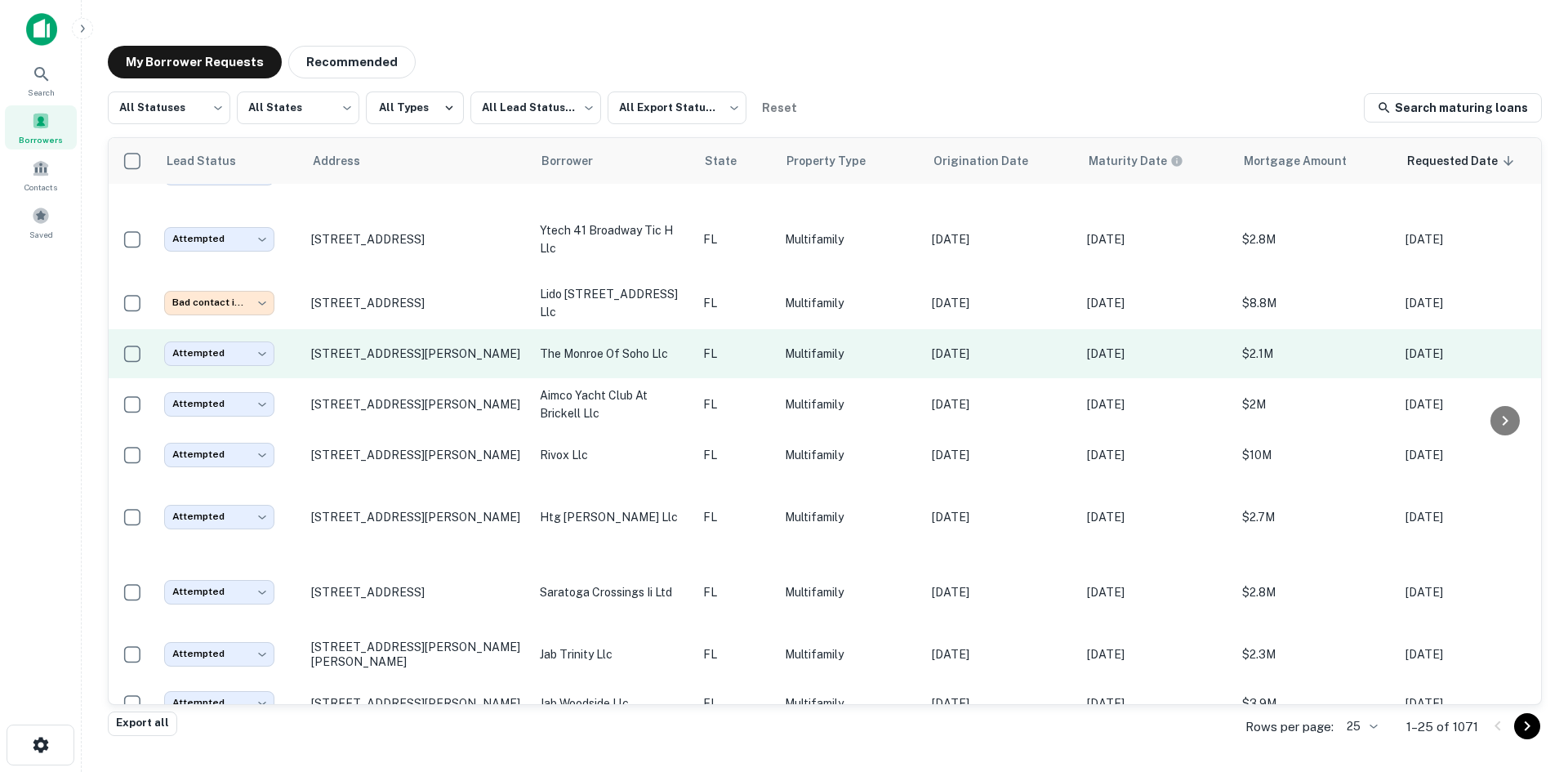
click at [691, 361] on td "the monroe of soho llc" at bounding box center [614, 354] width 164 height 49
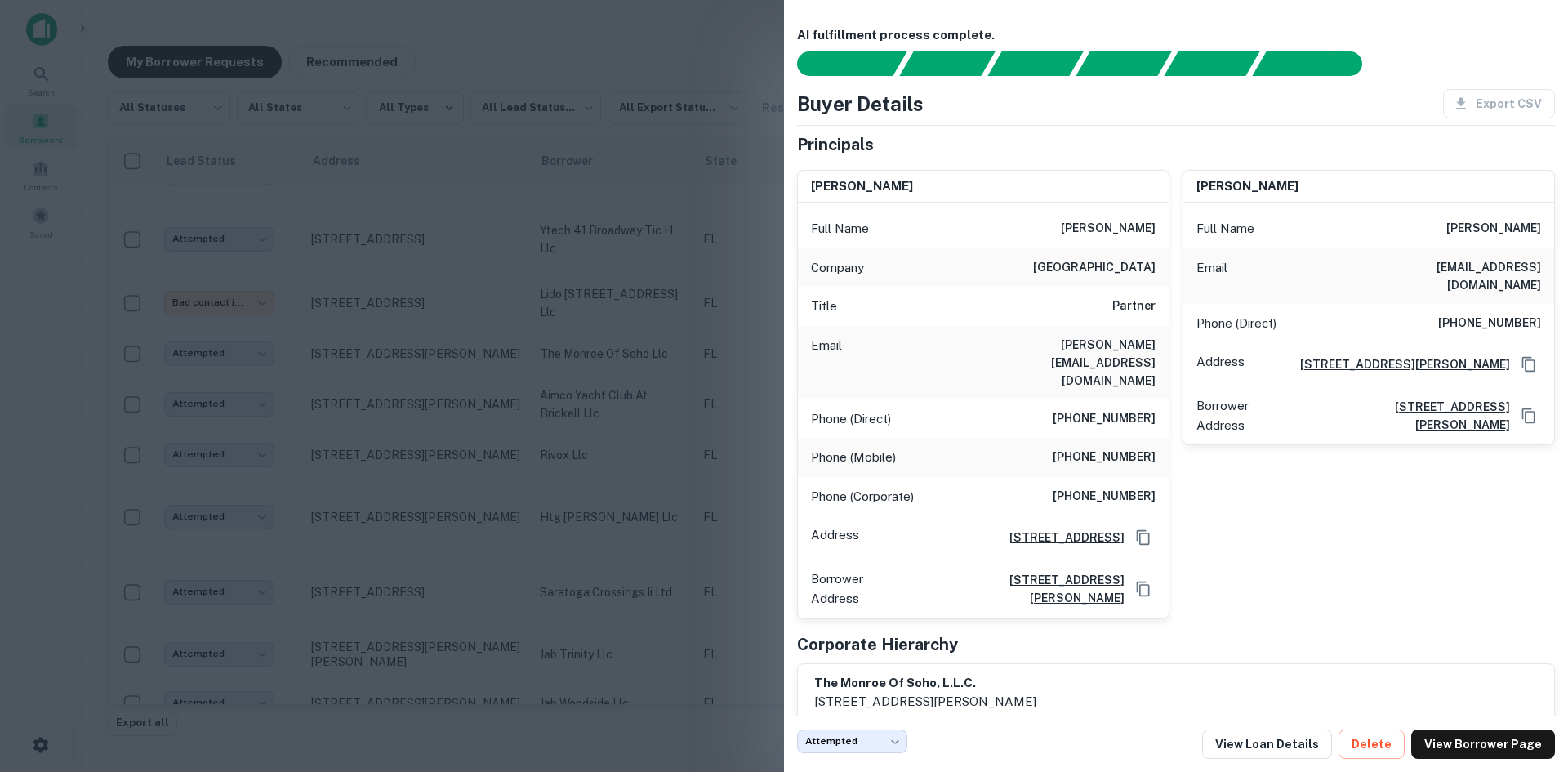
click at [649, 300] on div at bounding box center [784, 386] width 1568 height 772
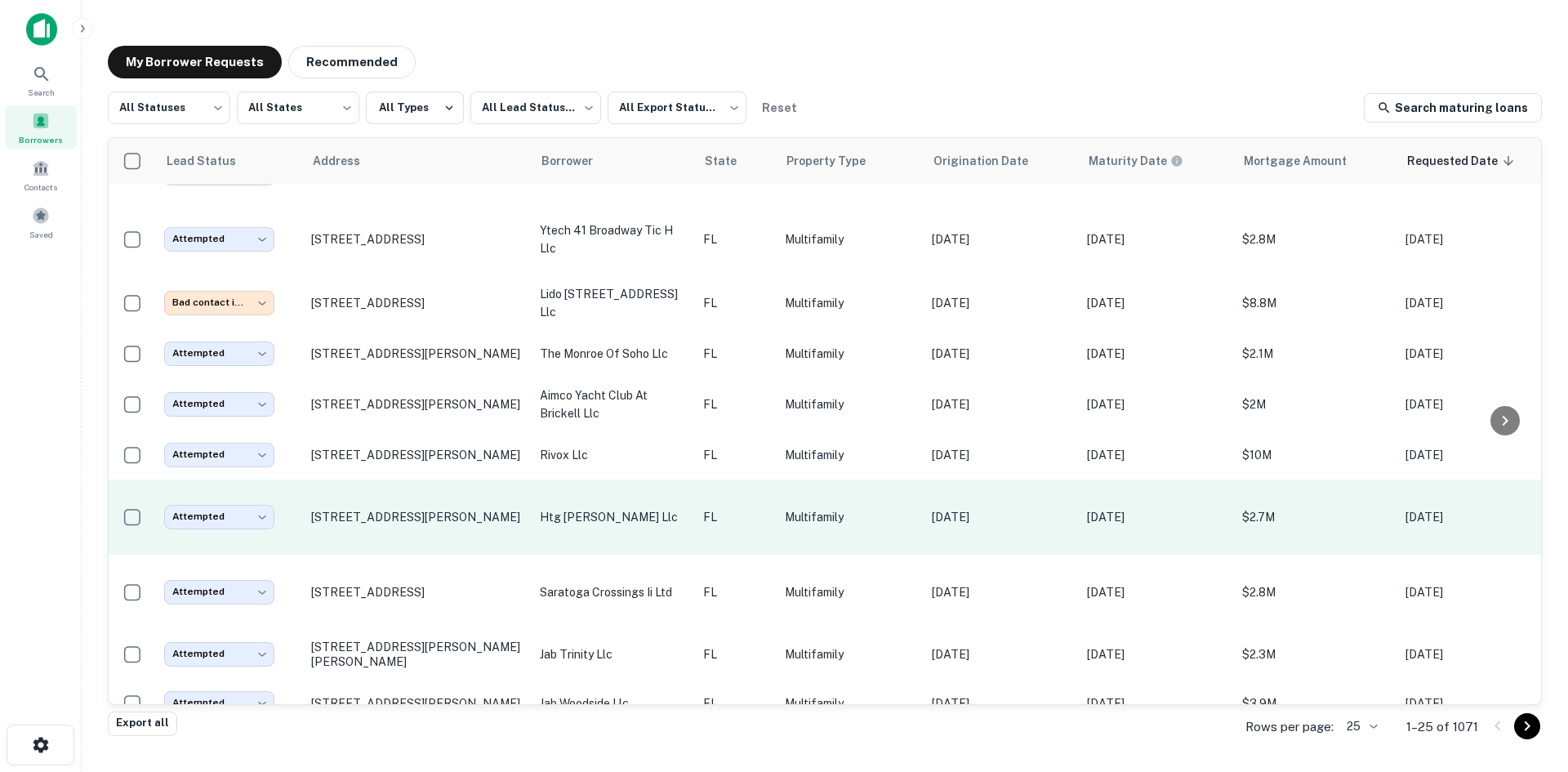
scroll to position [408, 0]
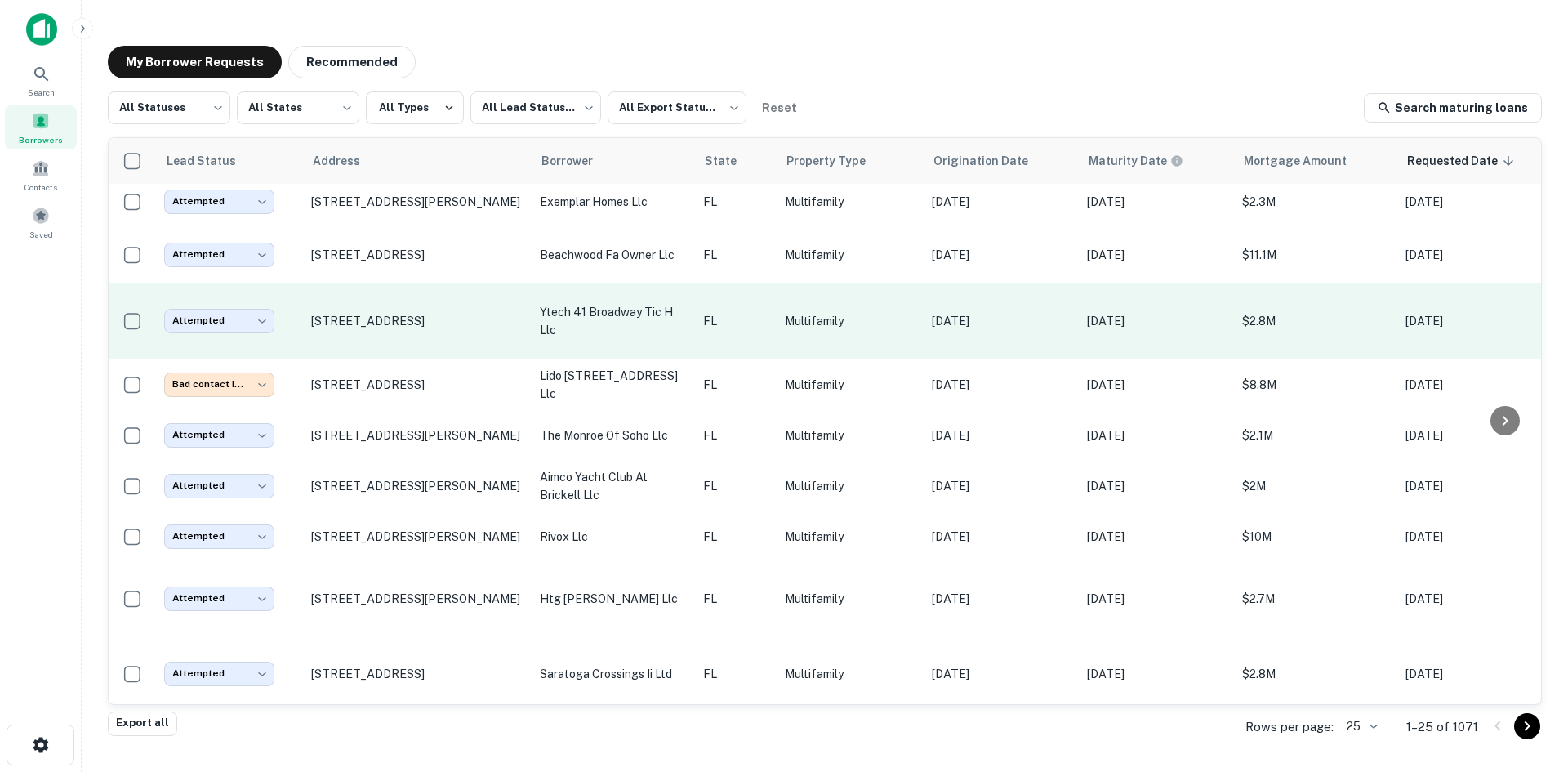
click at [682, 314] on p "ytech 41 broadway tic h llc" at bounding box center [613, 321] width 147 height 36
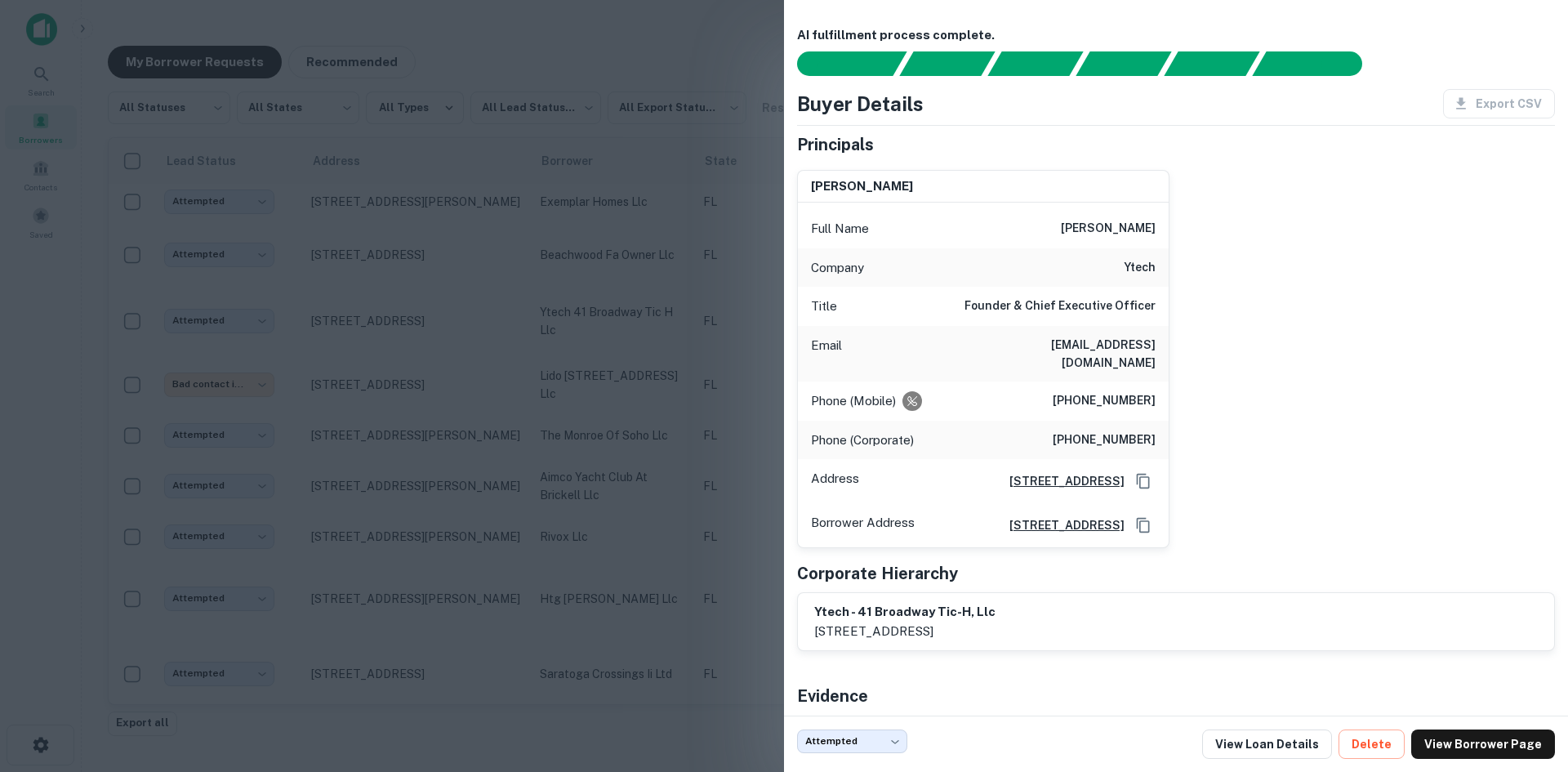
click at [462, 318] on div at bounding box center [784, 386] width 1568 height 772
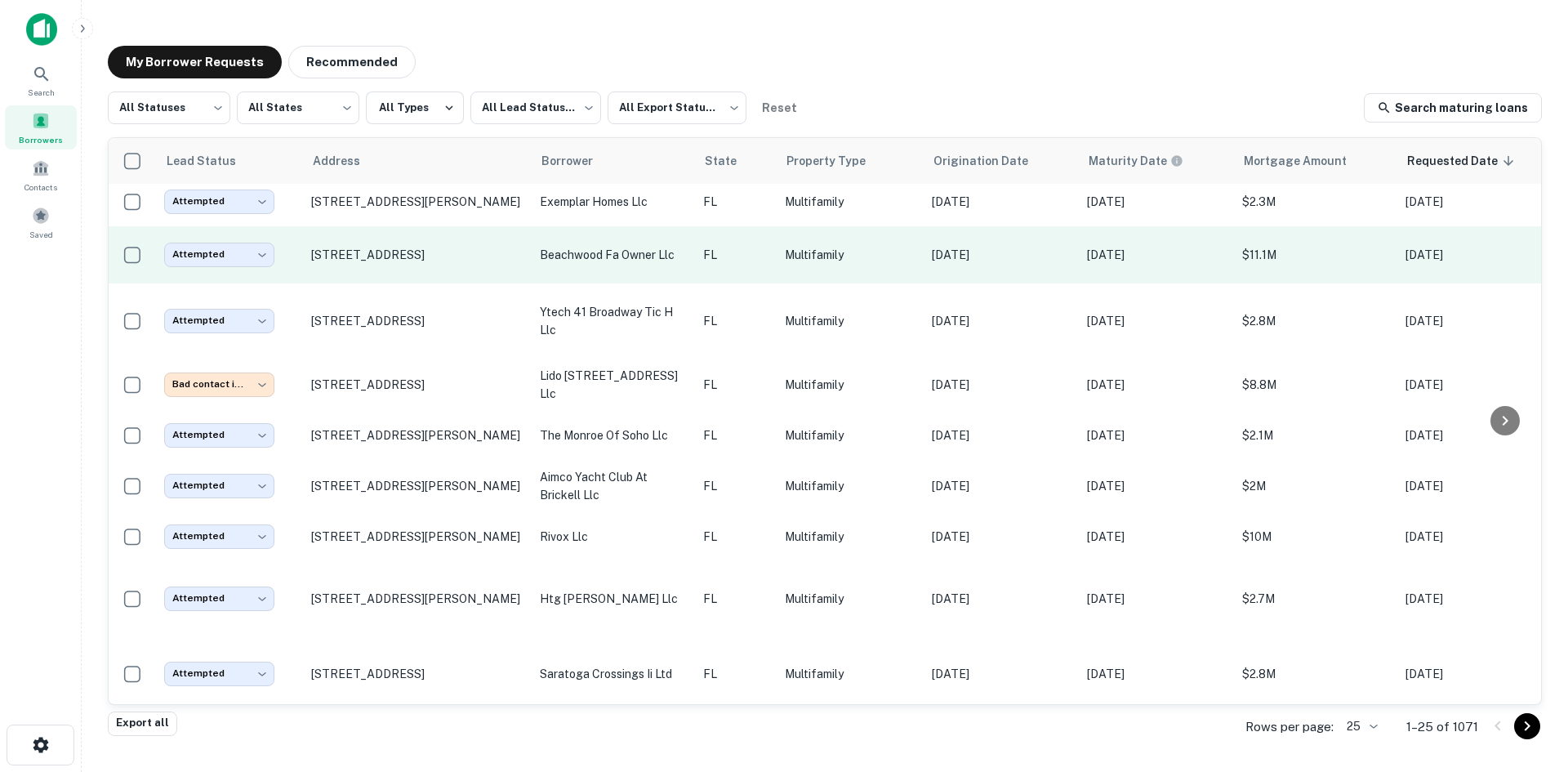
click at [581, 253] on p "beachwood fa owner llc" at bounding box center [613, 255] width 147 height 18
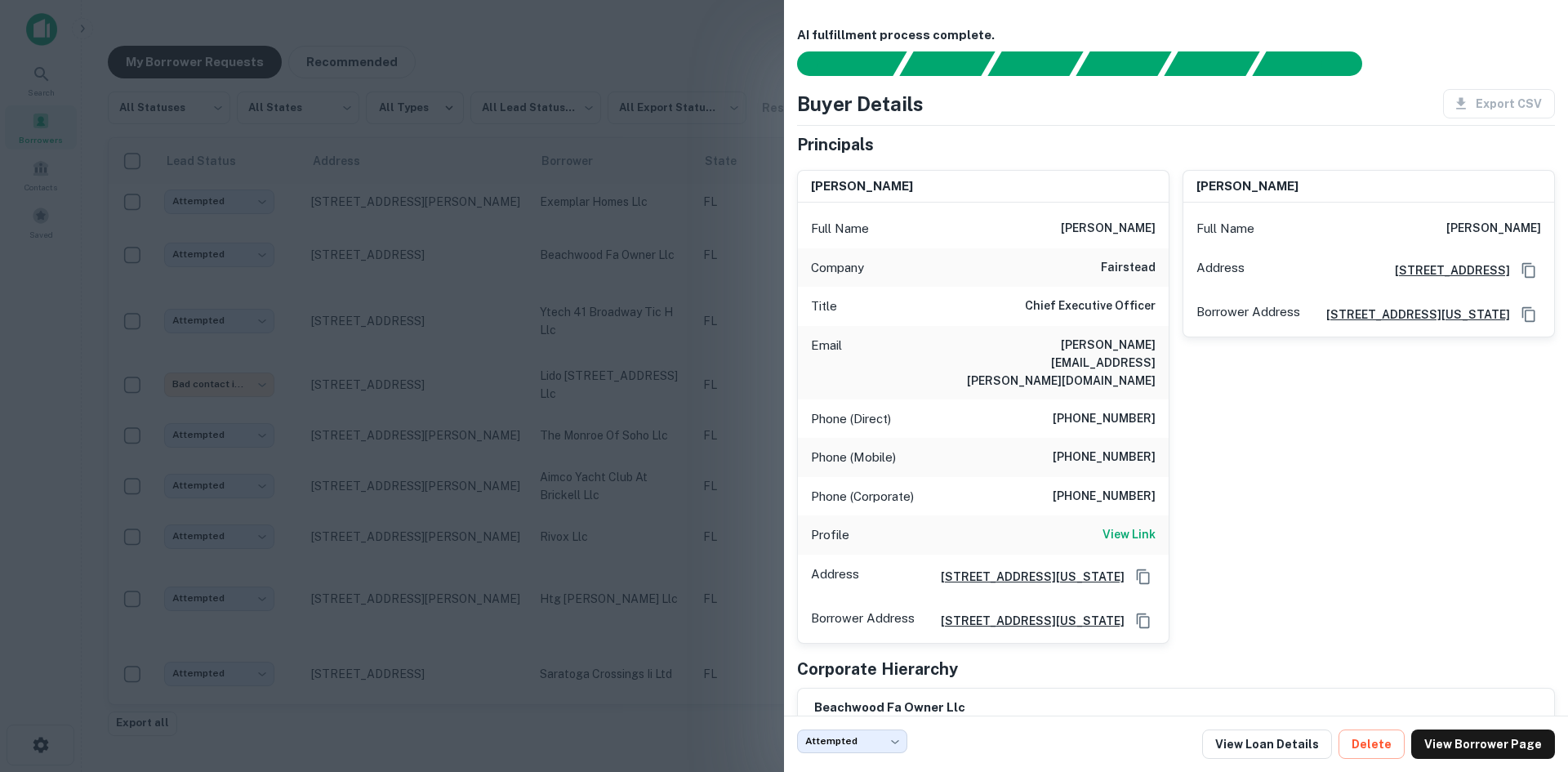
click at [601, 308] on div at bounding box center [784, 386] width 1568 height 772
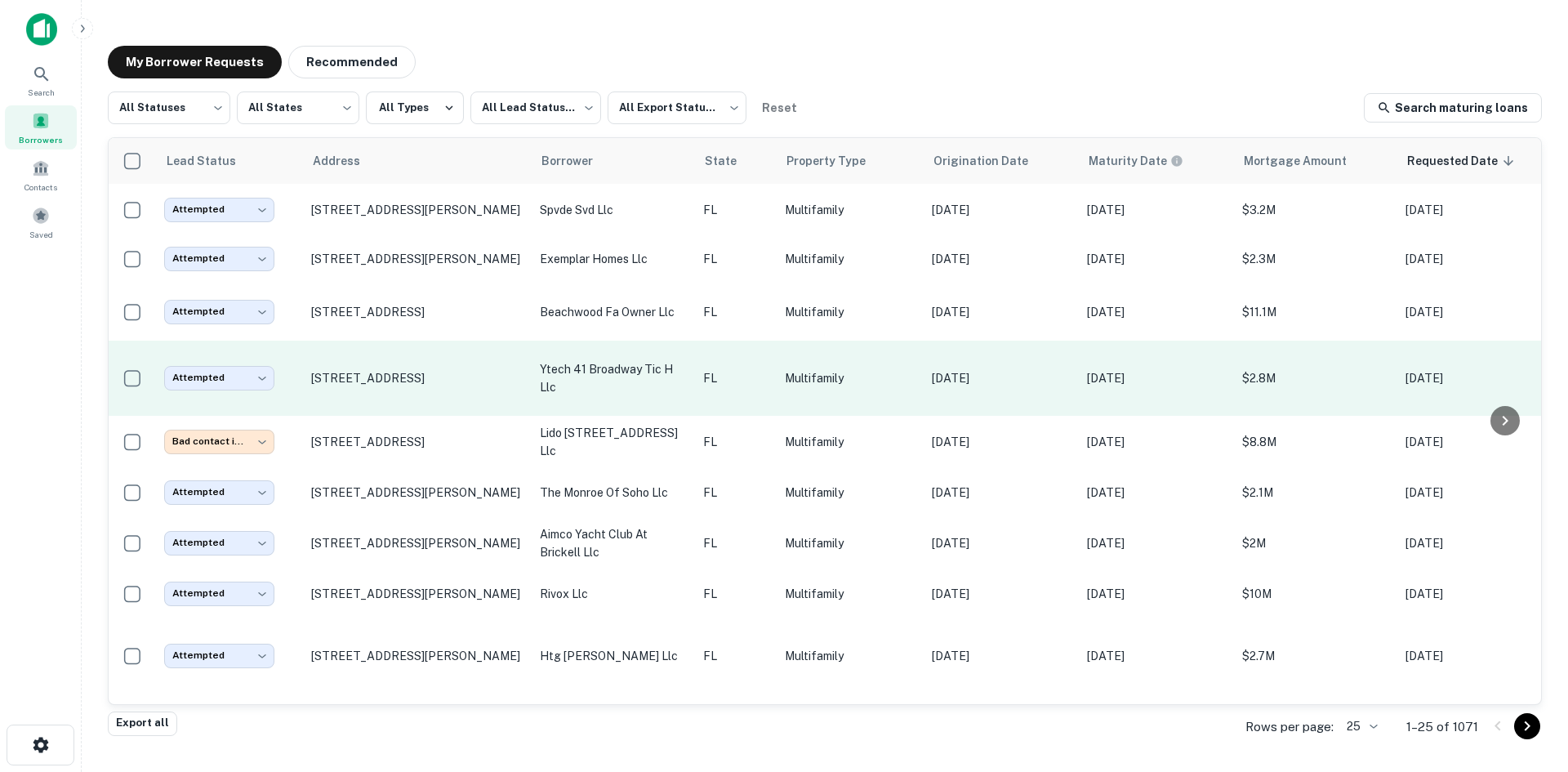
scroll to position [327, 0]
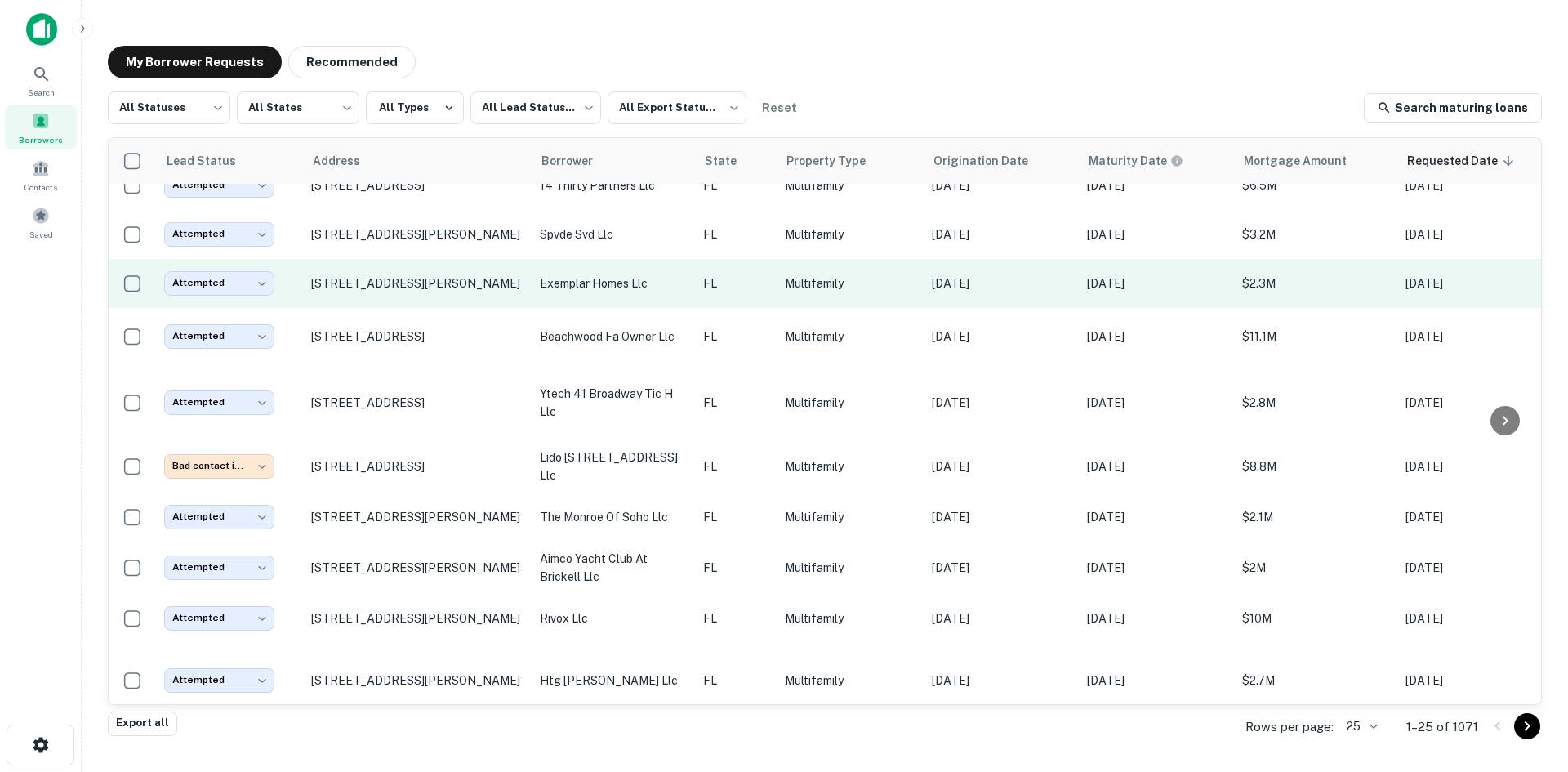
click at [651, 274] on p "exemplar homes llc" at bounding box center [613, 283] width 147 height 18
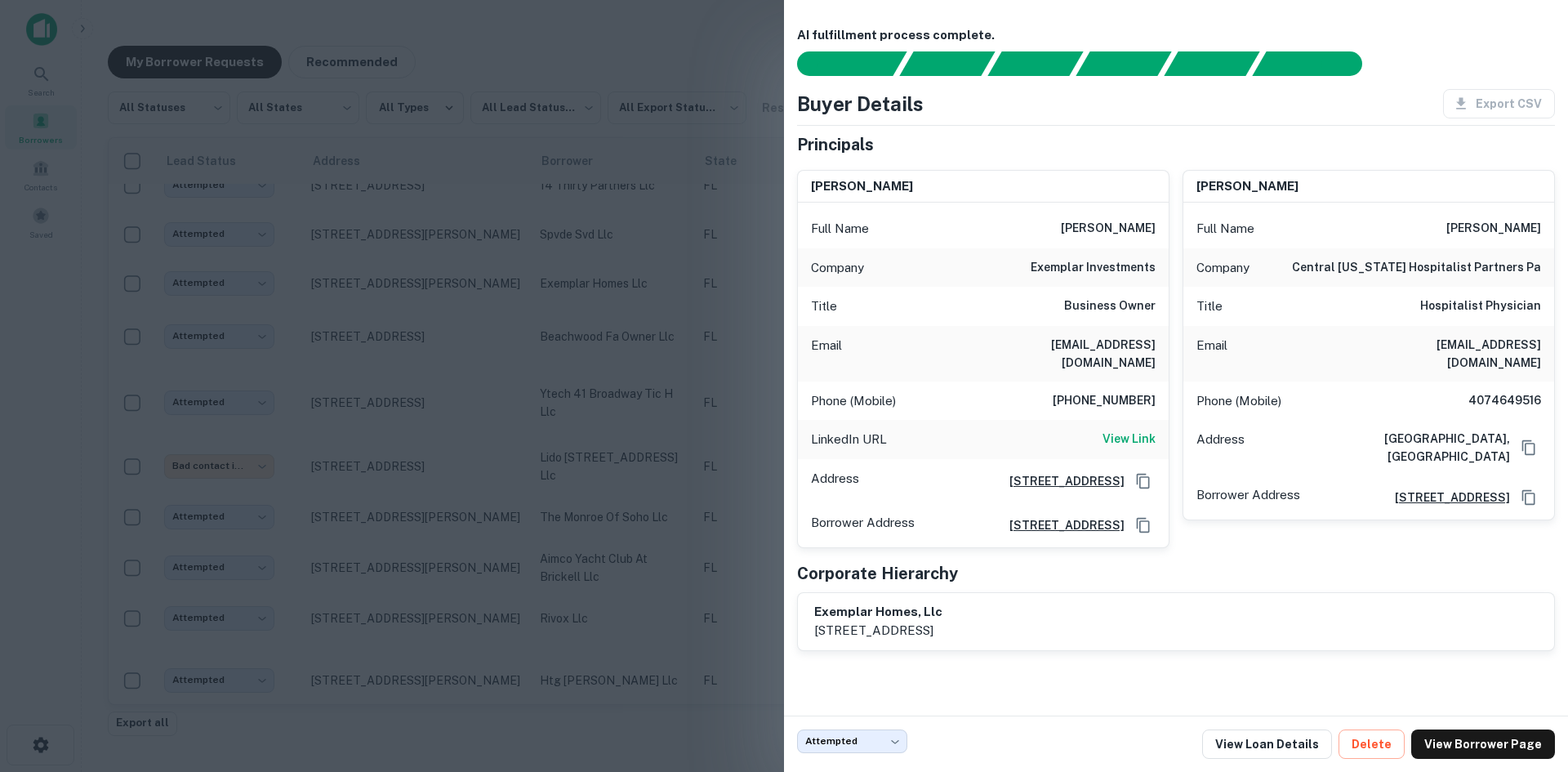
click at [534, 359] on div at bounding box center [784, 386] width 1568 height 772
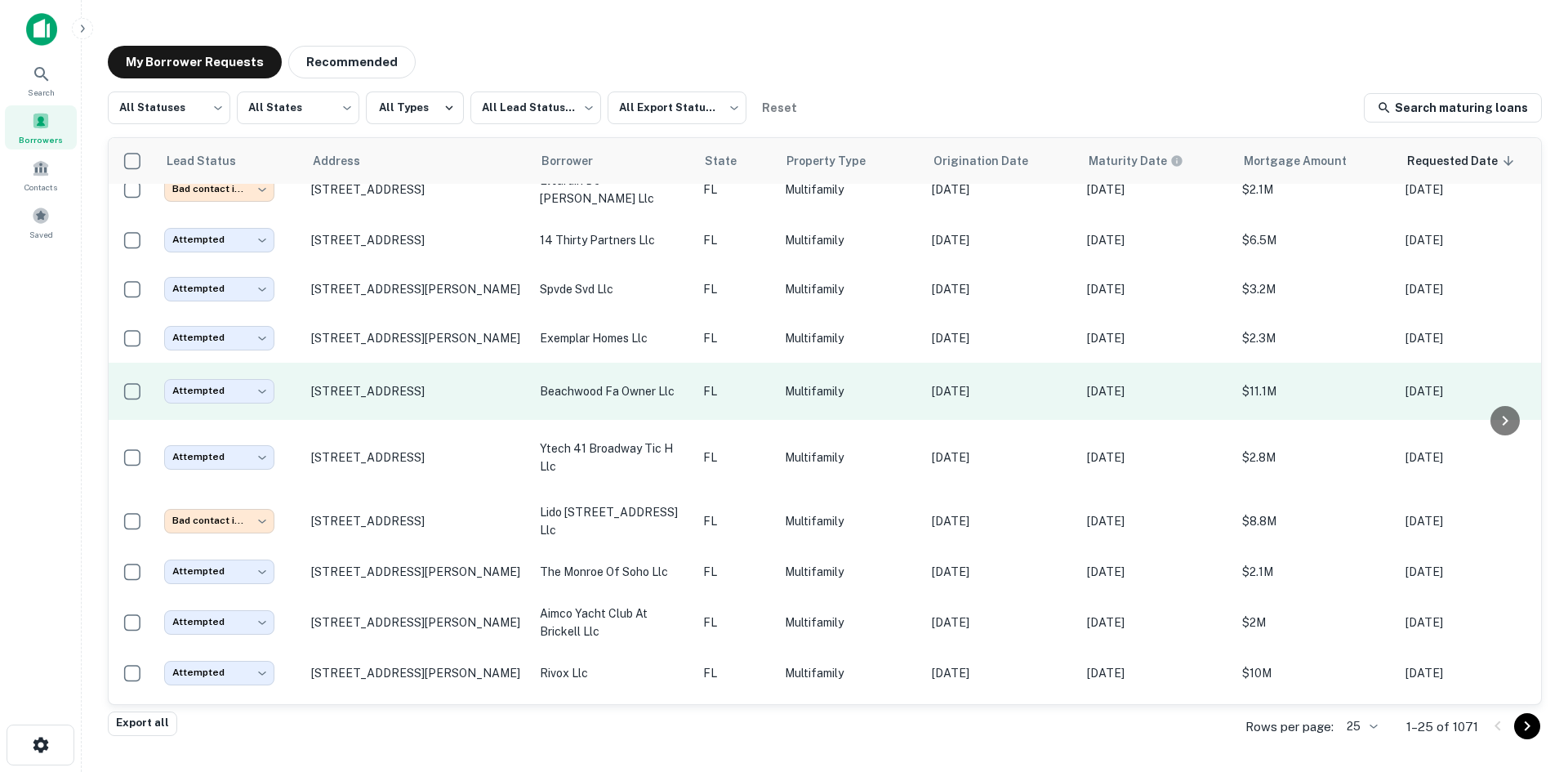
scroll to position [245, 0]
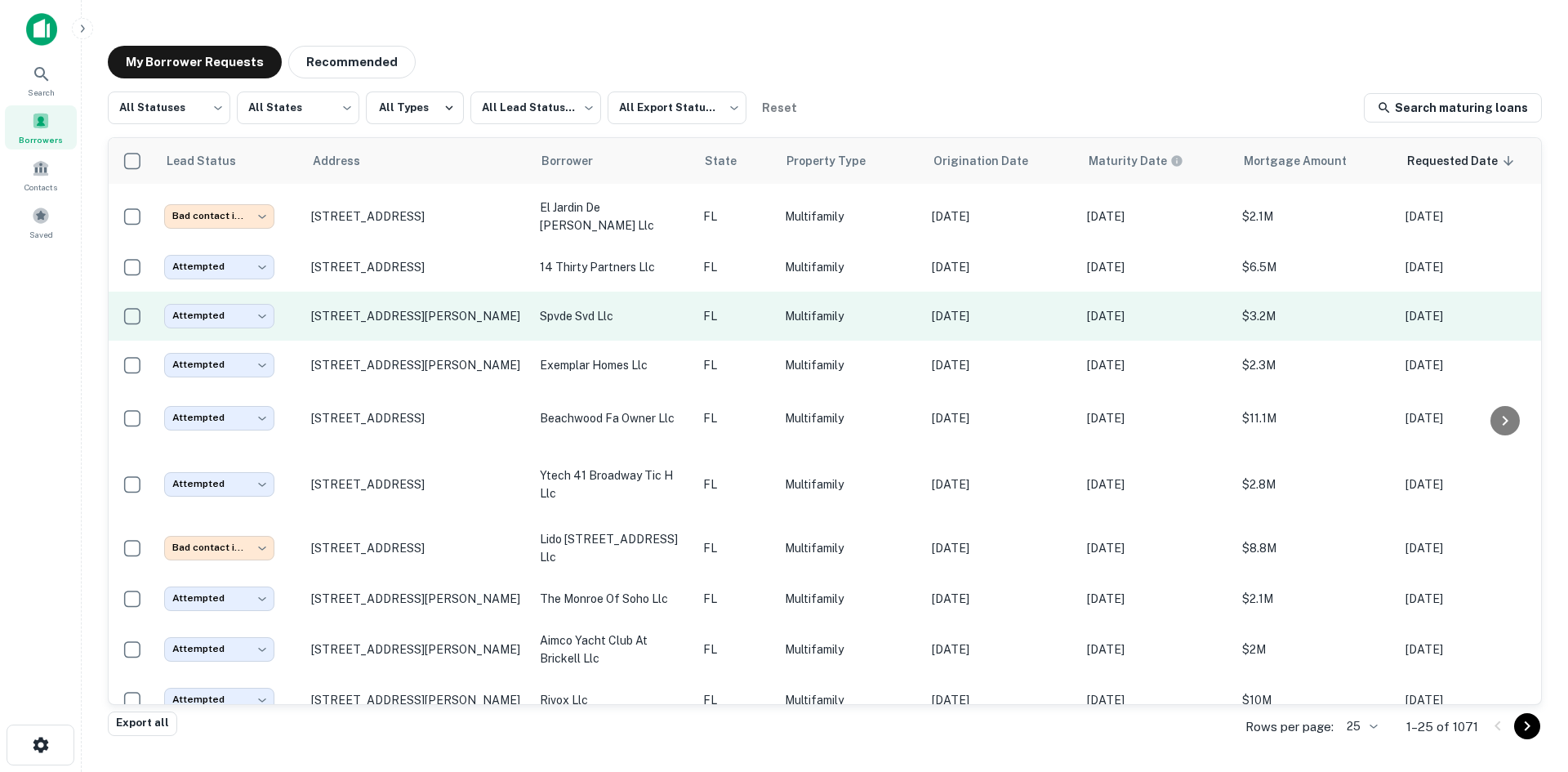
click at [762, 328] on td "FL" at bounding box center [736, 316] width 82 height 49
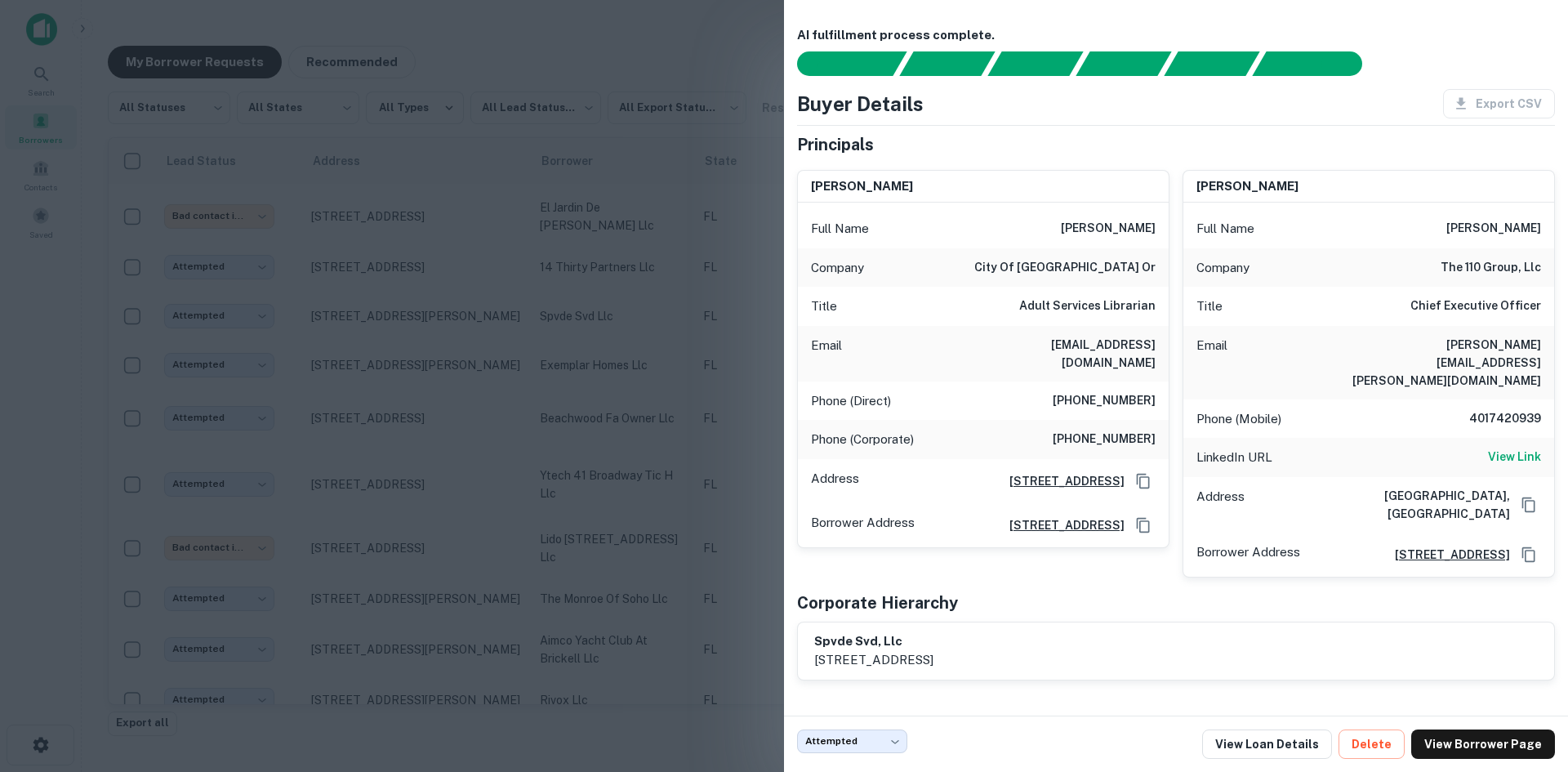
click at [543, 290] on div at bounding box center [784, 386] width 1568 height 772
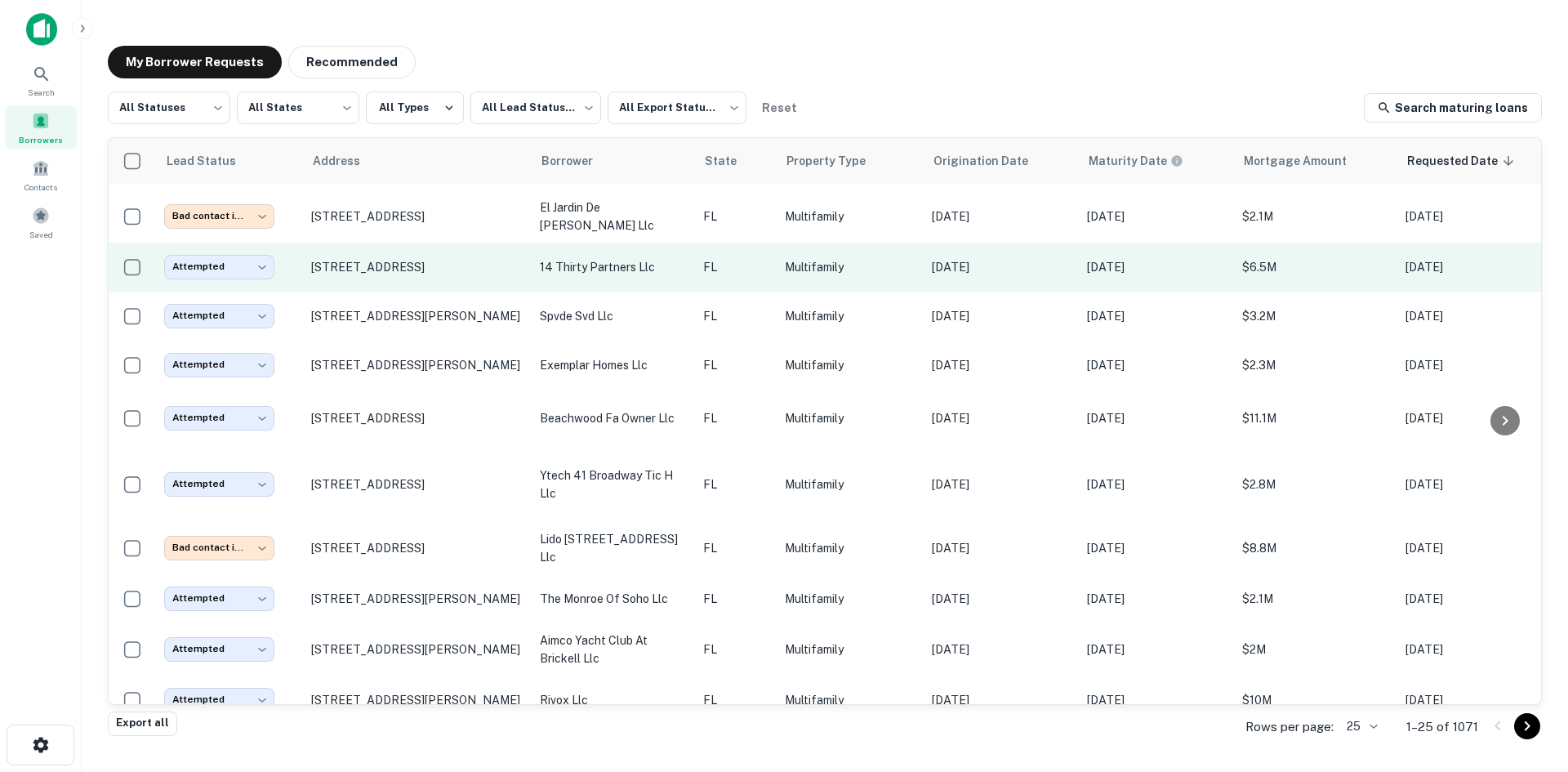
click at [587, 248] on td "14 thirty partners llc" at bounding box center [614, 267] width 164 height 49
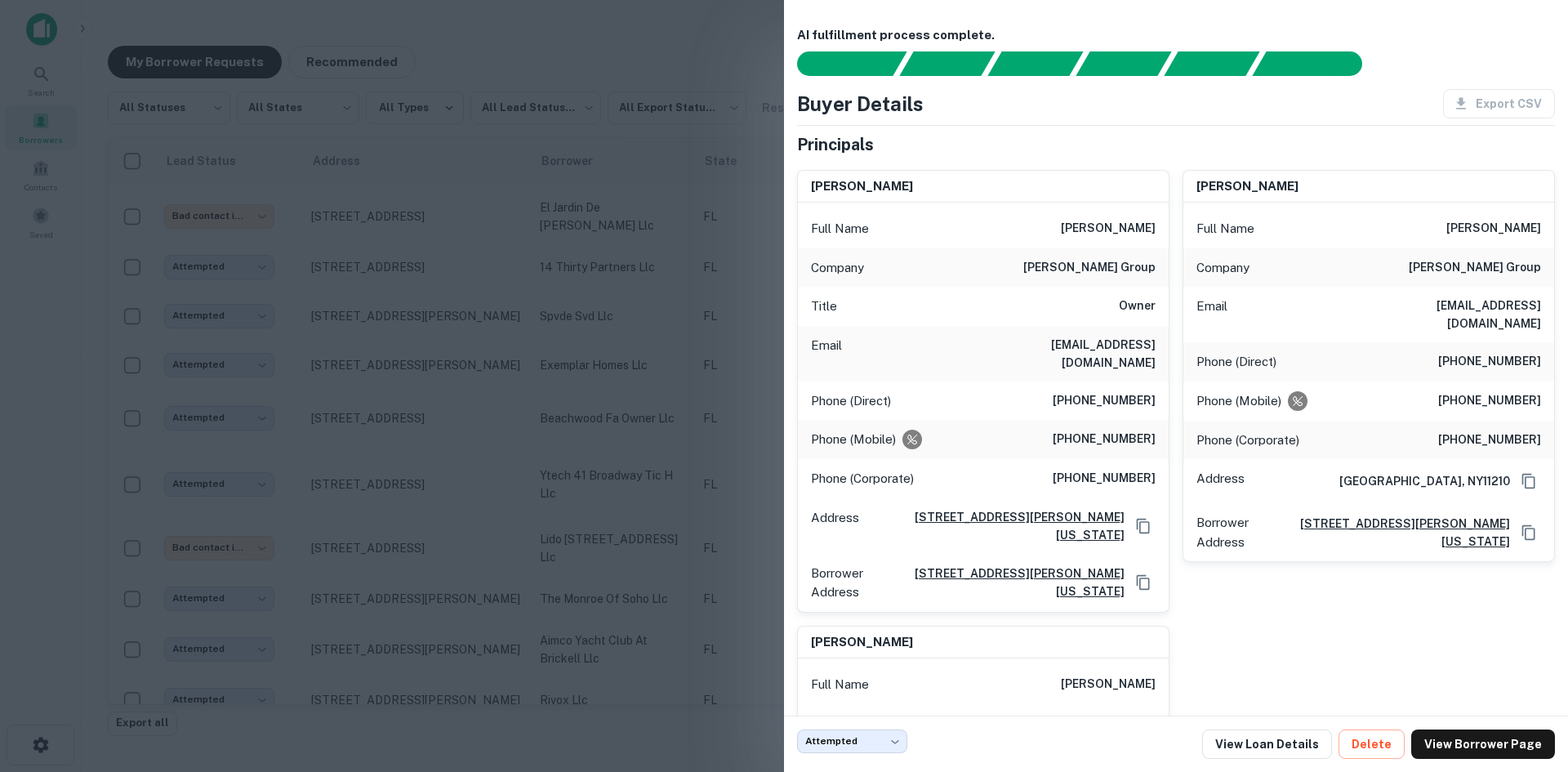
click at [555, 392] on div at bounding box center [784, 386] width 1568 height 772
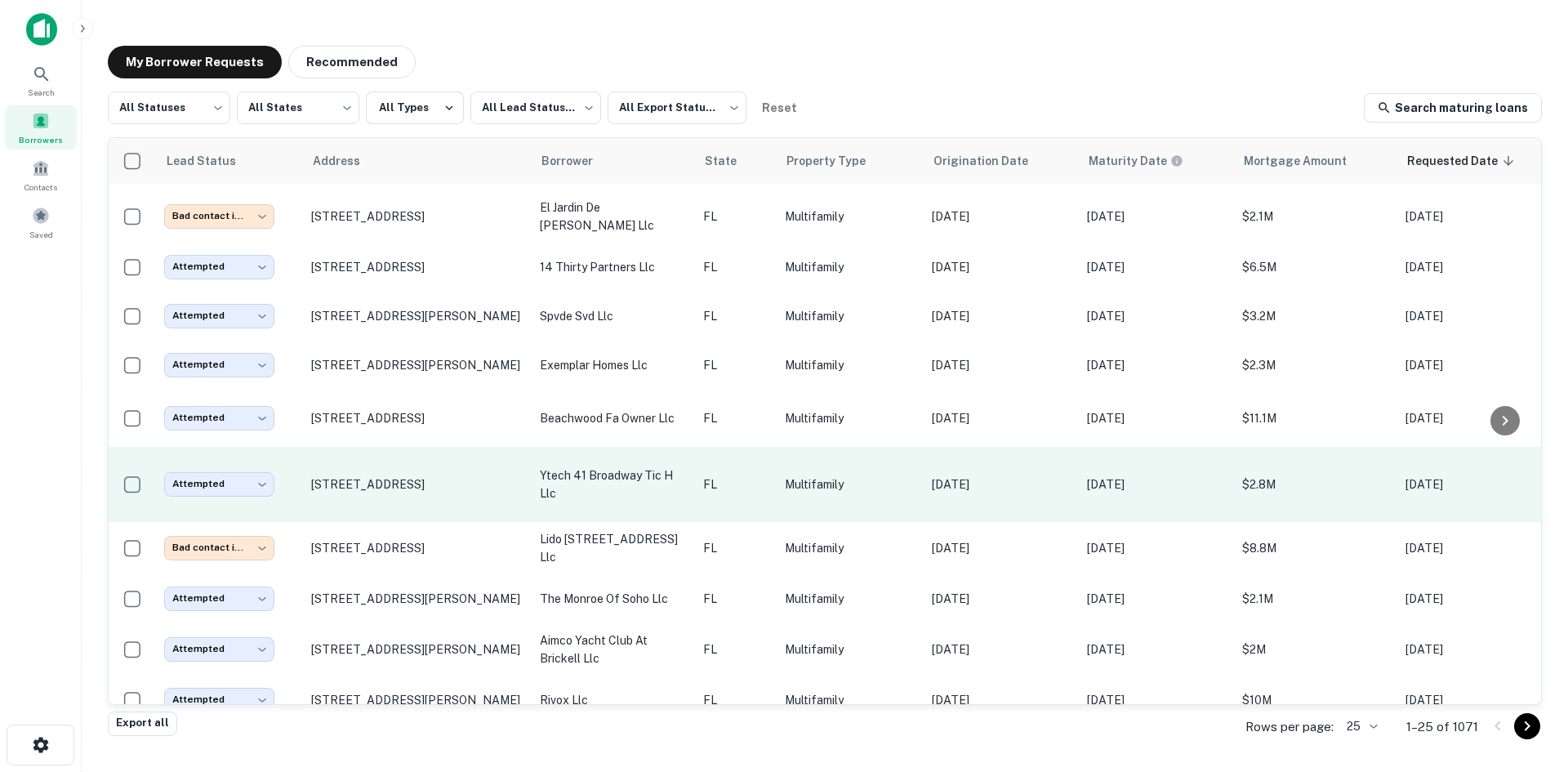
scroll to position [0, 0]
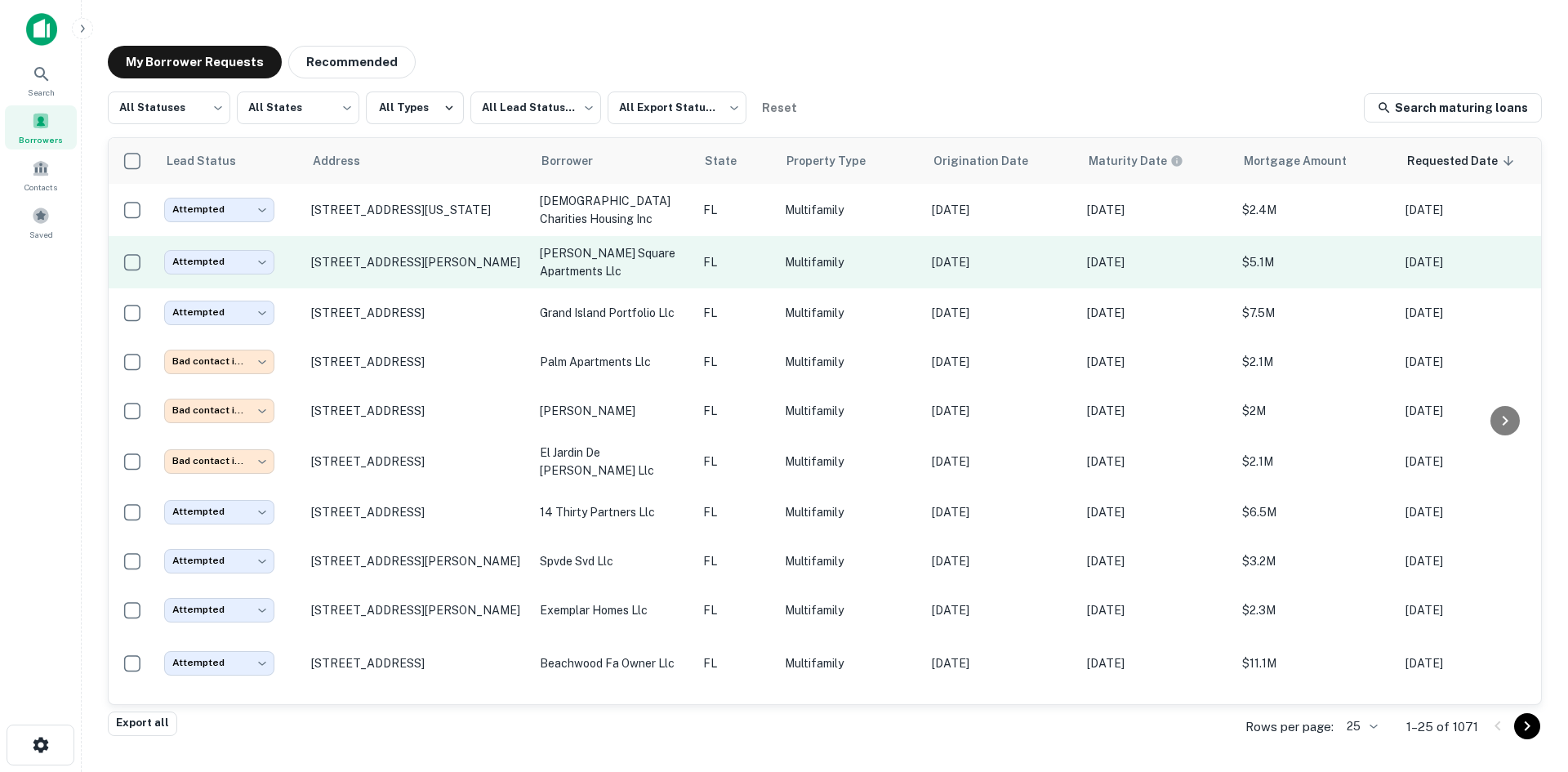
click at [666, 249] on p "[PERSON_NAME] square apartments llc" at bounding box center [613, 262] width 147 height 36
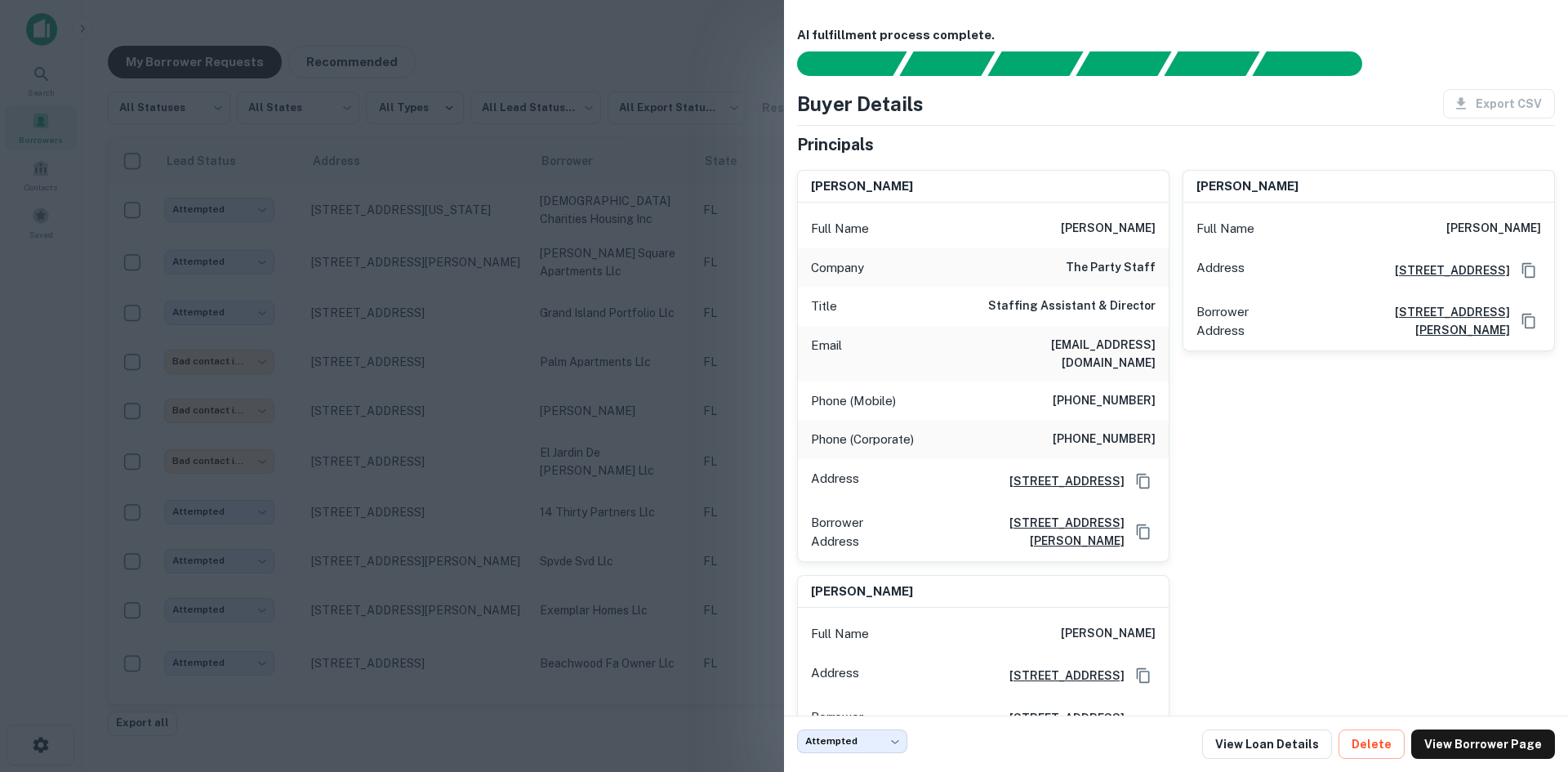
click at [499, 298] on div at bounding box center [784, 386] width 1568 height 772
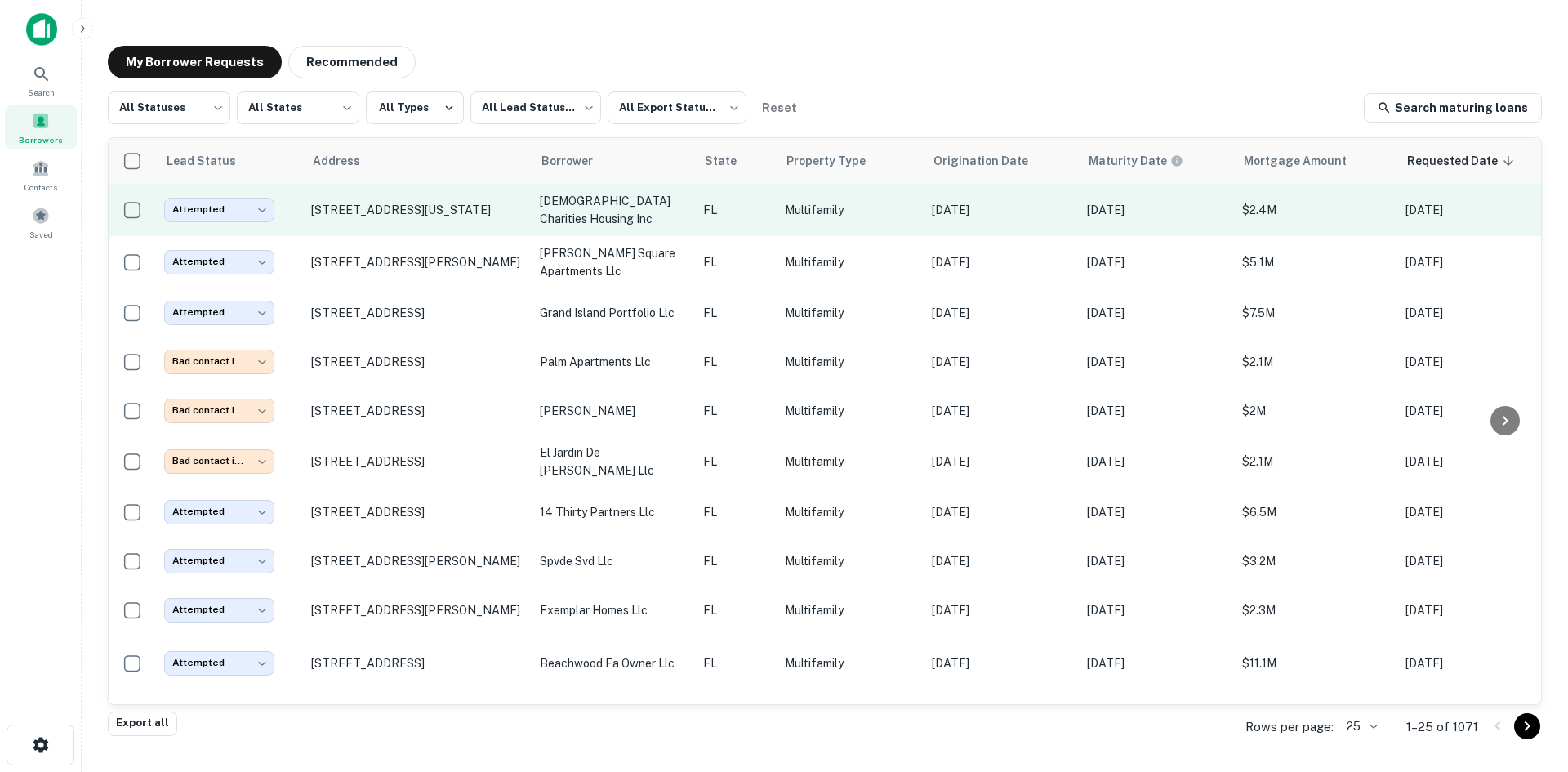
click at [673, 202] on p "[DEMOGRAPHIC_DATA] charities housing inc" at bounding box center [613, 210] width 147 height 36
